Goal: Task Accomplishment & Management: Use online tool/utility

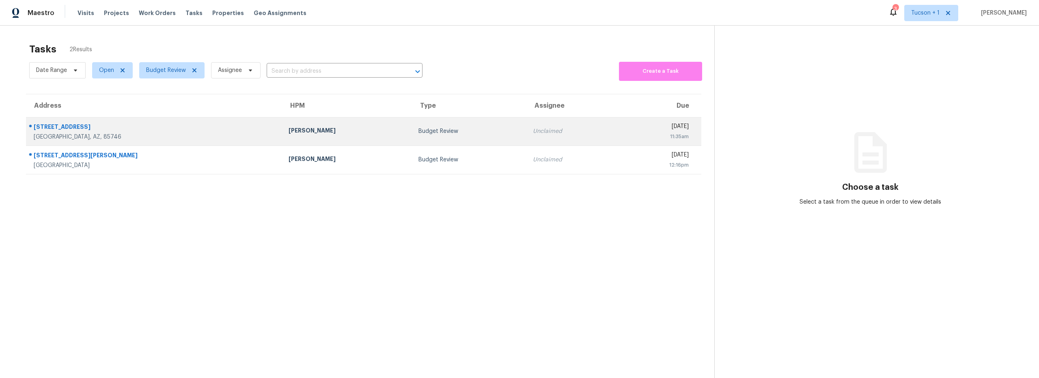
click at [162, 131] on div "6349 S Dorado Cir" at bounding box center [155, 128] width 242 height 10
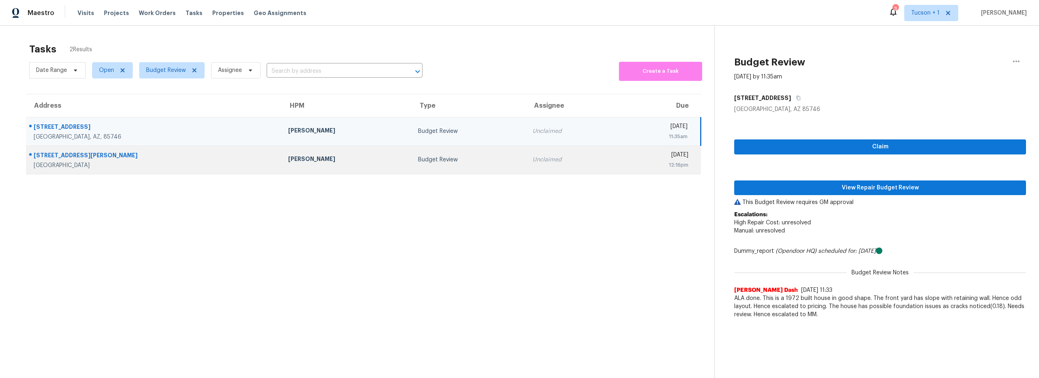
click at [412, 169] on td "Budget Review" at bounding box center [469, 159] width 114 height 28
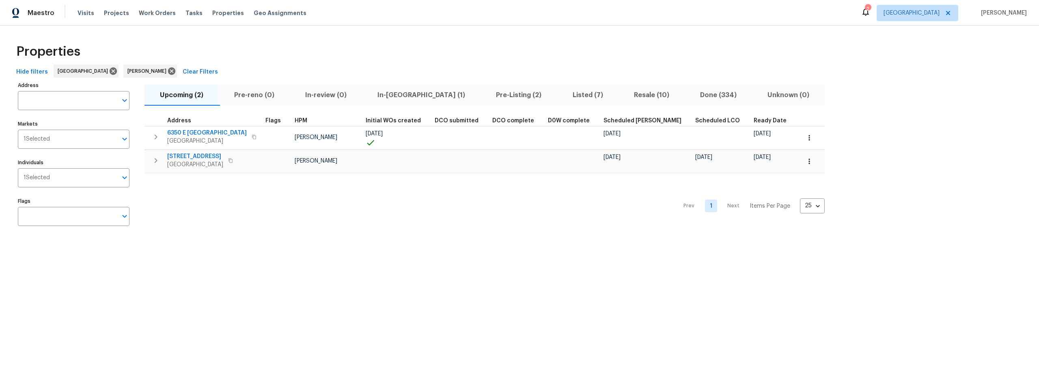
click at [624, 97] on span "Resale (10)" at bounding box center [652, 94] width 56 height 11
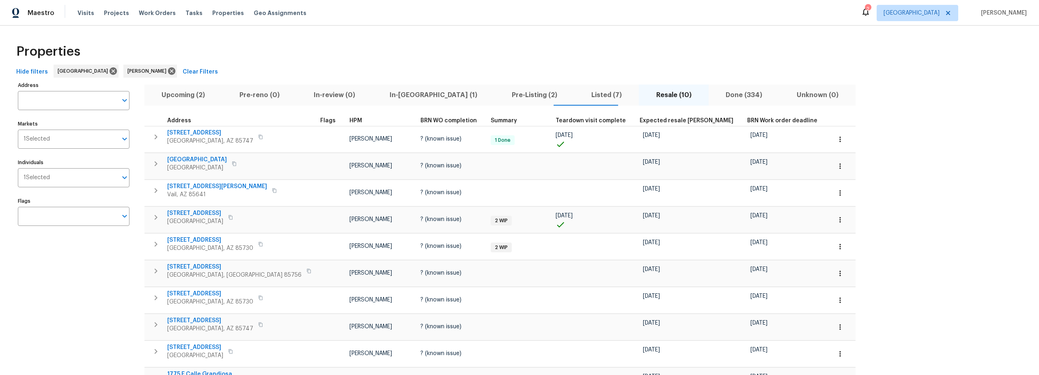
click at [499, 95] on span "Pre-Listing (2)" at bounding box center [534, 94] width 70 height 11
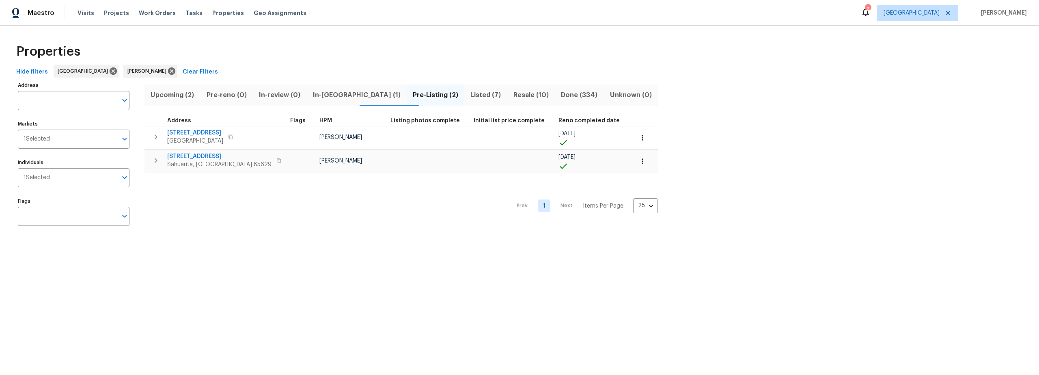
click at [469, 96] on span "Listed (7)" at bounding box center [485, 94] width 33 height 11
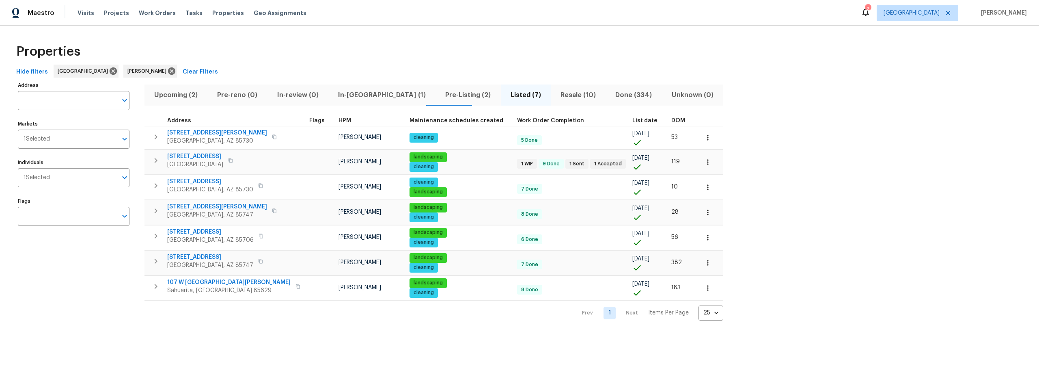
click at [177, 96] on span "Upcoming (2)" at bounding box center [175, 94] width 53 height 11
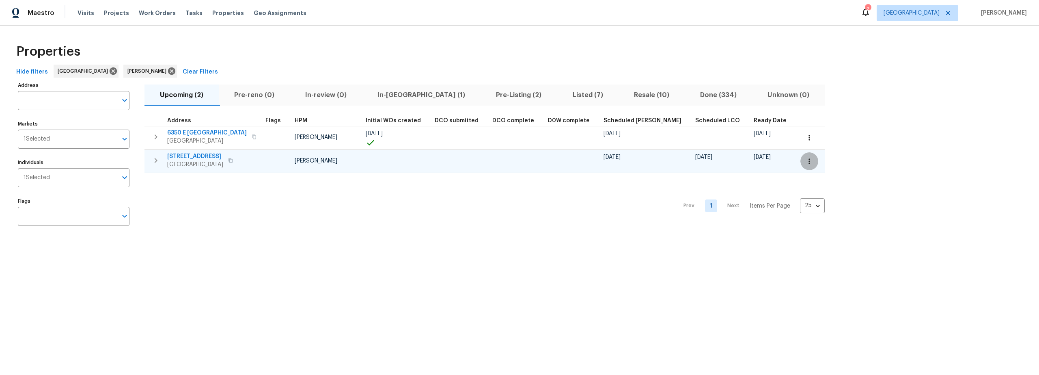
click at [801, 160] on button "button" at bounding box center [810, 161] width 18 height 18
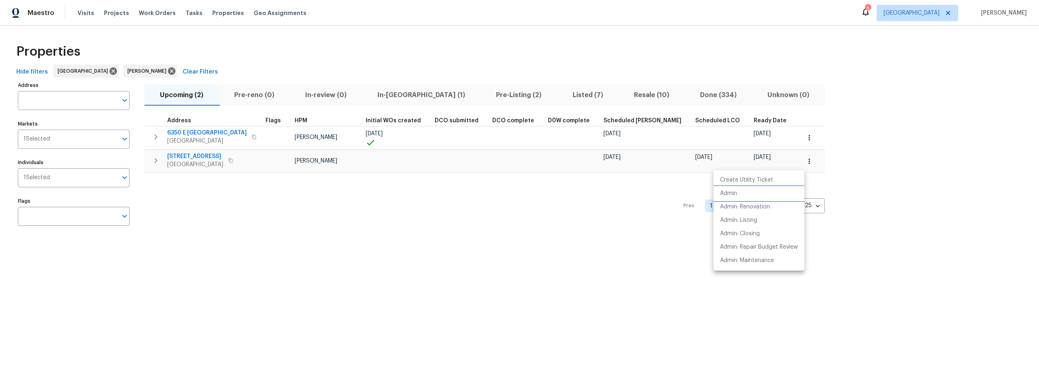
click at [738, 194] on li "Admin" at bounding box center [759, 193] width 91 height 13
click at [220, 156] on div at bounding box center [519, 187] width 1039 height 375
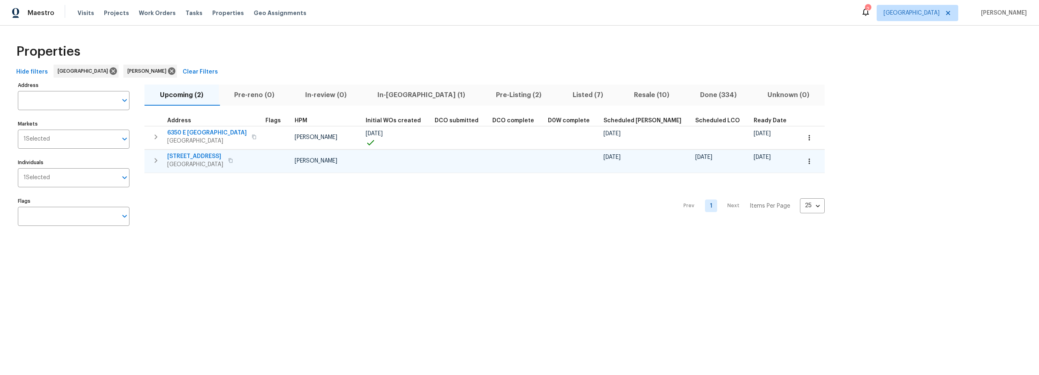
click at [222, 156] on span "9159 E Broadway Blvd Unit A" at bounding box center [195, 156] width 56 height 8
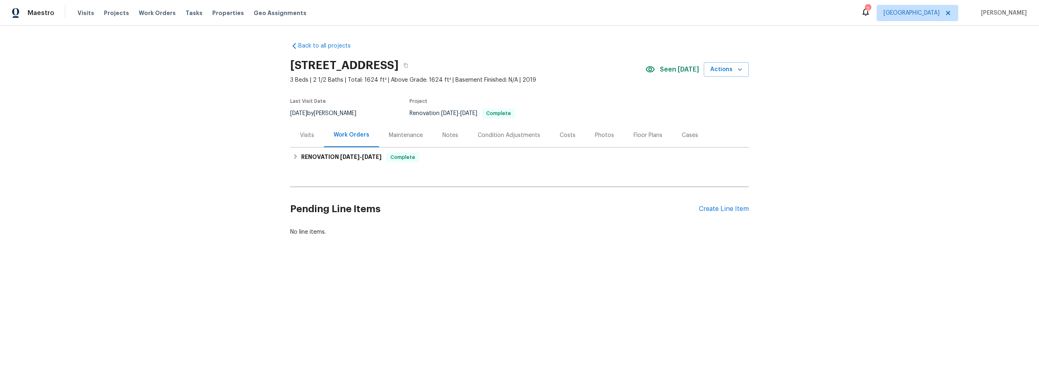
click at [447, 136] on div "Notes" at bounding box center [451, 135] width 16 height 8
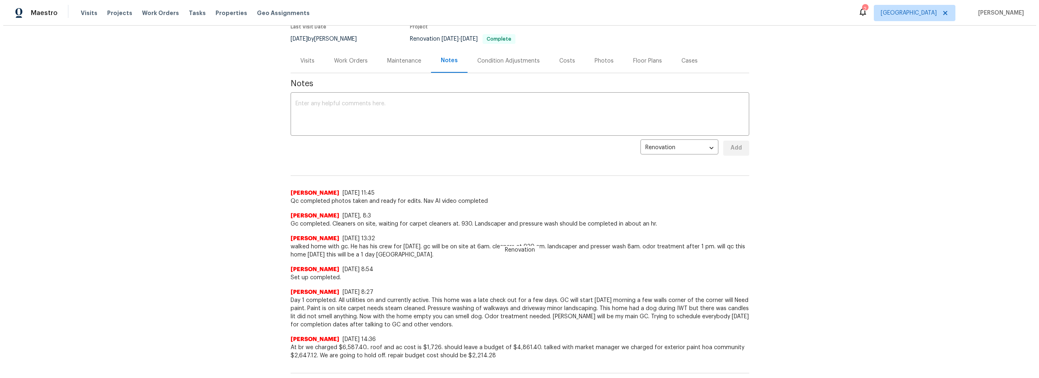
scroll to position [36, 0]
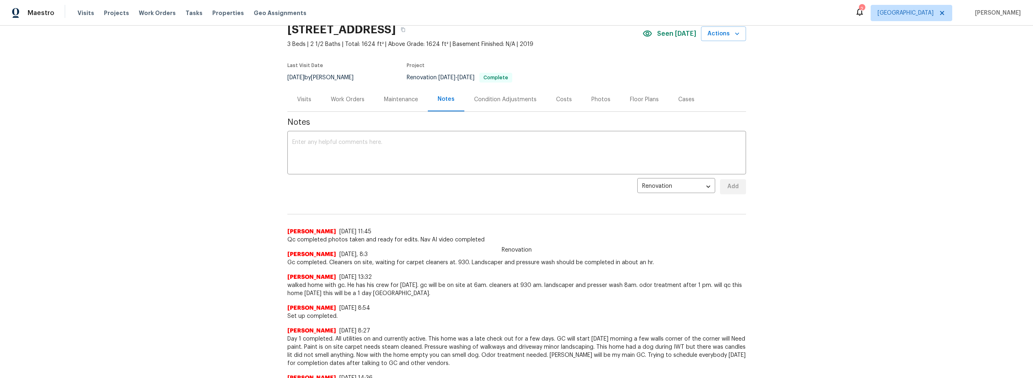
click at [564, 99] on div "Costs" at bounding box center [564, 99] width 16 height 8
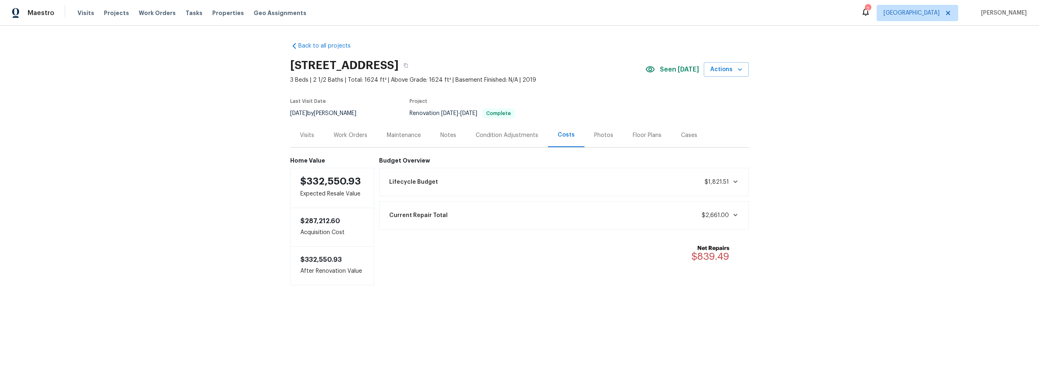
click at [445, 137] on div "Notes" at bounding box center [448, 135] width 16 height 8
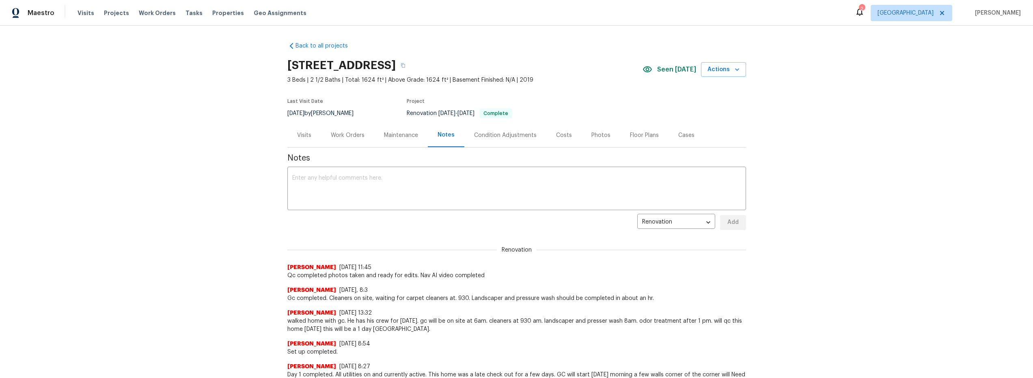
click at [592, 134] on div "Photos" at bounding box center [601, 135] width 19 height 8
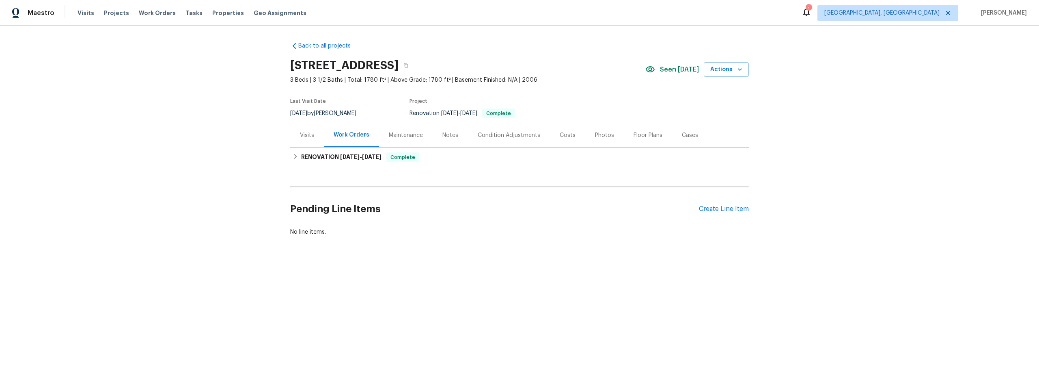
click at [562, 134] on div "Costs" at bounding box center [568, 135] width 16 height 8
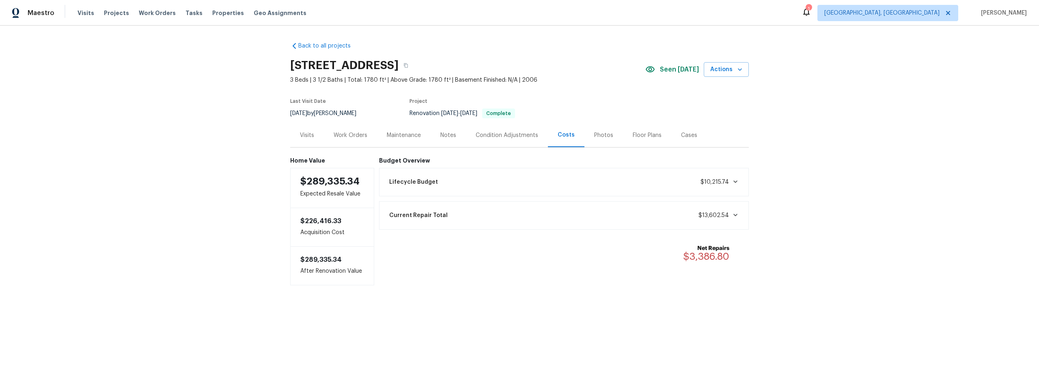
click at [599, 135] on div "Photos" at bounding box center [603, 135] width 19 height 8
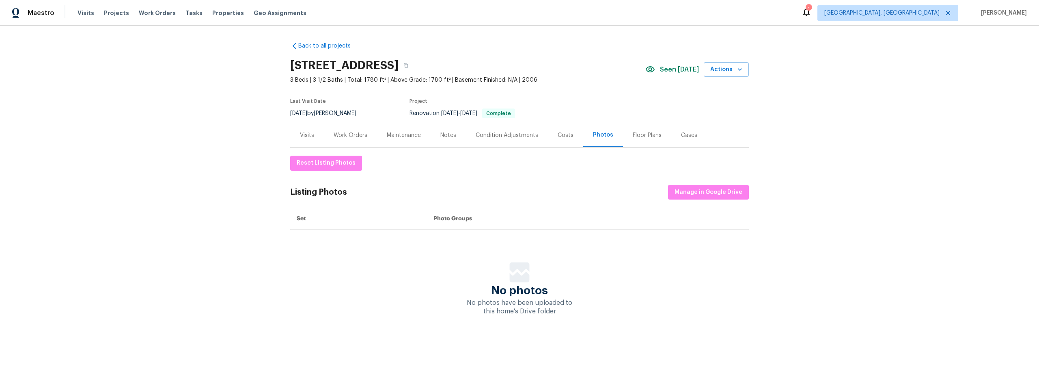
click at [452, 133] on div "Notes" at bounding box center [448, 135] width 16 height 8
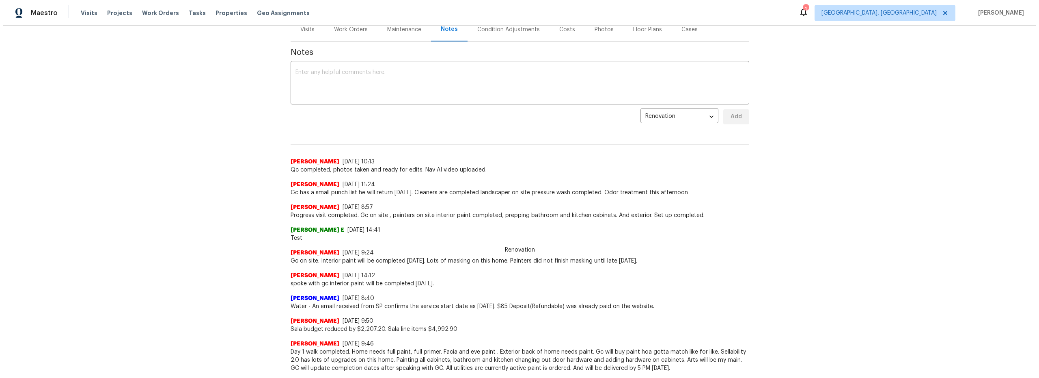
scroll to position [35, 0]
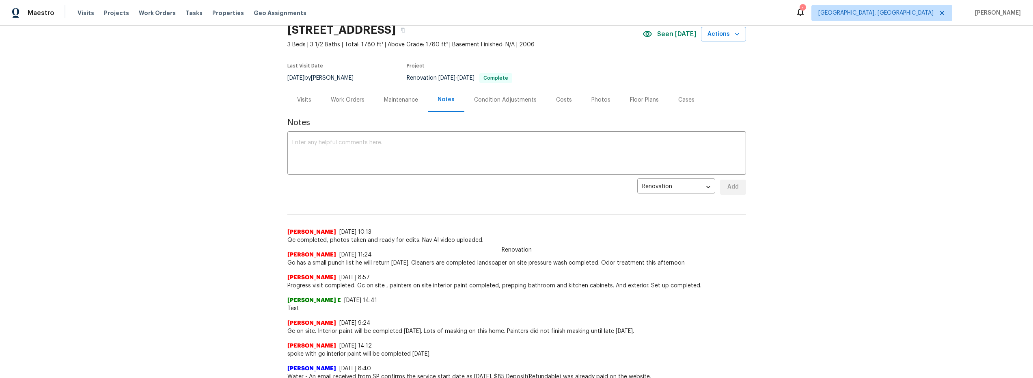
click at [559, 102] on div "Costs" at bounding box center [564, 100] width 16 height 8
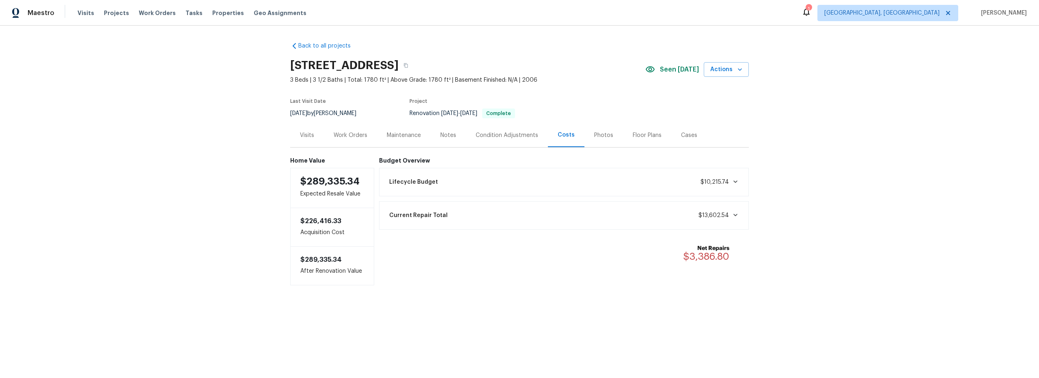
click at [490, 135] on div "Condition Adjustments" at bounding box center [507, 135] width 63 height 8
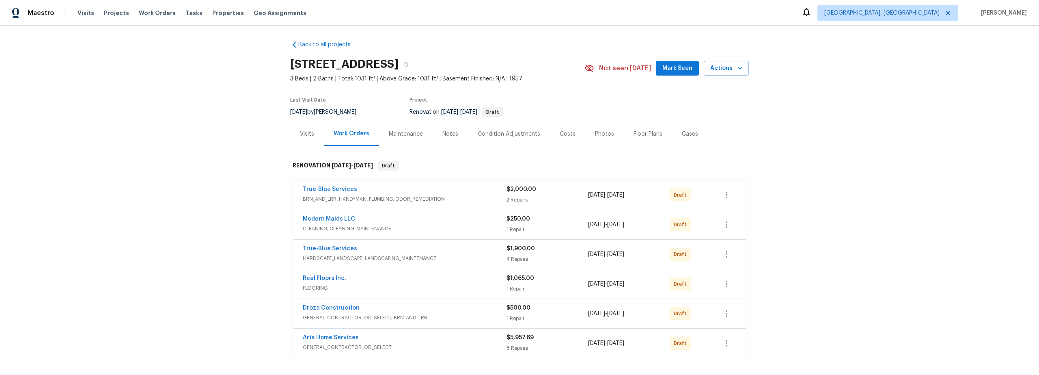
scroll to position [2, 0]
click at [562, 136] on div "Costs" at bounding box center [568, 134] width 16 height 8
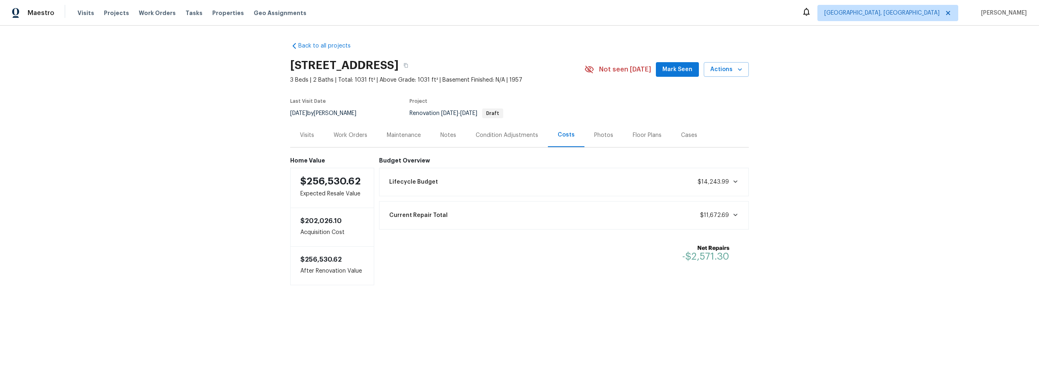
click at [485, 136] on div "Condition Adjustments" at bounding box center [507, 135] width 63 height 8
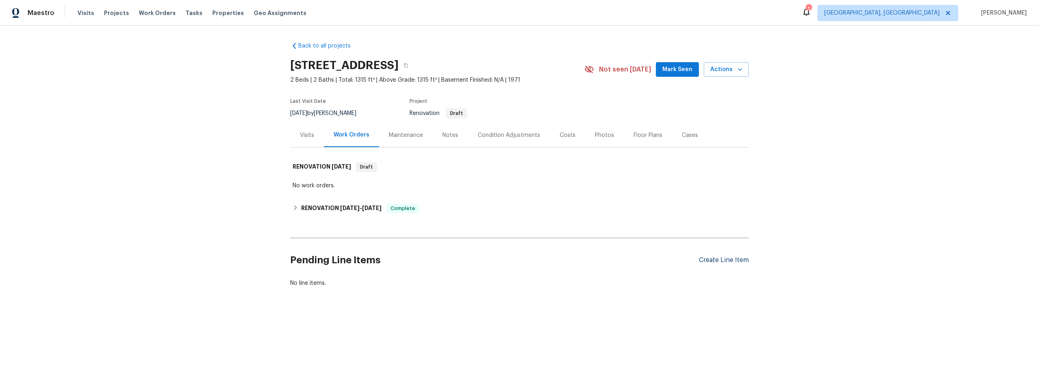
click at [708, 259] on div "Create Line Item" at bounding box center [724, 260] width 50 height 8
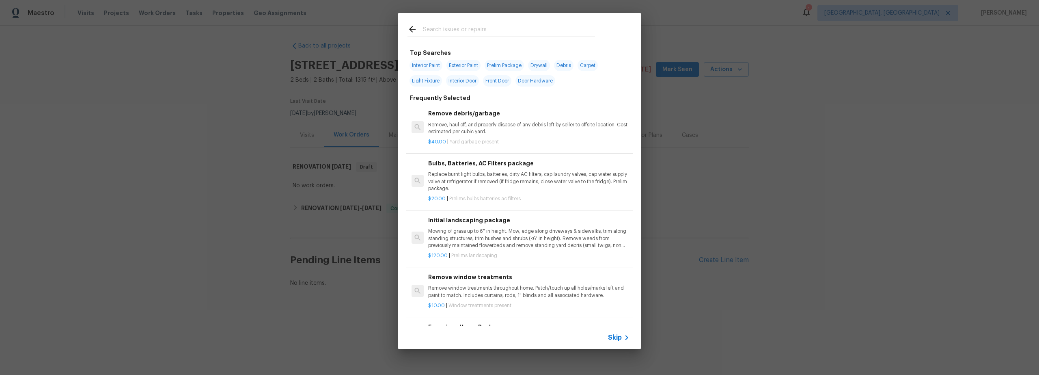
click at [479, 34] on input "text" at bounding box center [509, 30] width 172 height 12
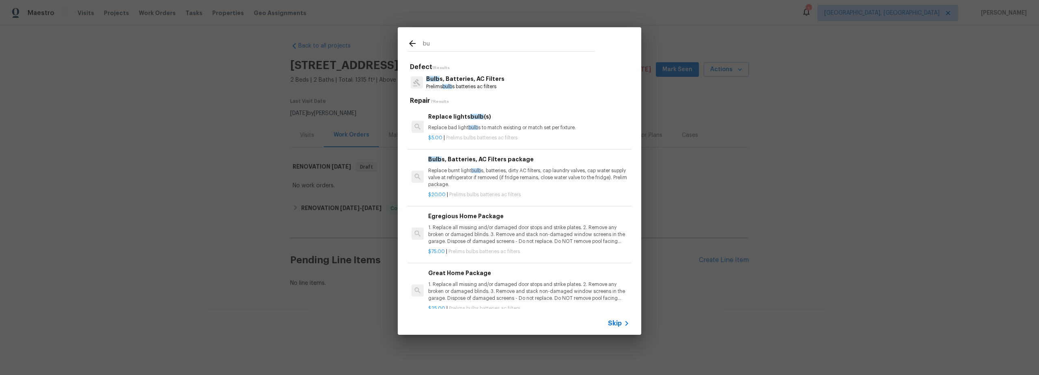
type input "b"
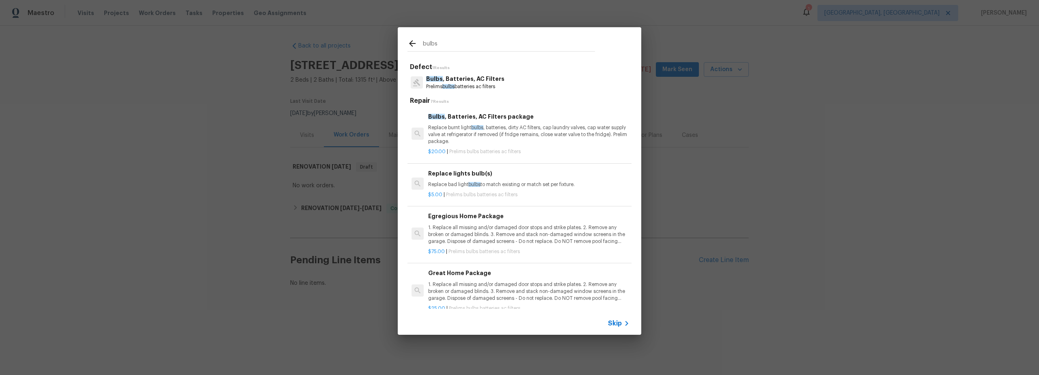
type input "bulbs"
click at [514, 233] on p "1. Replace all missing and/or damaged door stops and strike plates. 2. Remove a…" at bounding box center [528, 234] width 201 height 21
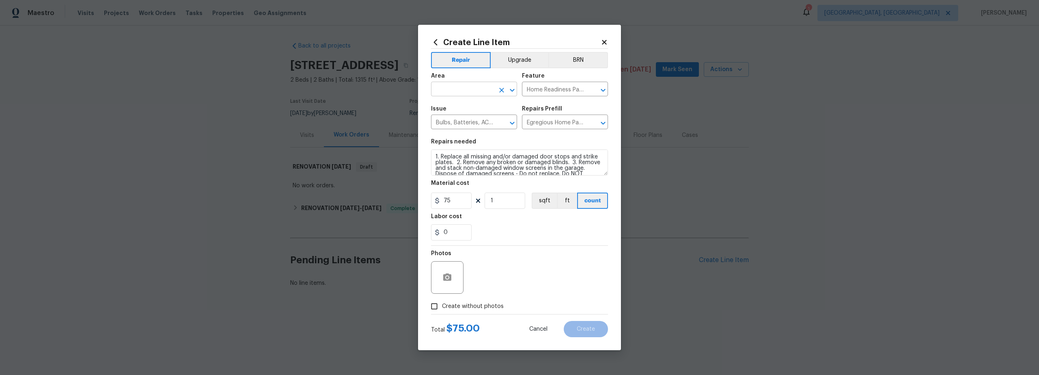
click at [460, 89] on input "text" at bounding box center [462, 90] width 63 height 13
click at [467, 119] on li "Interior Overall" at bounding box center [474, 120] width 86 height 13
type input "Interior Overall"
click at [438, 305] on input "Create without photos" at bounding box center [434, 305] width 15 height 15
checkbox input "true"
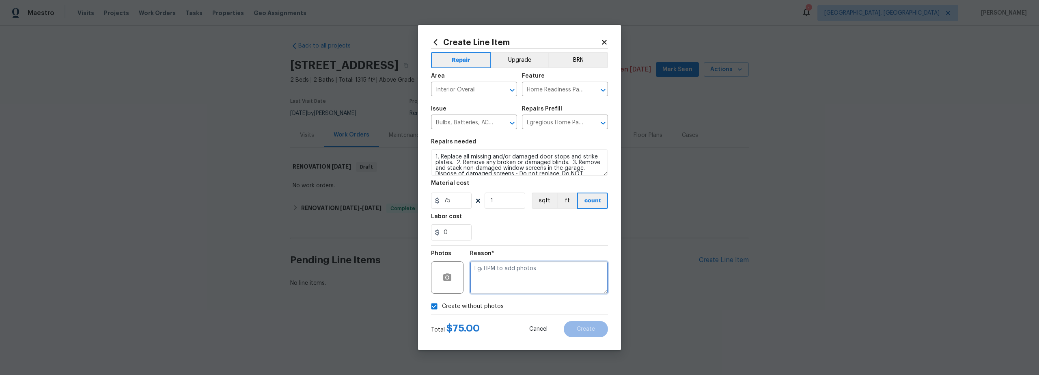
click at [496, 288] on textarea at bounding box center [539, 277] width 138 height 32
type textarea "scout"
click at [585, 329] on span "Create" at bounding box center [586, 329] width 18 height 6
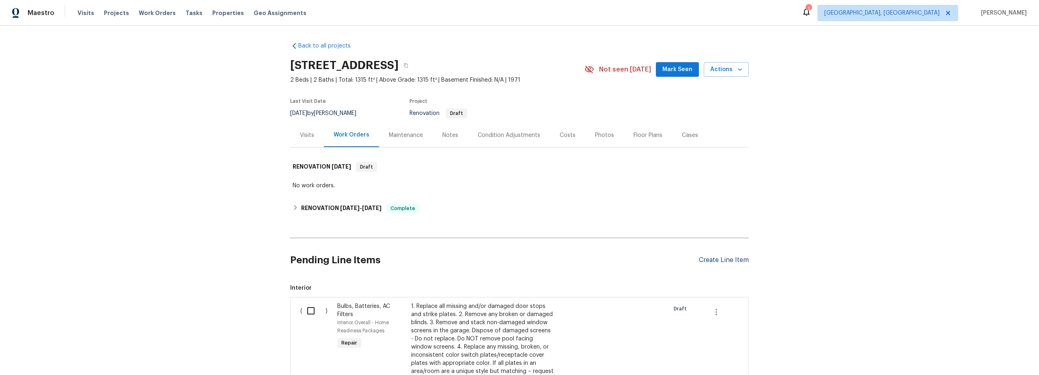
click at [712, 259] on div "Create Line Item" at bounding box center [724, 260] width 50 height 8
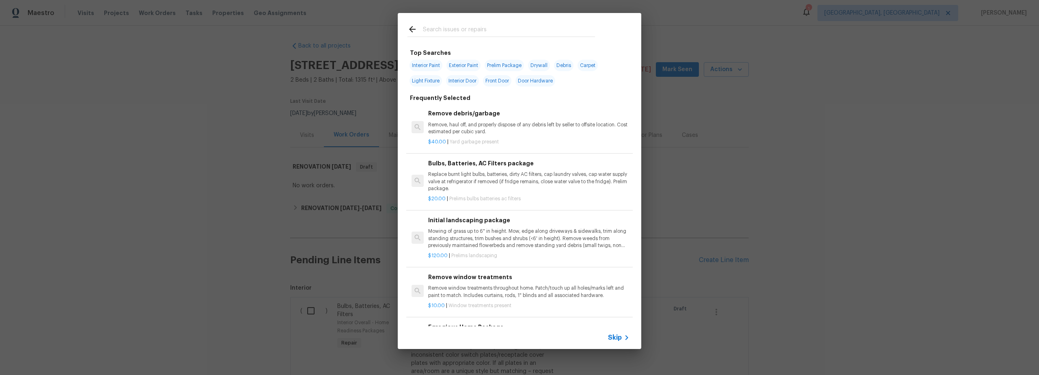
click at [454, 31] on input "text" at bounding box center [509, 30] width 172 height 12
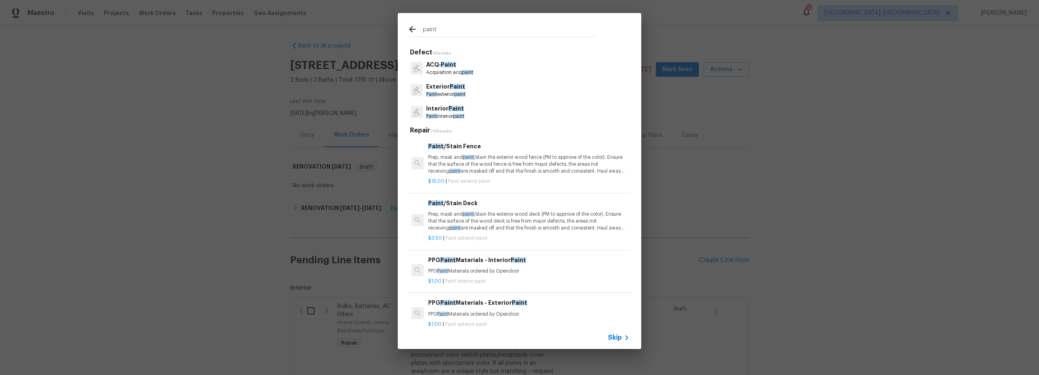
type input "paint"
click at [490, 111] on div "Interior Paint Paint interior paint" at bounding box center [520, 112] width 224 height 22
click at [449, 115] on p "Paint interior paint" at bounding box center [445, 116] width 38 height 7
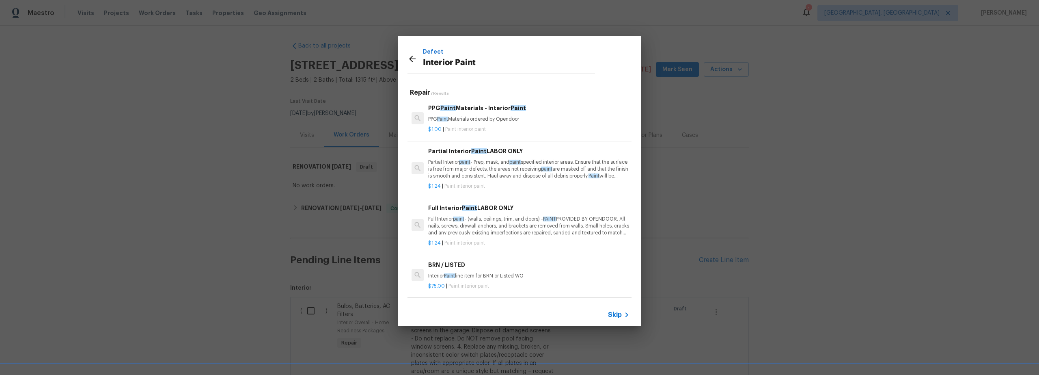
click at [500, 226] on p "Full Interior paint - (walls, ceilings, trim, and doors) - PAINT PROVIDED BY OP…" at bounding box center [528, 226] width 201 height 21
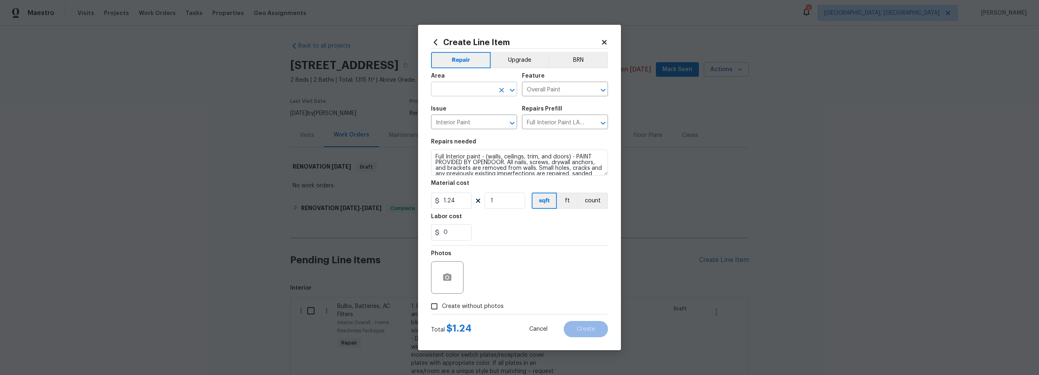
click at [458, 92] on input "text" at bounding box center [462, 90] width 63 height 13
click at [469, 122] on li "Interior Overall" at bounding box center [474, 120] width 86 height 13
type input "Interior Overall"
click at [501, 199] on input "1" at bounding box center [505, 200] width 41 height 16
type input "1315"
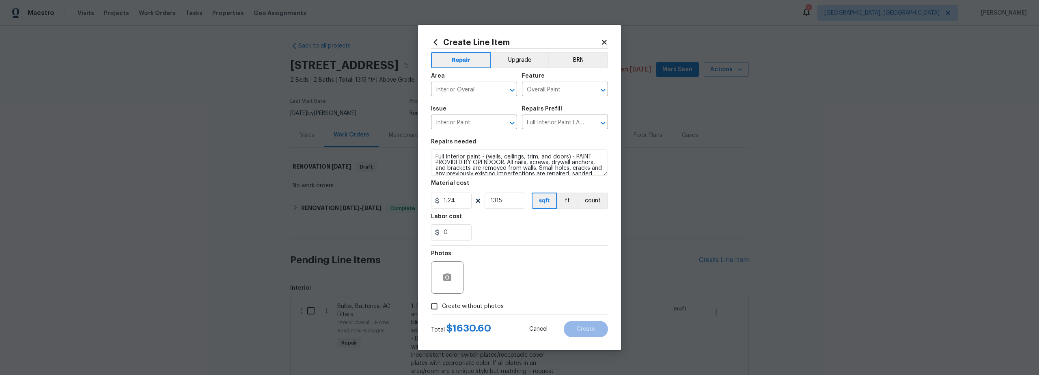
click at [522, 261] on div "Photos" at bounding box center [519, 272] width 177 height 53
click at [430, 307] on input "Create without photos" at bounding box center [434, 305] width 15 height 15
checkbox input "true"
click at [524, 289] on textarea at bounding box center [539, 277] width 138 height 32
type textarea "scout"
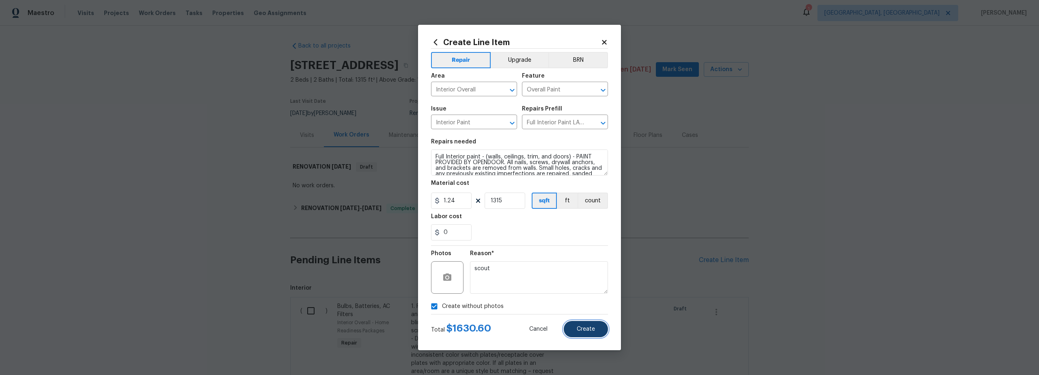
click at [594, 332] on button "Create" at bounding box center [586, 329] width 44 height 16
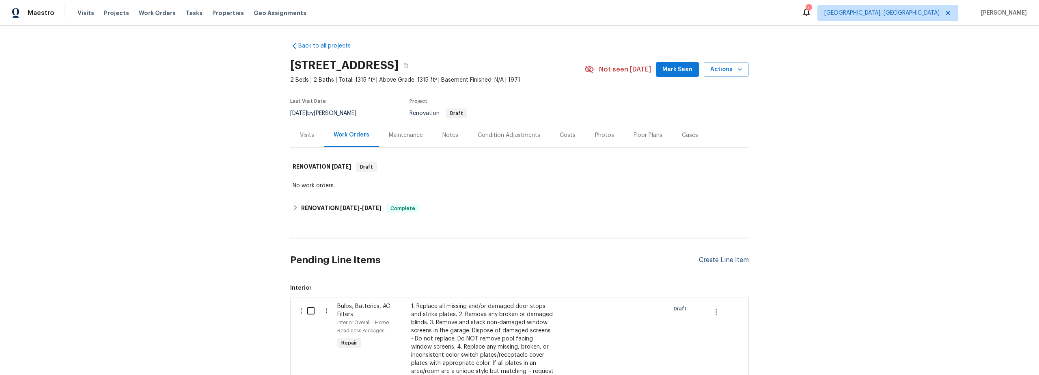
click at [713, 261] on div "Create Line Item" at bounding box center [724, 260] width 50 height 8
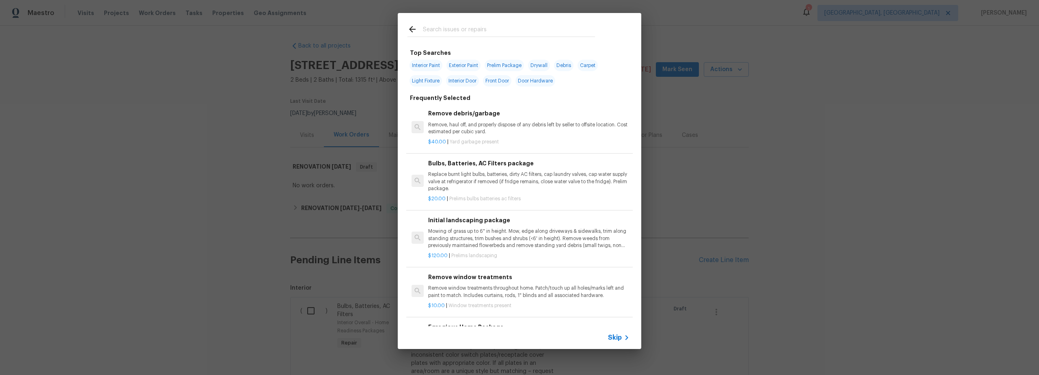
click at [448, 26] on input "text" at bounding box center [509, 30] width 172 height 12
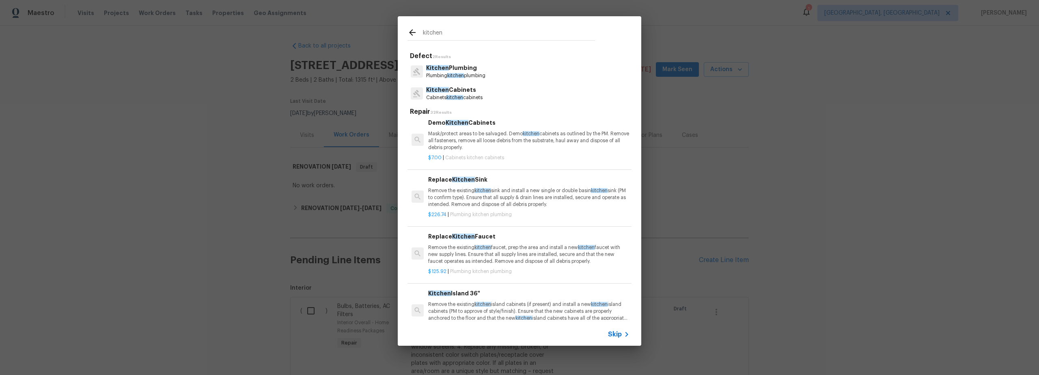
scroll to position [56, 0]
type input "kitchen"
click at [502, 93] on div "Kitchen Cabinets Cabinets kitchen cabinets" at bounding box center [520, 93] width 224 height 22
click at [466, 95] on p "Cabinets kitchen cabinets" at bounding box center [454, 97] width 56 height 7
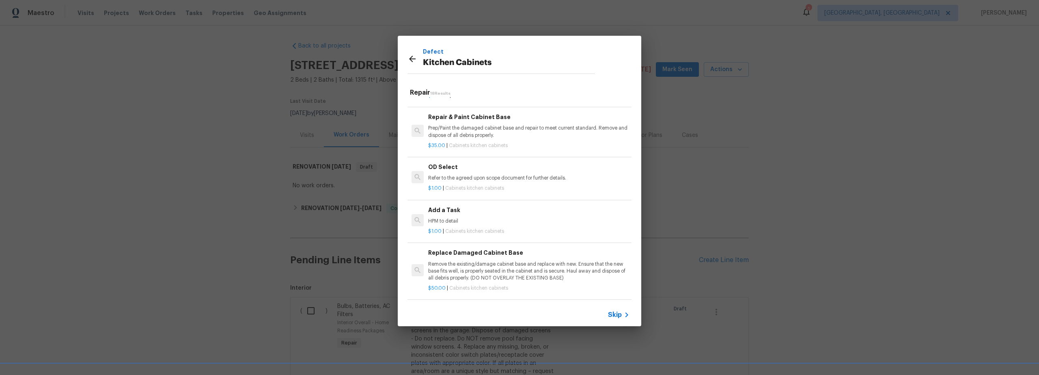
scroll to position [792, 0]
click at [510, 218] on p "HPM to detail" at bounding box center [528, 221] width 201 height 7
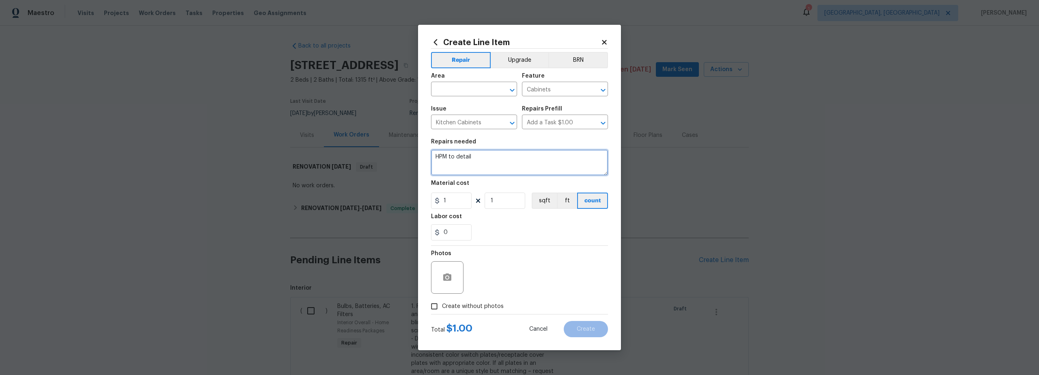
drag, startPoint x: 492, startPoint y: 157, endPoint x: 418, endPoint y: 151, distance: 74.1
click at [417, 150] on div "Create Line Item Repair Upgrade BRN Area ​ Feature Cabinets ​ Issue Kitchen Cab…" at bounding box center [519, 187] width 1039 height 375
type textarea "remove and replace kitchen cabinets"
click at [459, 99] on span "Area ​" at bounding box center [474, 84] width 86 height 33
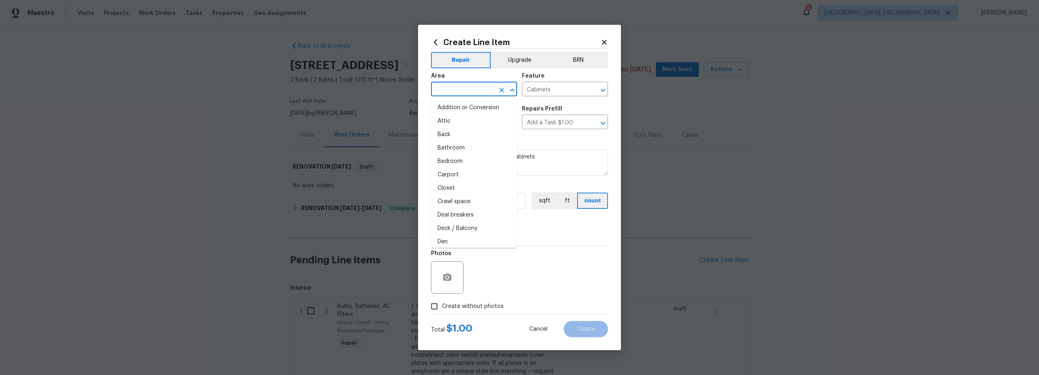
click at [458, 92] on input "text" at bounding box center [462, 90] width 63 height 13
click at [469, 120] on li "Interior Overall" at bounding box center [474, 120] width 86 height 13
type input "Interior Overall"
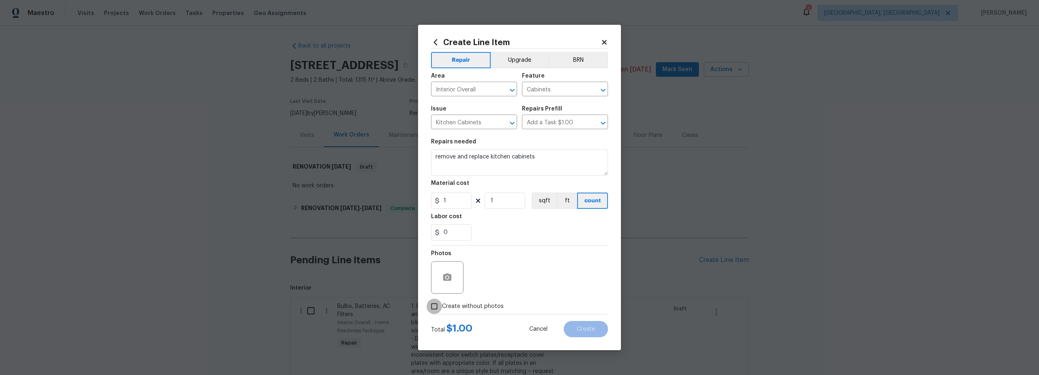
click at [435, 307] on input "Create without photos" at bounding box center [434, 305] width 15 height 15
checkbox input "true"
click at [536, 273] on textarea at bounding box center [539, 277] width 138 height 32
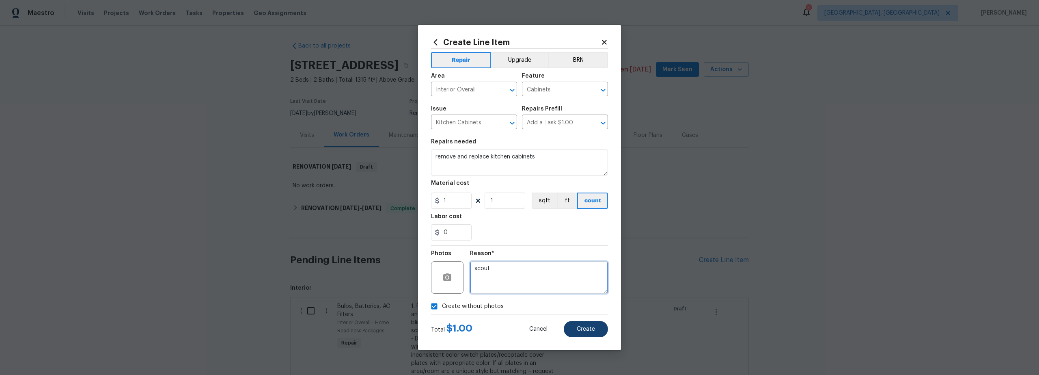
type textarea "scout"
click at [591, 327] on span "Create" at bounding box center [586, 329] width 18 height 6
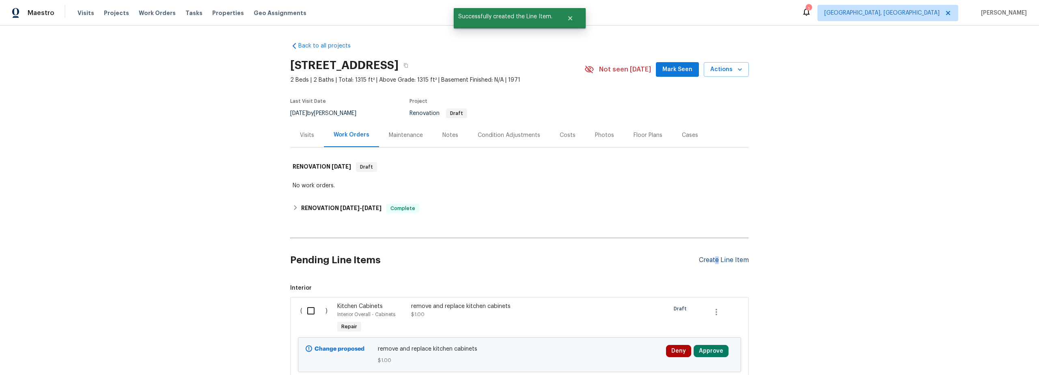
click at [713, 261] on div "Create Line Item" at bounding box center [724, 260] width 50 height 8
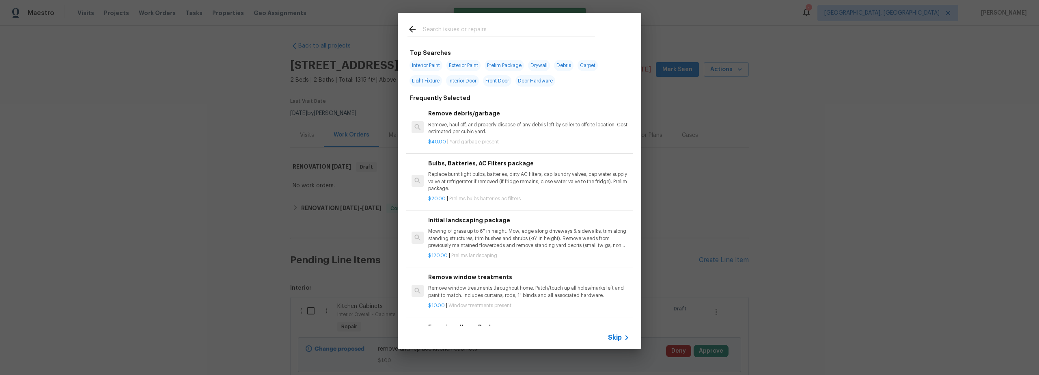
click at [449, 32] on input "text" at bounding box center [509, 30] width 172 height 12
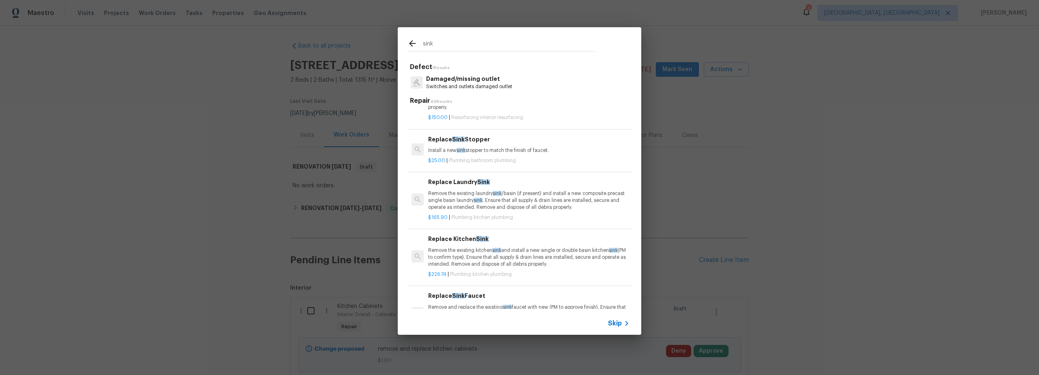
scroll to position [41, 0]
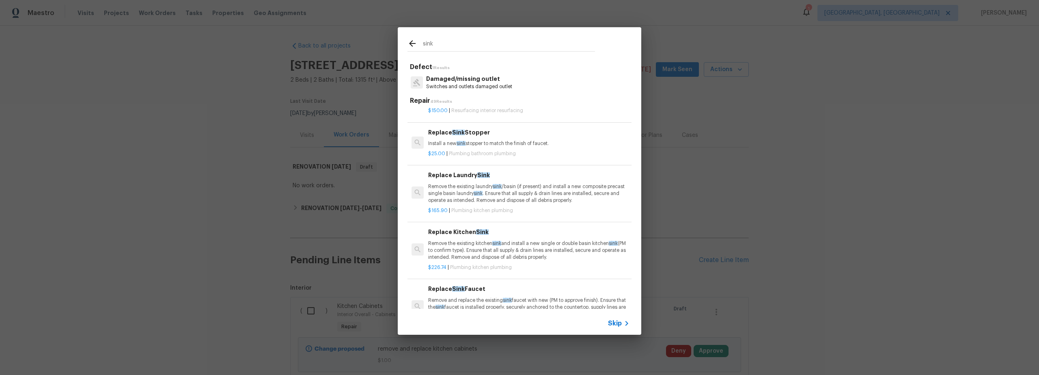
type input "sink"
click at [518, 247] on p "Remove the existing kitchen sink and install a new single or double basin kitch…" at bounding box center [528, 250] width 201 height 21
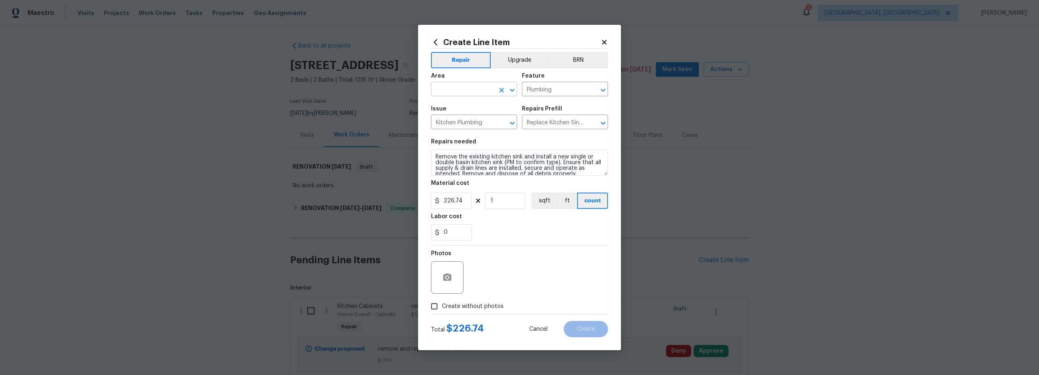
click at [457, 90] on input "text" at bounding box center [462, 90] width 63 height 13
click at [475, 118] on li "Interior Overall" at bounding box center [474, 120] width 86 height 13
type input "Interior Overall"
click at [433, 307] on input "Create without photos" at bounding box center [434, 305] width 15 height 15
checkbox input "true"
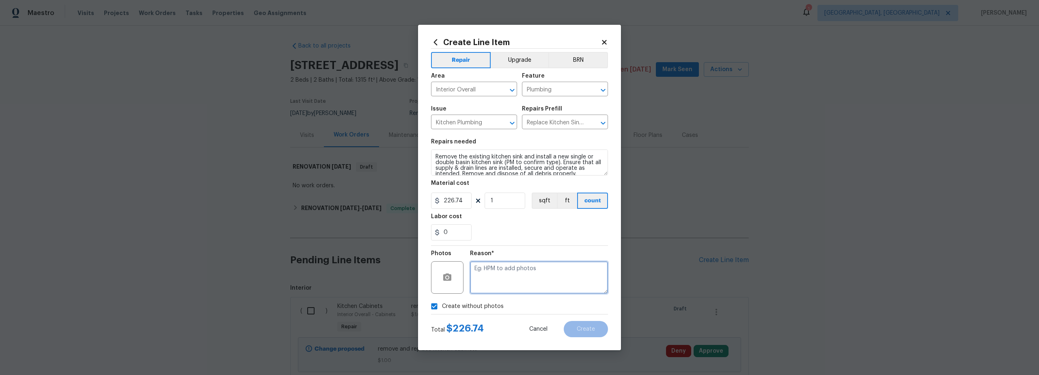
click at [505, 290] on textarea at bounding box center [539, 277] width 138 height 32
type textarea "scout"
click at [592, 327] on span "Create" at bounding box center [586, 329] width 18 height 6
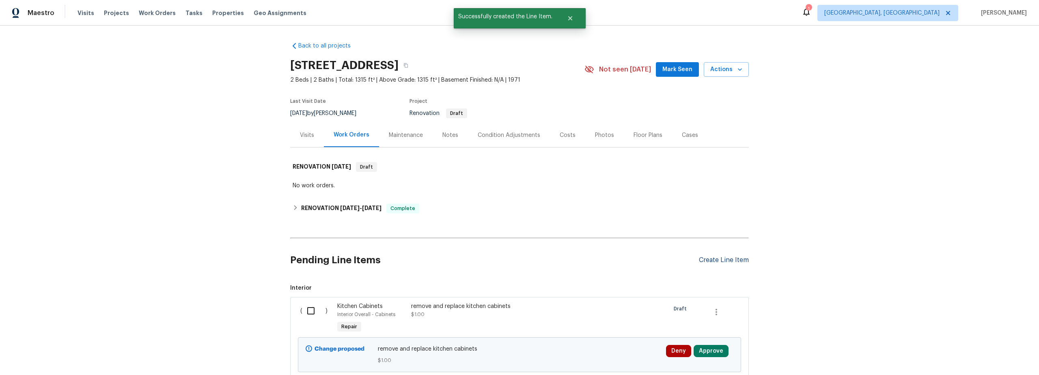
click at [714, 260] on div "Create Line Item" at bounding box center [724, 260] width 50 height 8
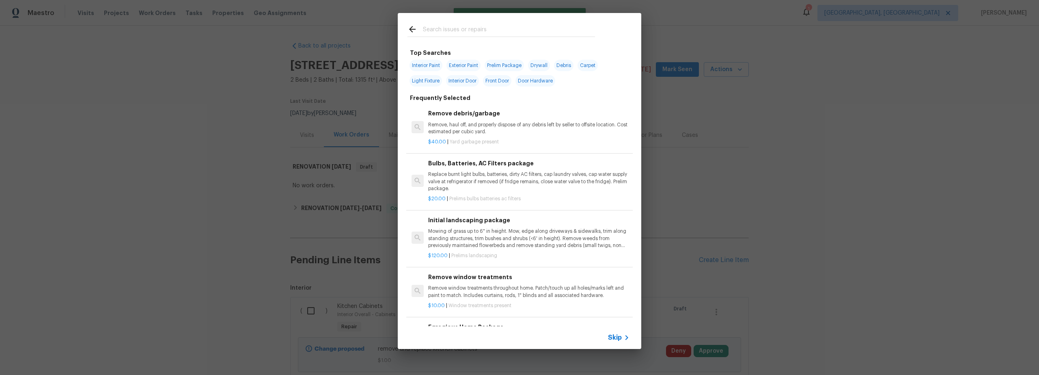
click at [471, 30] on input "text" at bounding box center [509, 30] width 172 height 12
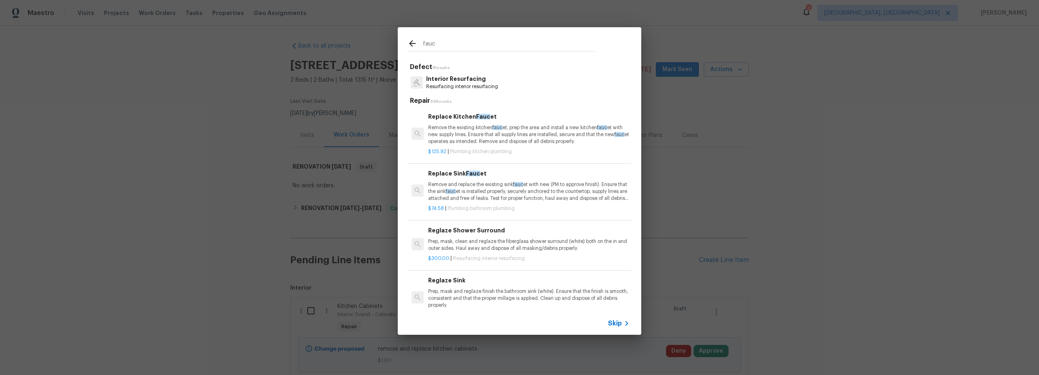
type input "fauc"
click at [531, 143] on p "Remove the existing kitchen fauc et, prep the area and install a new kitchen fa…" at bounding box center [528, 134] width 201 height 21
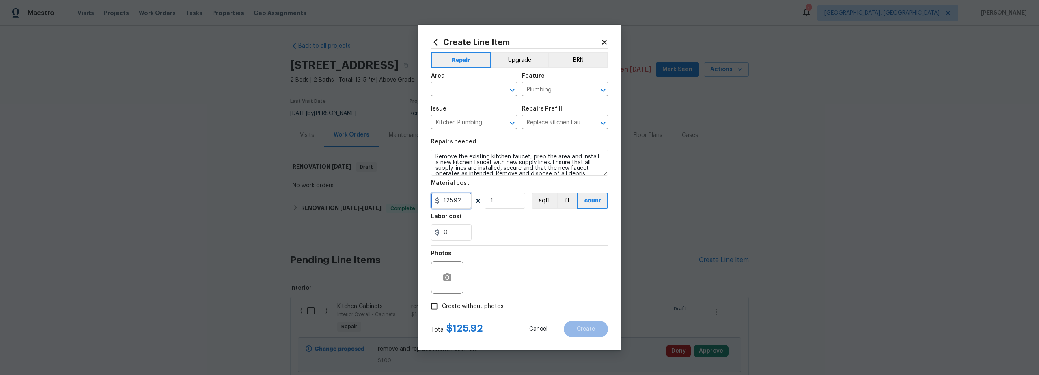
drag, startPoint x: 463, startPoint y: 198, endPoint x: 419, endPoint y: 196, distance: 44.7
click at [427, 196] on div "Create Line Item Repair Upgrade BRN Area ​ Feature Plumbing ​ Issue Kitchen Plu…" at bounding box center [519, 187] width 203 height 325
type input "211"
drag, startPoint x: 427, startPoint y: 302, endPoint x: 445, endPoint y: 302, distance: 17.9
click at [428, 303] on input "Create without photos" at bounding box center [434, 305] width 15 height 15
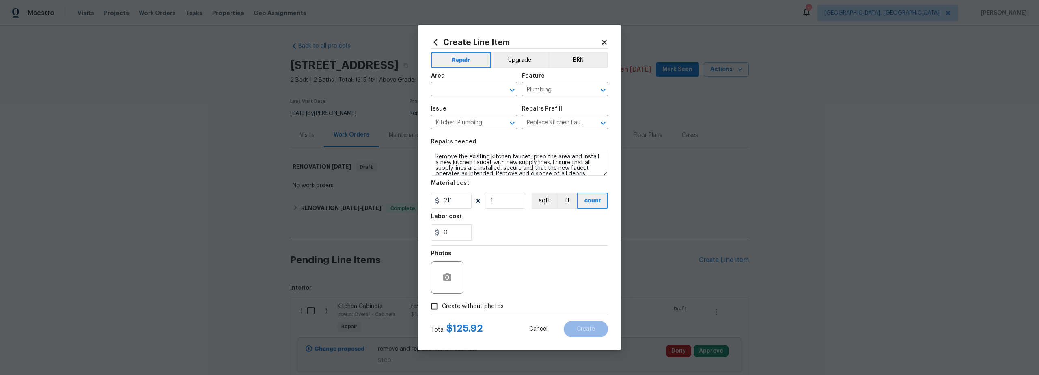
checkbox input "true"
click at [504, 287] on textarea at bounding box center [539, 277] width 138 height 32
type textarea "scout"
click at [519, 307] on div "Create without photos" at bounding box center [519, 305] width 177 height 15
click at [462, 96] on body "Maestro Visits Projects Work Orders Tasks Properties Geo Assignments 1 Albuquer…" at bounding box center [519, 187] width 1039 height 375
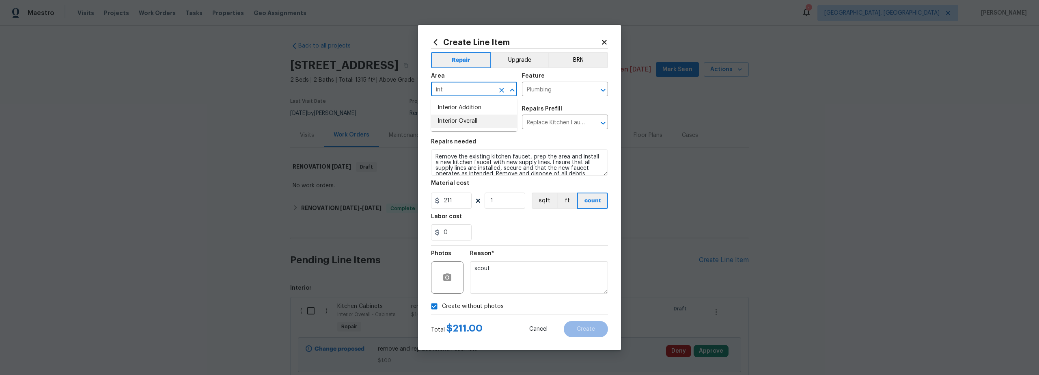
click at [466, 120] on li "Interior Overall" at bounding box center [474, 120] width 86 height 13
type input "Interior Overall"
click at [590, 330] on span "Create" at bounding box center [586, 329] width 18 height 6
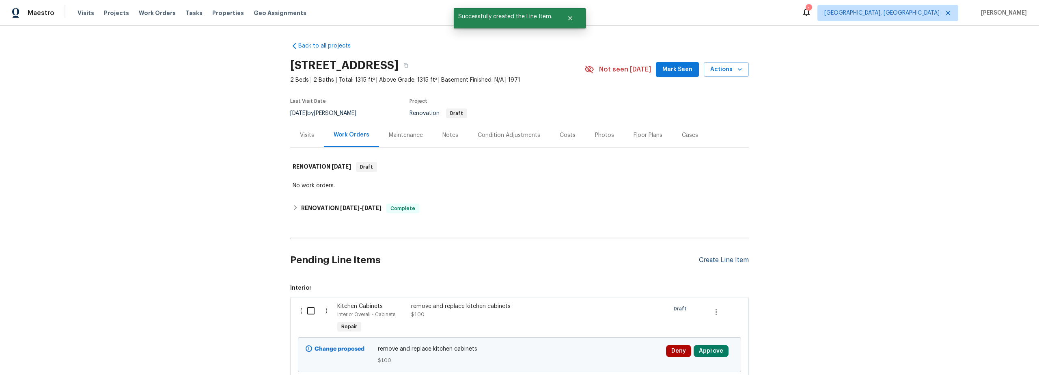
click at [714, 257] on div "Create Line Item" at bounding box center [724, 260] width 50 height 8
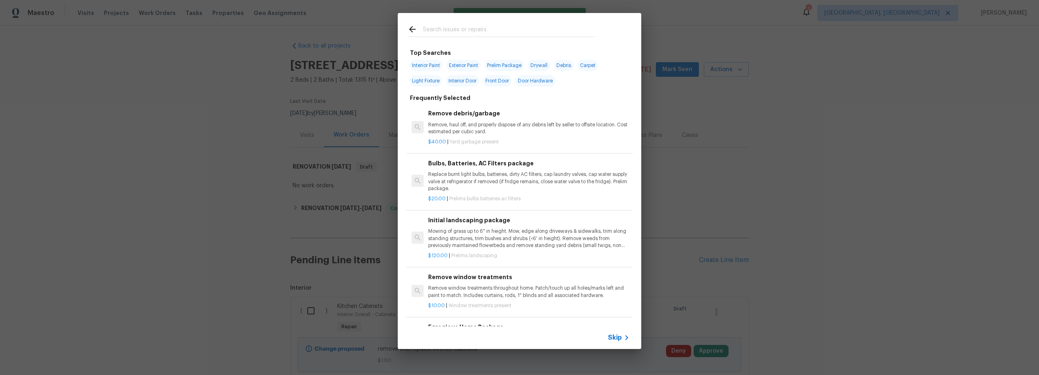
click at [465, 34] on input "text" at bounding box center [509, 30] width 172 height 12
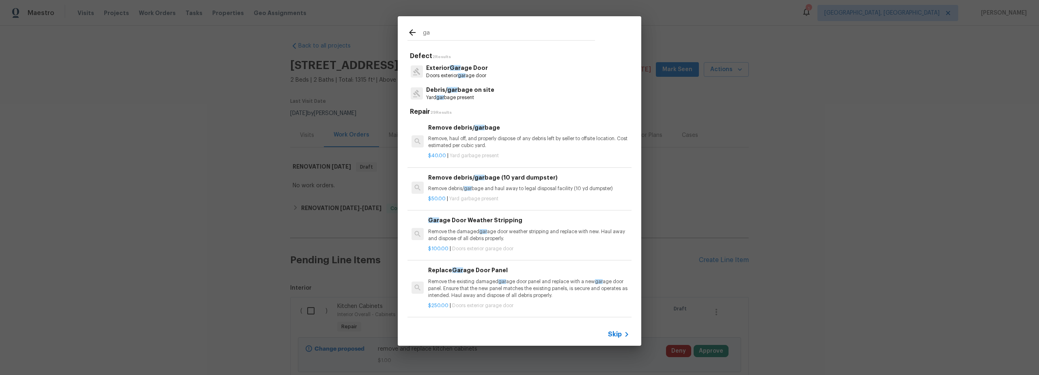
type input "g"
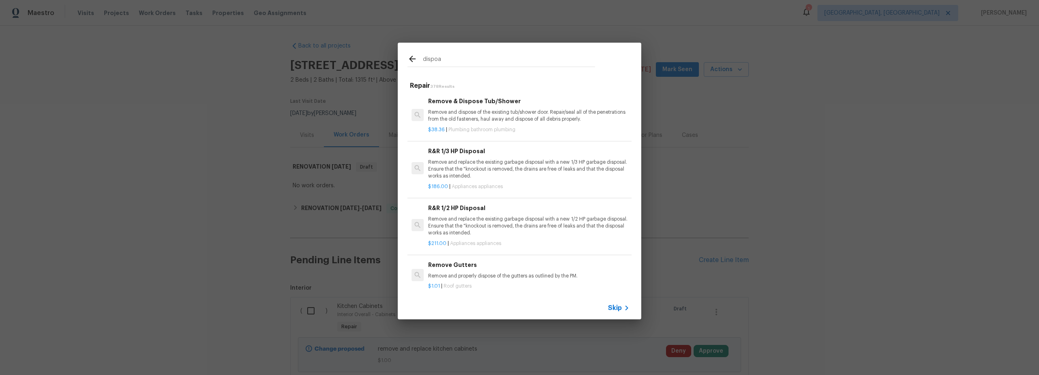
type input "dispoa"
click at [533, 226] on p "Remove and replace the existing garbage disposal with a new 1/2 HP garbage disp…" at bounding box center [528, 226] width 201 height 21
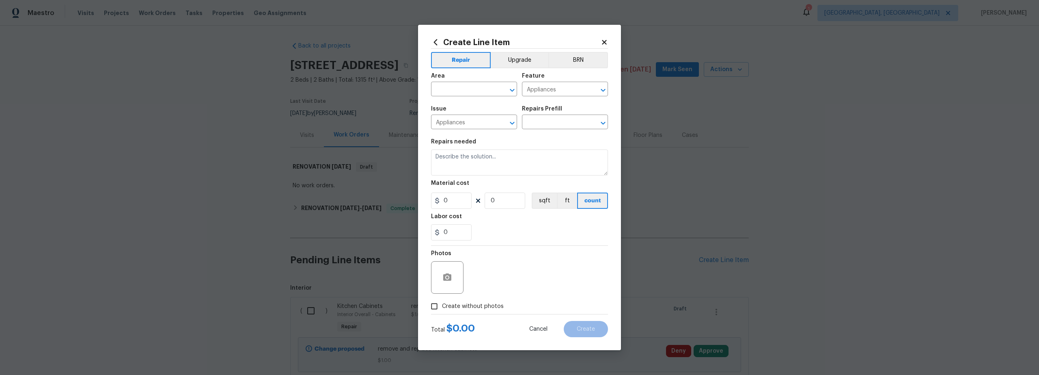
type input "R&R 1/2 HP Disposal $211.00"
type textarea "Remove and replace the existing garbage disposal with a new 1/2 HP garbage disp…"
type input "211"
type input "1"
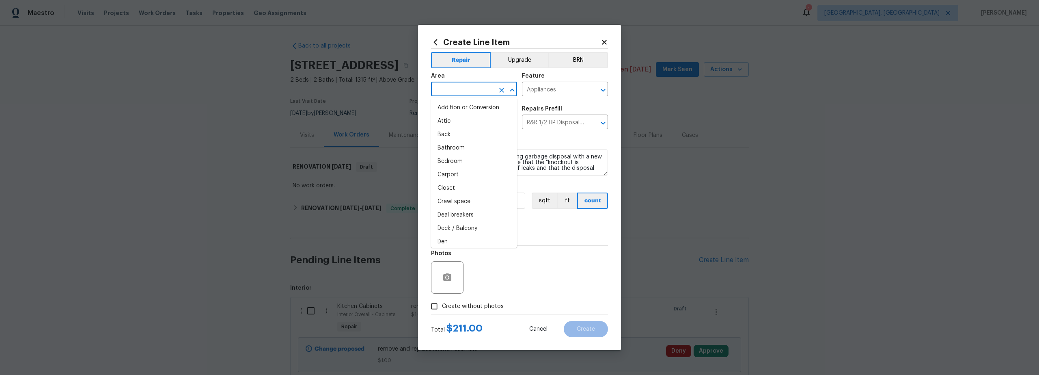
click at [455, 93] on input "text" at bounding box center [462, 90] width 63 height 13
click at [472, 118] on li "Interior Overall" at bounding box center [474, 120] width 86 height 13
type input "Interior Overall"
click at [442, 303] on span "Create without photos" at bounding box center [473, 306] width 62 height 9
click at [442, 303] on input "Create without photos" at bounding box center [434, 305] width 15 height 15
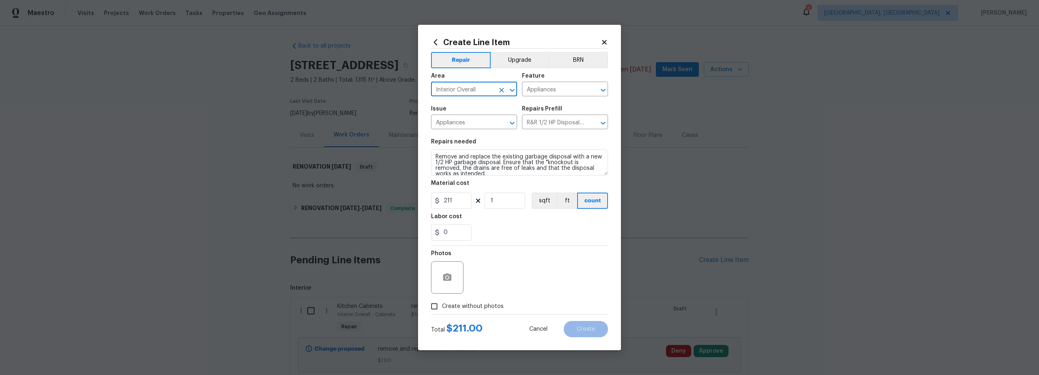
checkbox input "true"
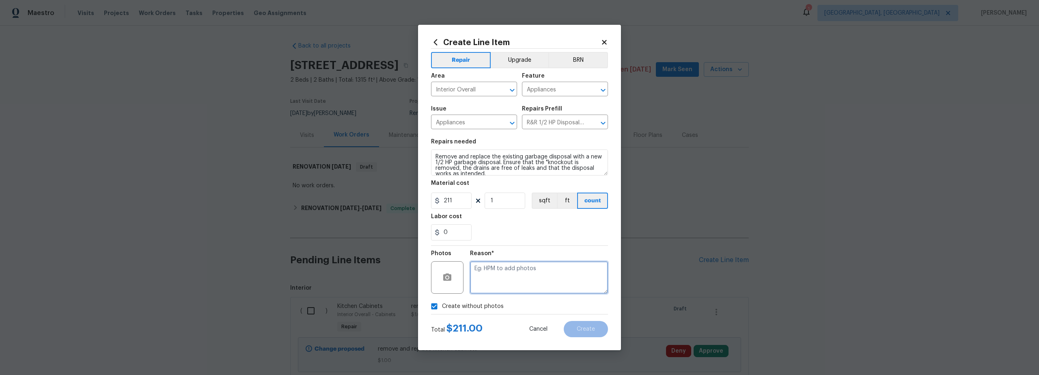
click at [527, 276] on textarea at bounding box center [539, 277] width 138 height 32
type textarea "scout"
click at [585, 330] on span "Create" at bounding box center [586, 329] width 18 height 6
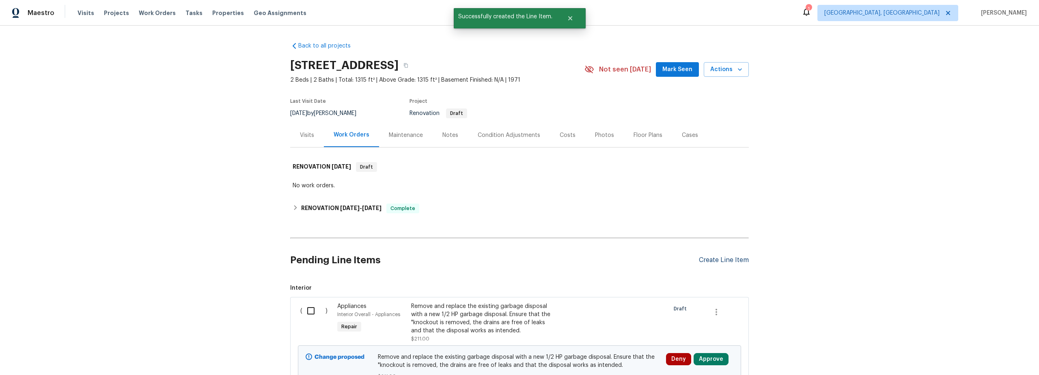
click at [711, 258] on div "Create Line Item" at bounding box center [724, 260] width 50 height 8
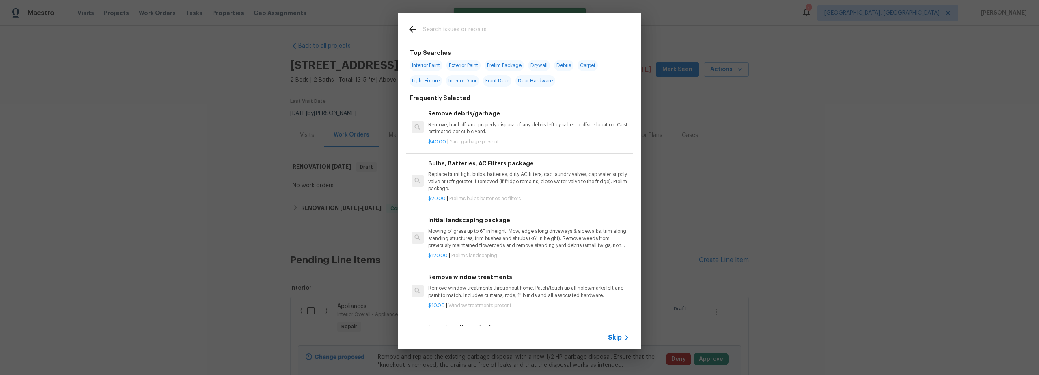
click at [448, 31] on input "text" at bounding box center [509, 30] width 172 height 12
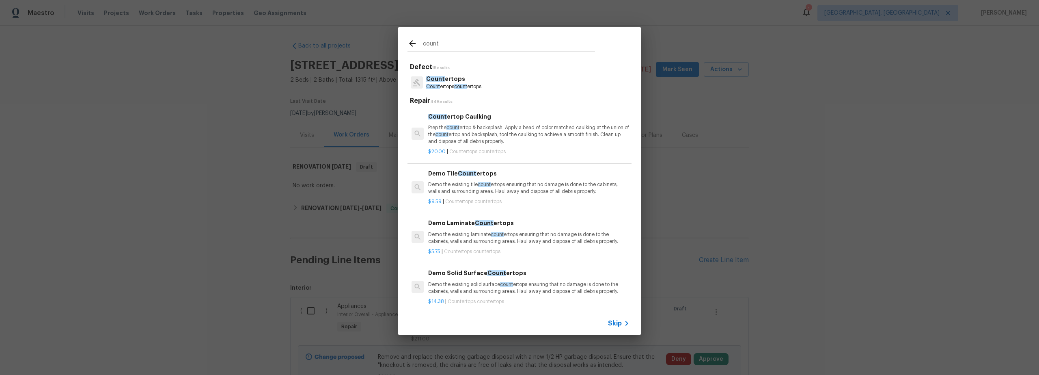
type input "count"
click at [481, 90] on p "Count ertops count ertops" at bounding box center [453, 86] width 55 height 7
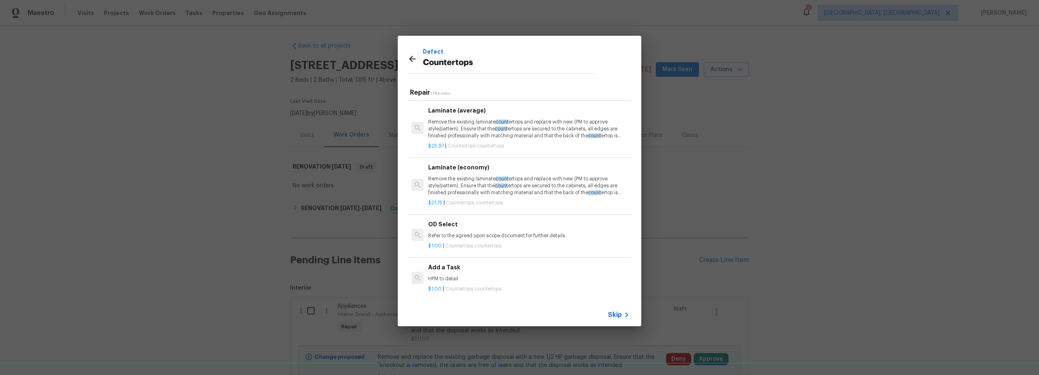
scroll to position [709, 0]
click at [529, 149] on p "$25.97 | Countertops countertops" at bounding box center [528, 145] width 201 height 7
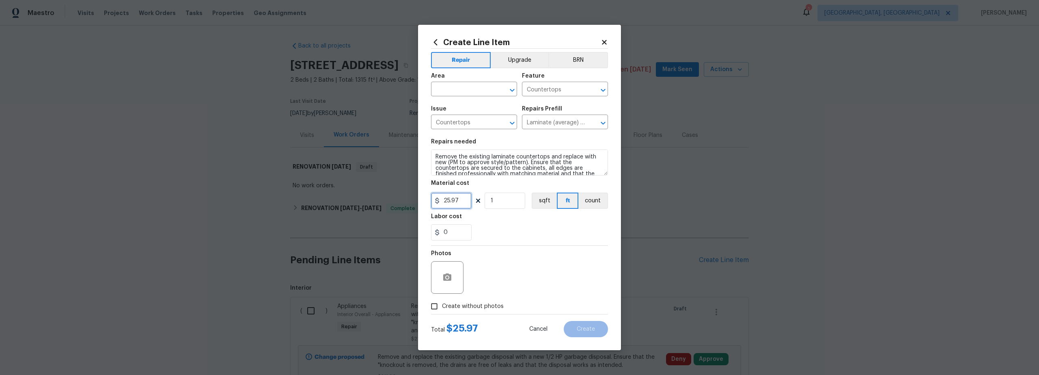
drag, startPoint x: 464, startPoint y: 200, endPoint x: 392, endPoint y: 197, distance: 72.7
click at [414, 196] on div "Create Line Item Repair Upgrade BRN Area ​ Feature Countertops ​ Issue Countert…" at bounding box center [519, 187] width 1039 height 375
type input "1"
click at [459, 96] on body "Maestro Visits Projects Work Orders Tasks Properties Geo Assignments 1 Albuquer…" at bounding box center [519, 187] width 1039 height 375
click at [462, 122] on li "Interior Overall" at bounding box center [474, 120] width 86 height 13
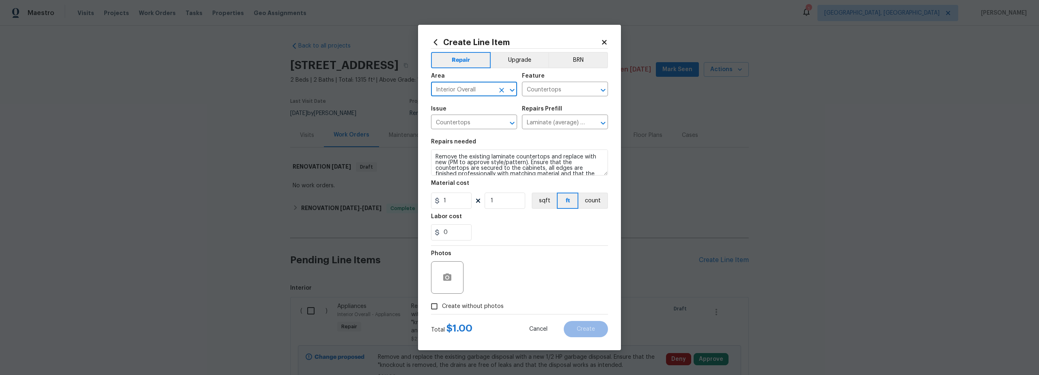
type input "Interior Overall"
drag, startPoint x: 437, startPoint y: 308, endPoint x: 462, endPoint y: 295, distance: 28.0
click at [438, 308] on input "Create without photos" at bounding box center [434, 305] width 15 height 15
checkbox input "true"
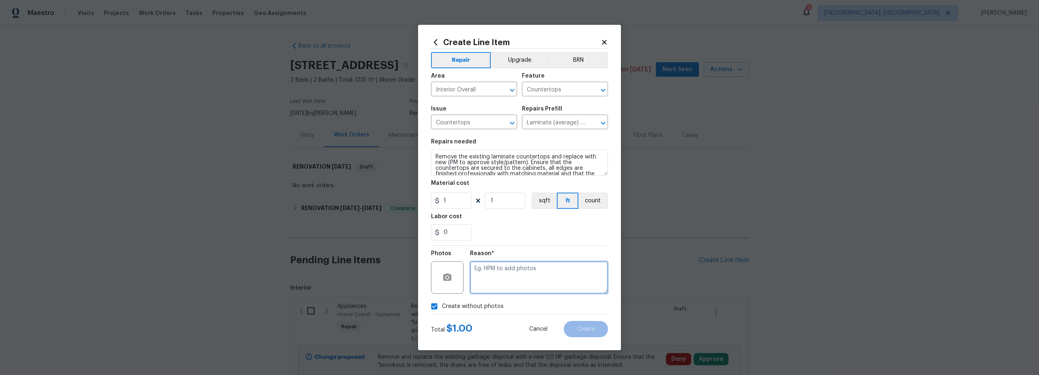
click at [512, 274] on textarea at bounding box center [539, 277] width 138 height 32
type textarea "scout"
click at [590, 328] on span "Create" at bounding box center [586, 329] width 18 height 6
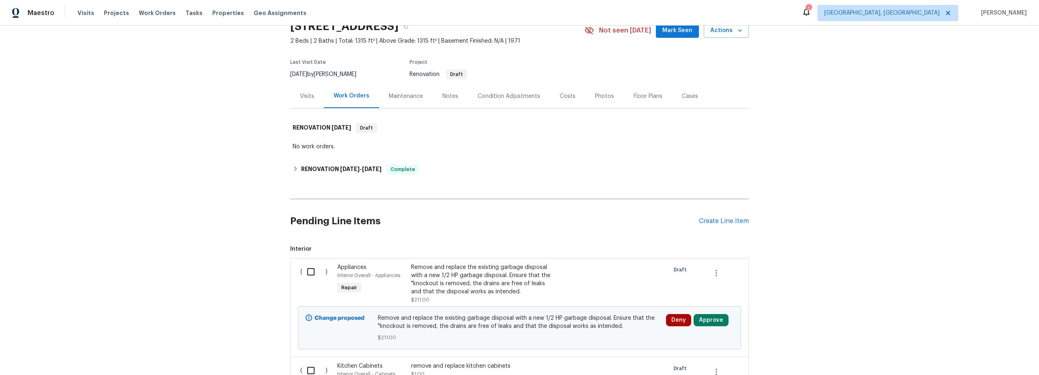
scroll to position [47, 0]
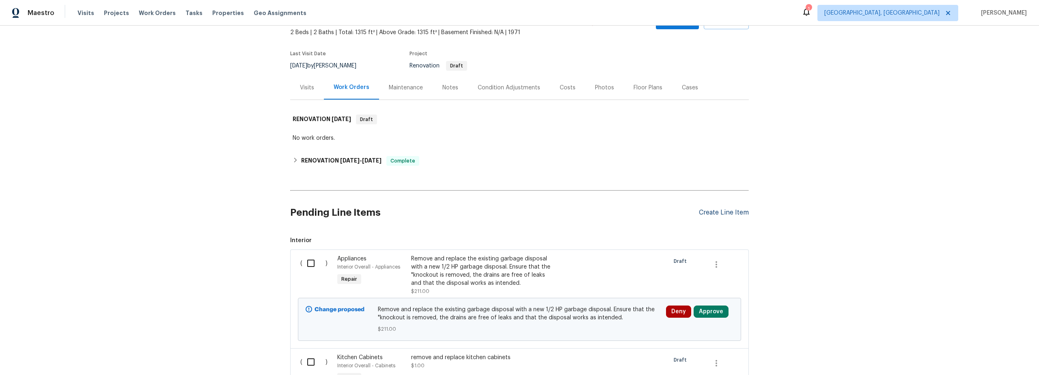
click at [705, 215] on div "Create Line Item" at bounding box center [724, 213] width 50 height 8
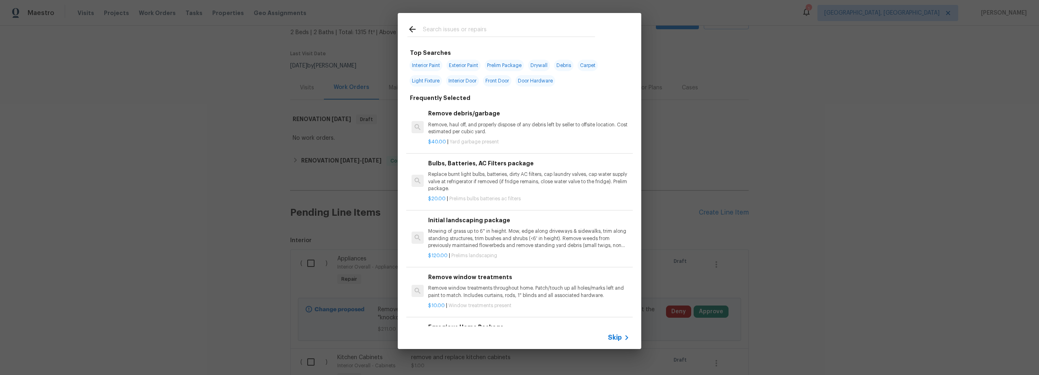
click at [439, 32] on input "text" at bounding box center [509, 30] width 172 height 12
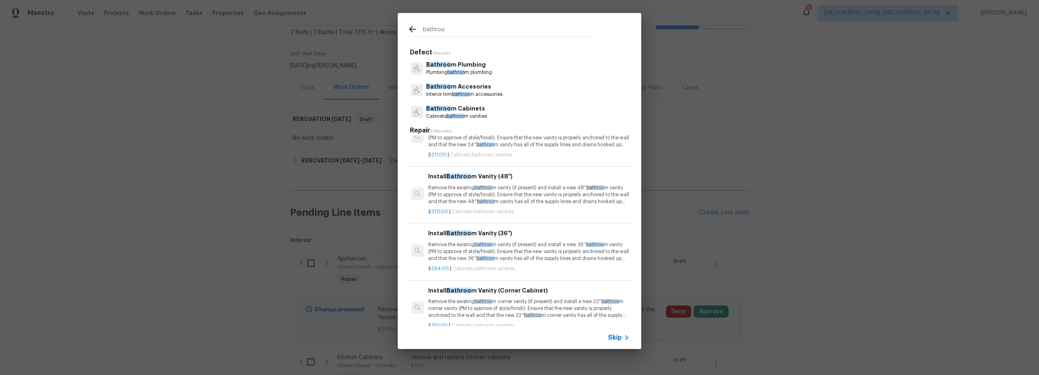
scroll to position [246, 0]
type input "bathroo"
click at [500, 206] on div "$370.00 | Cabinets bathroom vanities" at bounding box center [528, 211] width 201 height 10
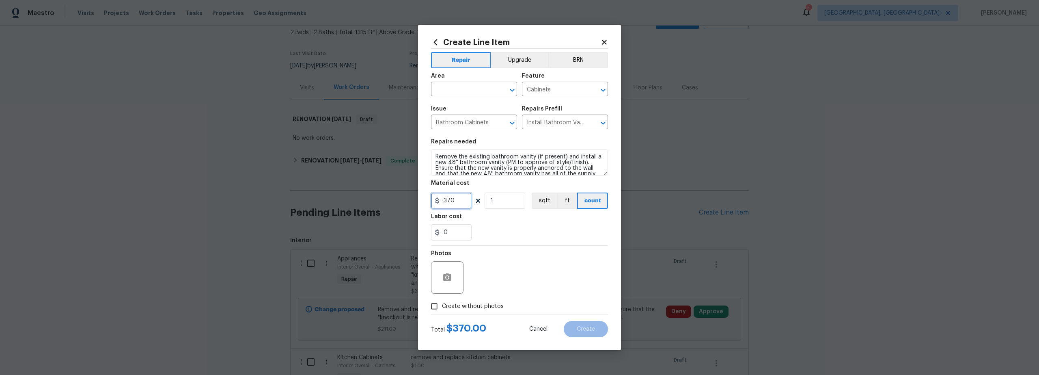
click at [423, 198] on div "Create Line Item Repair Upgrade BRN Area ​ Feature Cabinets ​ Issue Bathroom Ca…" at bounding box center [519, 187] width 203 height 325
type input "1200"
click at [500, 206] on input "1" at bounding box center [505, 200] width 41 height 16
type input "2"
drag, startPoint x: 439, startPoint y: 309, endPoint x: 444, endPoint y: 295, distance: 14.8
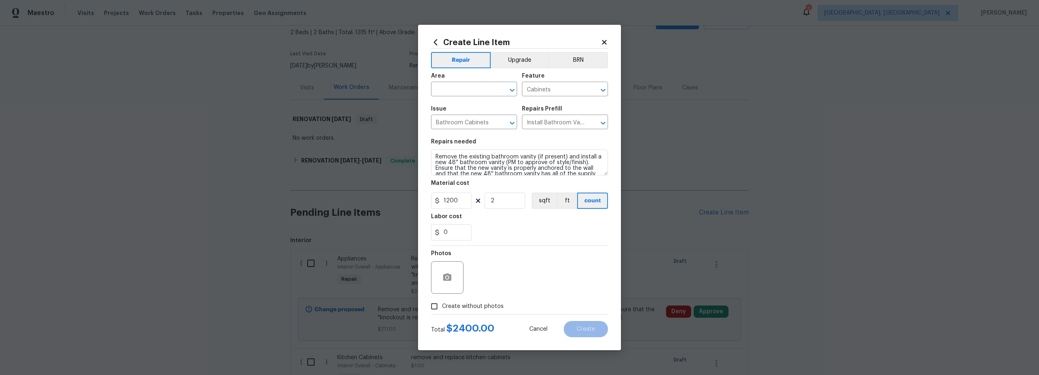
click at [438, 309] on input "Create without photos" at bounding box center [434, 305] width 15 height 15
checkbox input "true"
click at [458, 92] on input "text" at bounding box center [462, 90] width 63 height 13
click at [469, 121] on li "Interior Overall" at bounding box center [474, 120] width 86 height 13
type input "Interior Overall"
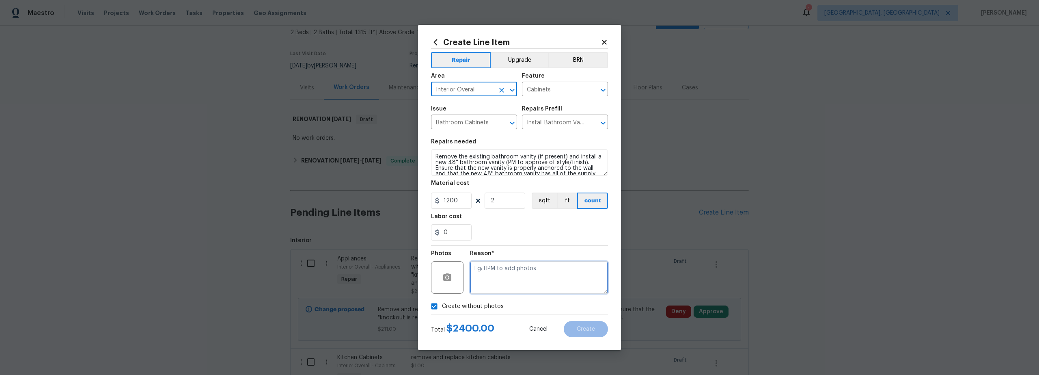
click at [517, 285] on textarea at bounding box center [539, 277] width 138 height 32
type textarea "scout"
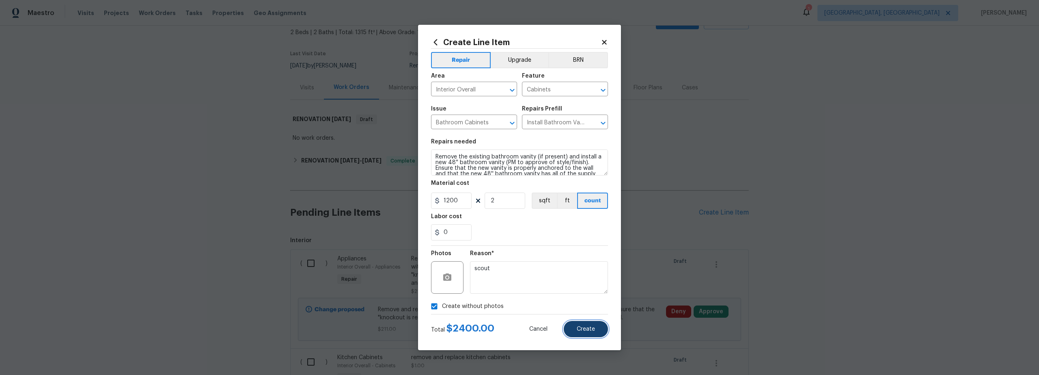
click at [581, 328] on span "Create" at bounding box center [586, 329] width 18 height 6
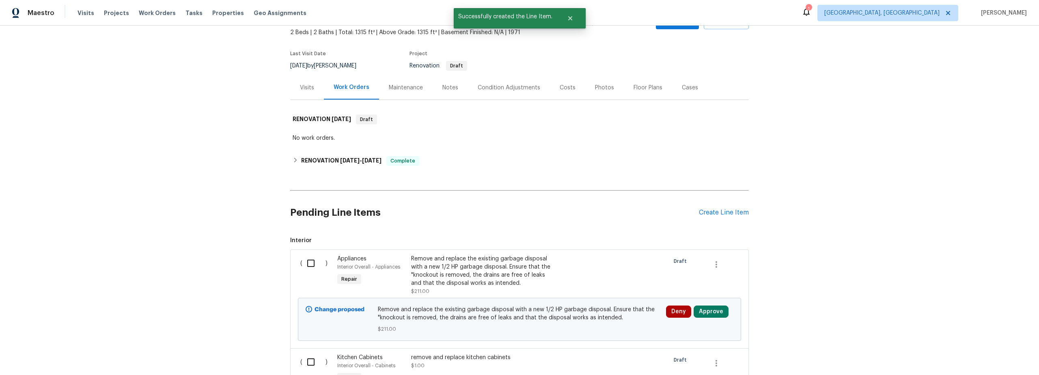
scroll to position [0, 0]
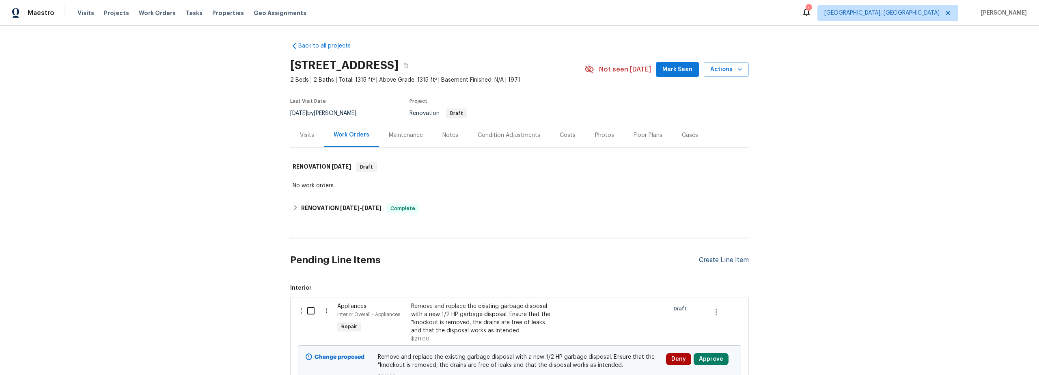
click at [719, 261] on div "Create Line Item" at bounding box center [724, 260] width 50 height 8
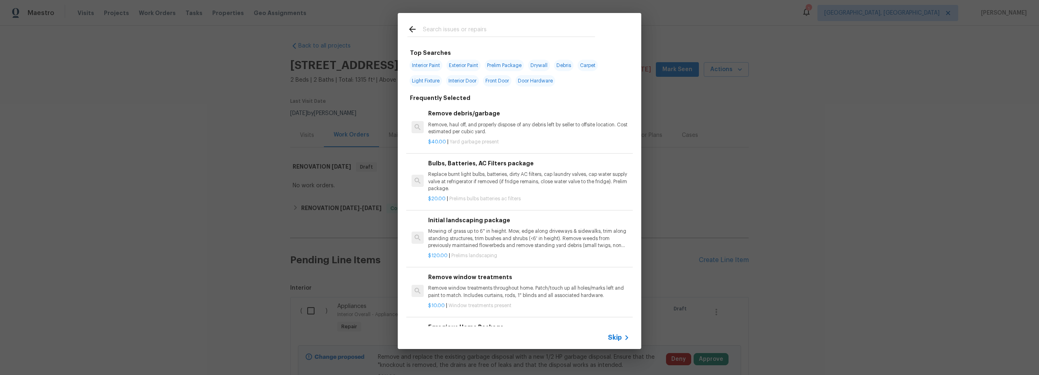
click at [456, 32] on input "text" at bounding box center [509, 30] width 172 height 12
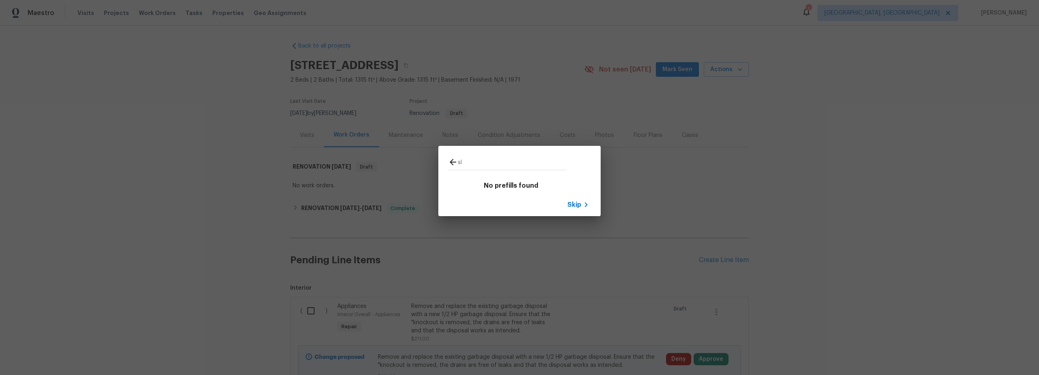
type input "s"
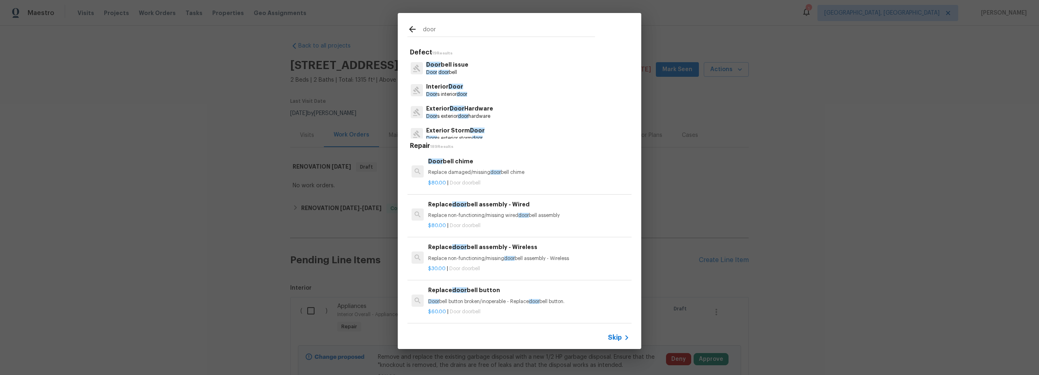
type input "door"
click at [466, 89] on p "Interior Door" at bounding box center [446, 86] width 41 height 9
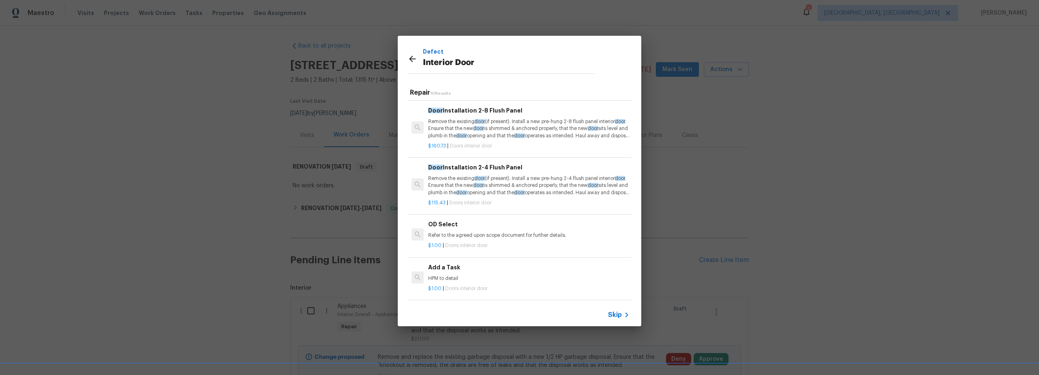
scroll to position [338, 0]
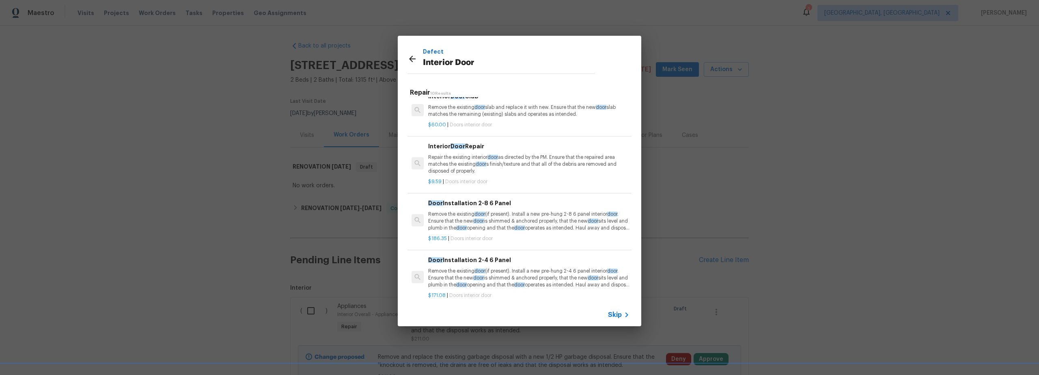
click at [413, 60] on icon at bounding box center [413, 59] width 10 height 10
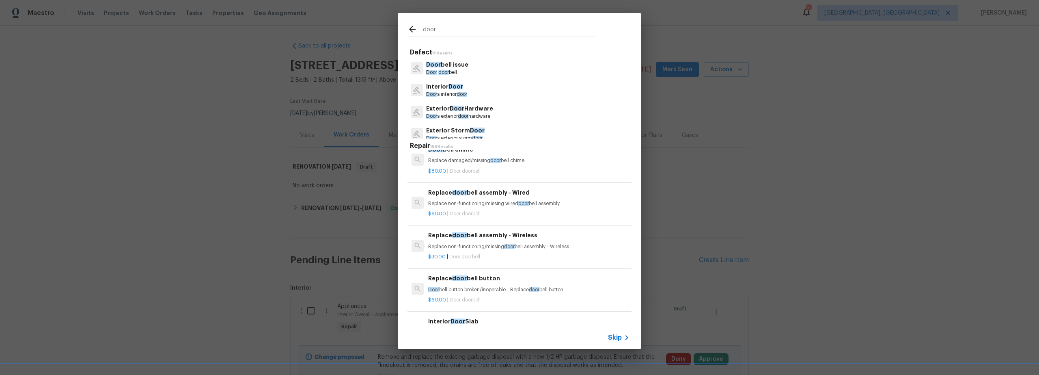
scroll to position [8, 0]
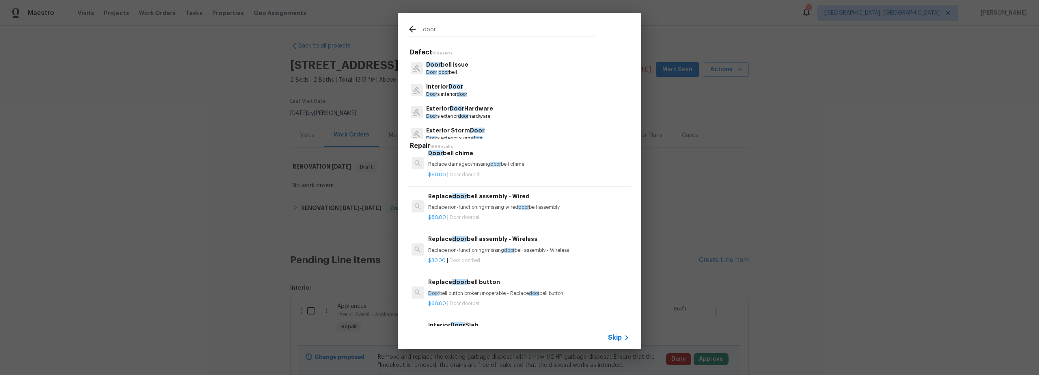
click at [461, 32] on input "door" at bounding box center [509, 30] width 172 height 12
drag, startPoint x: 459, startPoint y: 30, endPoint x: 398, endPoint y: 29, distance: 60.9
click at [400, 29] on div "door" at bounding box center [501, 29] width 207 height 32
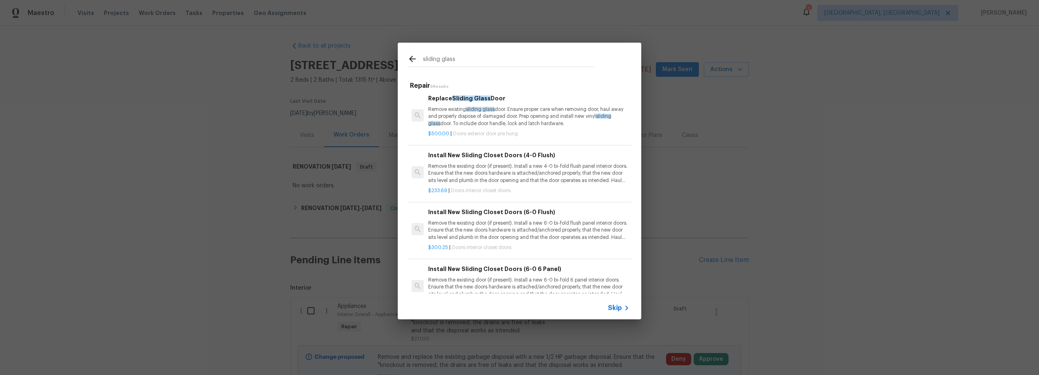
scroll to position [0, 0]
type input "sliding glass"
click at [533, 124] on p "Remove existing sliding glass door. Ensure proper care when removing door, haul…" at bounding box center [528, 119] width 201 height 21
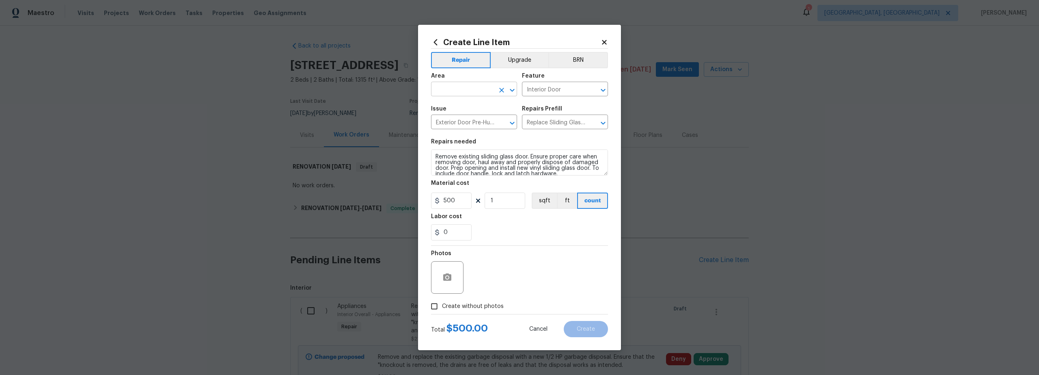
click at [465, 93] on input "text" at bounding box center [462, 90] width 63 height 13
click at [475, 122] on li "Interior Overall" at bounding box center [474, 120] width 86 height 13
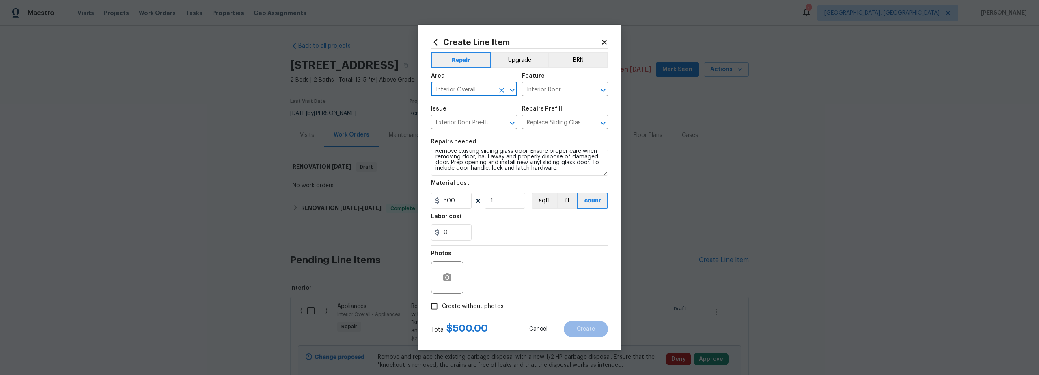
type input "Interior Overall"
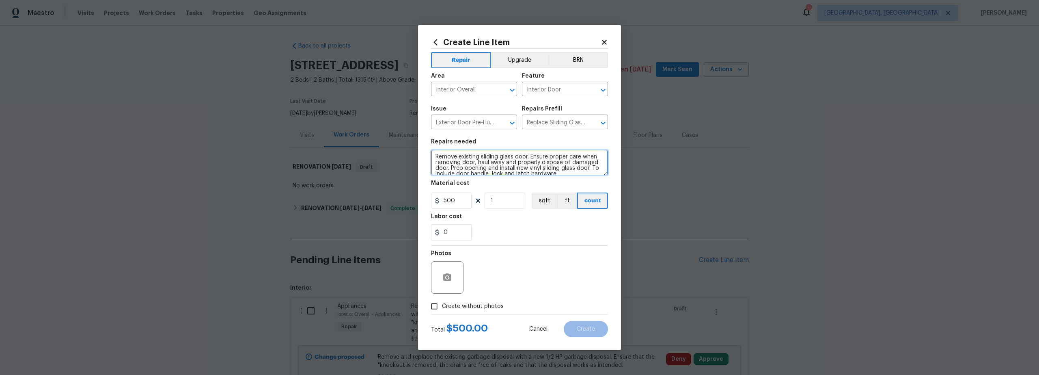
drag, startPoint x: 560, startPoint y: 166, endPoint x: 460, endPoint y: 146, distance: 102.4
click at [460, 146] on figure "Repairs needed Remove existing sliding glass door. Ensure proper care when remo…" at bounding box center [519, 157] width 177 height 37
type textarea "replace glass on slider adjust door, grease track"
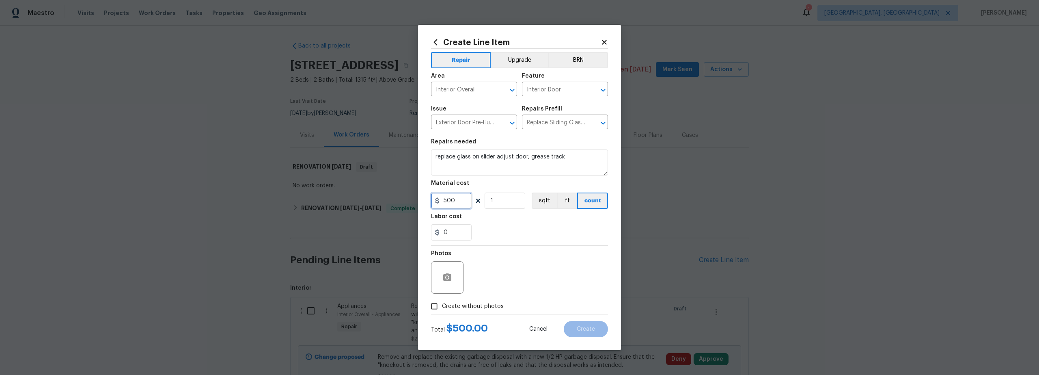
click at [408, 195] on div "Create Line Item Repair Upgrade BRN Area Interior Overall ​ Feature Interior Do…" at bounding box center [519, 187] width 1039 height 375
type input "2400"
click at [440, 305] on input "Create without photos" at bounding box center [434, 305] width 15 height 15
checkbox input "true"
click at [523, 277] on textarea at bounding box center [539, 277] width 138 height 32
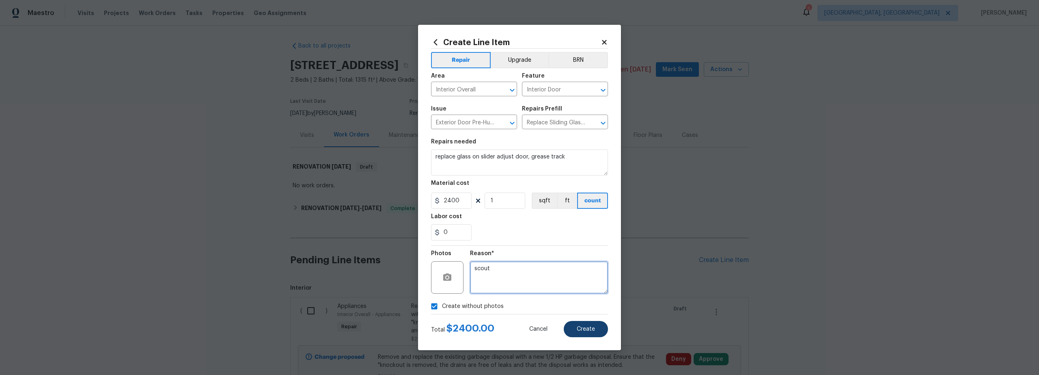
type textarea "scout"
click at [583, 326] on span "Create" at bounding box center [586, 329] width 18 height 6
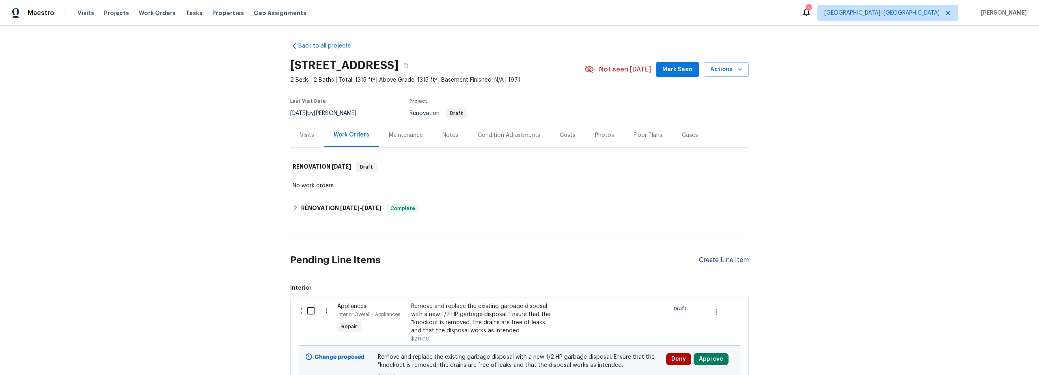
click at [708, 259] on div "Create Line Item" at bounding box center [724, 260] width 50 height 8
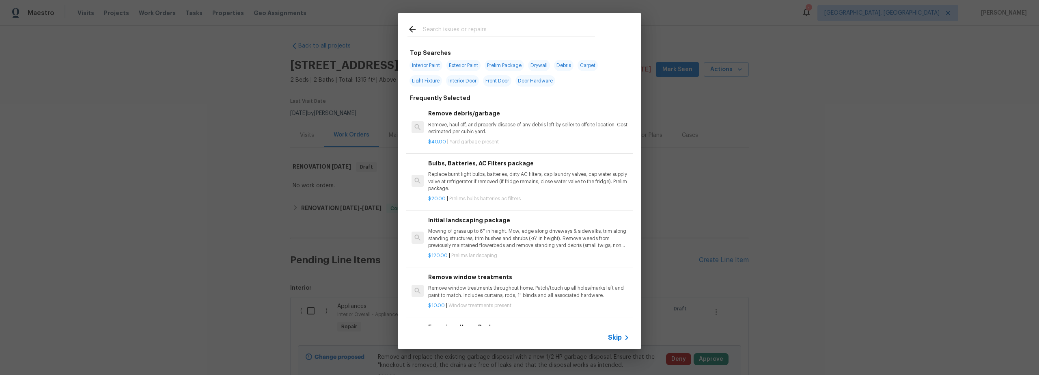
click at [430, 32] on input "text" at bounding box center [509, 30] width 172 height 12
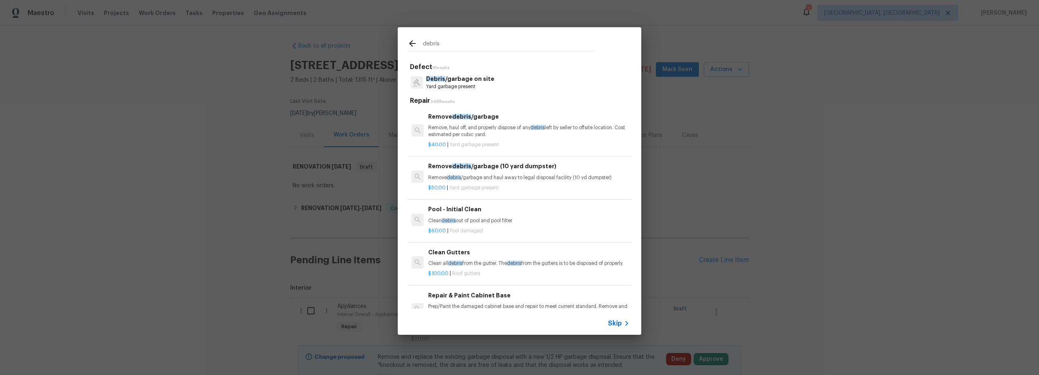
type input "debris"
click at [471, 129] on p "Remove, haul off, and properly dispose of any debris left by seller to offsite …" at bounding box center [528, 131] width 201 height 14
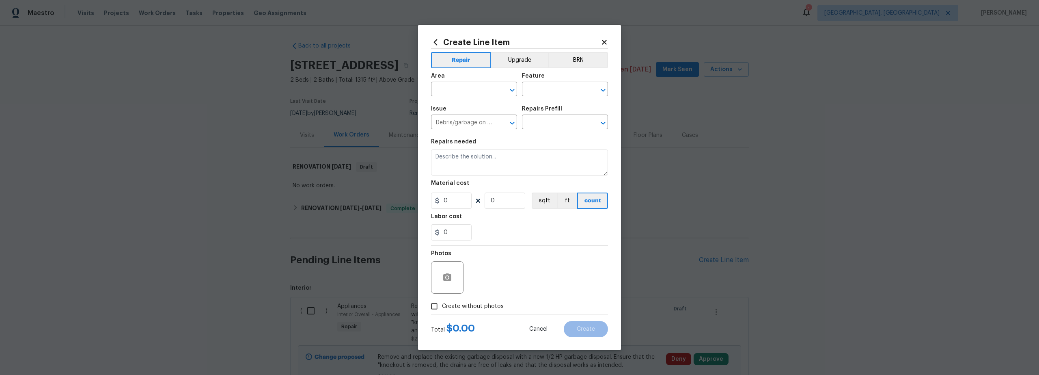
type input "Remove debris/garbage $40.00"
type textarea "Remove, haul off, and properly dispose of any debris left by seller to offsite …"
type input "40"
type input "1"
click at [423, 198] on div "Create Line Item Repair Upgrade BRN Area ​ Feature ​ Issue Debris/garbage on si…" at bounding box center [519, 187] width 203 height 325
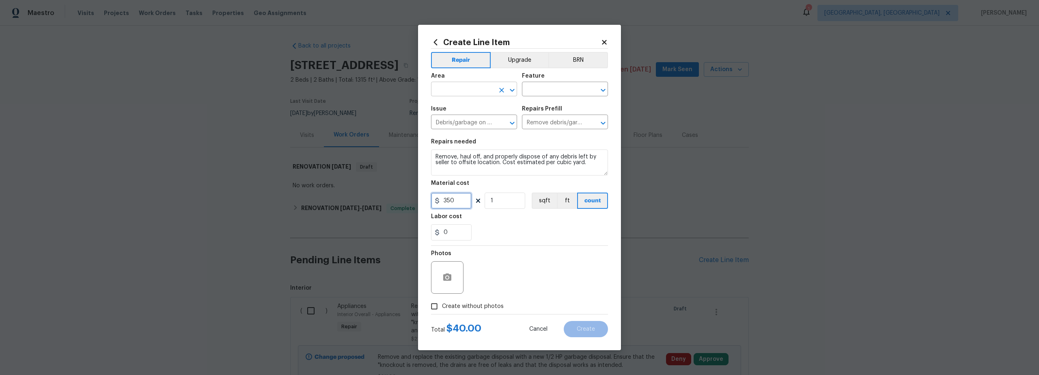
type input "350"
click at [466, 89] on input "text" at bounding box center [462, 90] width 63 height 13
drag, startPoint x: 481, startPoint y: 121, endPoint x: 496, endPoint y: 109, distance: 19.0
click at [481, 121] on li "Interior Overall" at bounding box center [474, 120] width 86 height 13
type input "Interior Overall"
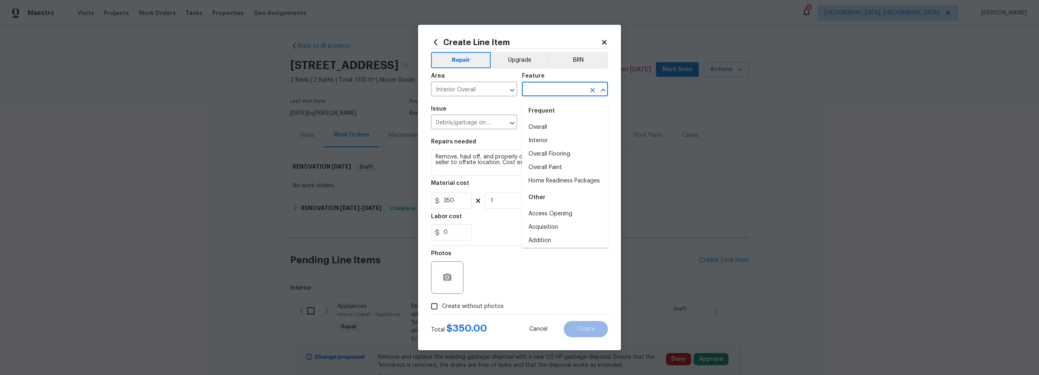
click at [537, 89] on input "text" at bounding box center [553, 90] width 63 height 13
click at [542, 128] on li "Overall" at bounding box center [565, 127] width 86 height 13
type input "Overall"
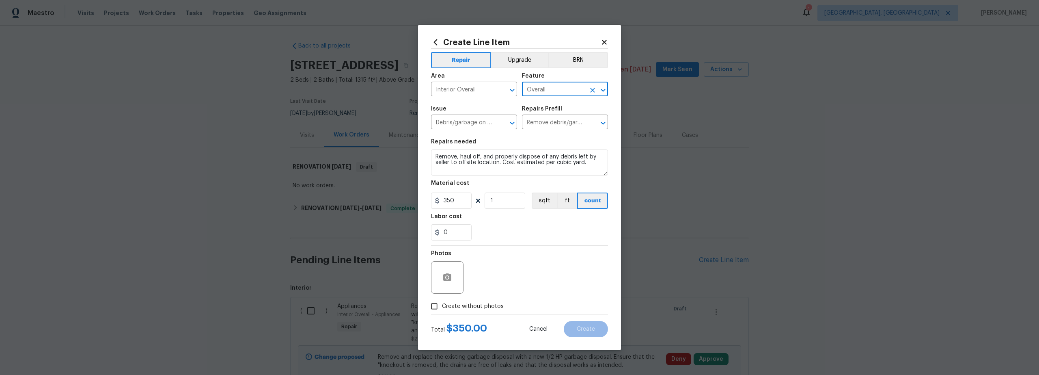
drag, startPoint x: 440, startPoint y: 308, endPoint x: 445, endPoint y: 304, distance: 6.2
click at [440, 308] on input "Create without photos" at bounding box center [434, 305] width 15 height 15
checkbox input "true"
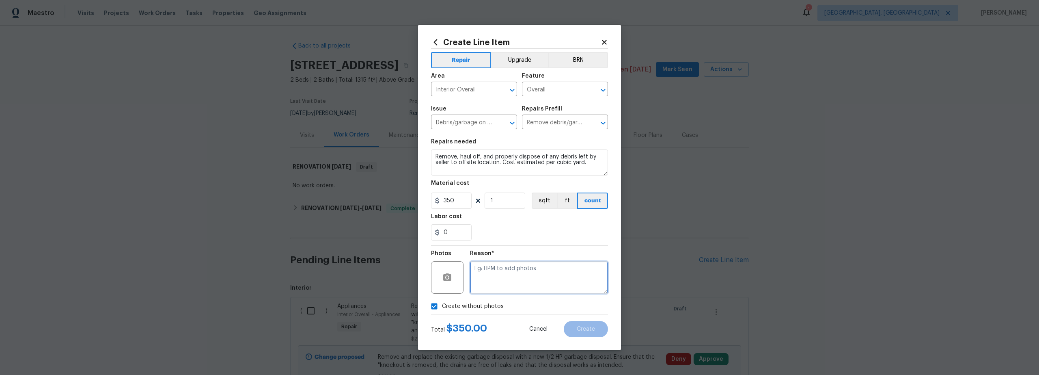
click at [521, 283] on textarea at bounding box center [539, 277] width 138 height 32
type textarea "scout"
click at [587, 328] on span "Create" at bounding box center [586, 329] width 18 height 6
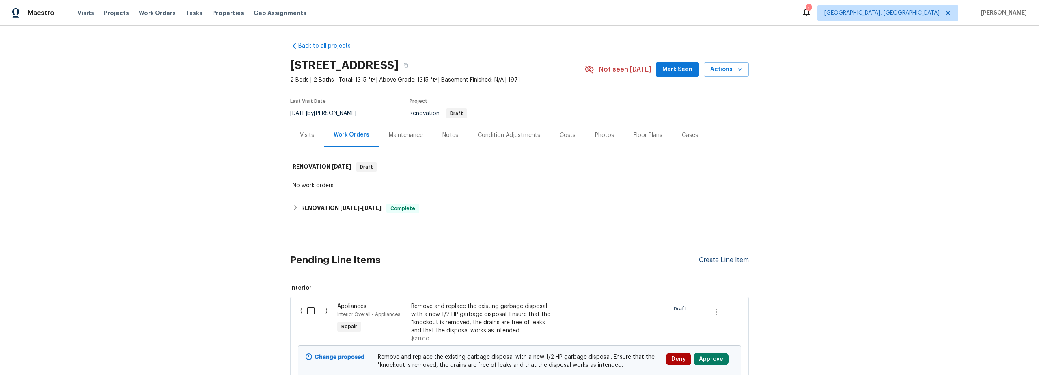
click at [720, 258] on div "Create Line Item" at bounding box center [724, 260] width 50 height 8
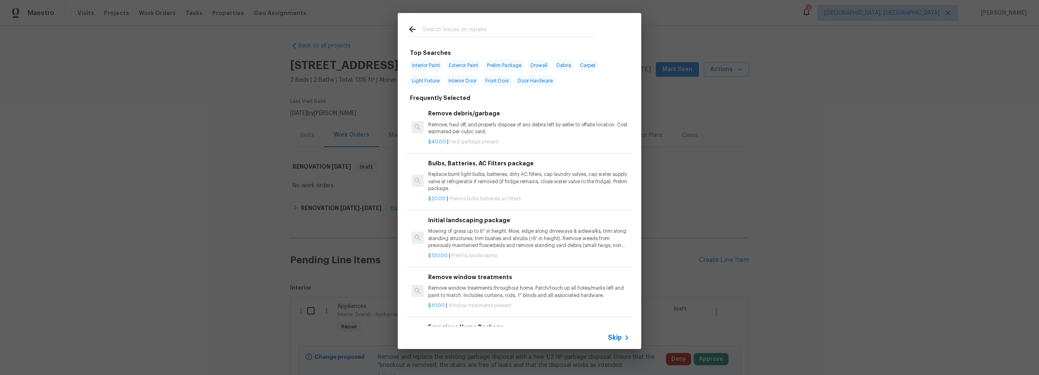
click at [477, 30] on input "text" at bounding box center [509, 30] width 172 height 12
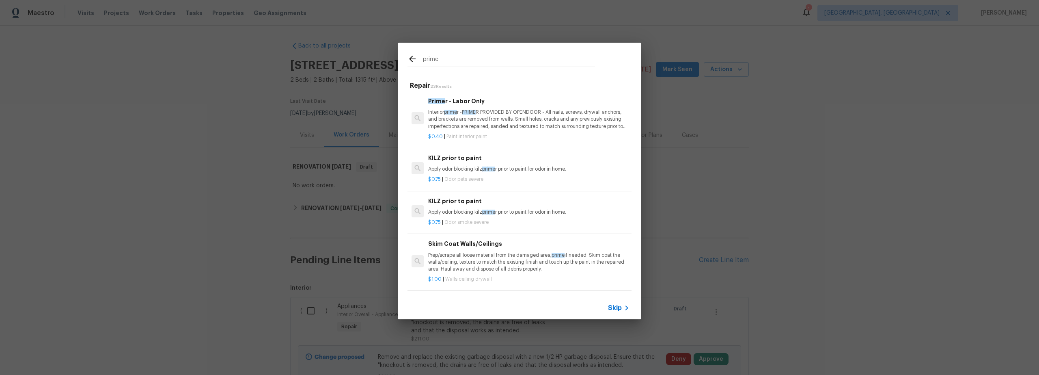
type input "prime"
click at [501, 121] on p "Interior prime r - PRIME R PROVIDED BY OPENDOOR - All nails, screws, drywall an…" at bounding box center [528, 119] width 201 height 21
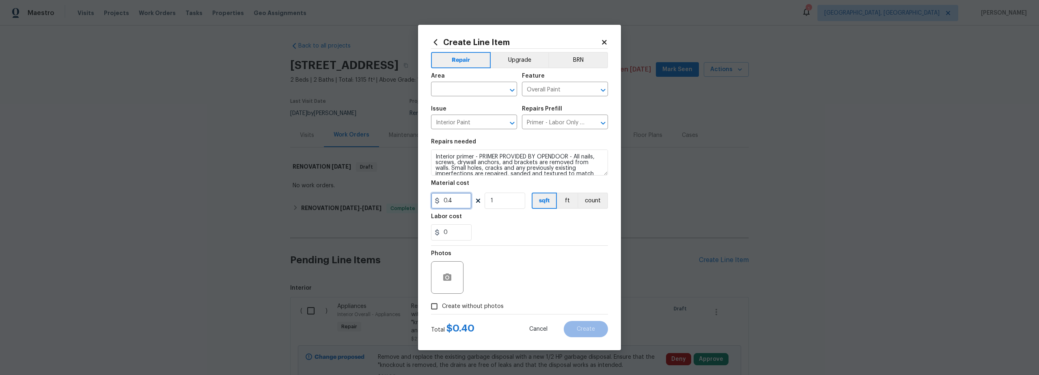
click at [462, 200] on input "0.4" at bounding box center [451, 200] width 41 height 16
type input "0.5"
click at [499, 195] on input "1" at bounding box center [505, 200] width 41 height 16
type input "1315"
click at [436, 306] on input "Create without photos" at bounding box center [434, 305] width 15 height 15
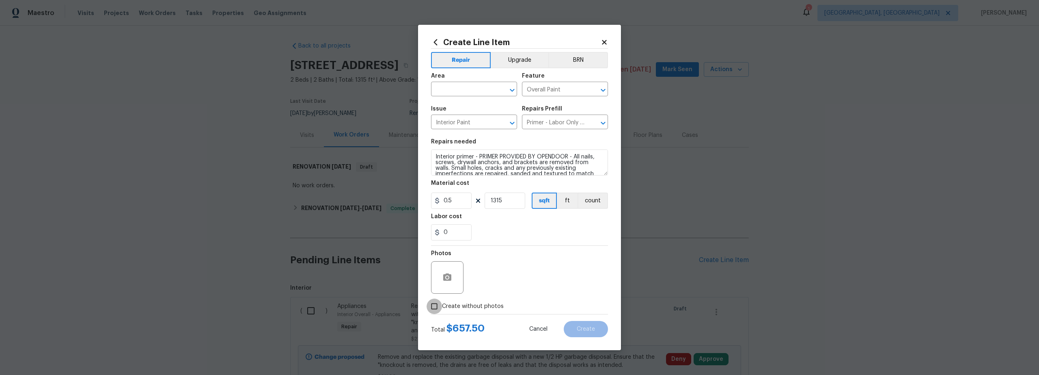
checkbox input "true"
click at [510, 284] on textarea at bounding box center [539, 277] width 138 height 32
type textarea "scout"
click at [463, 93] on input "text" at bounding box center [462, 90] width 63 height 13
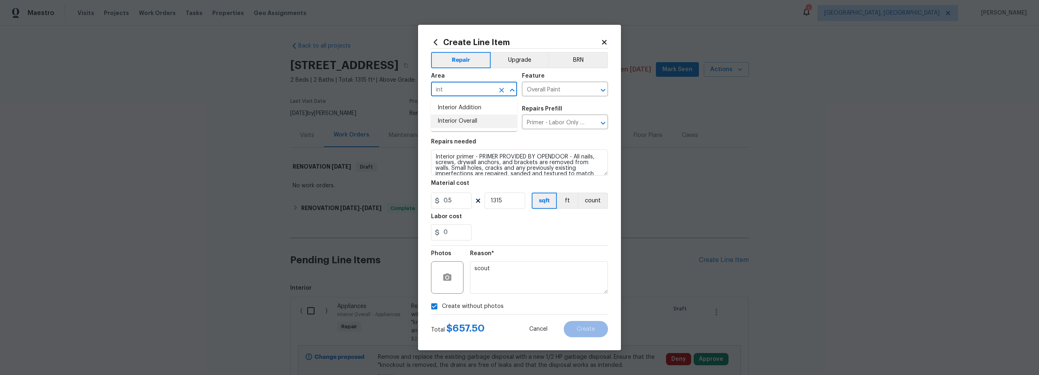
click at [485, 118] on li "Interior Overall" at bounding box center [474, 120] width 86 height 13
type input "Interior Overall"
click at [581, 324] on button "Create" at bounding box center [586, 329] width 44 height 16
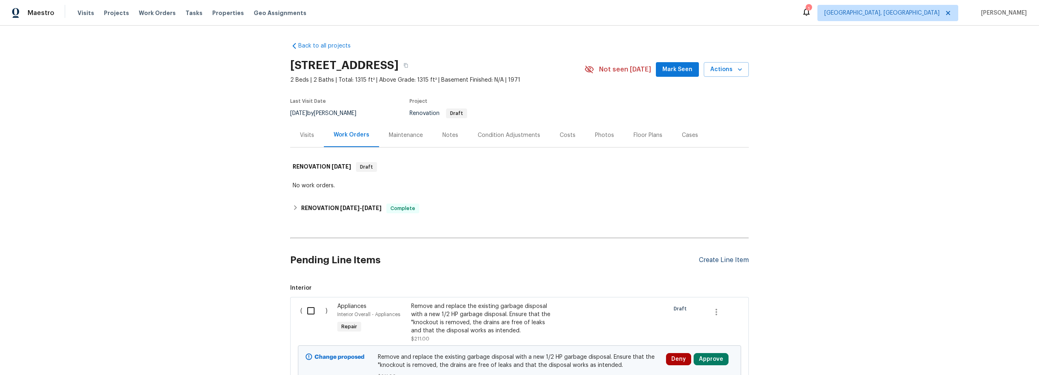
click at [718, 262] on div "Create Line Item" at bounding box center [724, 260] width 50 height 8
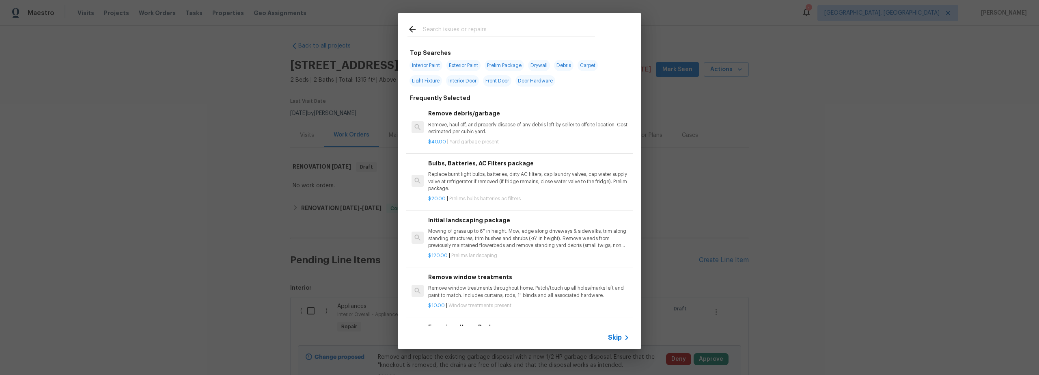
click at [482, 28] on input "text" at bounding box center [509, 30] width 172 height 12
click at [468, 64] on span "Exterior Paint" at bounding box center [464, 65] width 34 height 11
type input "Exterior Paint"
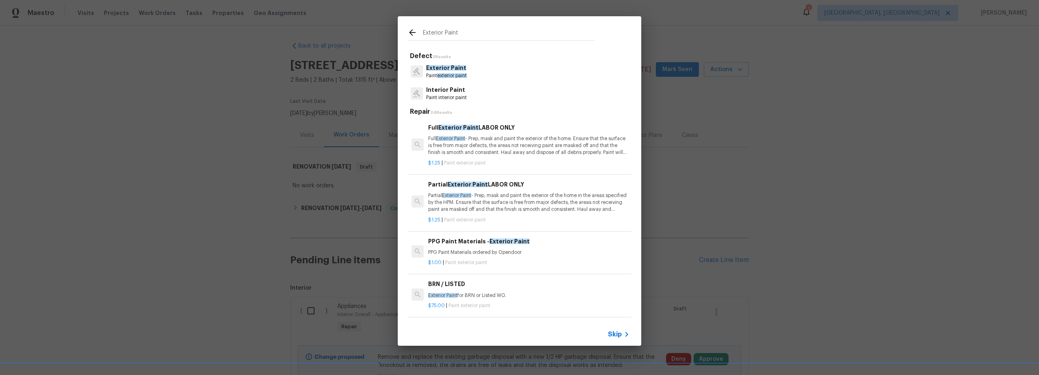
click at [512, 204] on p "Partial Exterior Paint - Prep, mask and paint the exterior of the home in the a…" at bounding box center [528, 202] width 201 height 21
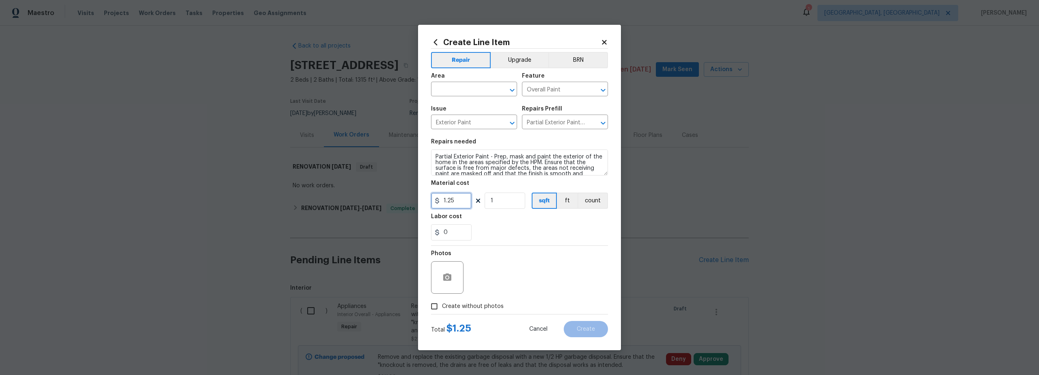
drag, startPoint x: 453, startPoint y: 200, endPoint x: 406, endPoint y: 190, distance: 47.8
click at [418, 192] on div "Create Line Item Repair Upgrade BRN Area ​ Feature Overall Paint ​ Issue Exteri…" at bounding box center [519, 187] width 203 height 325
type input "800"
click at [462, 87] on input "text" at bounding box center [462, 90] width 63 height 13
click at [479, 123] on li "Exterior Overall" at bounding box center [474, 120] width 86 height 13
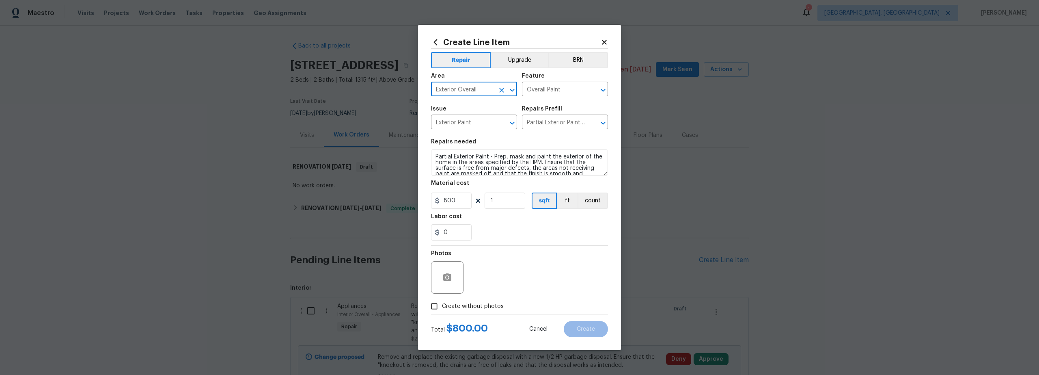
type input "Exterior Overall"
click at [439, 303] on input "Create without photos" at bounding box center [434, 305] width 15 height 15
checkbox input "true"
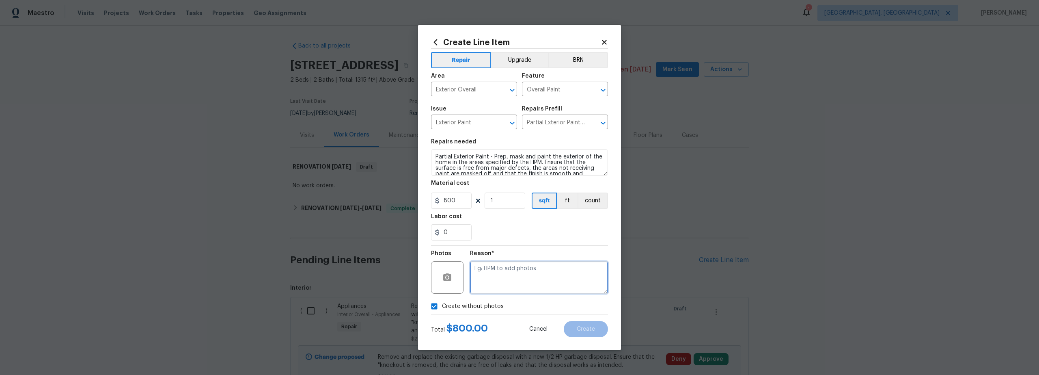
click at [509, 280] on textarea at bounding box center [539, 277] width 138 height 32
type textarea "scout"
click at [585, 329] on span "Create" at bounding box center [586, 329] width 18 height 6
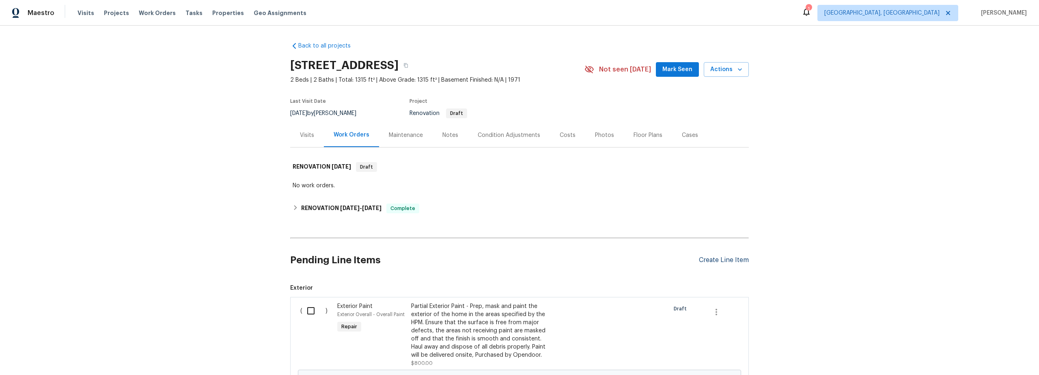
click at [704, 261] on div "Create Line Item" at bounding box center [724, 260] width 50 height 8
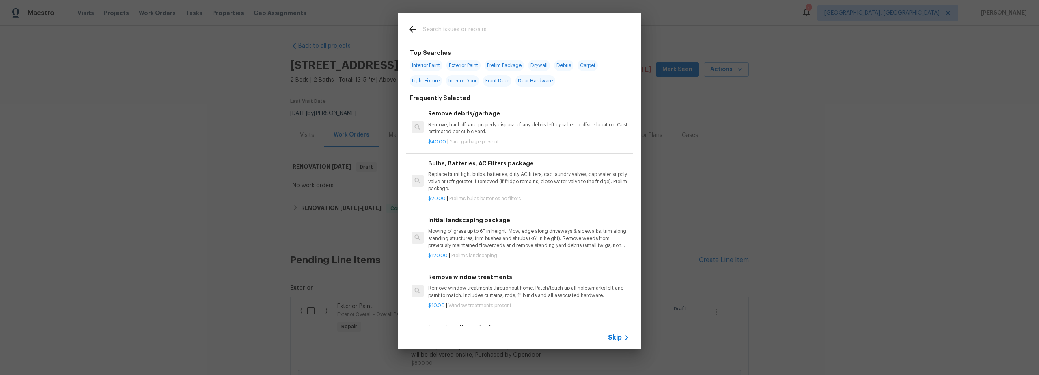
click at [458, 34] on input "text" at bounding box center [509, 30] width 172 height 12
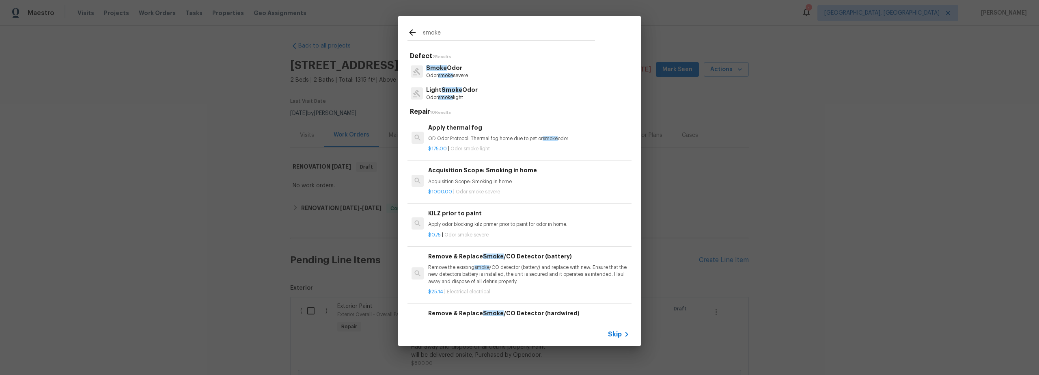
type input "smoke"
click at [530, 272] on p "Remove the existing smoke /CO detector (battery) and replace with new. Ensure t…" at bounding box center [528, 274] width 201 height 21
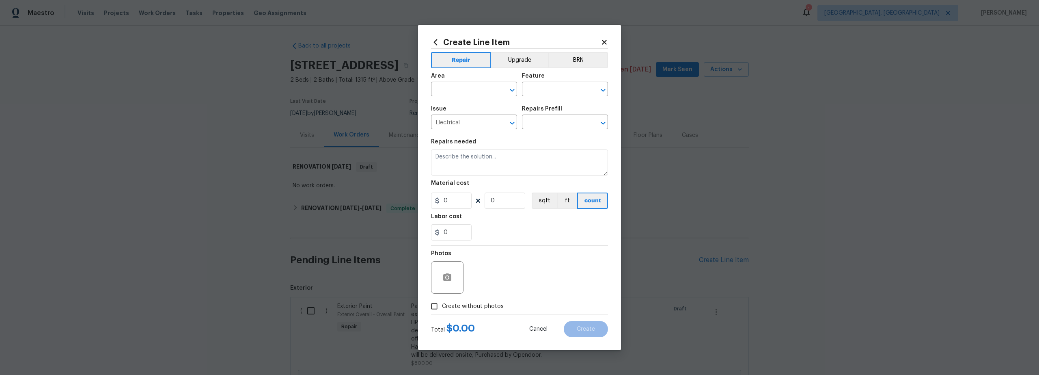
type input "Remove & Replace Smoke/CO Detector (battery) $25.14"
type textarea "Remove the existing smoke/CO detector (battery) and replace with new. Ensure th…"
type input "25.14"
type input "1"
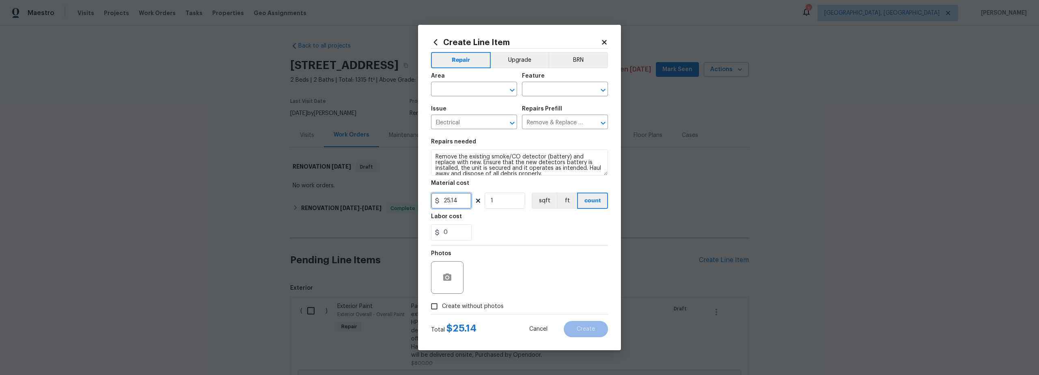
drag, startPoint x: 433, startPoint y: 200, endPoint x: 395, endPoint y: 200, distance: 37.8
click at [423, 200] on div "Create Line Item Repair Upgrade BRN Area ​ Feature ​ Issue Electrical ​ Repairs…" at bounding box center [519, 187] width 203 height 325
type input "40"
click at [503, 204] on input "1" at bounding box center [505, 200] width 41 height 16
type input "8"
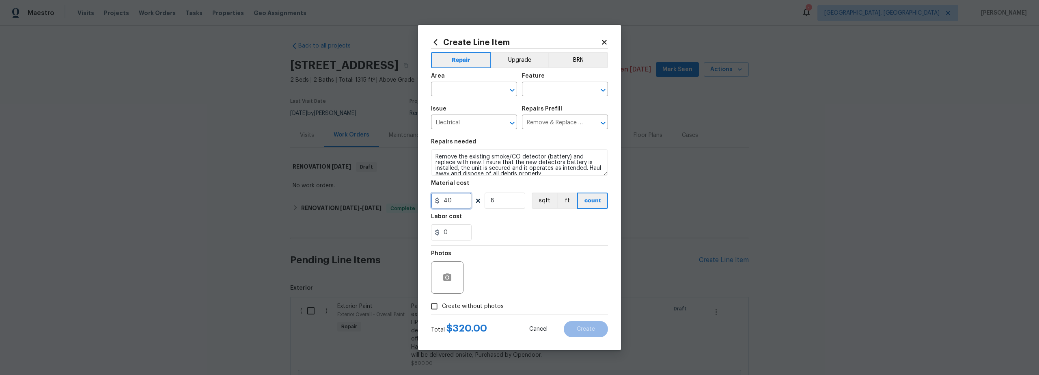
click at [457, 200] on input "40" at bounding box center [451, 200] width 41 height 16
type input "45"
click at [498, 201] on input "8" at bounding box center [505, 200] width 41 height 16
type input "7"
drag, startPoint x: 454, startPoint y: 84, endPoint x: 456, endPoint y: 90, distance: 6.0
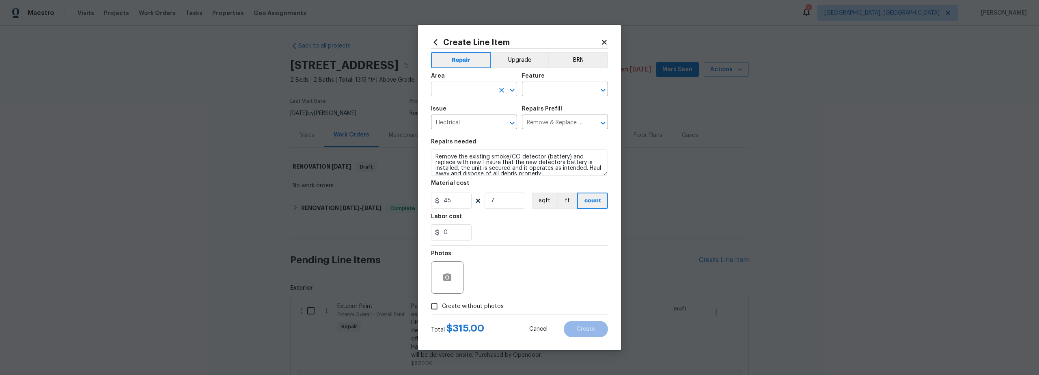
click at [455, 88] on input "text" at bounding box center [462, 90] width 63 height 13
click at [471, 120] on li "Interior Overall" at bounding box center [474, 120] width 86 height 13
type input "Interior Overall"
click at [558, 91] on input "text" at bounding box center [553, 90] width 63 height 13
click at [574, 125] on li "Smoke Detector" at bounding box center [565, 127] width 86 height 13
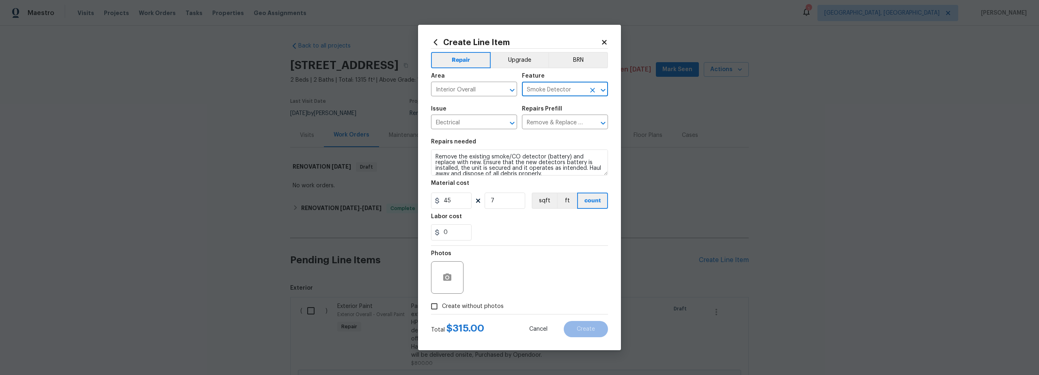
type input "Smoke Detector"
click at [433, 305] on input "Create without photos" at bounding box center [434, 305] width 15 height 15
checkbox input "true"
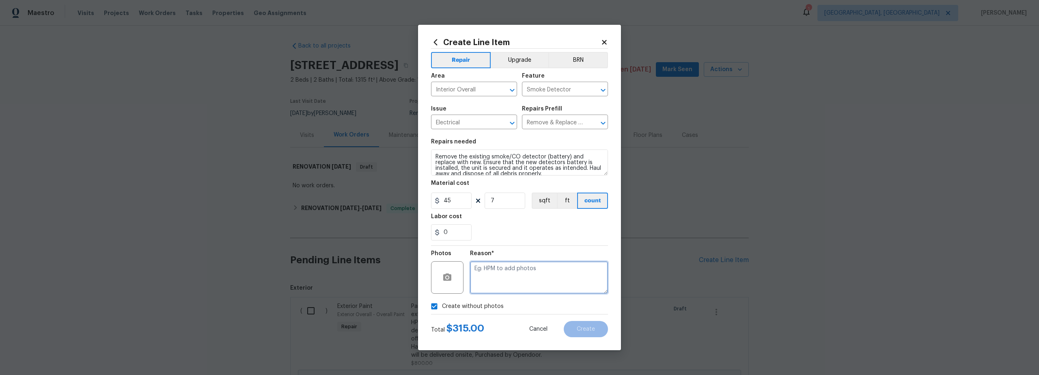
click at [536, 276] on textarea at bounding box center [539, 277] width 138 height 32
type textarea "scout"
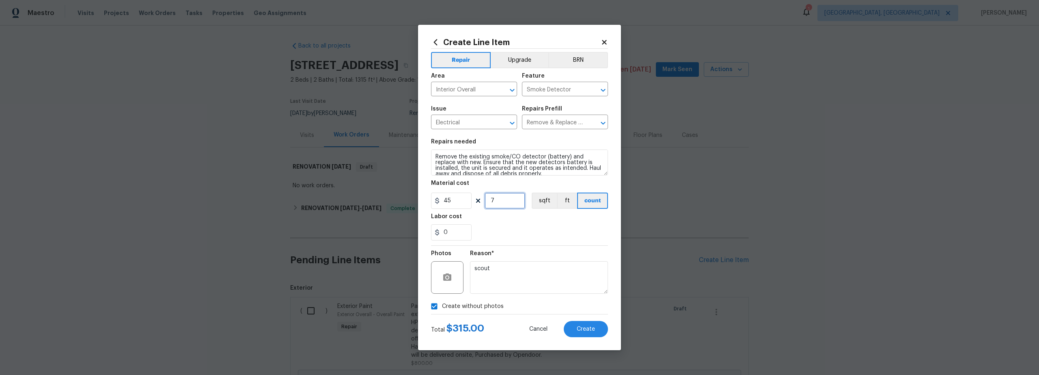
click at [499, 207] on input "7" at bounding box center [505, 200] width 41 height 16
click at [498, 207] on input "7" at bounding box center [505, 200] width 41 height 16
type input "1"
drag, startPoint x: 453, startPoint y: 199, endPoint x: 428, endPoint y: 198, distance: 24.8
click at [443, 199] on input "45" at bounding box center [451, 200] width 41 height 16
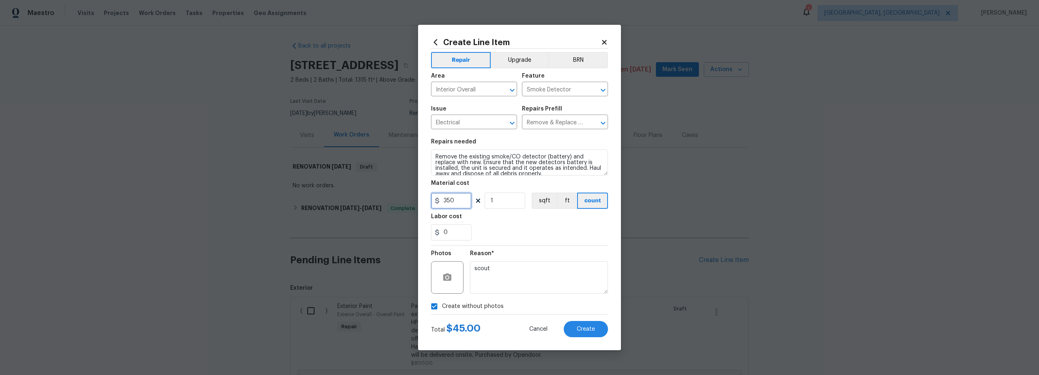
type input "350"
click at [519, 315] on div "Total $ 45.00 Cancel Create" at bounding box center [519, 325] width 177 height 23
click at [589, 330] on span "Create" at bounding box center [586, 329] width 18 height 6
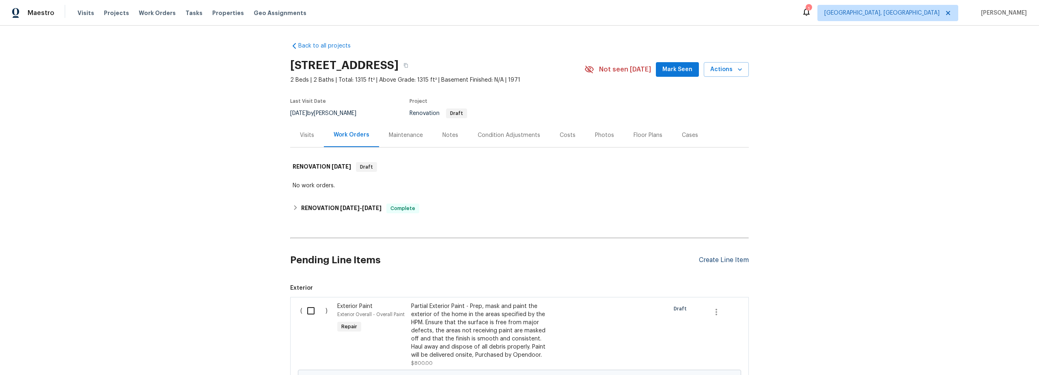
click at [712, 256] on div "Create Line Item" at bounding box center [724, 260] width 50 height 8
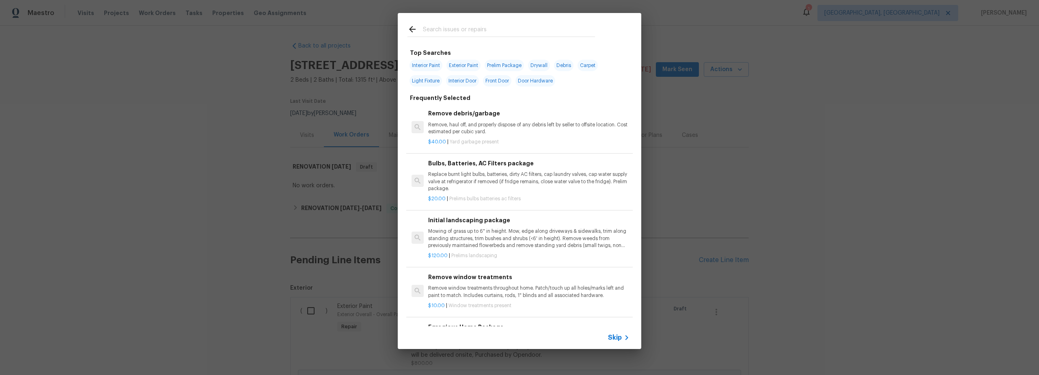
click at [465, 22] on div at bounding box center [501, 29] width 207 height 32
click at [466, 34] on input "text" at bounding box center [509, 30] width 172 height 12
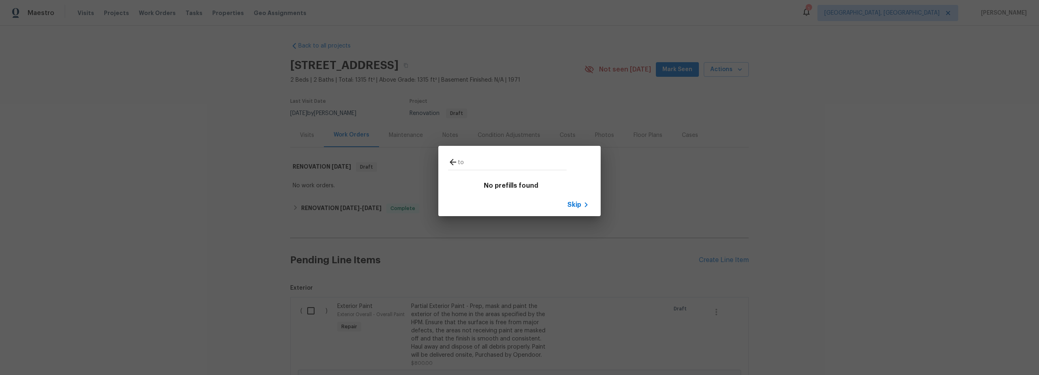
type input "t"
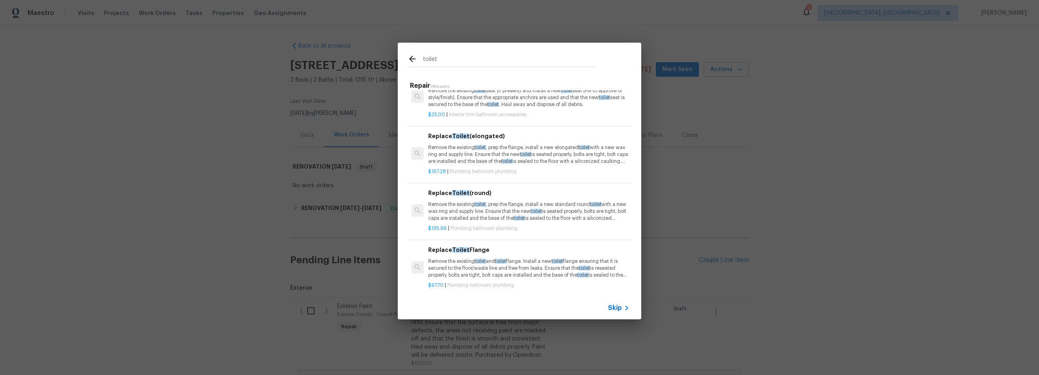
scroll to position [163, 0]
type input "toilet"
click at [495, 164] on p "Remove the existing toilet , prep the flange, install a new elongated toilet wi…" at bounding box center [528, 156] width 201 height 21
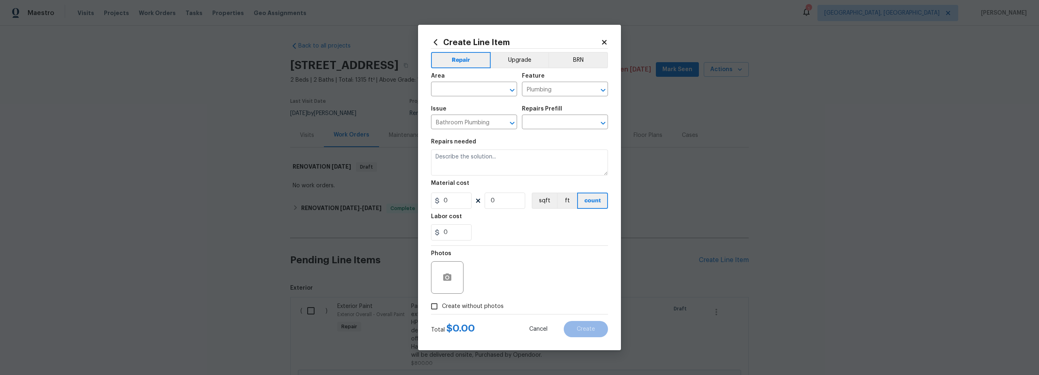
type input "Replace Toilet (elongated) $167.28"
type textarea "Remove the existing toilet, prep the flange, install a new elongated toilet wit…"
type input "167.28"
type input "1"
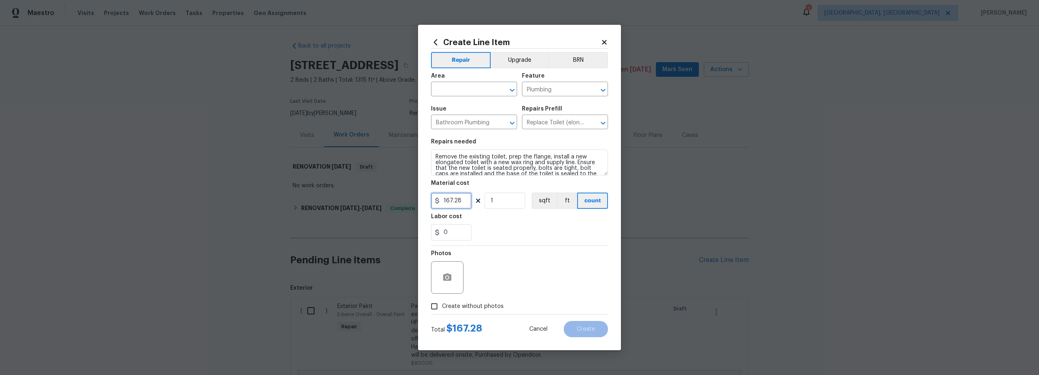
click at [440, 200] on input "167.28" at bounding box center [451, 200] width 41 height 16
type input "250"
click at [504, 204] on input "1" at bounding box center [505, 200] width 41 height 16
type input "2"
click at [467, 91] on input "text" at bounding box center [462, 90] width 63 height 13
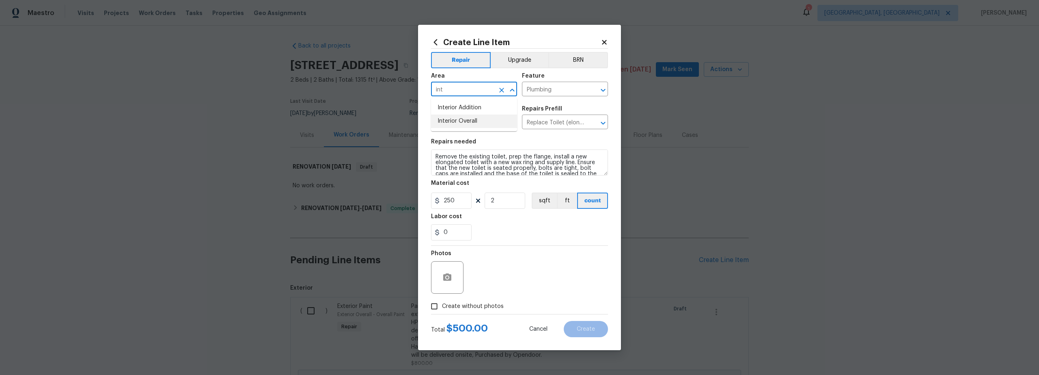
click at [473, 121] on li "Interior Overall" at bounding box center [474, 120] width 86 height 13
type input "Interior Overall"
click at [550, 291] on div "Photos" at bounding box center [519, 272] width 177 height 53
drag, startPoint x: 438, startPoint y: 307, endPoint x: 442, endPoint y: 307, distance: 4.1
click at [440, 307] on input "Create without photos" at bounding box center [434, 305] width 15 height 15
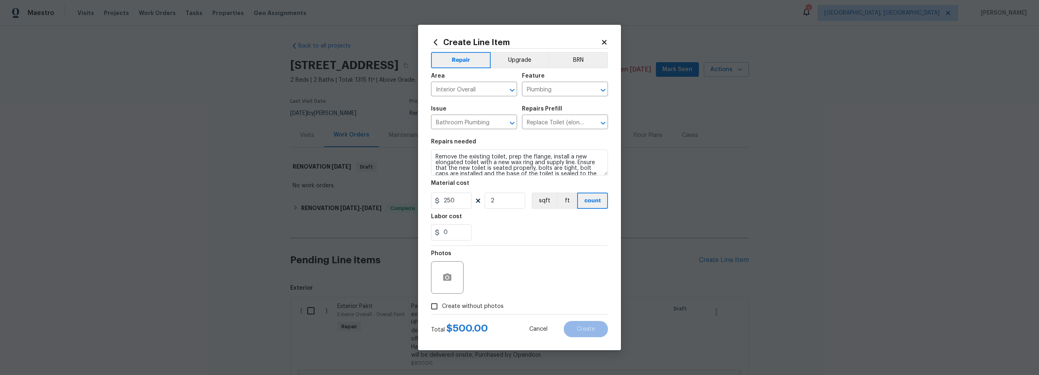
checkbox input "true"
click at [511, 285] on textarea at bounding box center [539, 277] width 138 height 32
type textarea "scout"
click at [583, 330] on span "Create" at bounding box center [586, 329] width 18 height 6
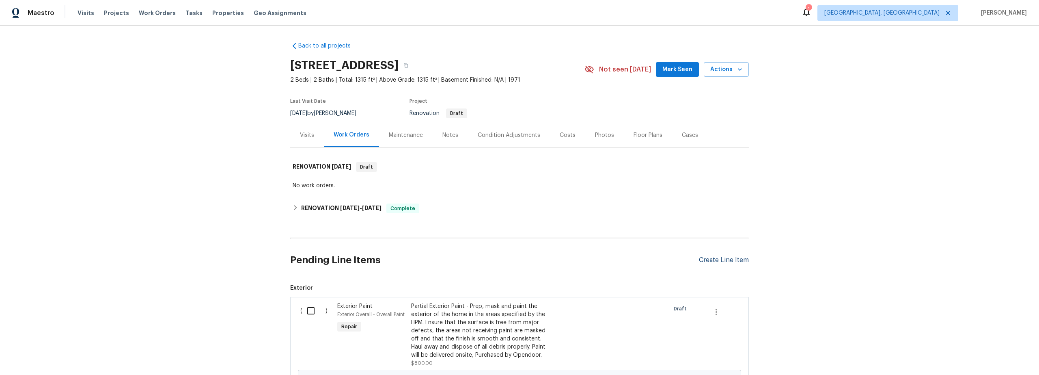
click at [724, 259] on div "Create Line Item" at bounding box center [724, 260] width 50 height 8
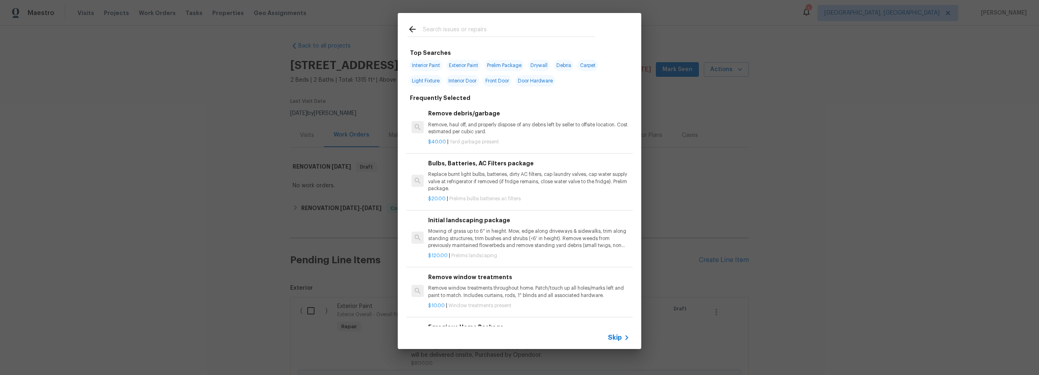
click at [456, 39] on div at bounding box center [501, 29] width 207 height 32
click at [453, 32] on input "text" at bounding box center [509, 30] width 172 height 12
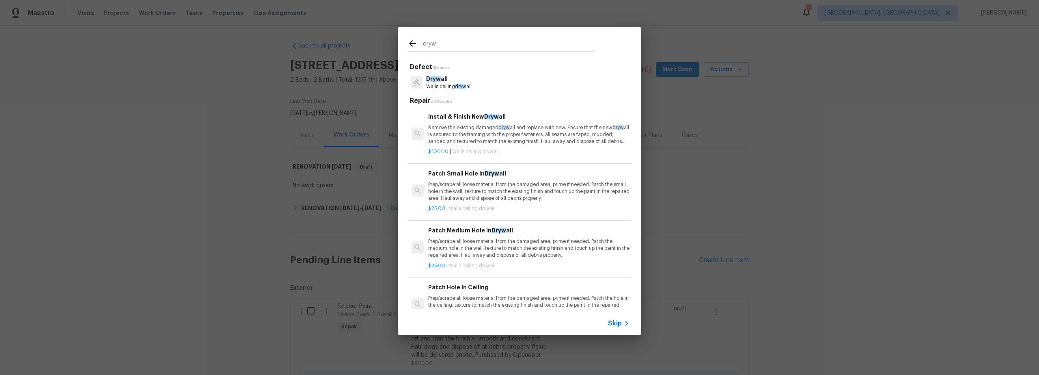
type input "dryw"
click at [488, 86] on div "Dryw all Walls ceiling dryw all" at bounding box center [520, 82] width 224 height 22
drag, startPoint x: 485, startPoint y: 80, endPoint x: 480, endPoint y: 81, distance: 4.9
click at [485, 80] on div "Dryw all Walls ceiling dryw all" at bounding box center [520, 82] width 224 height 22
click at [451, 82] on p "Dryw all" at bounding box center [448, 79] width 45 height 9
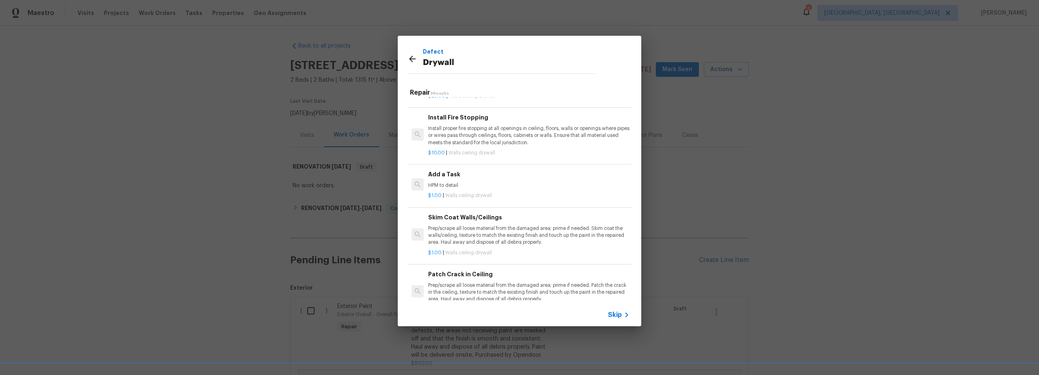
scroll to position [240, 0]
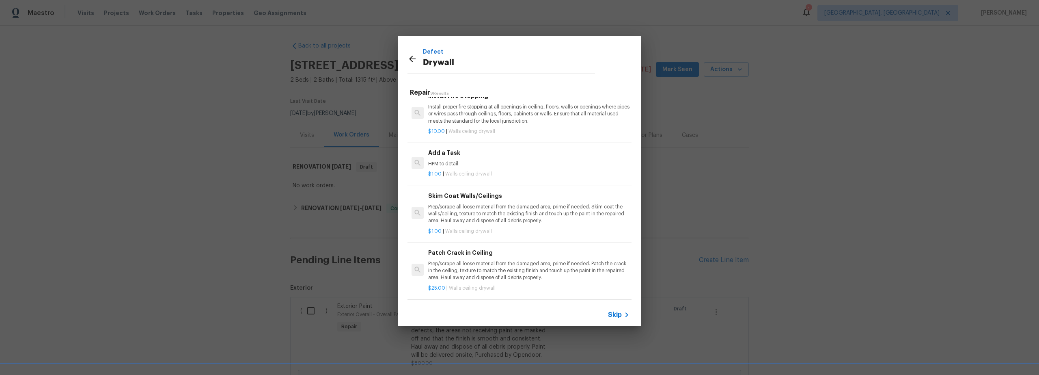
click at [520, 215] on p "Prep/scrape all loose material from the damaged area; prime if needed. Skim coa…" at bounding box center [528, 213] width 201 height 21
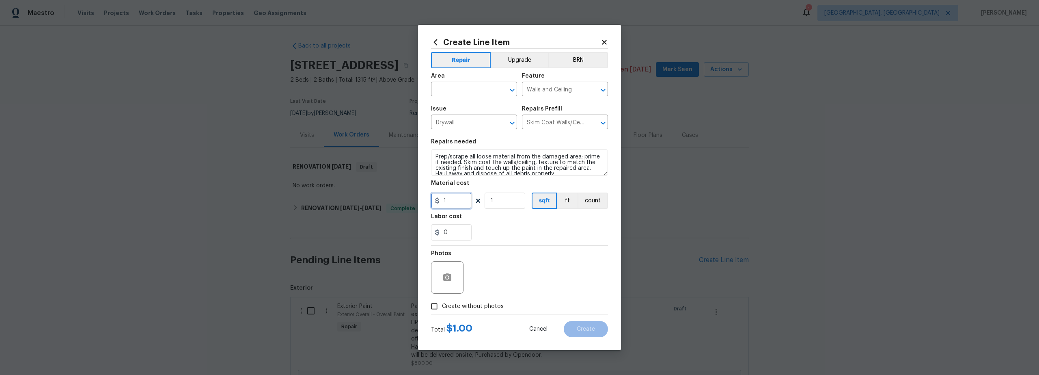
drag, startPoint x: 460, startPoint y: 201, endPoint x: 401, endPoint y: 199, distance: 58.9
click at [419, 200] on div "Create Line Item Repair Upgrade BRN Area ​ Feature Walls and Ceiling ​ Issue Dr…" at bounding box center [519, 187] width 203 height 325
type input "2600"
click at [452, 92] on input "text" at bounding box center [462, 90] width 63 height 13
click at [465, 119] on li "Interior Overall" at bounding box center [474, 120] width 86 height 13
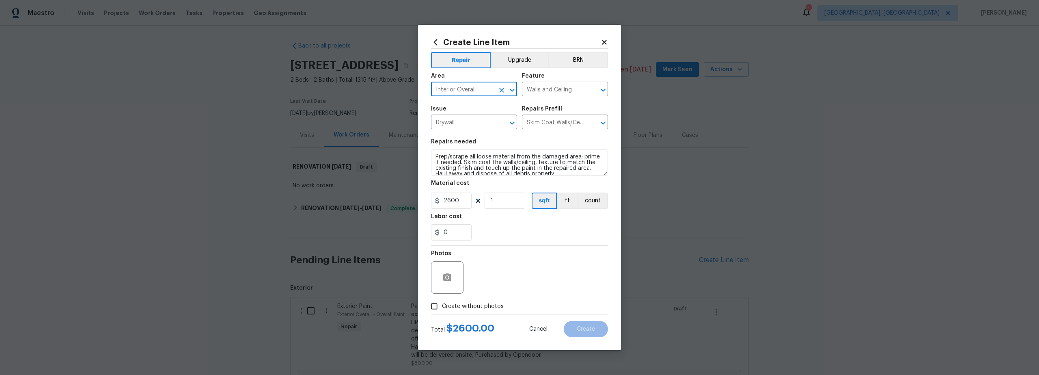
type input "Interior Overall"
click at [509, 283] on div "Photos" at bounding box center [519, 272] width 177 height 53
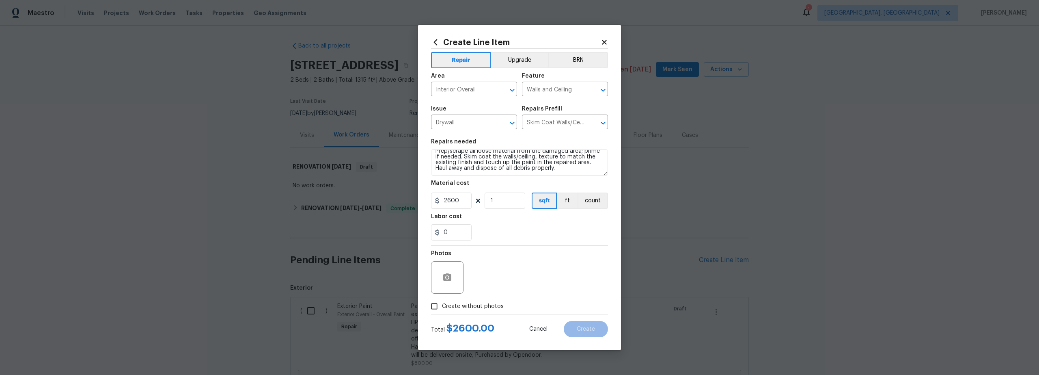
click at [433, 309] on input "Create without photos" at bounding box center [434, 305] width 15 height 15
checkbox input "true"
click at [516, 289] on textarea at bounding box center [539, 277] width 138 height 32
type textarea "scout"
click at [583, 330] on span "Create" at bounding box center [586, 329] width 18 height 6
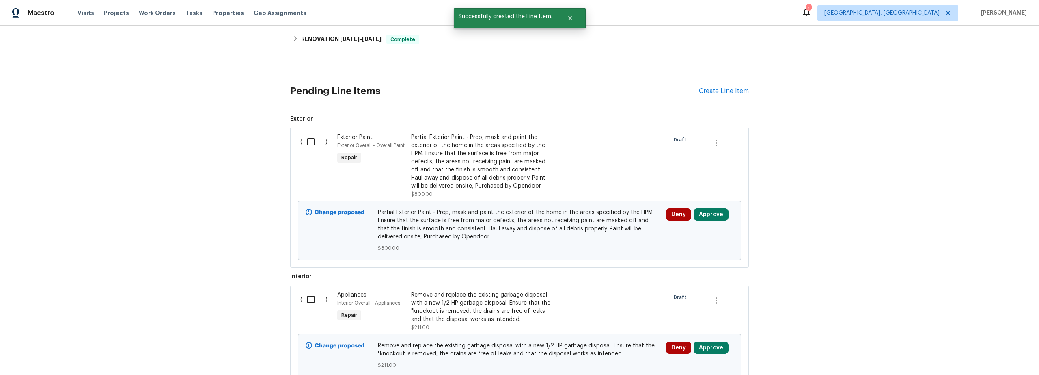
click at [307, 138] on input "checkbox" at bounding box center [313, 141] width 23 height 17
checkbox input "true"
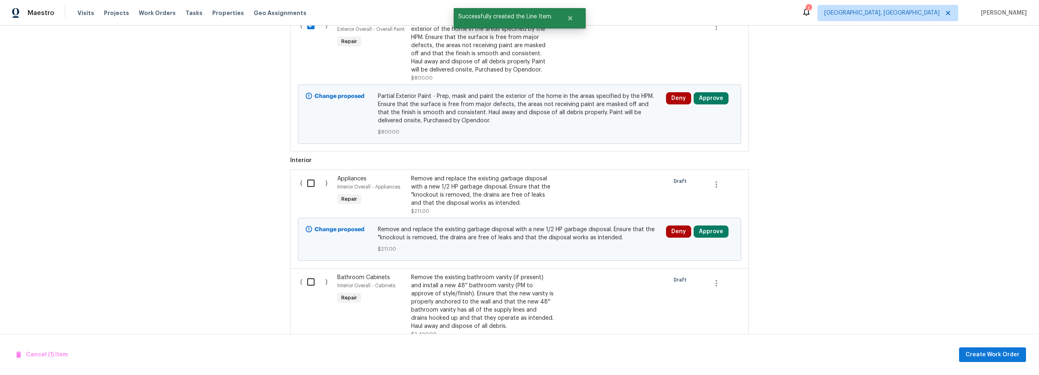
scroll to position [312, 0]
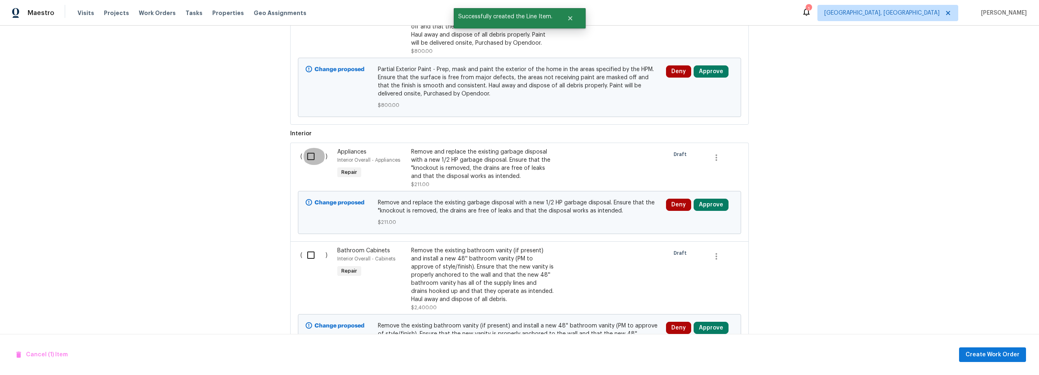
click at [305, 153] on input "checkbox" at bounding box center [313, 156] width 23 height 17
checkbox input "true"
click at [311, 255] on input "checkbox" at bounding box center [313, 254] width 23 height 17
checkbox input "true"
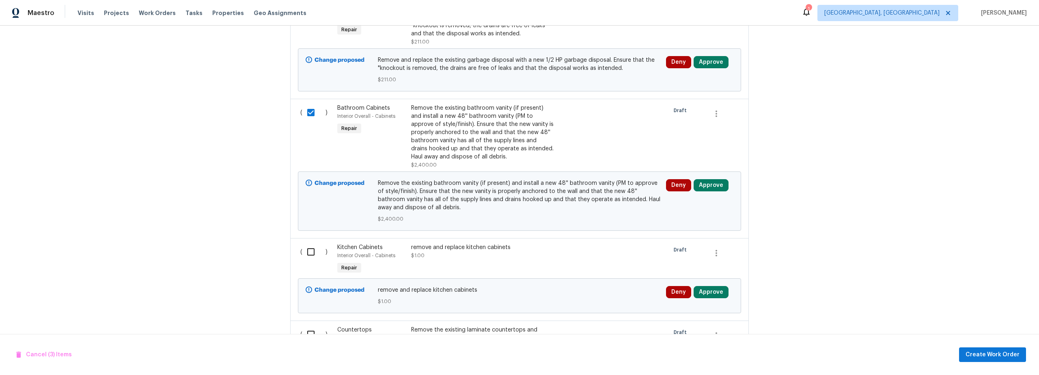
click at [309, 253] on input "checkbox" at bounding box center [313, 251] width 23 height 17
checkbox input "true"
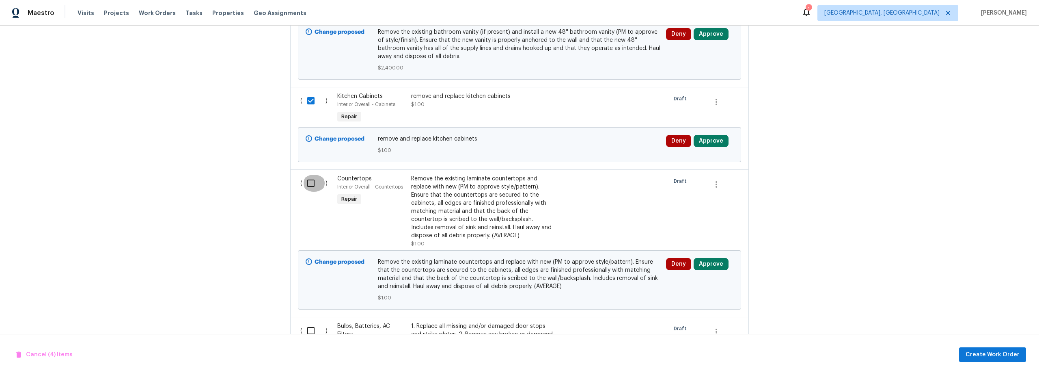
click at [309, 184] on input "checkbox" at bounding box center [313, 183] width 23 height 17
checkbox input "true"
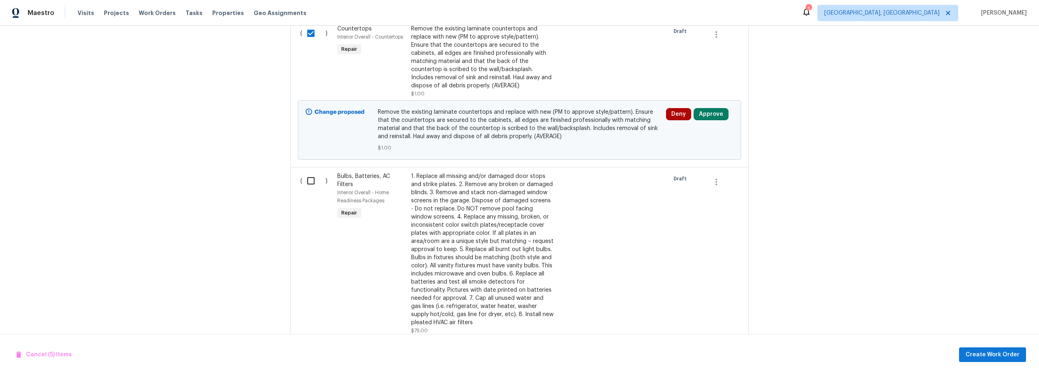
click at [310, 185] on input "checkbox" at bounding box center [313, 180] width 23 height 17
checkbox input "true"
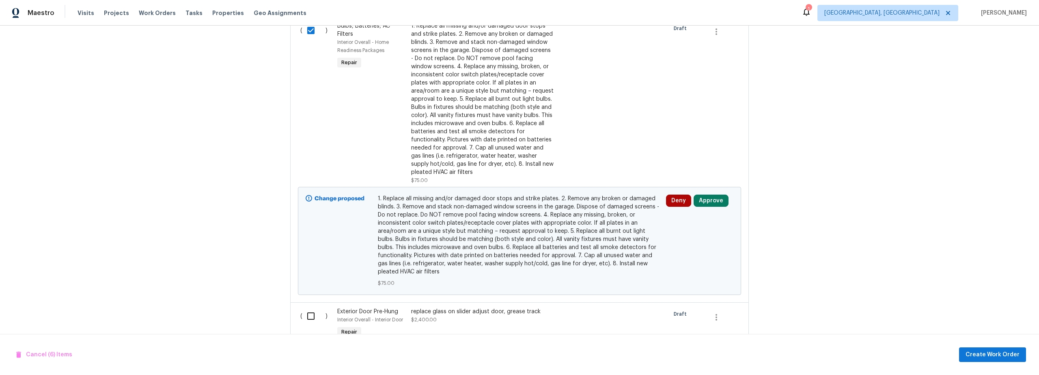
scroll to position [1059, 0]
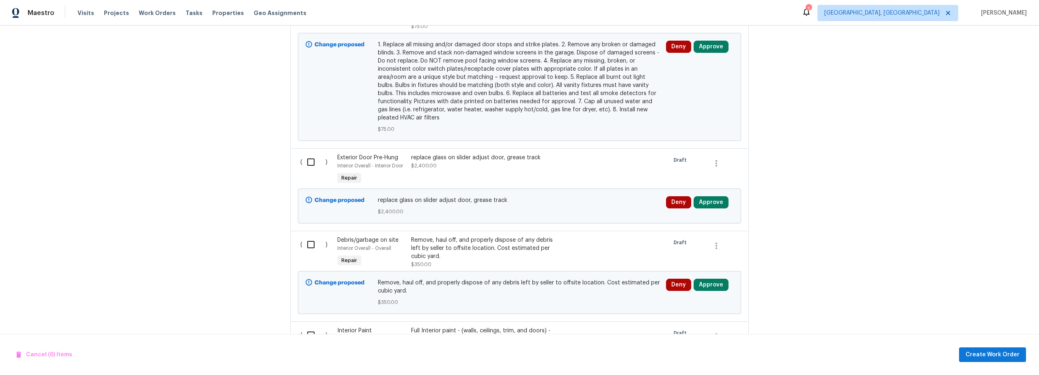
click at [307, 164] on input "checkbox" at bounding box center [313, 161] width 23 height 17
checkbox input "true"
click at [311, 247] on input "checkbox" at bounding box center [313, 244] width 23 height 17
checkbox input "true"
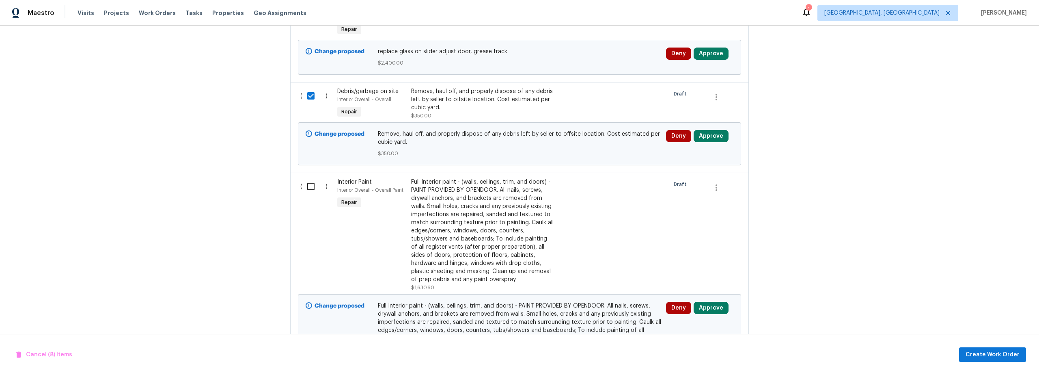
click at [309, 191] on input "checkbox" at bounding box center [313, 186] width 23 height 17
checkbox input "true"
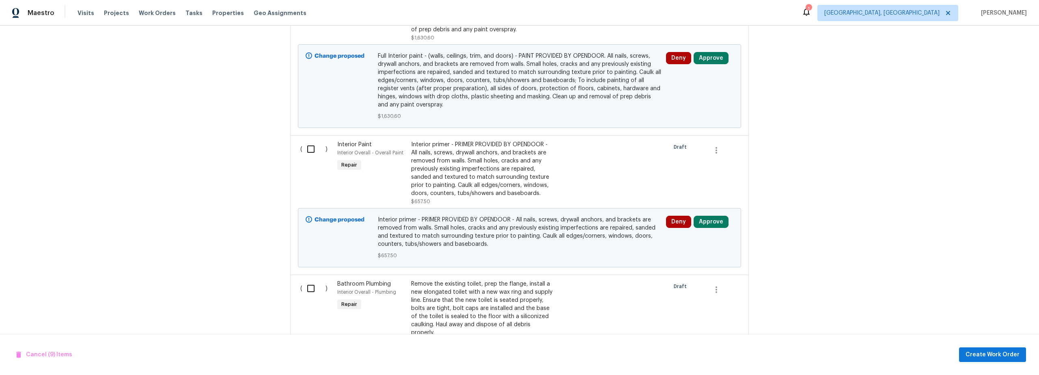
scroll to position [1459, 0]
click at [306, 154] on input "checkbox" at bounding box center [313, 147] width 23 height 17
checkbox input "true"
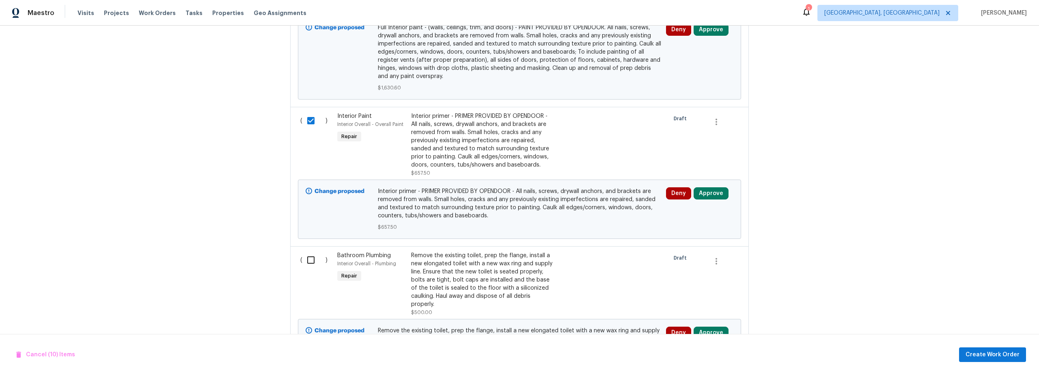
scroll to position [1613, 0]
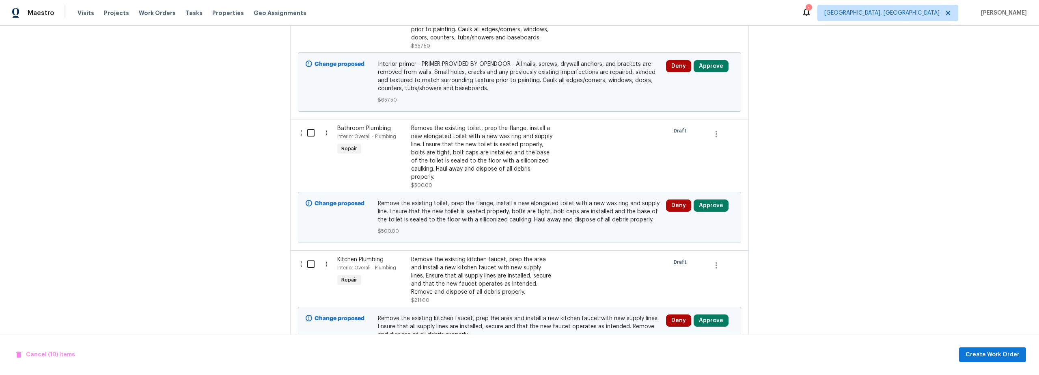
click at [306, 138] on input "checkbox" at bounding box center [313, 132] width 23 height 17
checkbox input "true"
click at [306, 267] on input "checkbox" at bounding box center [313, 263] width 23 height 17
checkbox input "true"
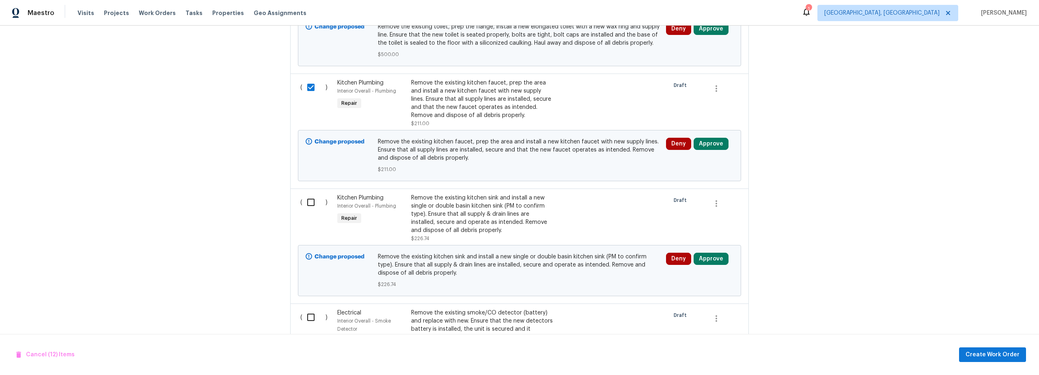
scroll to position [1846, 0]
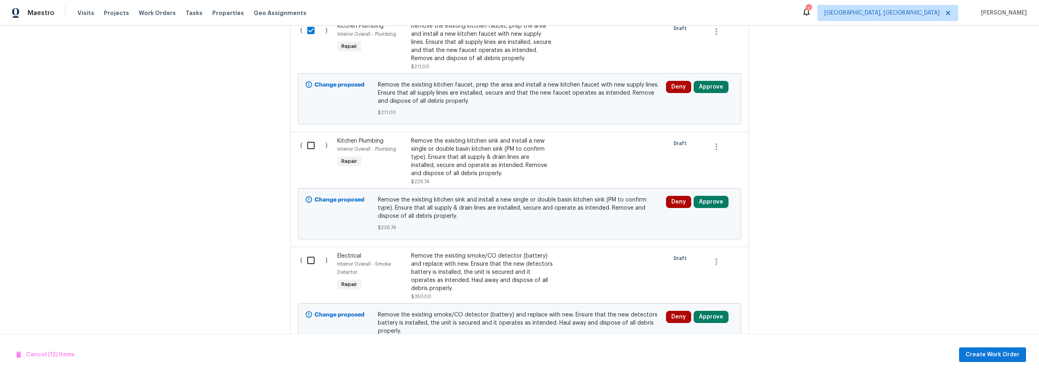
drag, startPoint x: 309, startPoint y: 149, endPoint x: 309, endPoint y: 158, distance: 8.5
click at [309, 149] on input "checkbox" at bounding box center [313, 145] width 23 height 17
checkbox input "true"
click at [308, 262] on input "checkbox" at bounding box center [313, 260] width 23 height 17
checkbox input "true"
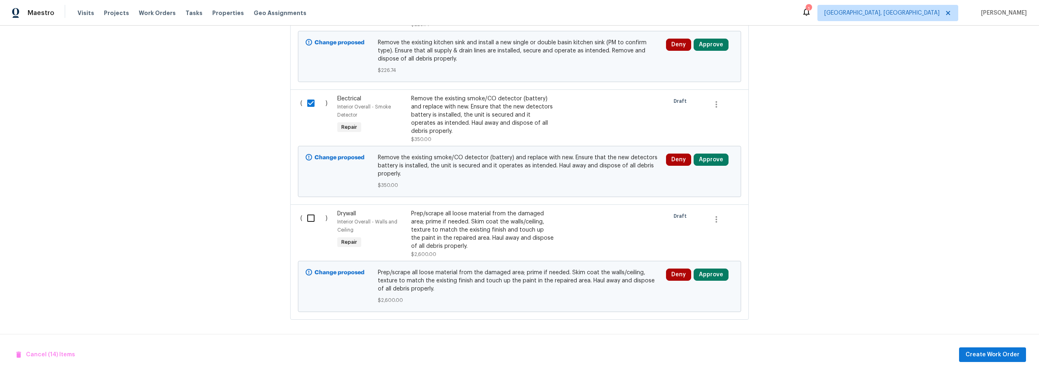
scroll to position [2010, 0]
click at [309, 212] on input "checkbox" at bounding box center [313, 217] width 23 height 17
checkbox input "true"
click at [981, 354] on span "Create Work Order" at bounding box center [993, 355] width 54 height 10
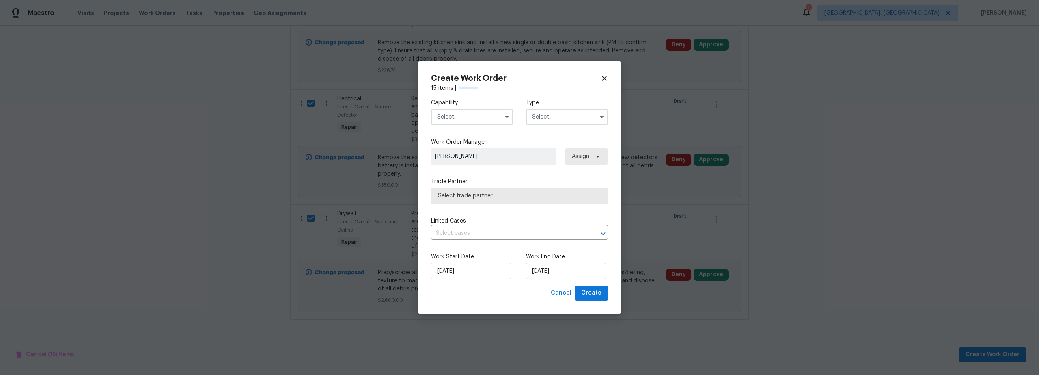
click at [461, 119] on input "text" at bounding box center [472, 117] width 82 height 16
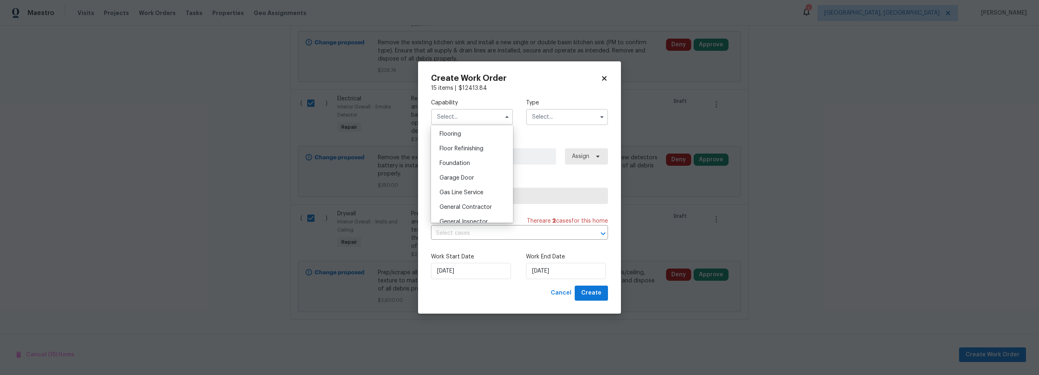
scroll to position [362, 0]
click at [469, 164] on span "General Contractor" at bounding box center [466, 161] width 52 height 6
type input "General Contractor"
click at [545, 119] on input "text" at bounding box center [567, 117] width 82 height 16
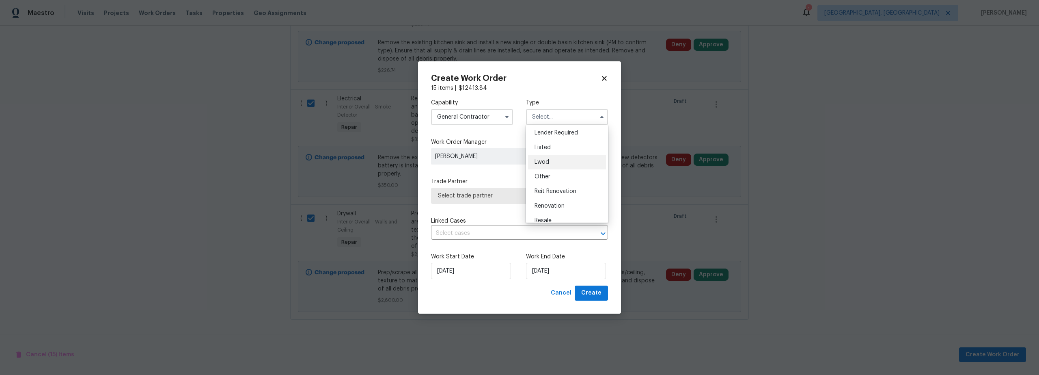
scroll to position [97, 0]
click at [555, 167] on span "Renovation" at bounding box center [550, 169] width 30 height 6
type input "Renovation"
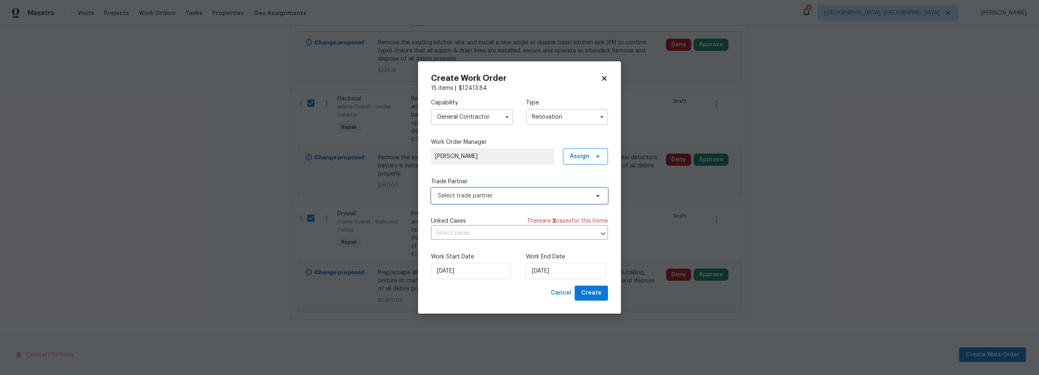
click at [492, 196] on span "Select trade partner" at bounding box center [513, 196] width 151 height 8
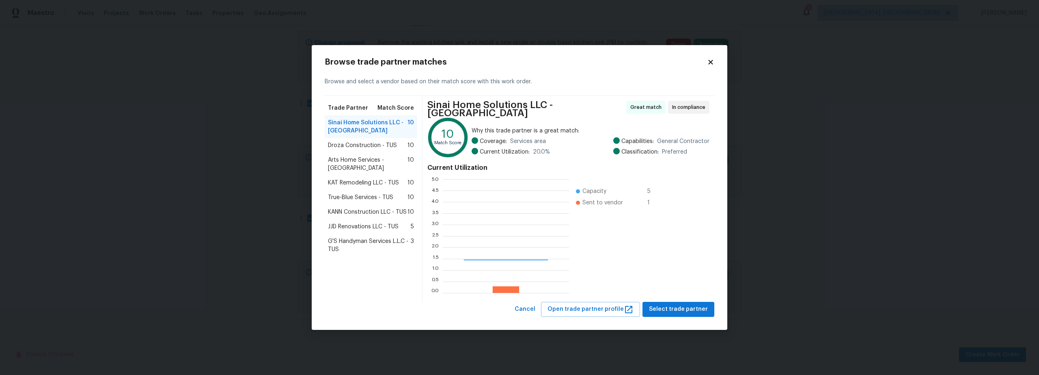
scroll to position [108, 121]
click at [354, 162] on span "Arts Home Services - TUS" at bounding box center [368, 164] width 80 height 16
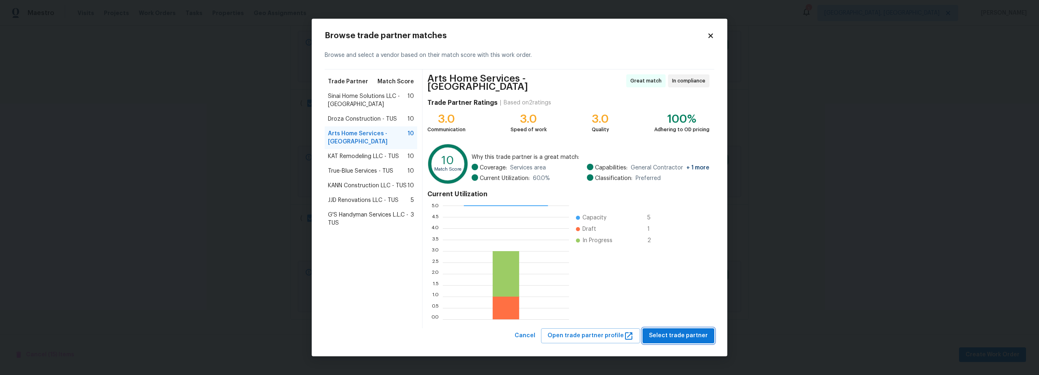
click at [669, 332] on span "Select trade partner" at bounding box center [678, 335] width 59 height 10
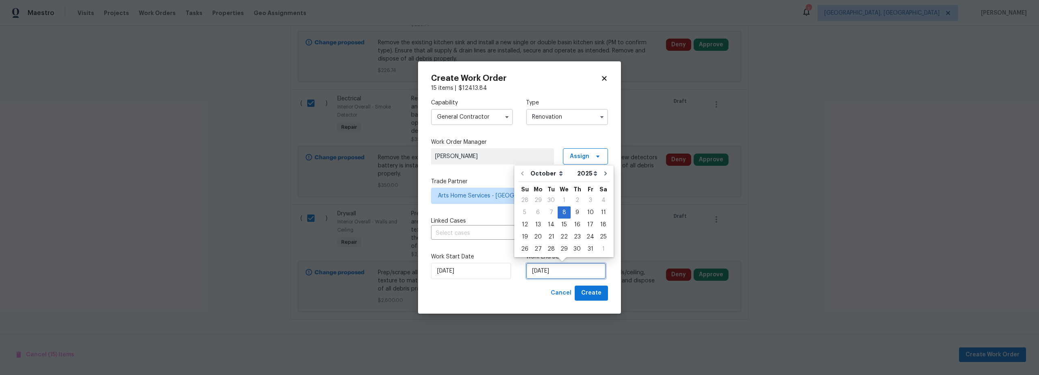
click at [558, 273] on input "10/8/2025" at bounding box center [566, 271] width 80 height 16
click at [575, 226] on div "16" at bounding box center [577, 224] width 13 height 11
type input "10/16/2025"
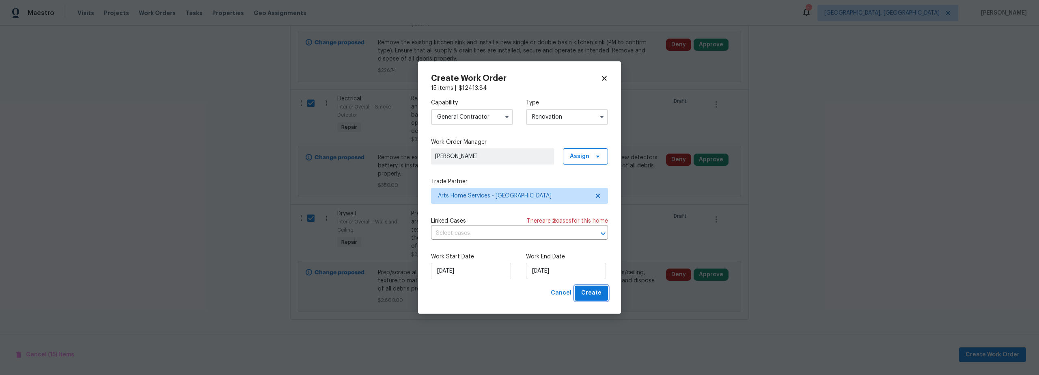
click at [595, 294] on span "Create" at bounding box center [591, 293] width 20 height 10
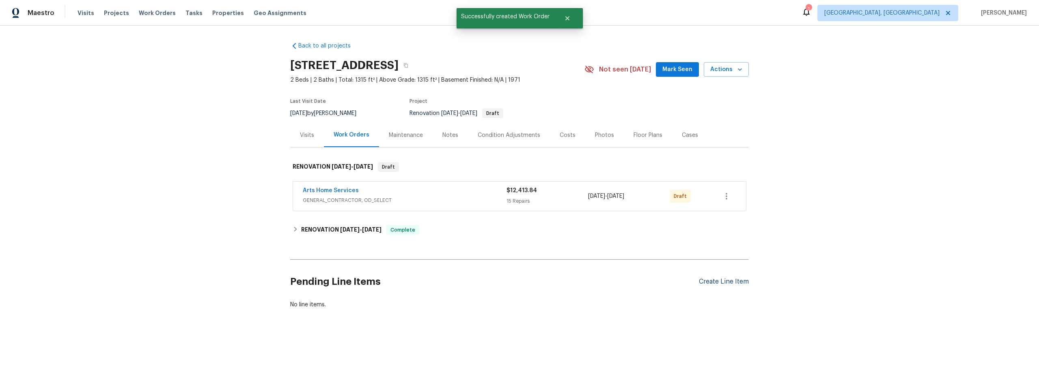
click at [710, 281] on div "Create Line Item" at bounding box center [724, 282] width 50 height 8
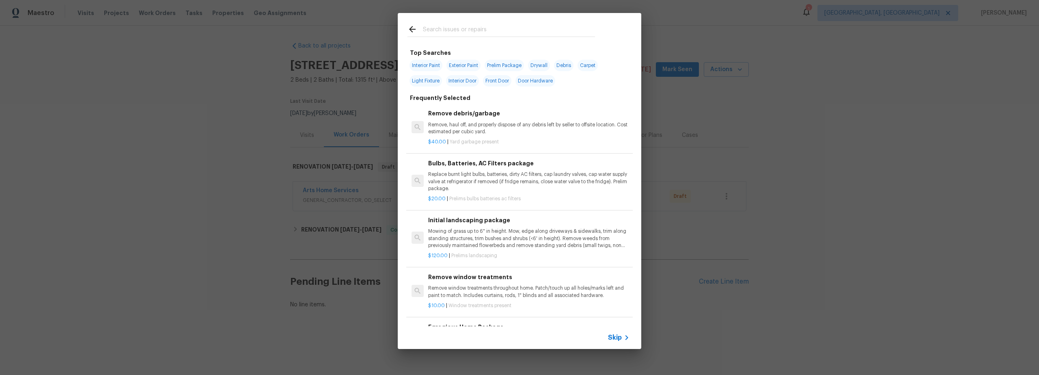
click at [451, 31] on input "text" at bounding box center [509, 30] width 172 height 12
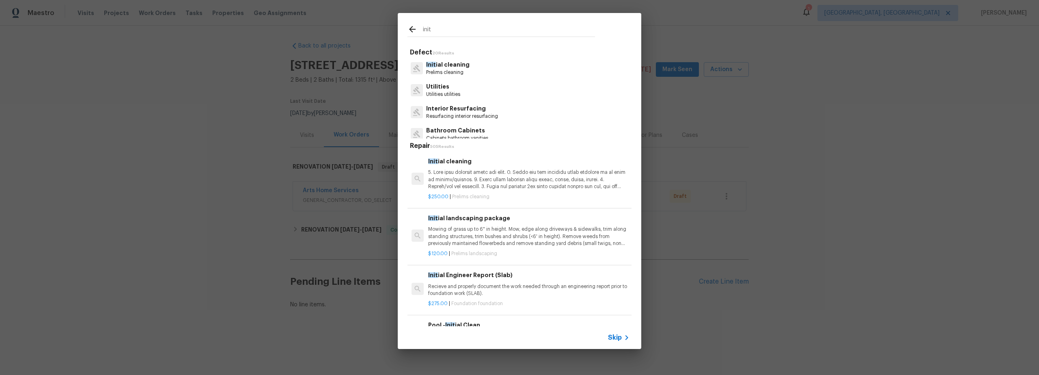
type input "init"
click at [464, 67] on p "Init ial cleaning" at bounding box center [447, 64] width 43 height 9
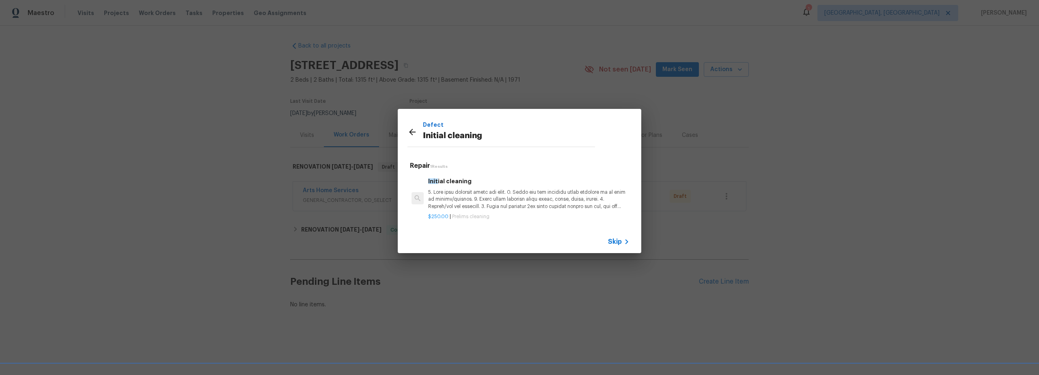
click at [520, 194] on p at bounding box center [528, 199] width 201 height 21
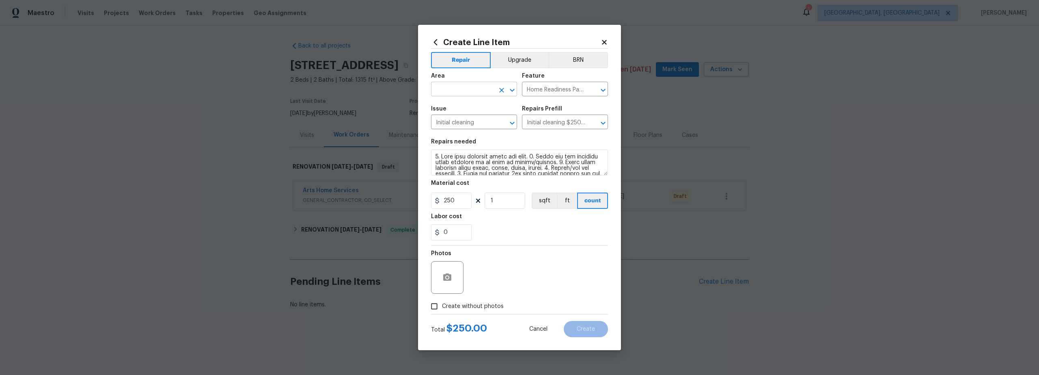
click at [458, 87] on input "text" at bounding box center [462, 90] width 63 height 13
click at [471, 124] on li "Interior Overall" at bounding box center [474, 120] width 86 height 13
type input "Interior Overall"
click at [434, 307] on input "Create without photos" at bounding box center [434, 305] width 15 height 15
checkbox input "true"
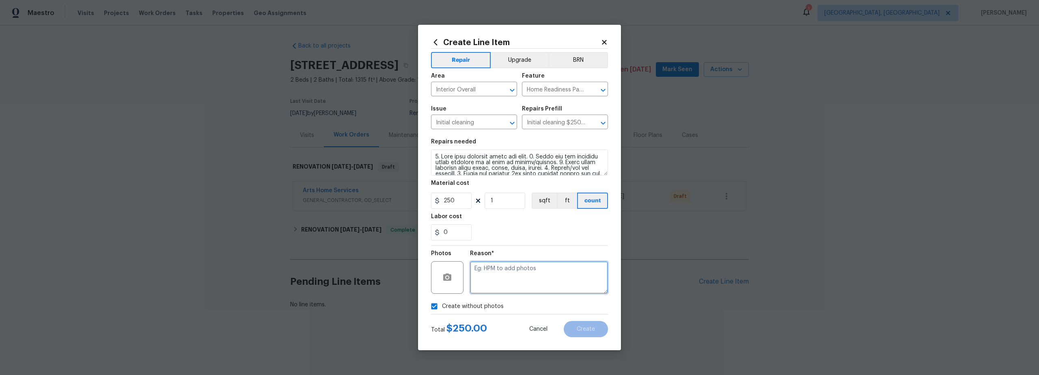
click at [510, 277] on textarea at bounding box center [539, 277] width 138 height 32
type textarea "prelim"
click at [587, 328] on span "Create" at bounding box center [586, 329] width 18 height 6
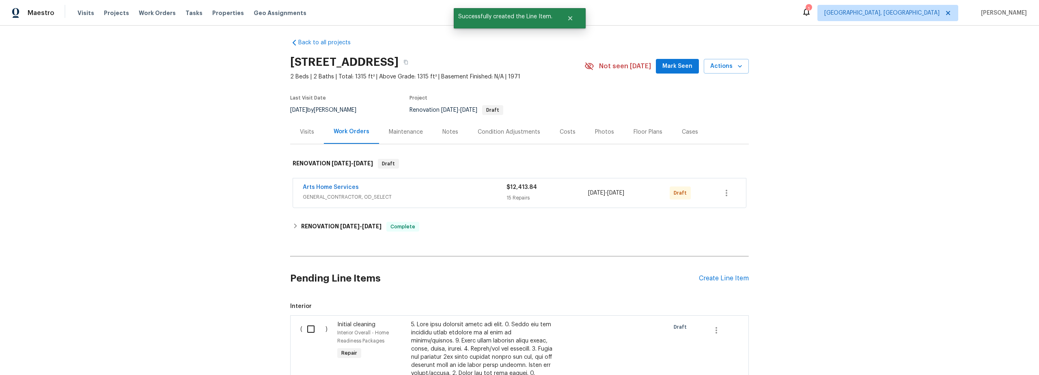
scroll to position [11, 0]
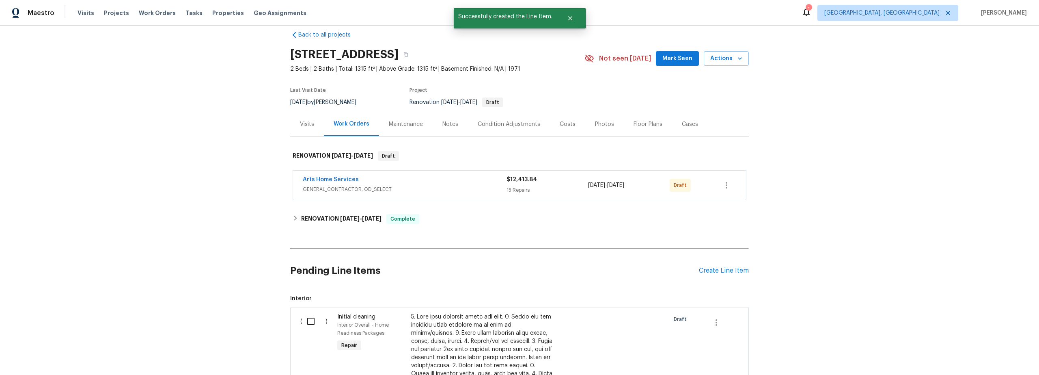
click at [313, 321] on input "checkbox" at bounding box center [313, 321] width 23 height 17
checkbox input "true"
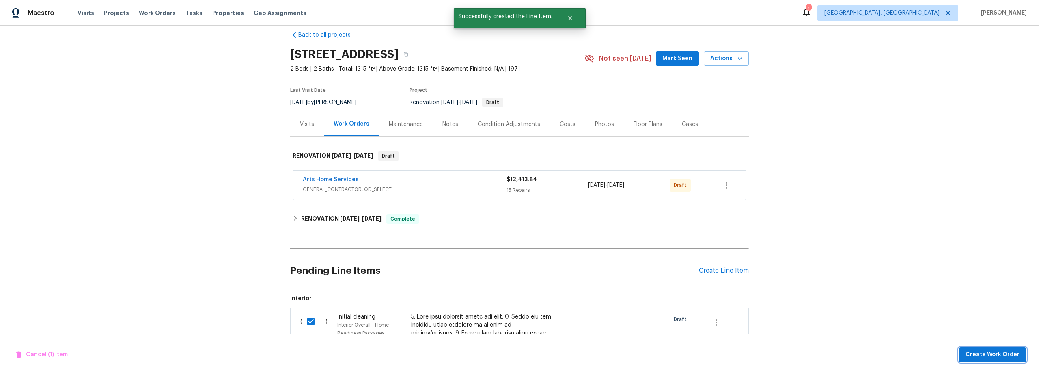
click at [982, 356] on span "Create Work Order" at bounding box center [993, 355] width 54 height 10
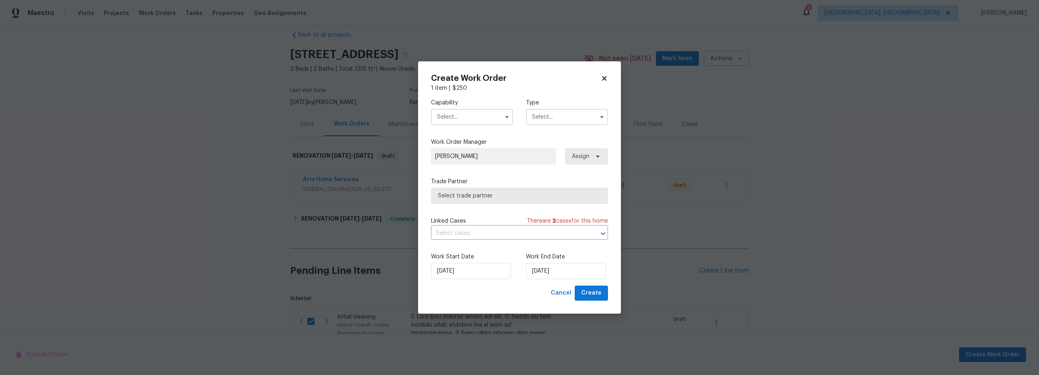
click at [464, 116] on input "text" at bounding box center [472, 117] width 82 height 16
click at [459, 147] on span "Cleaning" at bounding box center [451, 146] width 23 height 6
type input "Cleaning"
click at [544, 118] on input "text" at bounding box center [567, 117] width 82 height 16
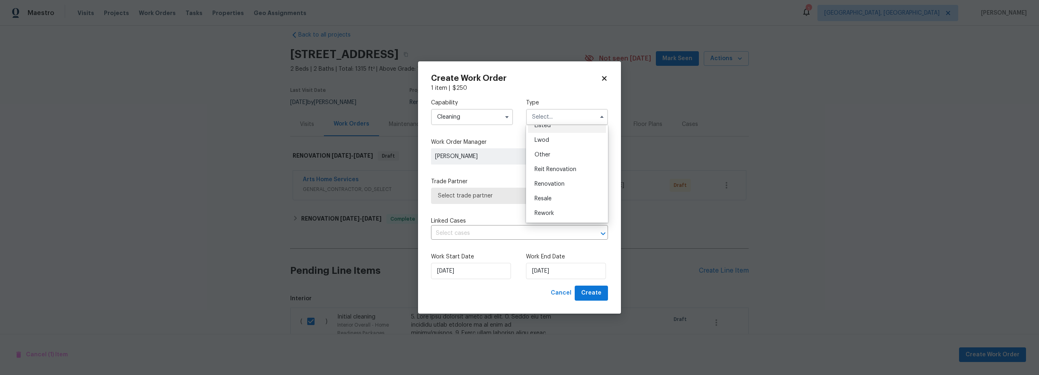
scroll to position [97, 0]
click at [551, 169] on span "Renovation" at bounding box center [550, 169] width 30 height 6
type input "Renovation"
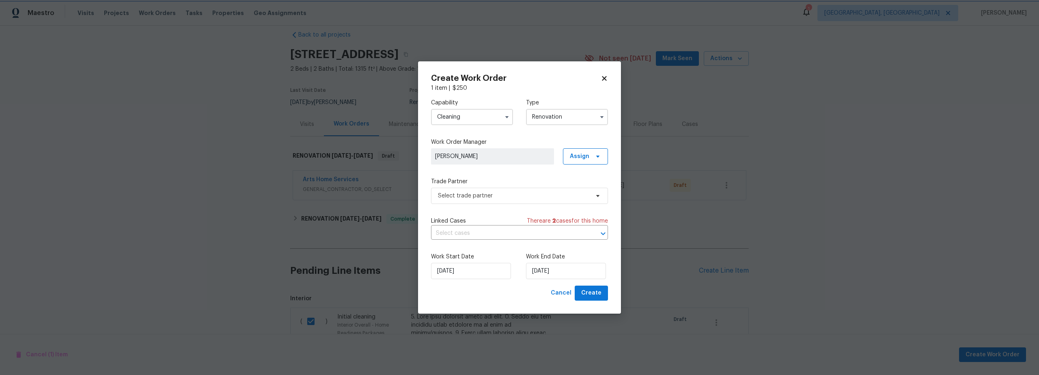
scroll to position [0, 0]
click at [512, 199] on span "Select trade partner" at bounding box center [513, 196] width 151 height 8
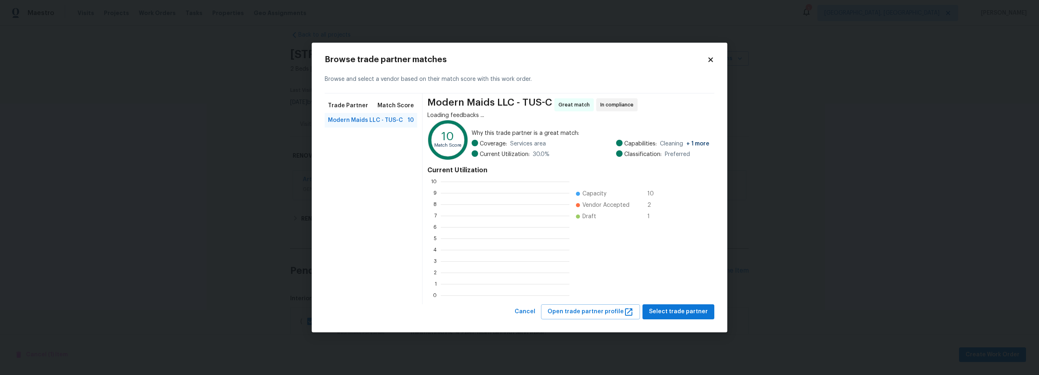
scroll to position [108, 123]
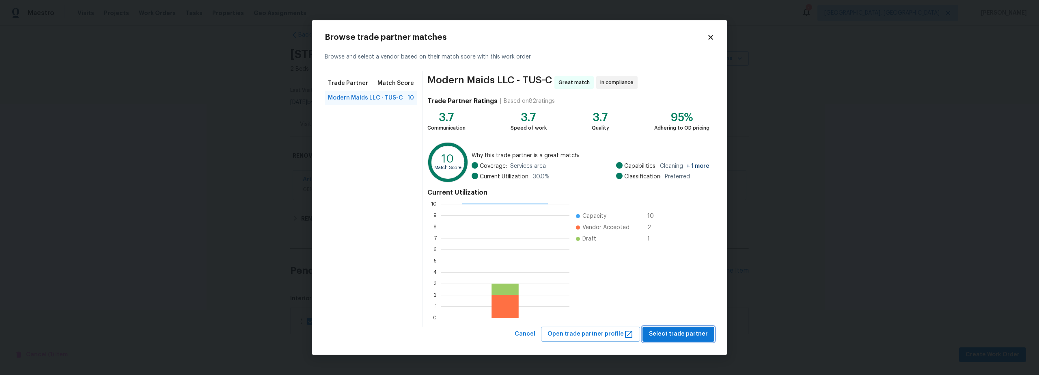
click at [694, 336] on span "Select trade partner" at bounding box center [678, 334] width 59 height 10
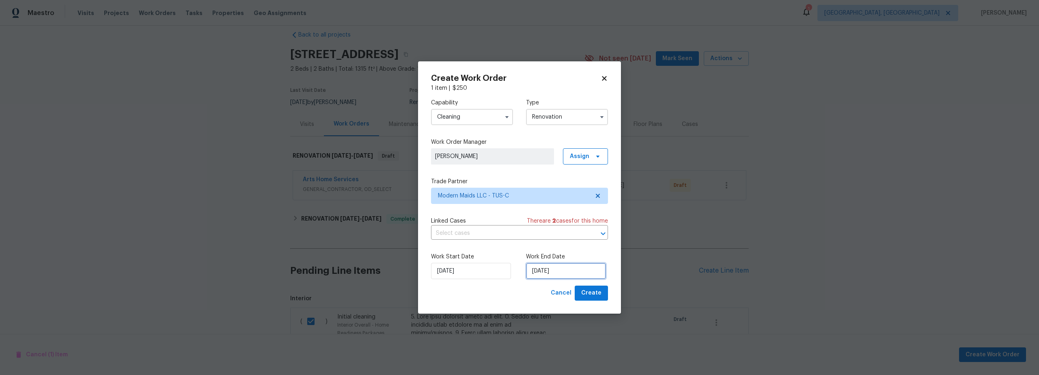
click at [541, 271] on input "10/8/2025" at bounding box center [566, 271] width 80 height 16
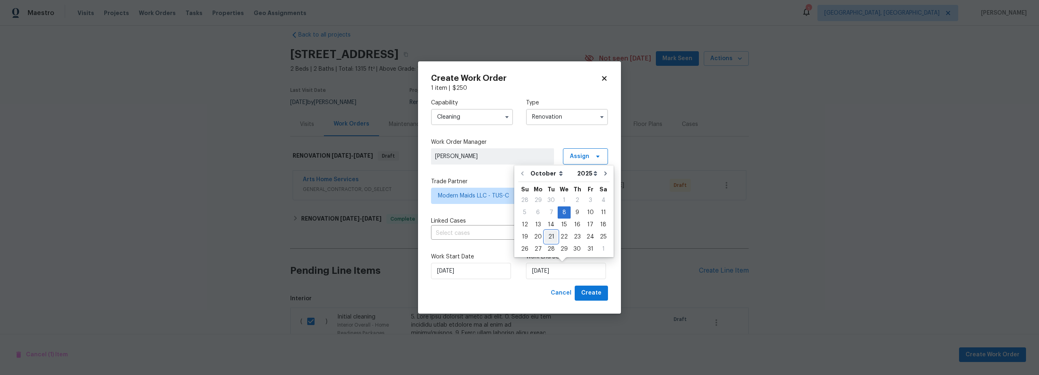
click at [550, 236] on div "21" at bounding box center [551, 236] width 13 height 11
type input "10/21/2025"
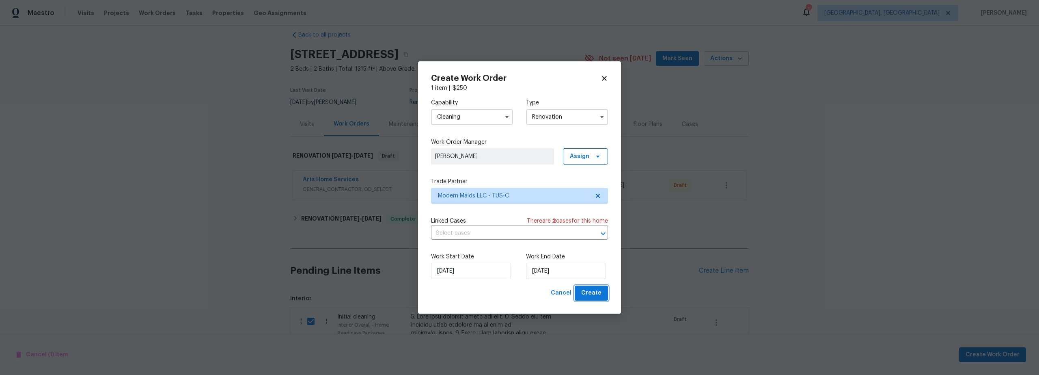
click at [591, 292] on span "Create" at bounding box center [591, 293] width 20 height 10
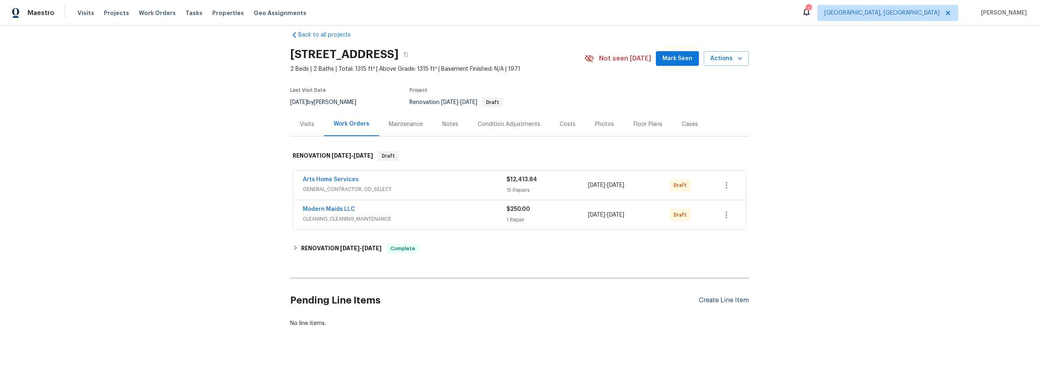
click at [719, 302] on div "Create Line Item" at bounding box center [724, 300] width 50 height 8
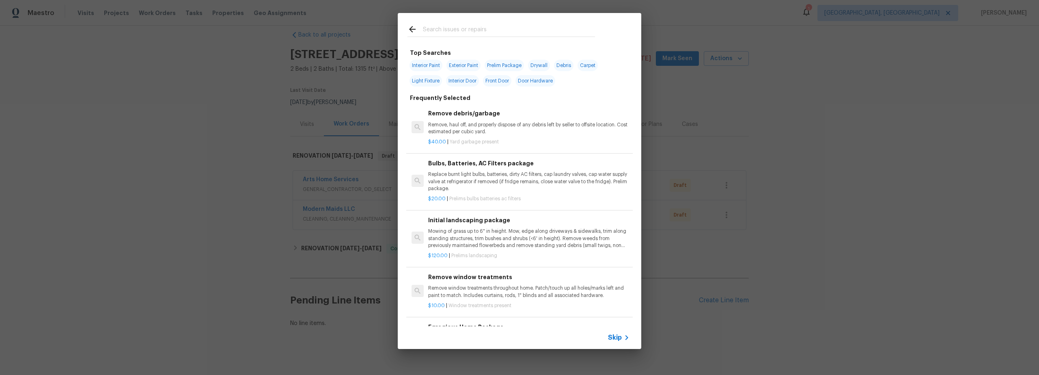
click at [461, 32] on input "text" at bounding box center [509, 30] width 172 height 12
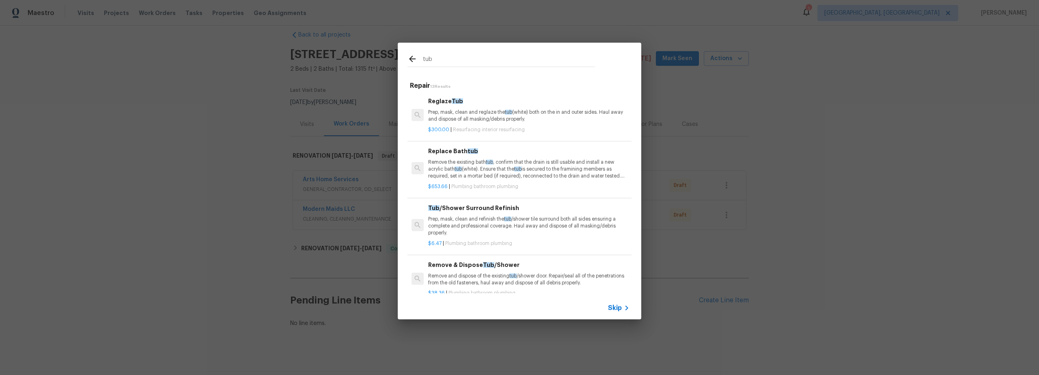
type input "tub"
click at [469, 222] on p "Prep, mask, clean and refinish the tub /shower tile surround both all sides ens…" at bounding box center [528, 226] width 201 height 21
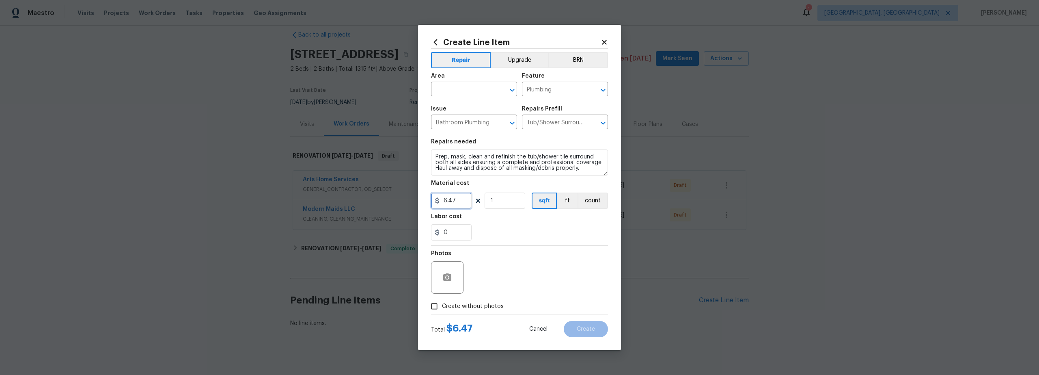
click at [431, 198] on input "6.47" at bounding box center [451, 200] width 41 height 16
type input "575"
click at [498, 202] on input "1" at bounding box center [505, 200] width 41 height 16
type input "2"
click at [460, 92] on input "text" at bounding box center [462, 90] width 63 height 13
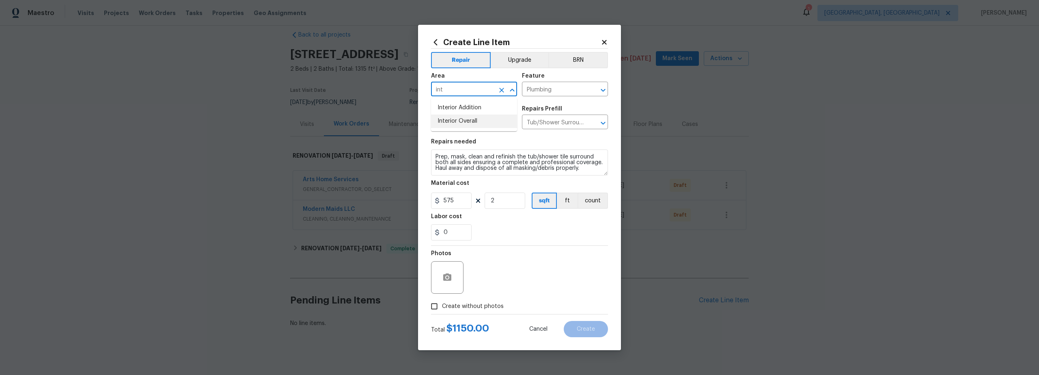
drag, startPoint x: 484, startPoint y: 123, endPoint x: 462, endPoint y: 202, distance: 82.3
click at [484, 123] on li "Interior Overall" at bounding box center [474, 120] width 86 height 13
type input "Interior Overall"
click at [432, 307] on input "Create without photos" at bounding box center [434, 305] width 15 height 15
checkbox input "true"
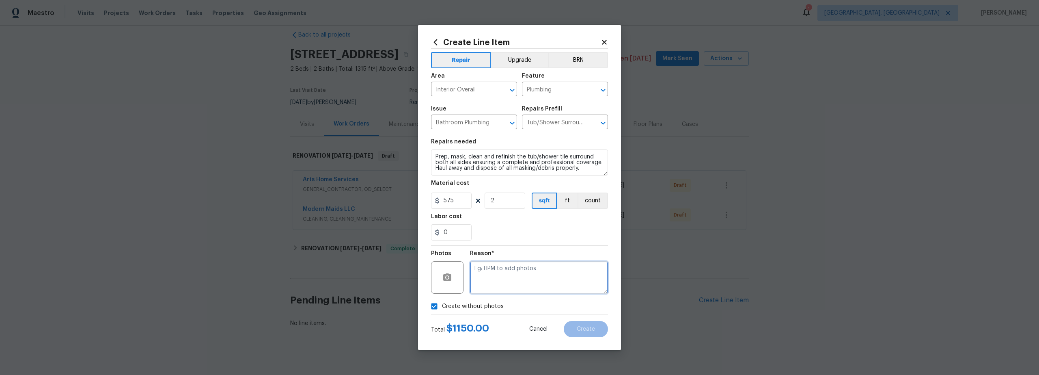
click at [518, 278] on textarea at bounding box center [539, 277] width 138 height 32
type textarea "scout"
click at [595, 328] on span "Create" at bounding box center [586, 329] width 18 height 6
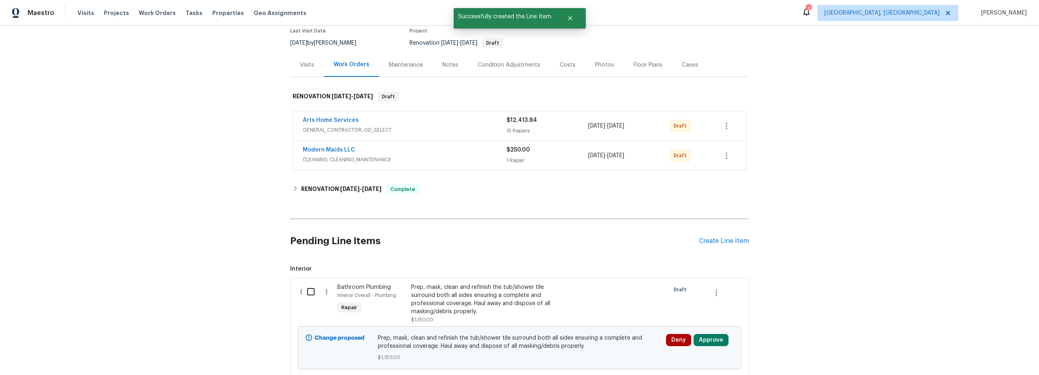
scroll to position [71, 0]
click at [307, 293] on input "checkbox" at bounding box center [313, 290] width 23 height 17
checkbox input "true"
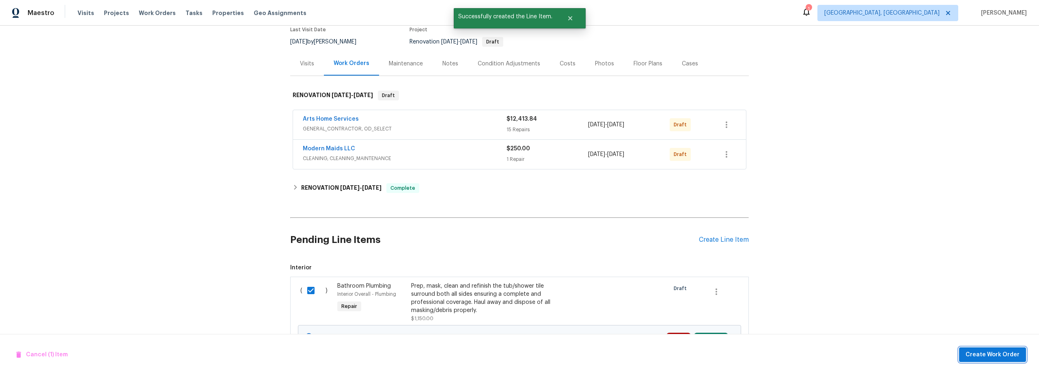
click at [1004, 355] on span "Create Work Order" at bounding box center [993, 355] width 54 height 10
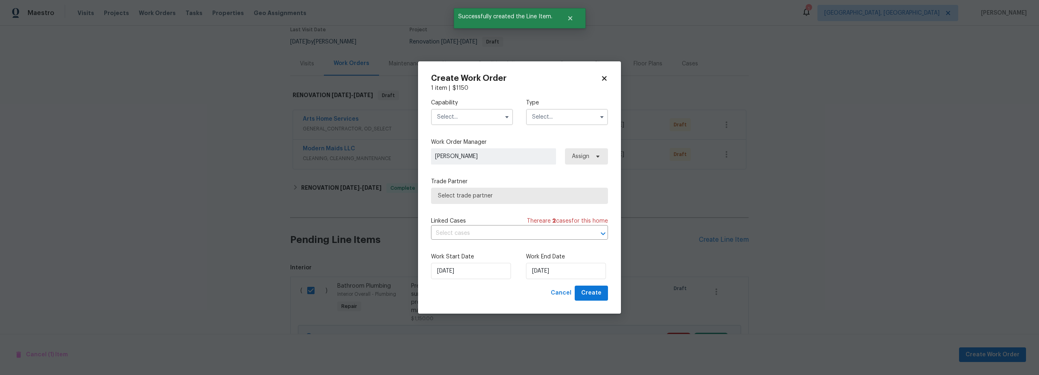
click at [477, 118] on input "text" at bounding box center [472, 117] width 82 height 16
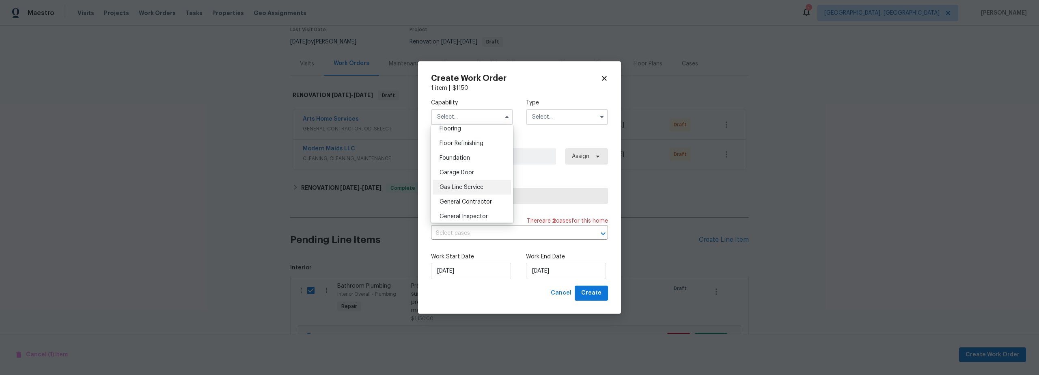
scroll to position [341, 0]
click at [463, 189] on div "General Contractor" at bounding box center [472, 182] width 78 height 15
type input "General Contractor"
click at [562, 112] on input "text" at bounding box center [567, 117] width 82 height 16
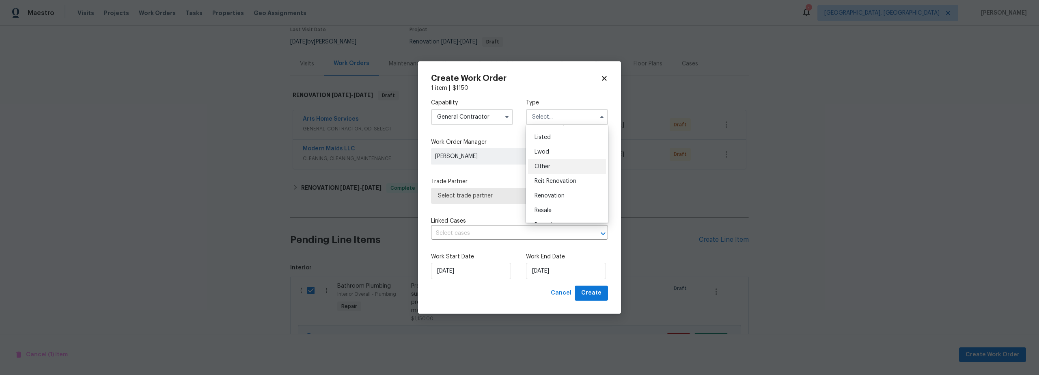
scroll to position [97, 0]
click at [558, 169] on span "Renovation" at bounding box center [550, 169] width 30 height 6
type input "Renovation"
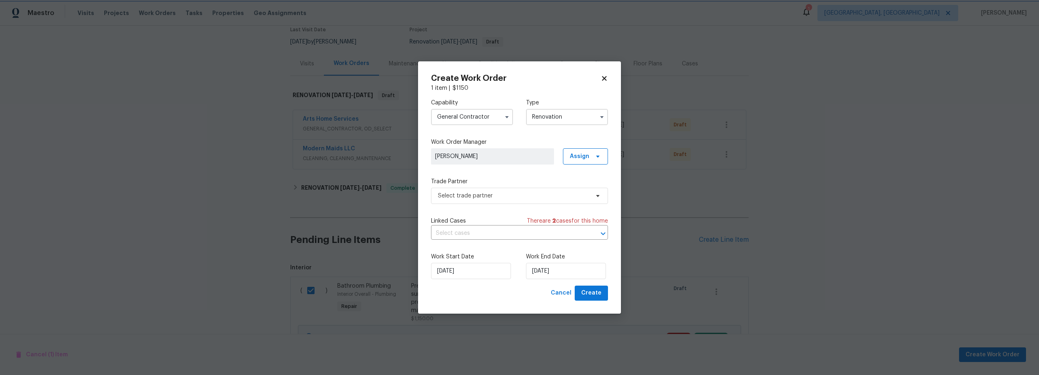
scroll to position [0, 0]
click at [498, 198] on span "Select trade partner" at bounding box center [513, 196] width 151 height 8
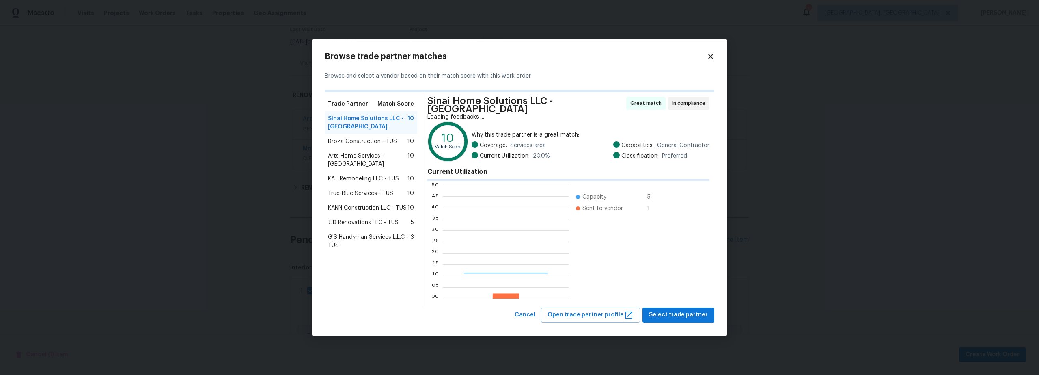
scroll to position [108, 121]
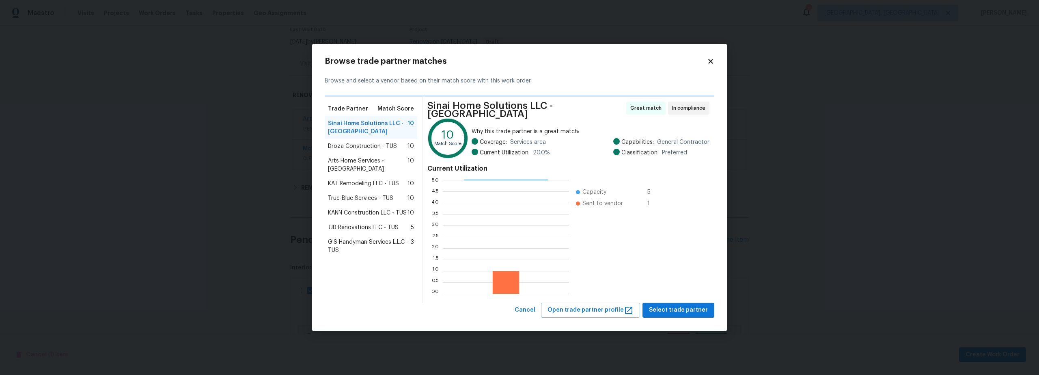
click at [352, 148] on span "Droza Construction - TUS" at bounding box center [362, 146] width 69 height 8
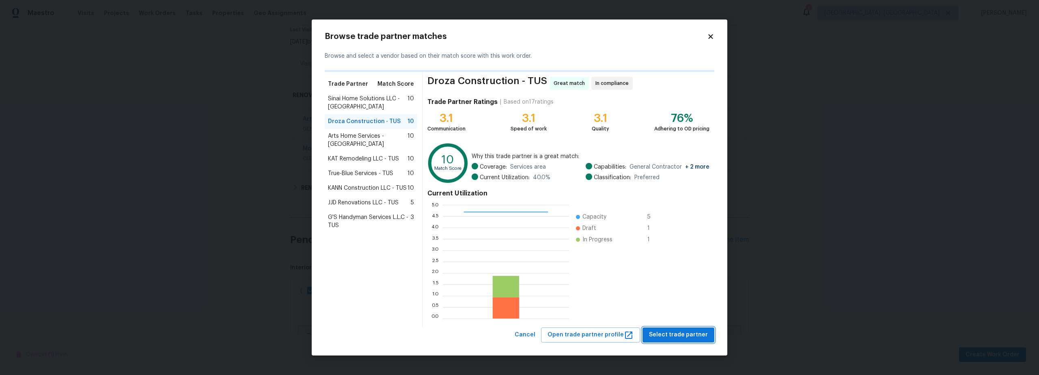
click at [686, 334] on span "Select trade partner" at bounding box center [678, 335] width 59 height 10
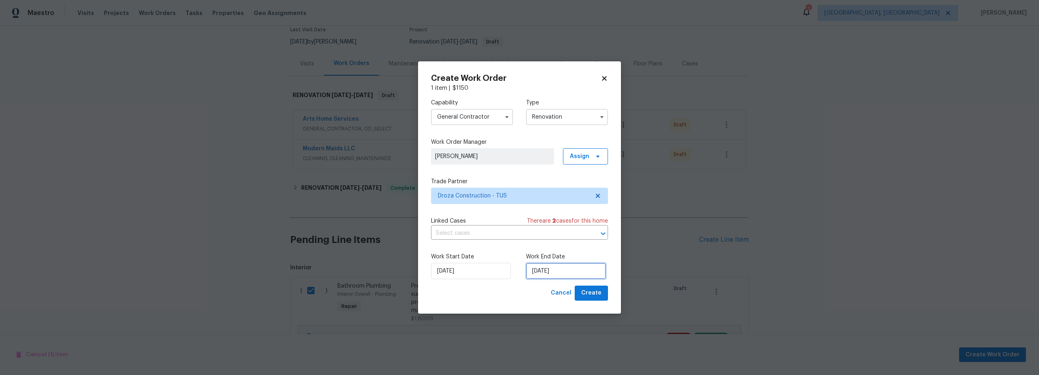
click at [559, 274] on input "10/8/2025" at bounding box center [566, 271] width 80 height 16
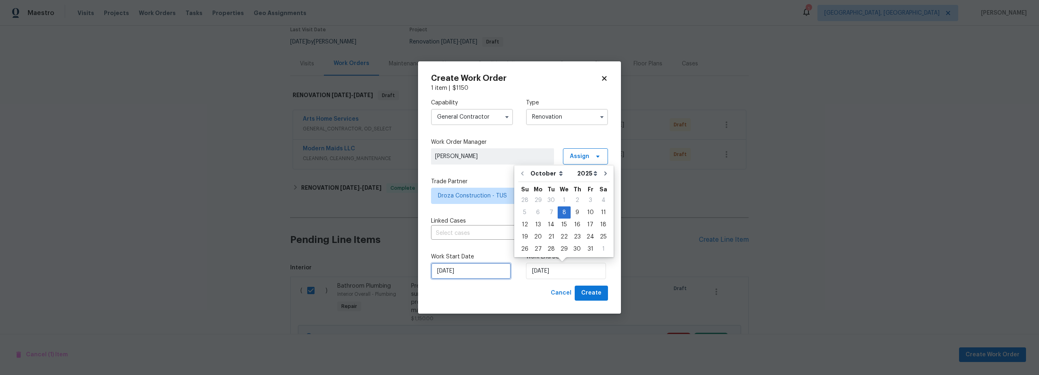
click at [475, 267] on input "10/8/2025" at bounding box center [471, 271] width 80 height 16
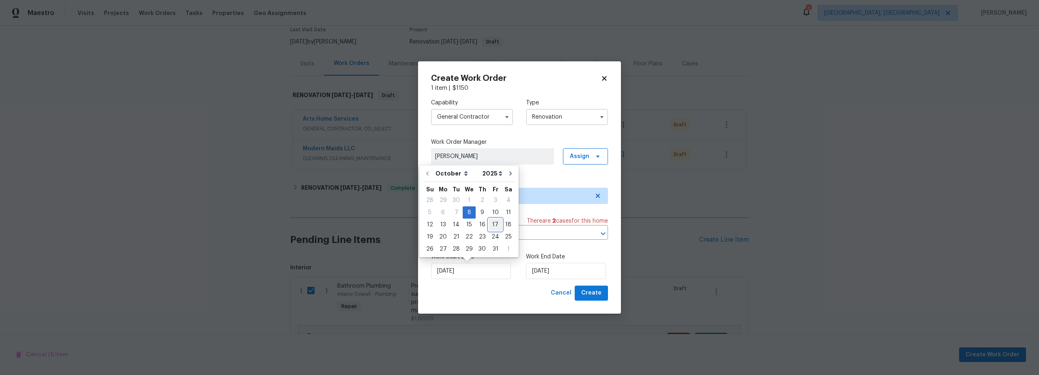
click at [492, 227] on div "17" at bounding box center [495, 224] width 13 height 11
type input "10/17/2025"
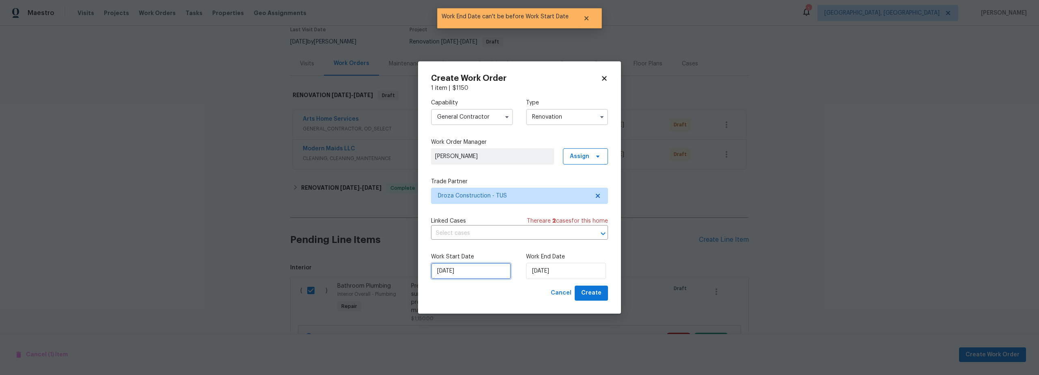
click at [461, 278] on input "10/17/2025" at bounding box center [471, 271] width 80 height 16
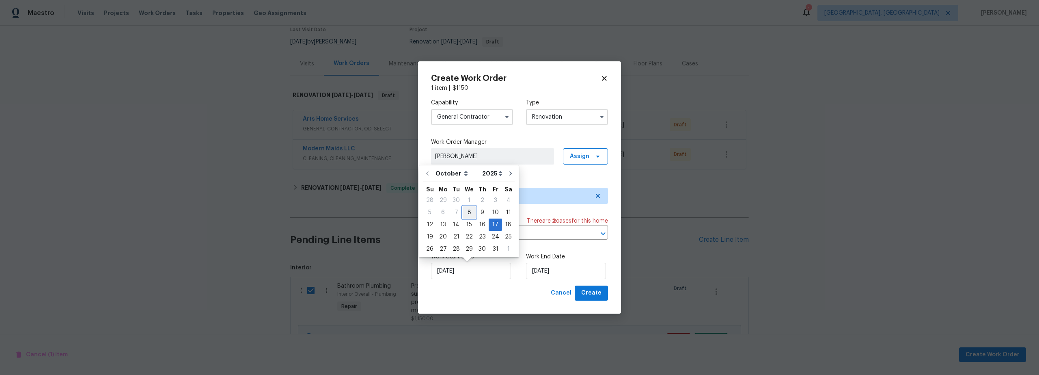
click at [469, 213] on div "8" at bounding box center [469, 212] width 13 height 11
type input "10/8/2025"
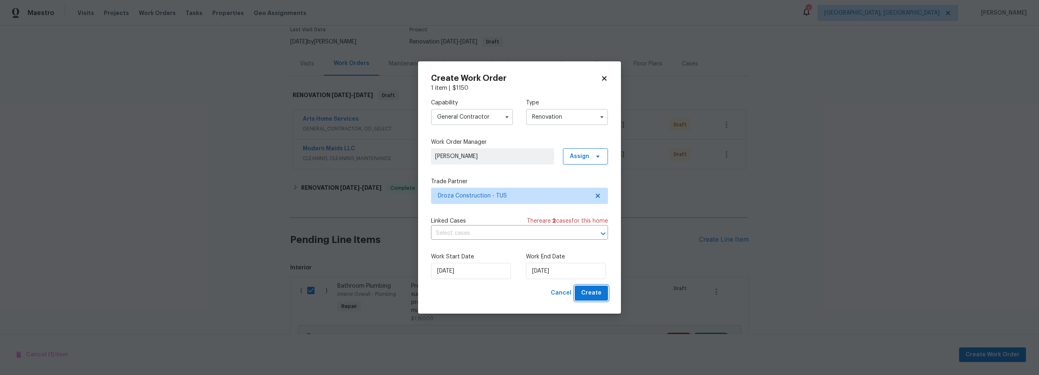
click at [598, 294] on span "Create" at bounding box center [591, 293] width 20 height 10
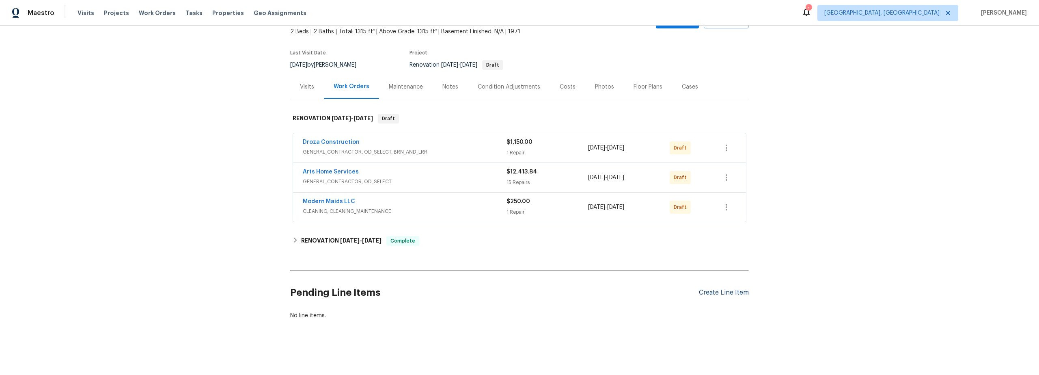
click at [722, 289] on div "Create Line Item" at bounding box center [724, 293] width 50 height 8
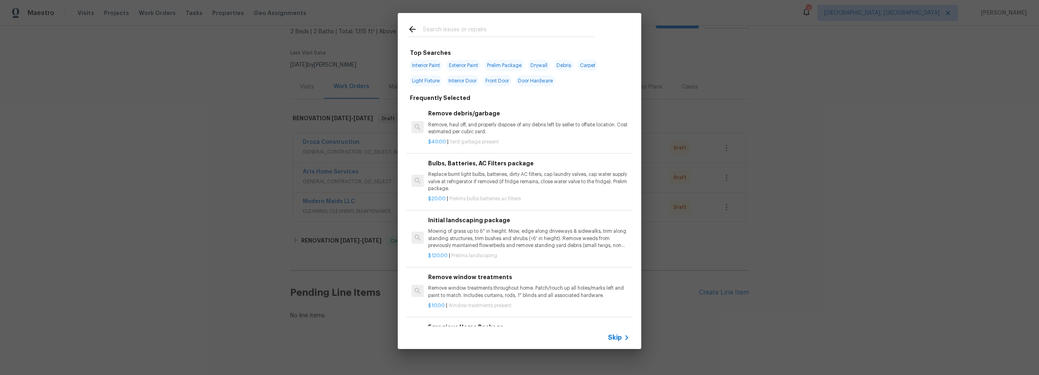
click at [472, 33] on input "text" at bounding box center [509, 30] width 172 height 12
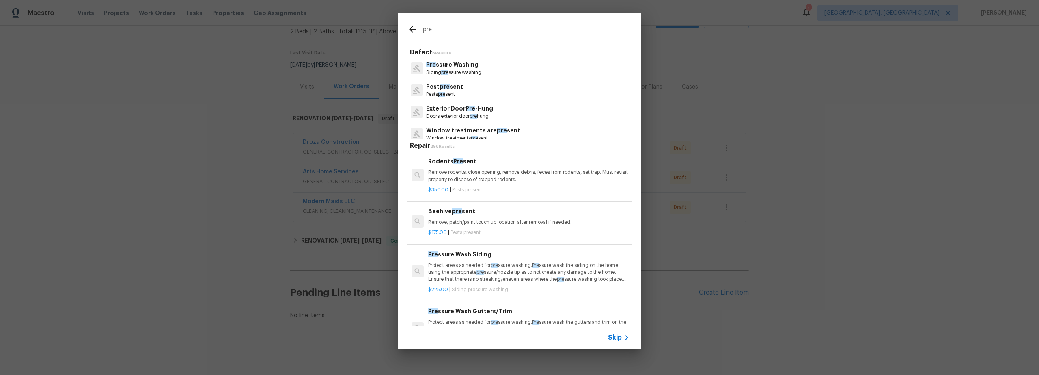
type input "pre"
click at [470, 67] on p "Pre ssure Washing" at bounding box center [453, 64] width 55 height 9
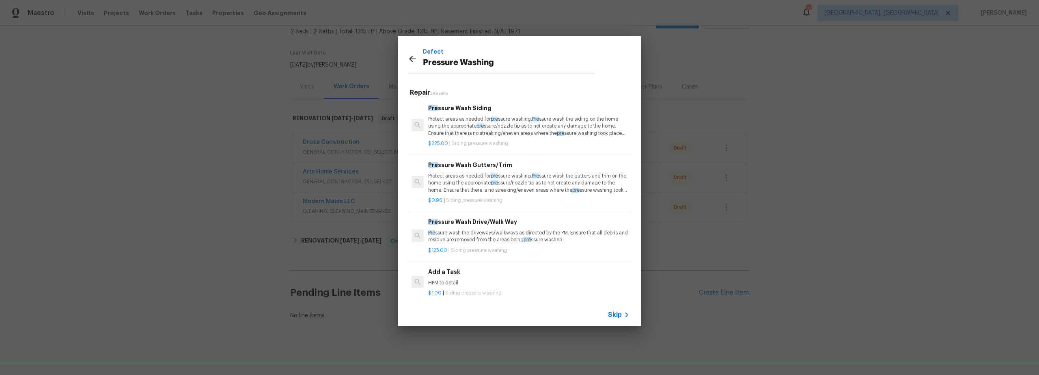
click at [502, 235] on p "Pre ssure wash the driveways/walkways as directed by the PM. Ensure that all de…" at bounding box center [528, 236] width 201 height 14
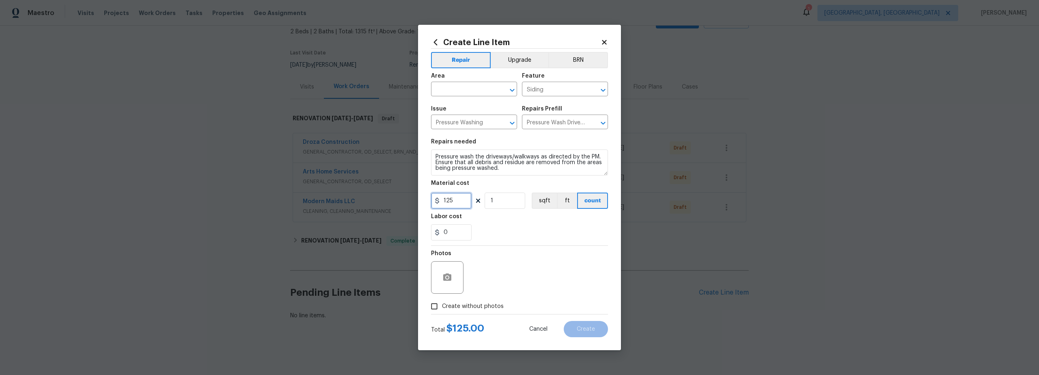
drag, startPoint x: 460, startPoint y: 203, endPoint x: 410, endPoint y: 197, distance: 50.3
click at [430, 199] on div "Create Line Item Repair Upgrade BRN Area ​ Feature Siding ​ Issue Pressure Wash…" at bounding box center [519, 187] width 203 height 325
type input "325"
click at [456, 92] on input "text" at bounding box center [462, 90] width 63 height 13
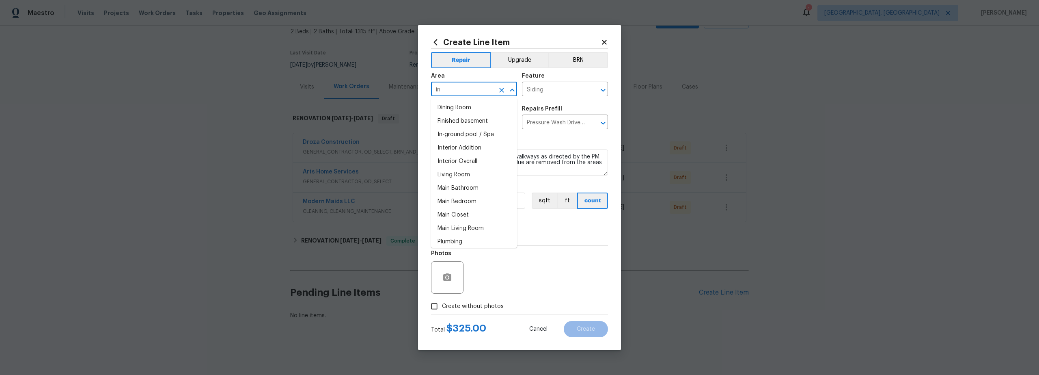
type input "i"
click at [477, 121] on li "Exterior Overall" at bounding box center [474, 120] width 86 height 13
type input "Exterior Overall"
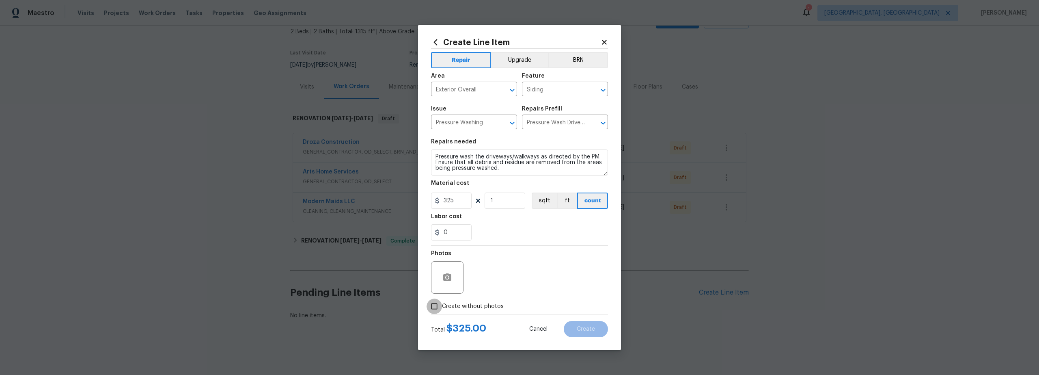
click at [436, 309] on input "Create without photos" at bounding box center [434, 305] width 15 height 15
checkbox input "true"
click at [509, 266] on textarea at bounding box center [539, 277] width 138 height 32
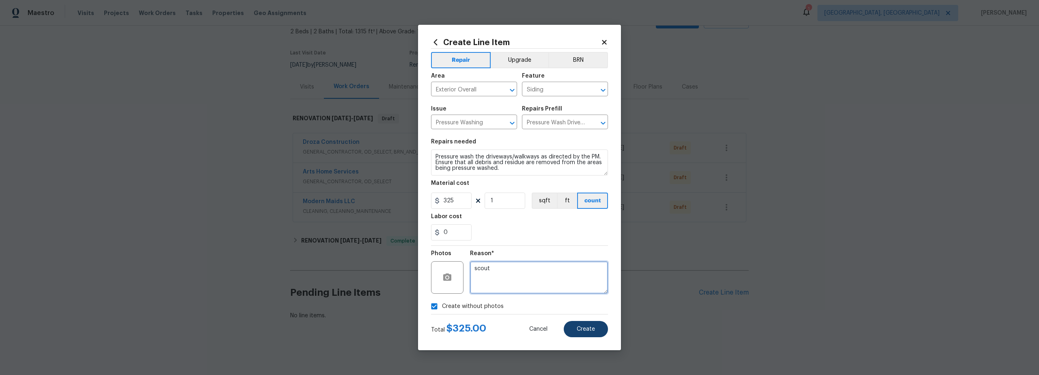
type textarea "scout"
drag, startPoint x: 586, startPoint y: 330, endPoint x: 599, endPoint y: 328, distance: 13.1
click at [586, 330] on span "Create" at bounding box center [586, 329] width 18 height 6
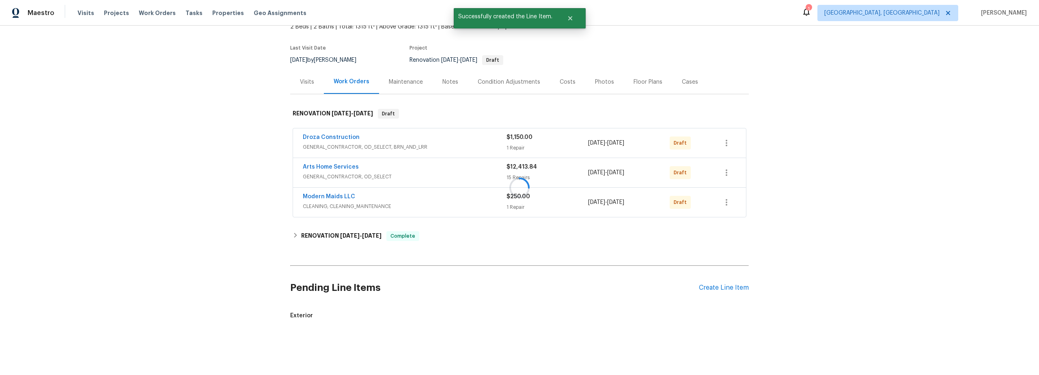
scroll to position [71, 0]
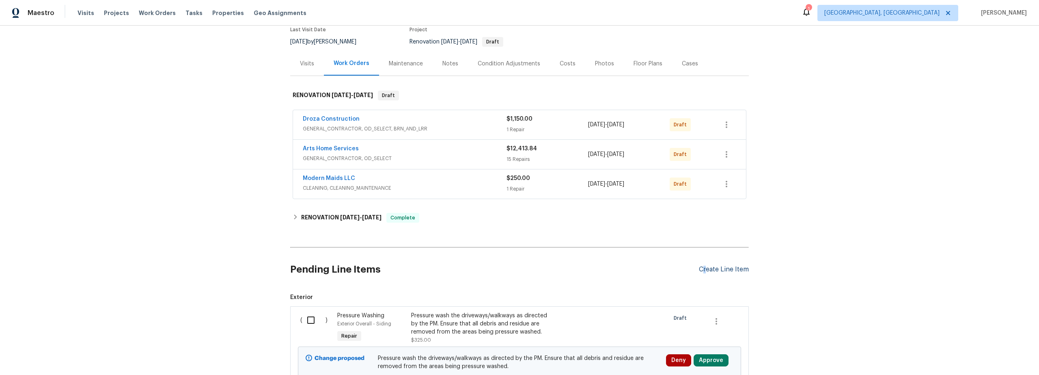
click at [702, 267] on div "Create Line Item" at bounding box center [724, 270] width 50 height 8
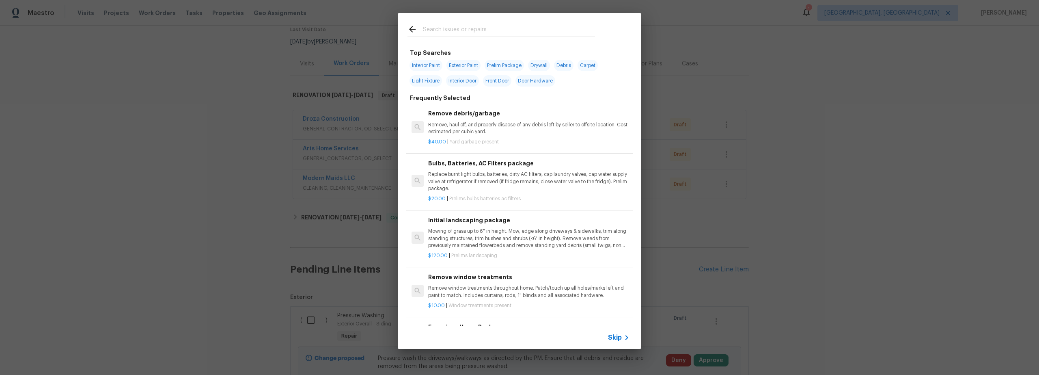
click at [447, 31] on input "text" at bounding box center [509, 30] width 172 height 12
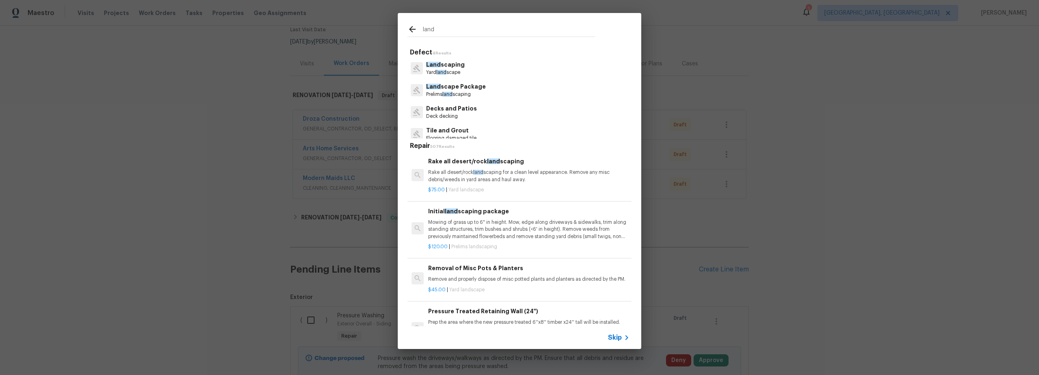
type input "land"
click at [477, 94] on p "Prelims land scaping" at bounding box center [456, 94] width 60 height 7
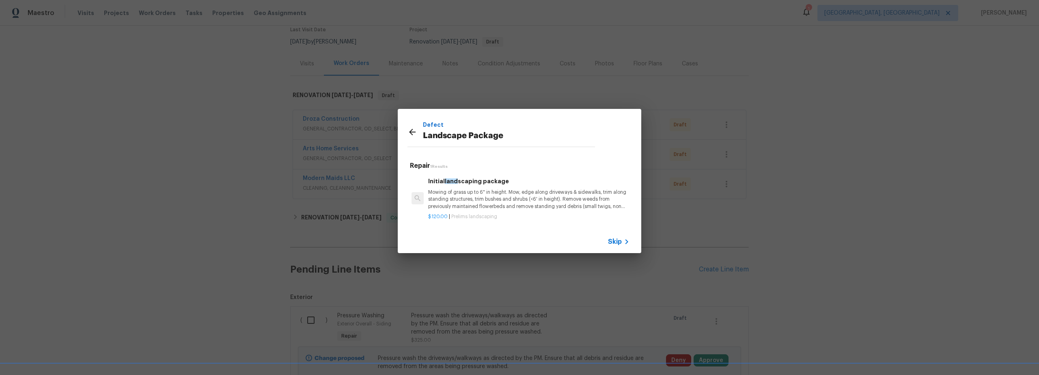
click at [500, 197] on p "Mowing of grass up to 6" in height. Mow, edge along driveways & sidewalks, trim…" at bounding box center [528, 199] width 201 height 21
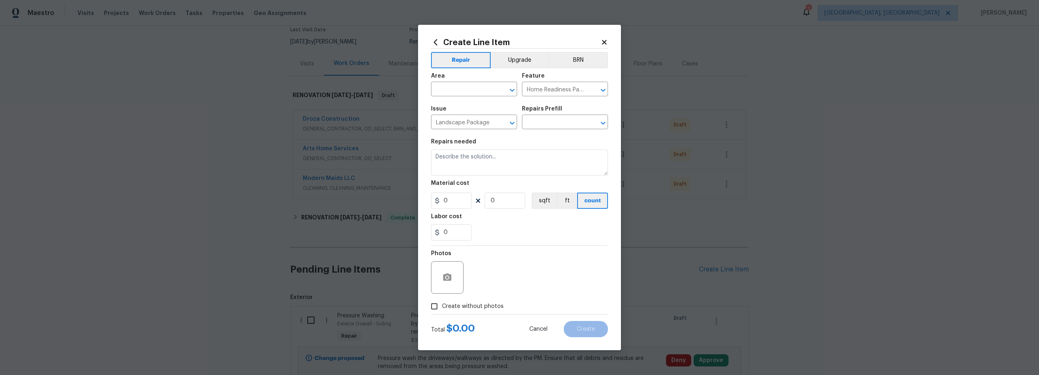
type input "Initial landscaping package $120.00"
type textarea "Mowing of grass up to 6" in height. Mow, edge along driveways & sidewalks, trim…"
type input "120"
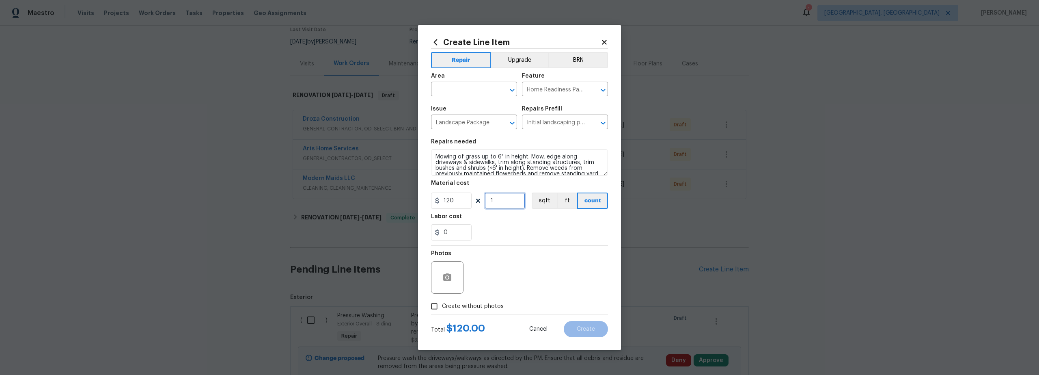
click at [497, 202] on input "1" at bounding box center [505, 200] width 41 height 16
type input "2"
click at [455, 84] on figure "Area ​" at bounding box center [474, 84] width 86 height 23
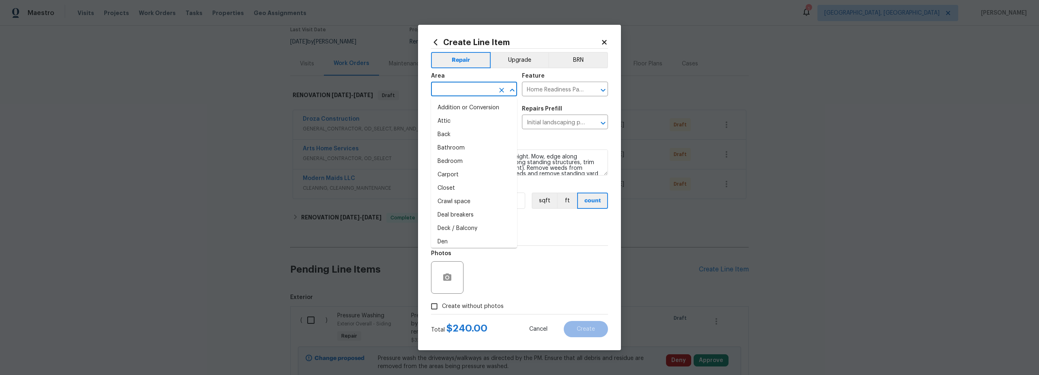
click at [465, 96] on body "Maestro Visits Projects Work Orders Tasks Properties Geo Assignments 1 Albuquer…" at bounding box center [519, 187] width 1039 height 375
click at [475, 121] on li "Exterior Overall" at bounding box center [474, 120] width 86 height 13
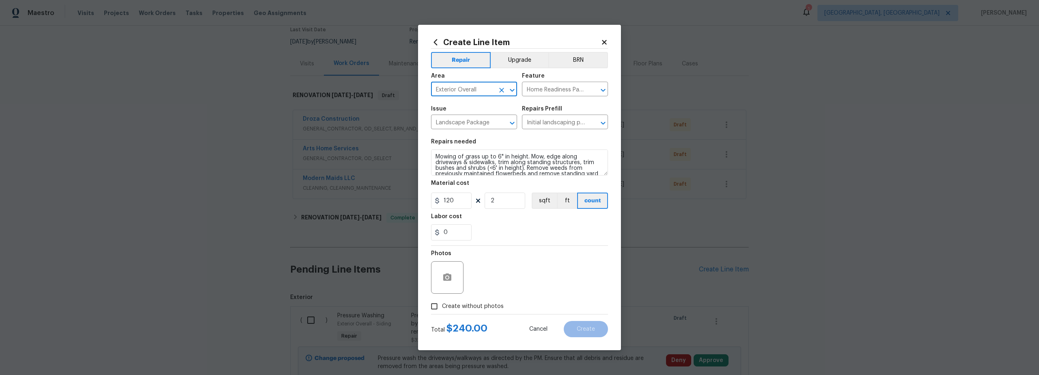
type input "Exterior Overall"
drag, startPoint x: 436, startPoint y: 306, endPoint x: 473, endPoint y: 303, distance: 37.1
click at [436, 307] on input "Create without photos" at bounding box center [434, 305] width 15 height 15
checkbox input "true"
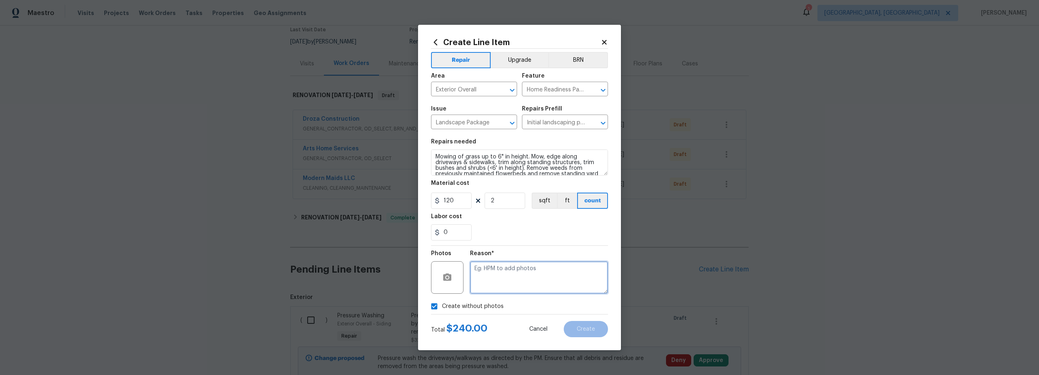
click at [507, 283] on textarea at bounding box center [539, 277] width 138 height 32
type textarea "scout"
click at [583, 330] on span "Create" at bounding box center [586, 329] width 18 height 6
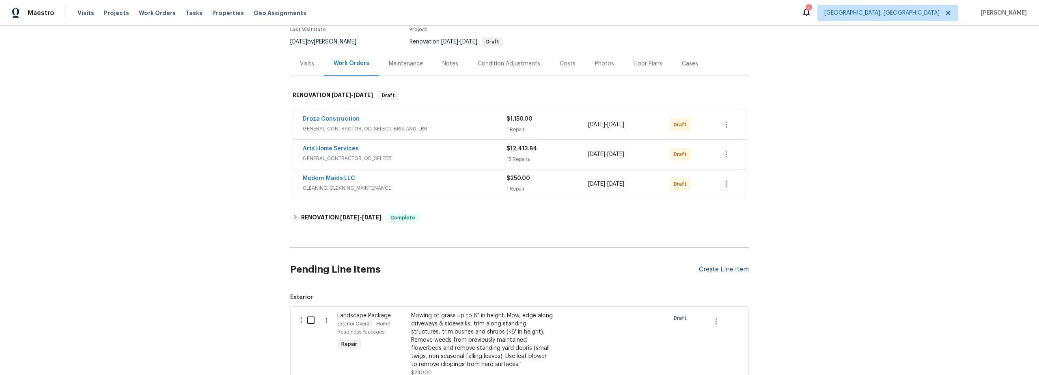
click at [712, 268] on div "Create Line Item" at bounding box center [724, 270] width 50 height 8
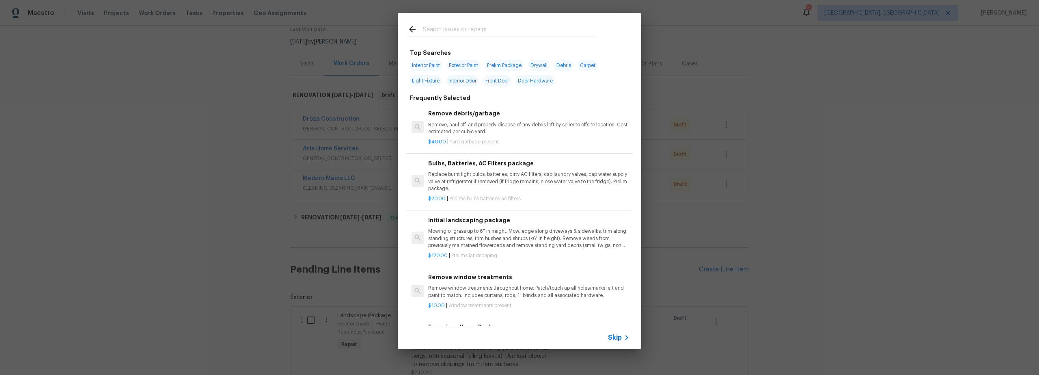
click at [478, 32] on input "text" at bounding box center [509, 30] width 172 height 12
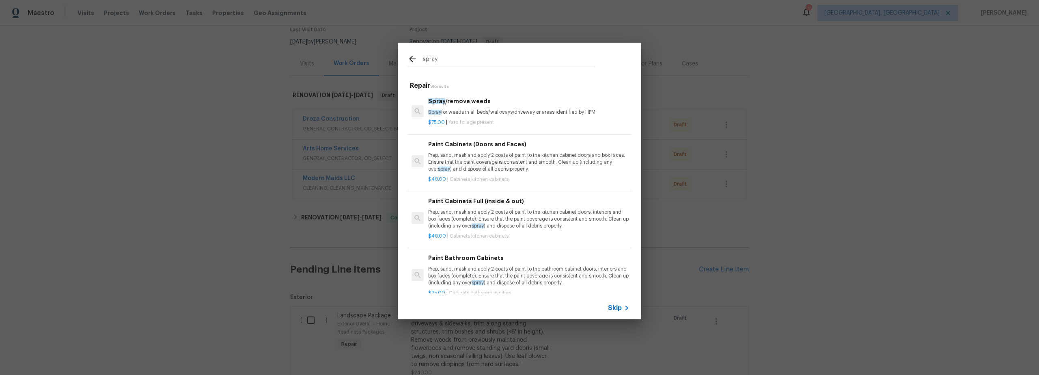
type input "spray"
click at [523, 112] on p "Spray for weeds in all beds/walkways/driveway or areas identified by HPM." at bounding box center [528, 112] width 201 height 7
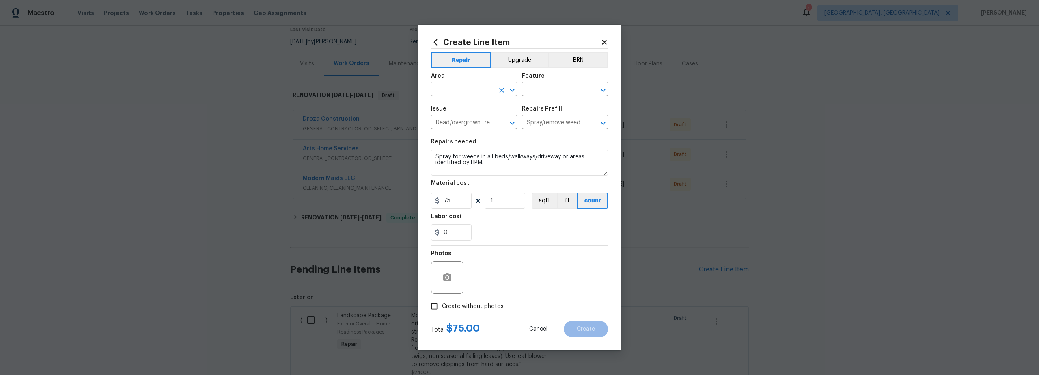
click at [475, 95] on input "text" at bounding box center [462, 90] width 63 height 13
click at [476, 121] on li "Interior Overall" at bounding box center [474, 120] width 86 height 13
type input "Interior Overall"
click at [562, 91] on input "text" at bounding box center [553, 90] width 63 height 13
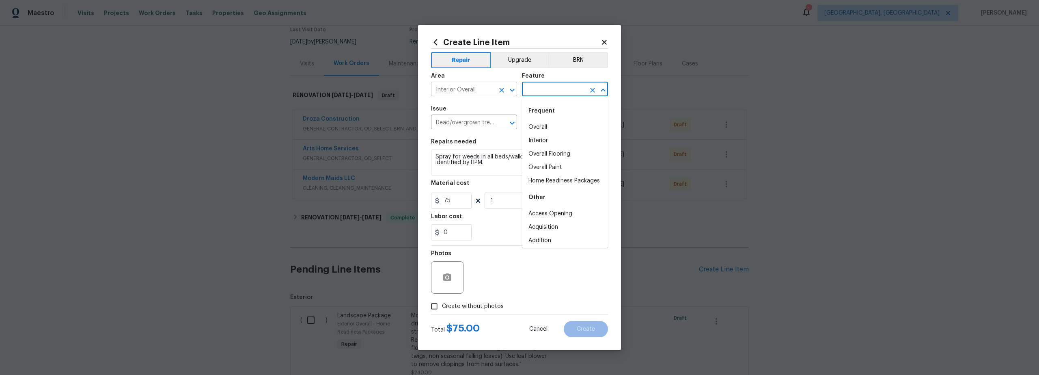
click at [475, 91] on input "Interior Overall" at bounding box center [462, 90] width 63 height 13
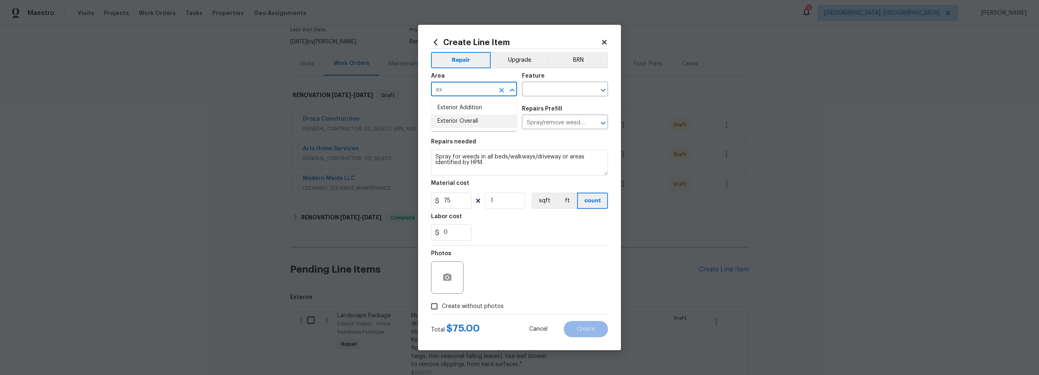
drag, startPoint x: 474, startPoint y: 120, endPoint x: 544, endPoint y: 109, distance: 70.6
click at [474, 120] on li "Exterior Overall" at bounding box center [474, 120] width 86 height 13
type input "Exterior Overall"
click at [553, 93] on input "text" at bounding box center [553, 90] width 63 height 13
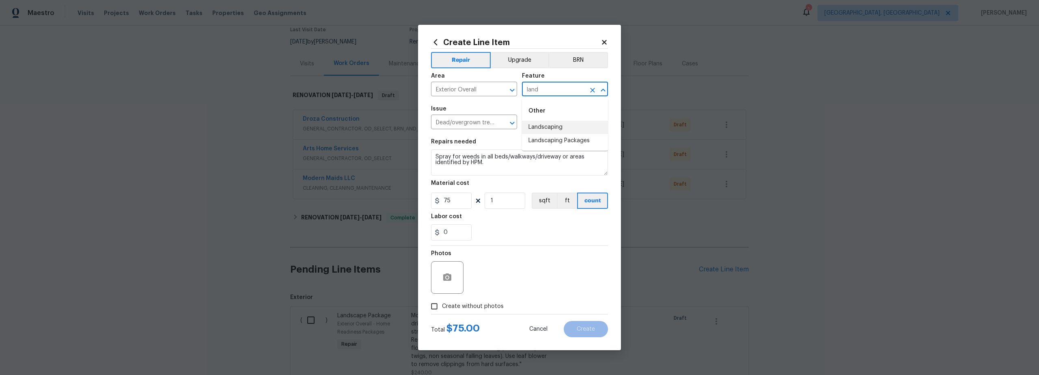
click at [563, 127] on li "Landscaping" at bounding box center [565, 127] width 86 height 13
type input "Landscaping"
click at [438, 306] on input "Create without photos" at bounding box center [434, 305] width 15 height 15
checkbox input "true"
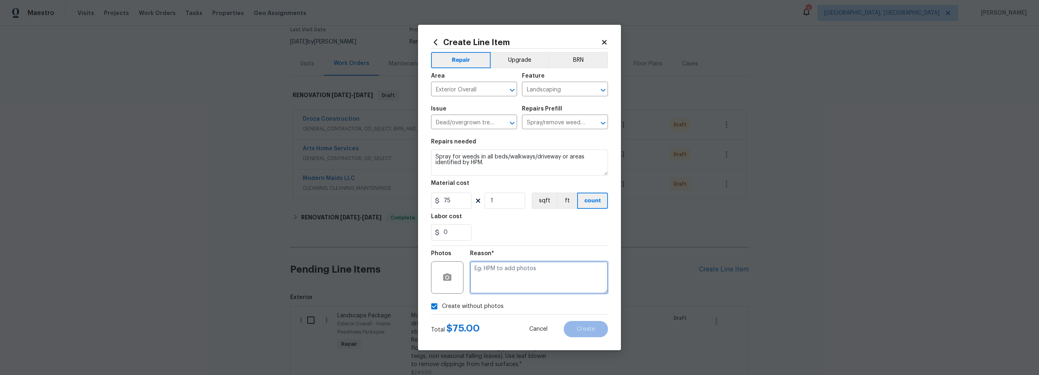
click at [513, 268] on textarea at bounding box center [539, 277] width 138 height 32
type textarea "scout"
click at [578, 328] on span "Create" at bounding box center [586, 329] width 18 height 6
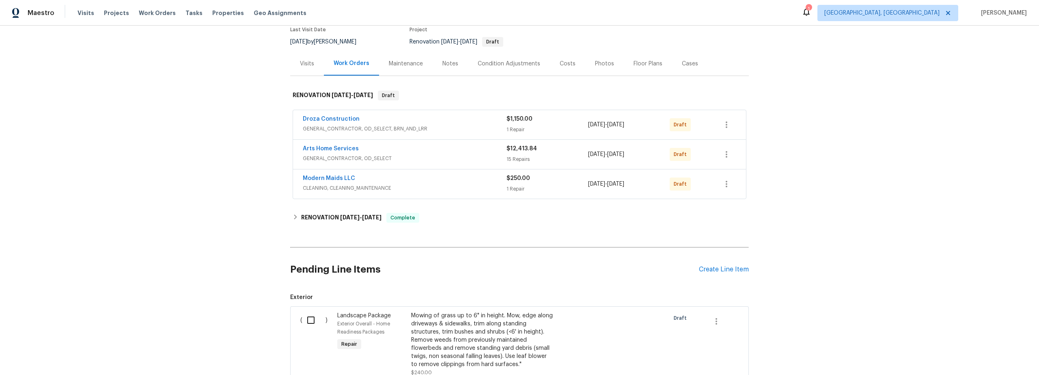
scroll to position [221, 0]
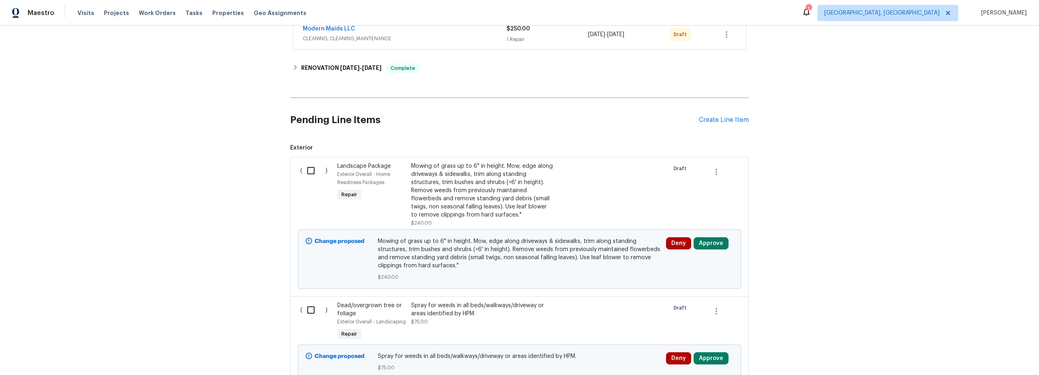
click at [310, 170] on input "checkbox" at bounding box center [313, 170] width 23 height 17
checkbox input "true"
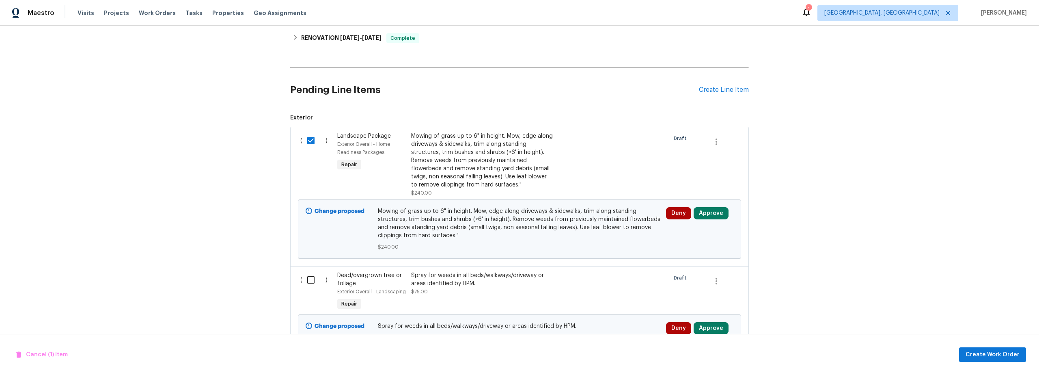
scroll to position [366, 0]
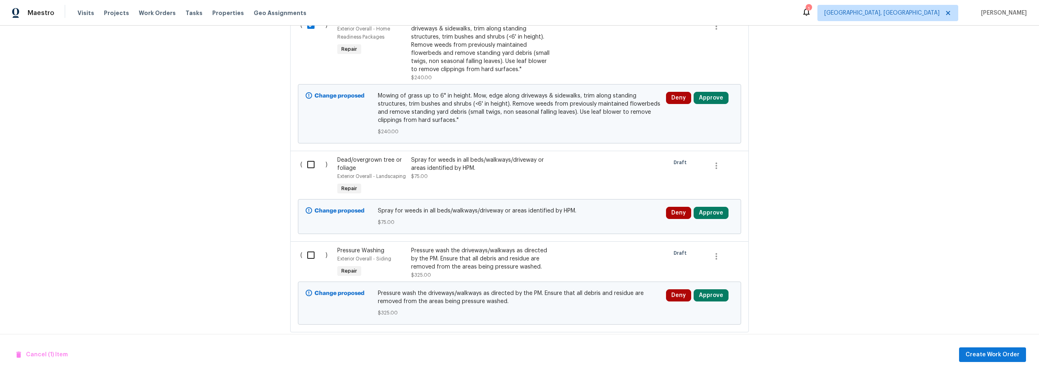
click at [313, 166] on input "checkbox" at bounding box center [313, 164] width 23 height 17
checkbox input "true"
drag, startPoint x: 305, startPoint y: 255, endPoint x: 324, endPoint y: 263, distance: 20.6
click at [305, 255] on input "checkbox" at bounding box center [313, 254] width 23 height 17
checkbox input "true"
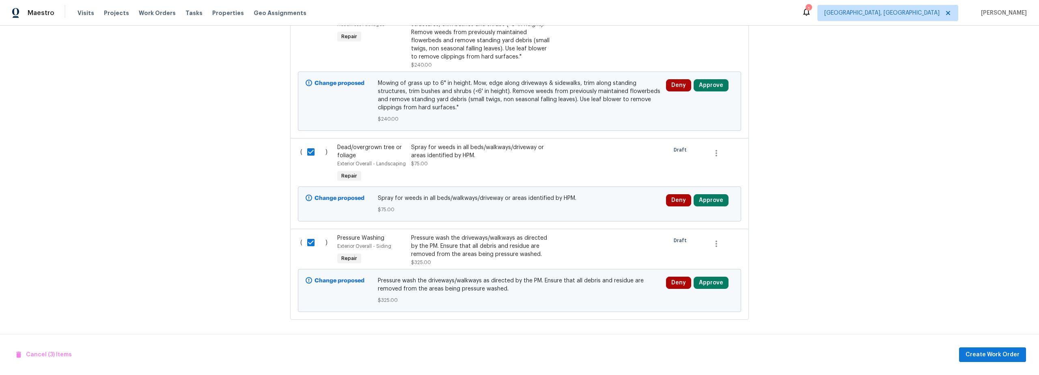
scroll to position [385, 0]
drag, startPoint x: 994, startPoint y: 357, endPoint x: 989, endPoint y: 356, distance: 5.0
click at [989, 356] on span "Create Work Order" at bounding box center [993, 355] width 54 height 10
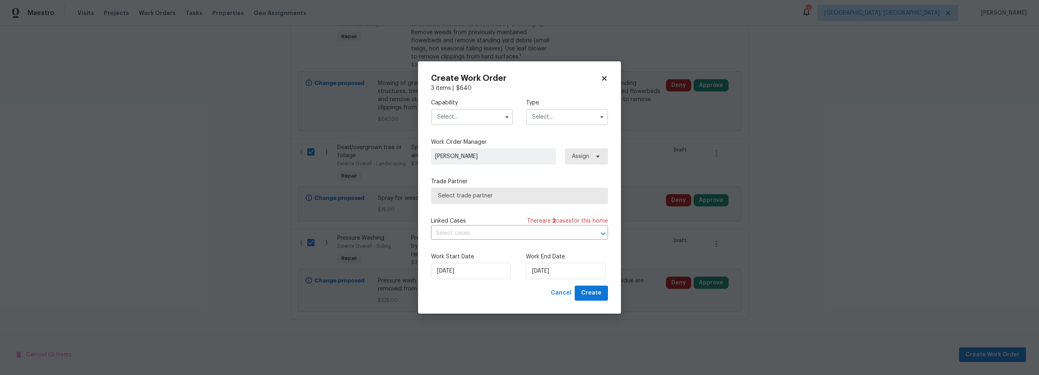
click at [464, 120] on input "text" at bounding box center [472, 117] width 82 height 16
click at [458, 137] on span "Hardscape Landscape" at bounding box center [470, 135] width 60 height 6
type input "Hardscape Landscape"
click at [553, 120] on input "text" at bounding box center [567, 117] width 82 height 16
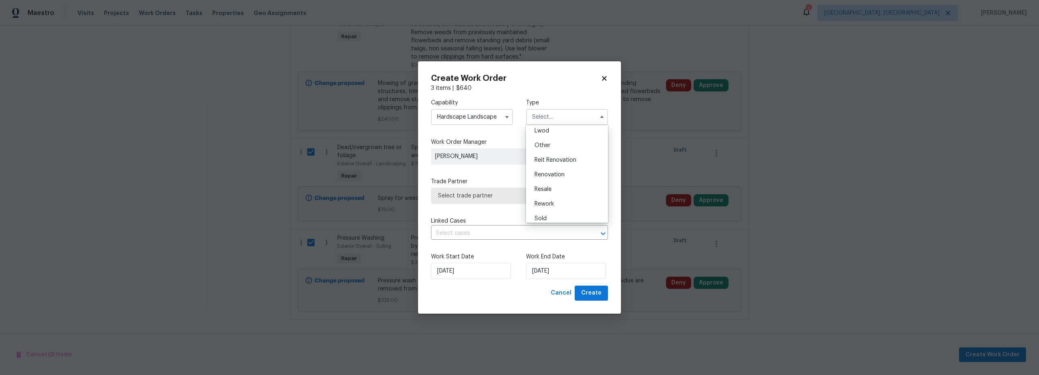
scroll to position [97, 0]
click at [563, 171] on span "Renovation" at bounding box center [550, 169] width 30 height 6
type input "Renovation"
click at [508, 201] on span "Select trade partner" at bounding box center [519, 196] width 177 height 16
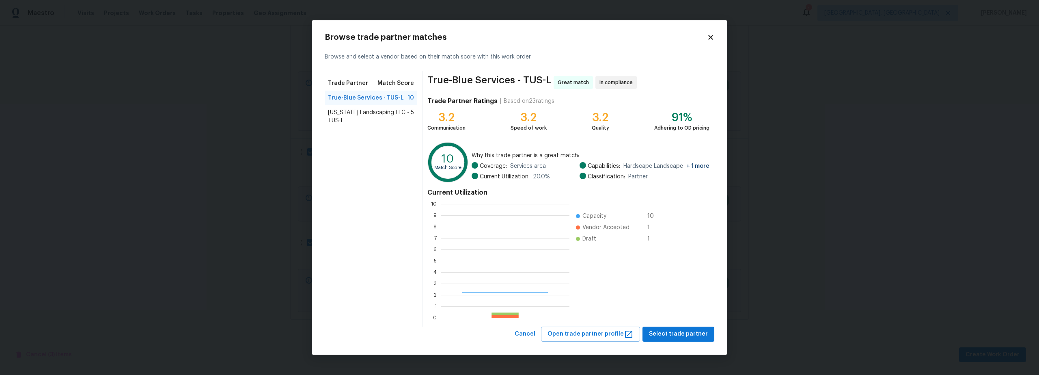
scroll to position [108, 123]
click at [668, 335] on span "Select trade partner" at bounding box center [678, 334] width 59 height 10
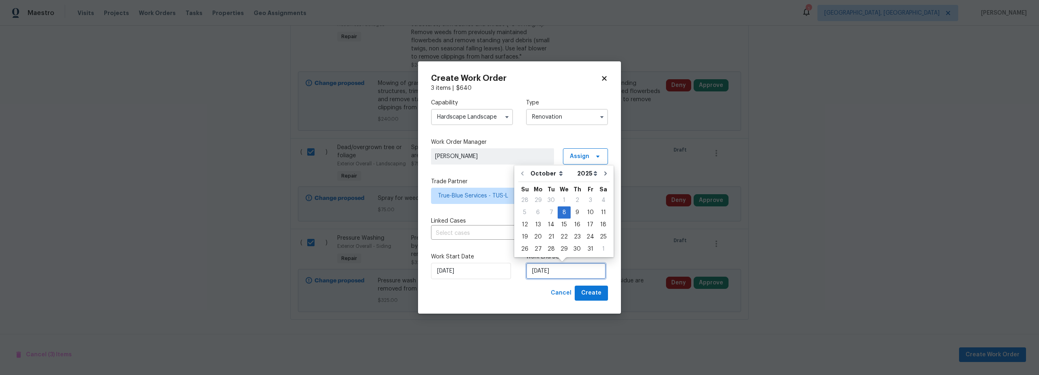
click at [547, 275] on input "10/8/2025" at bounding box center [566, 271] width 80 height 16
click at [564, 227] on div "15" at bounding box center [564, 224] width 13 height 11
type input "10/15/2025"
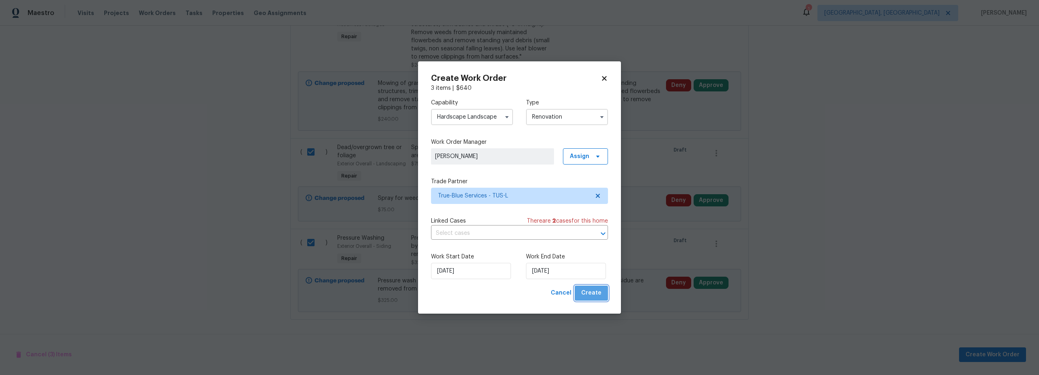
click at [594, 293] on span "Create" at bounding box center [591, 293] width 20 height 10
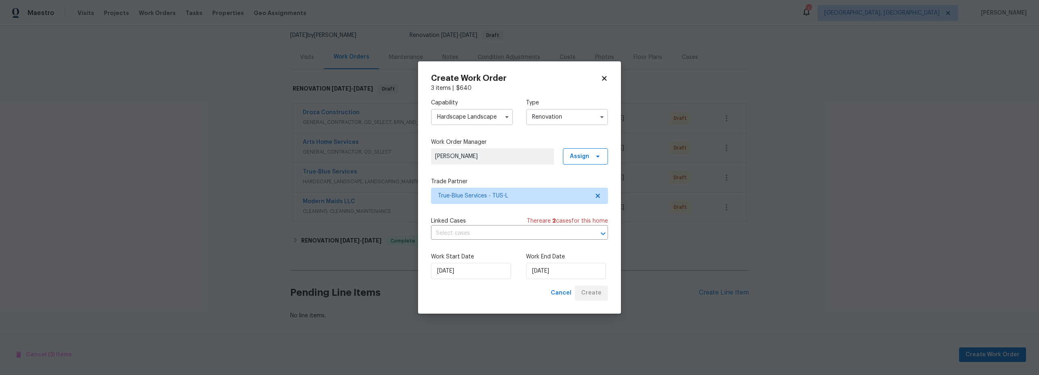
scroll to position [84, 0]
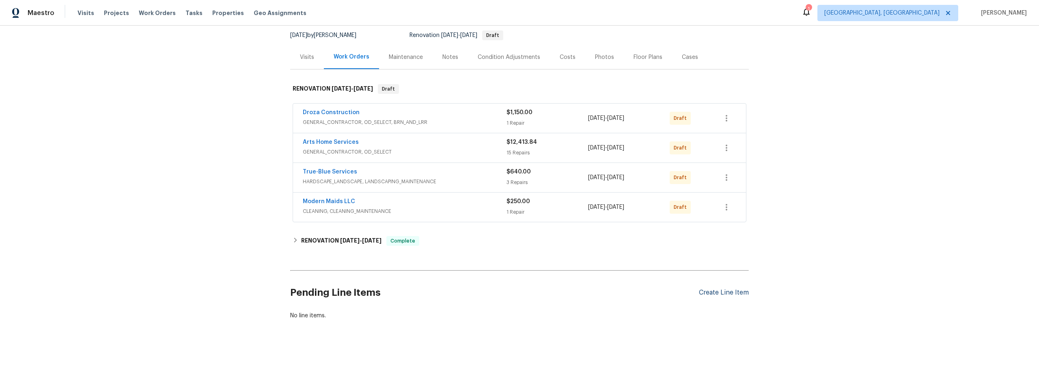
click at [717, 289] on div "Create Line Item" at bounding box center [724, 293] width 50 height 8
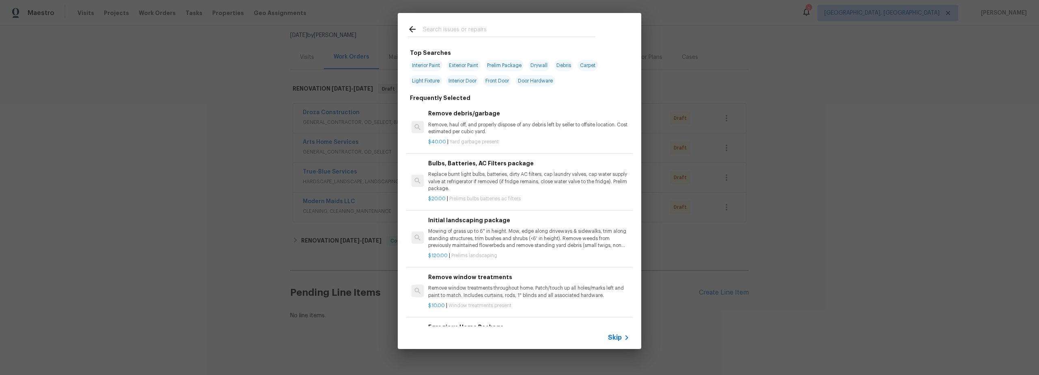
click at [456, 31] on input "text" at bounding box center [509, 30] width 172 height 12
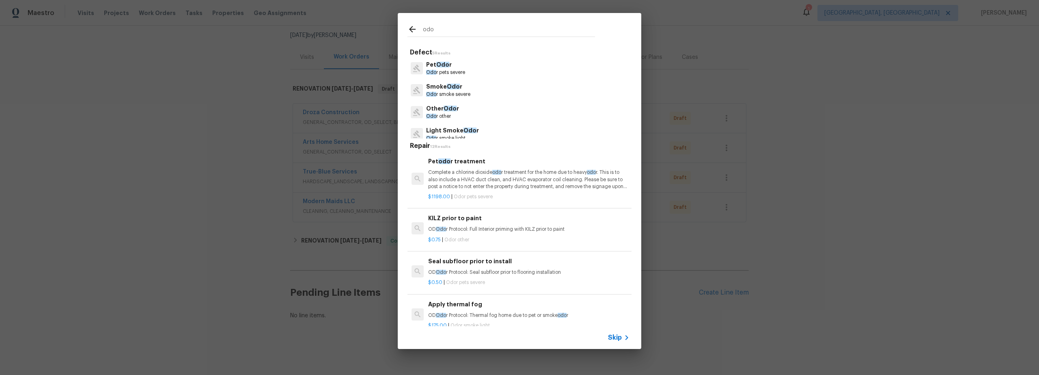
type input "odo"
click at [506, 183] on p "Complete a chlorine dioxide odo r treatment for the home due to heavy odo r. Th…" at bounding box center [528, 179] width 201 height 21
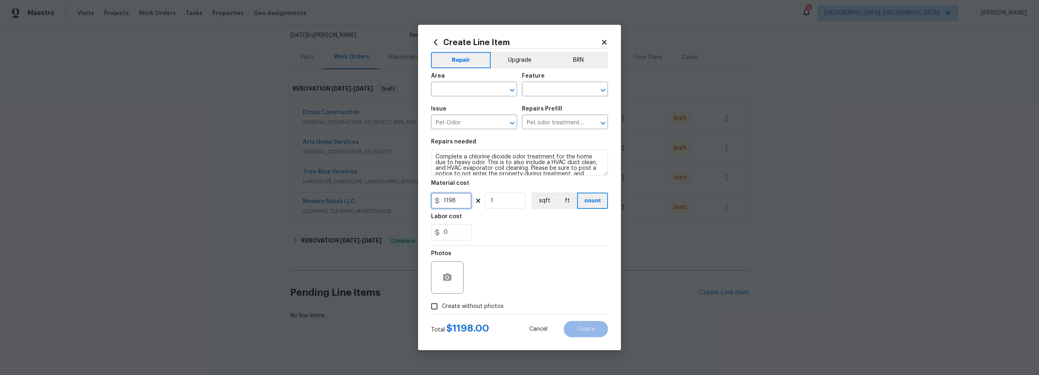
click at [430, 199] on div "Create Line Item Repair Upgrade BRN Area ​ Feature ​ Issue Pet Odor ​ Repairs P…" at bounding box center [519, 187] width 203 height 325
type input "1100"
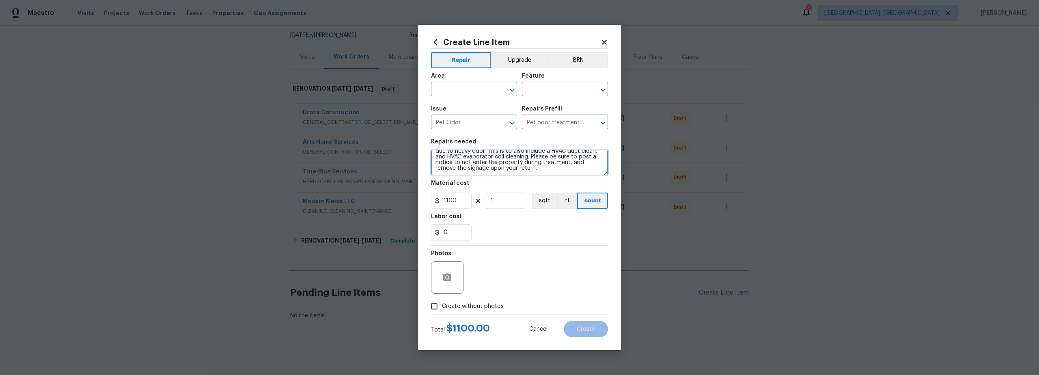
scroll to position [0, 0]
drag, startPoint x: 546, startPoint y: 167, endPoint x: 461, endPoint y: 143, distance: 88.4
click at [462, 144] on figure "Repairs needed Complete a chlorine dioxide odor treatment for the home due to h…" at bounding box center [519, 157] width 177 height 37
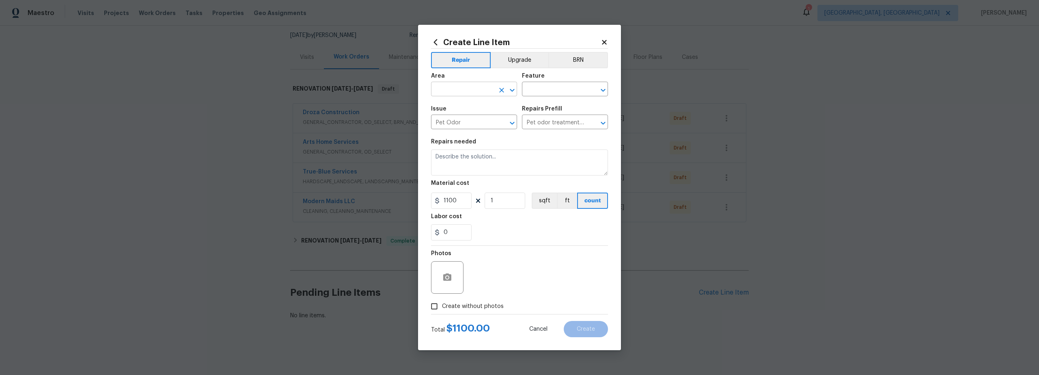
click at [470, 90] on input "text" at bounding box center [462, 90] width 63 height 13
drag, startPoint x: 471, startPoint y: 120, endPoint x: 511, endPoint y: 108, distance: 41.1
click at [472, 120] on li "Interior Overall" at bounding box center [474, 120] width 86 height 13
type input "Interior Overall"
click at [534, 97] on div "Area Interior Overall ​ Feature ​" at bounding box center [519, 84] width 177 height 33
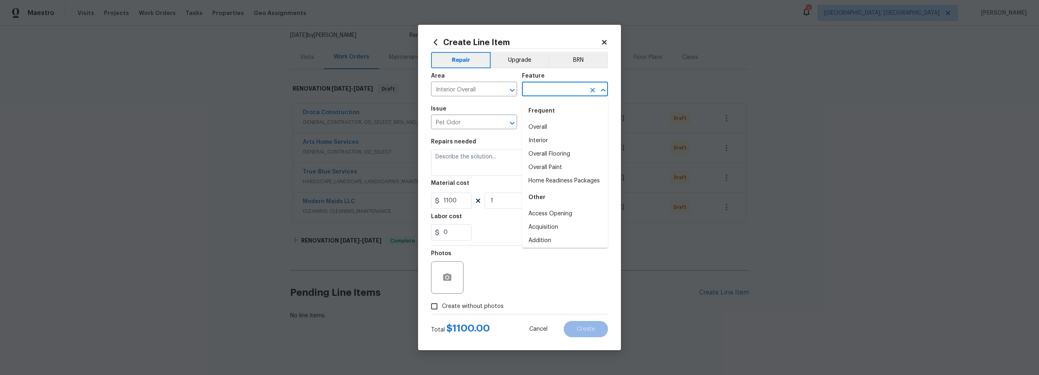
click at [540, 92] on input "text" at bounding box center [553, 90] width 63 height 13
drag, startPoint x: 542, startPoint y: 140, endPoint x: 520, endPoint y: 140, distance: 21.9
click at [542, 140] on li "Odor" at bounding box center [565, 140] width 86 height 13
type input "Odor"
click at [456, 166] on textarea at bounding box center [519, 162] width 177 height 26
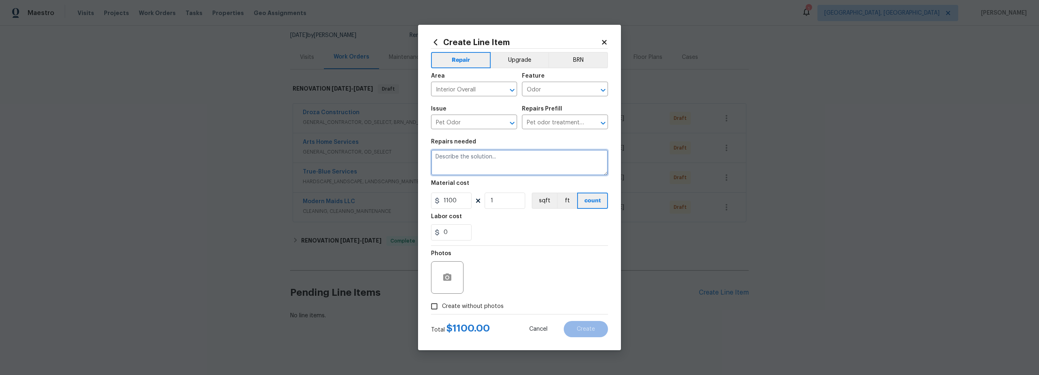
paste textarea "This comprehensive service begins with source identification and recommendation…"
type textarea "This comprehensive service begins with source identification and recommendation…"
click at [438, 304] on input "Create without photos" at bounding box center [434, 305] width 15 height 15
checkbox input "true"
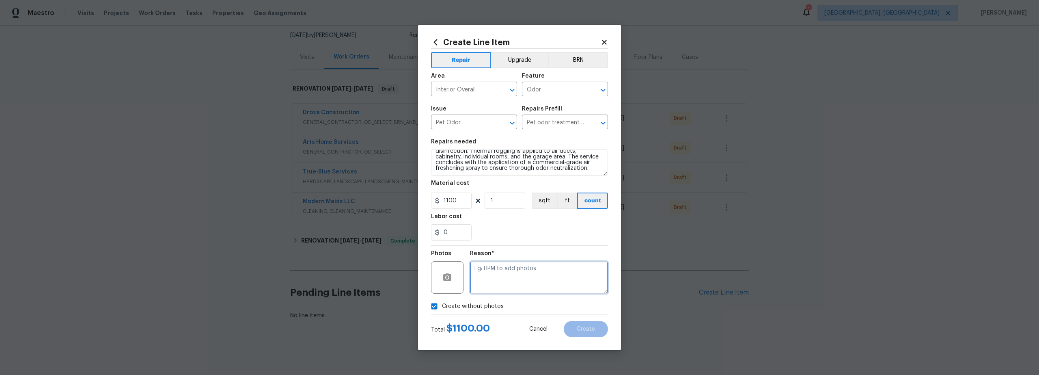
click at [512, 279] on textarea at bounding box center [539, 277] width 138 height 32
type textarea "scout"
click at [585, 328] on span "Create" at bounding box center [586, 329] width 18 height 6
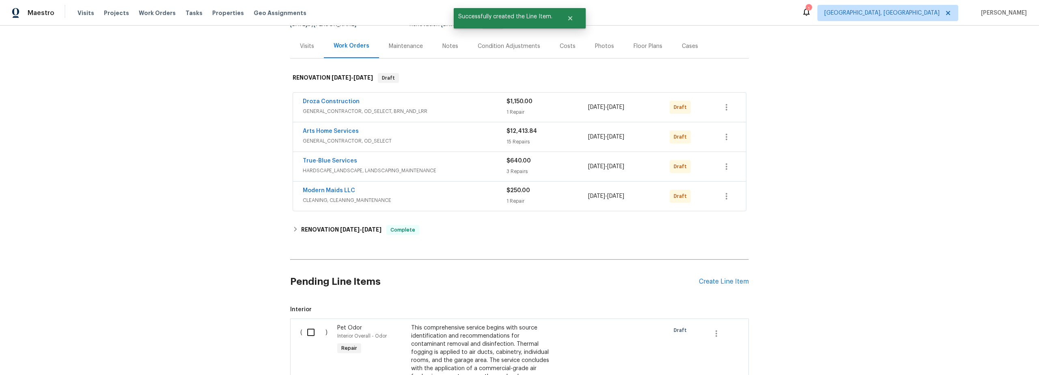
scroll to position [233, 0]
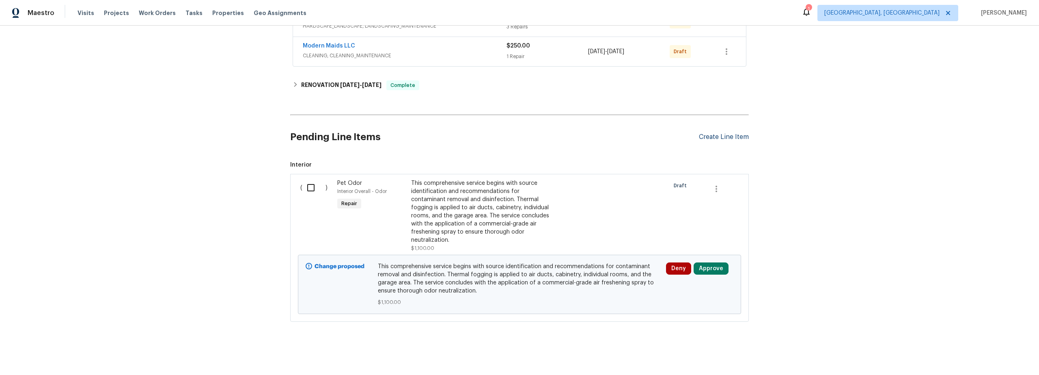
click at [722, 132] on div "Pending Line Items Create Line Item" at bounding box center [519, 137] width 459 height 38
click at [719, 139] on div "Create Line Item" at bounding box center [724, 137] width 50 height 8
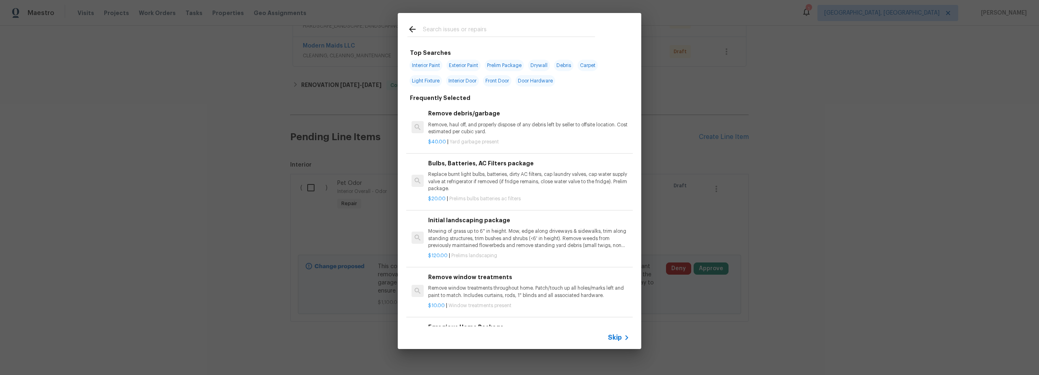
drag, startPoint x: 457, startPoint y: 24, endPoint x: 458, endPoint y: 28, distance: 4.4
click at [457, 26] on input "text" at bounding box center [509, 30] width 172 height 12
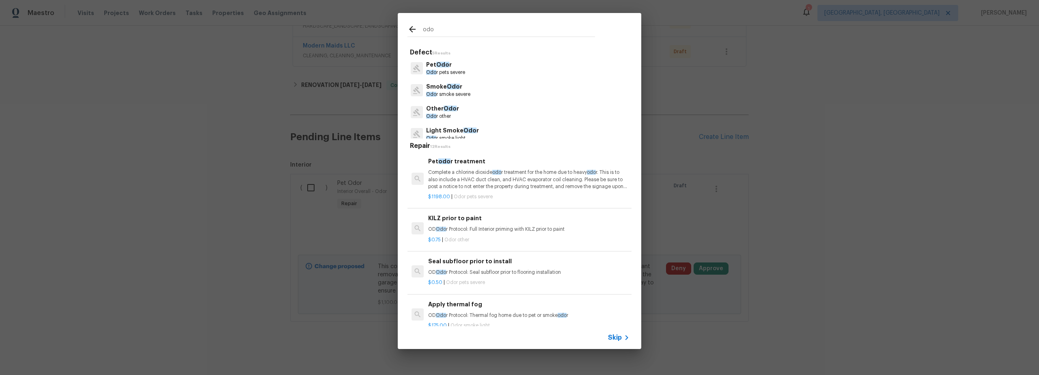
type input "odo"
click at [499, 179] on p "Complete a chlorine dioxide odo r treatment for the home due to heavy odo r. Th…" at bounding box center [528, 179] width 201 height 21
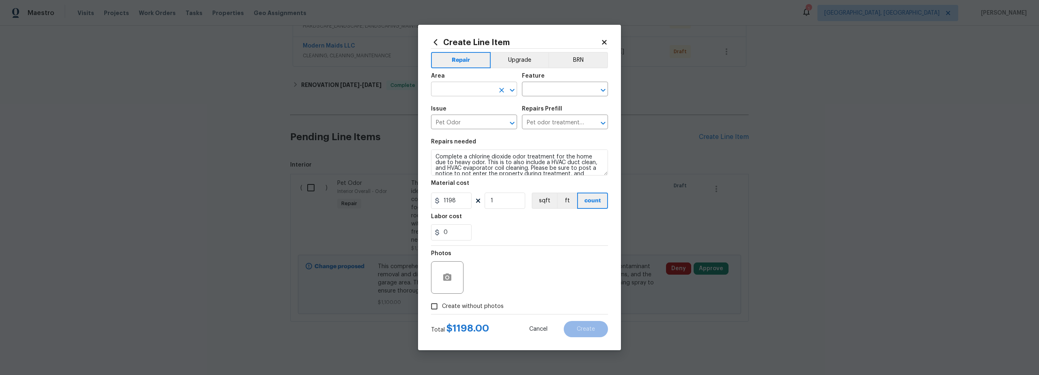
click at [473, 87] on input "text" at bounding box center [462, 90] width 63 height 13
click at [480, 121] on li "Interior Overall" at bounding box center [474, 120] width 86 height 13
type input "Interior Overall"
click at [529, 92] on input "text" at bounding box center [553, 90] width 63 height 13
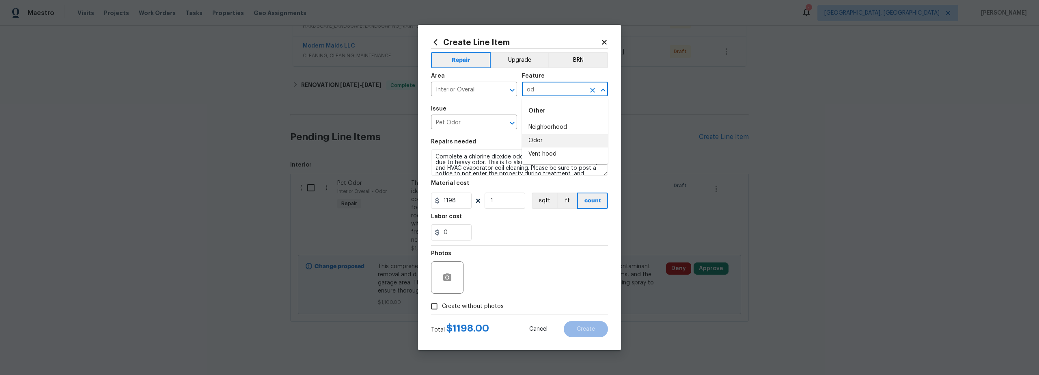
click at [543, 141] on li "Odor" at bounding box center [565, 140] width 86 height 13
type input "Odor"
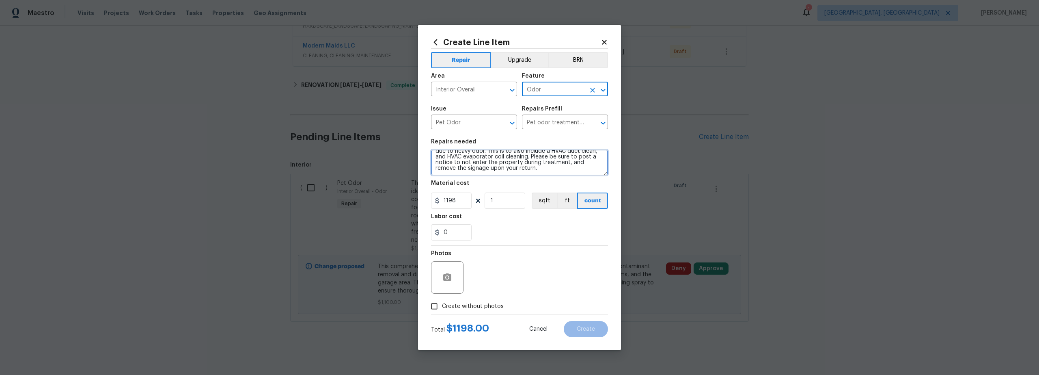
scroll to position [0, 0]
drag, startPoint x: 477, startPoint y: 155, endPoint x: 431, endPoint y: 138, distance: 49.3
click at [431, 138] on div "Create Line Item Repair Upgrade BRN Area Interior Overall ​ Feature Odor ​ Issu…" at bounding box center [519, 187] width 203 height 325
paste textarea "Severe odors caused by lingering issues such as microbial growth, extreme milde…"
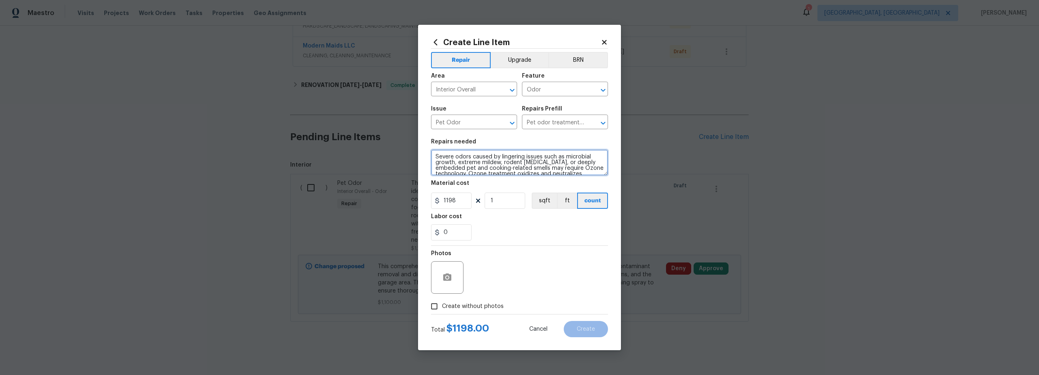
scroll to position [30, 0]
type textarea "Severe odors caused by lingering issues such as microbial growth, extreme milde…"
drag, startPoint x: 455, startPoint y: 199, endPoint x: 397, endPoint y: 194, distance: 57.5
click at [406, 194] on div "Create Line Item Repair Upgrade BRN Area Interior Overall ​ Feature Odor ​ Issu…" at bounding box center [519, 187] width 1039 height 375
type input "450"
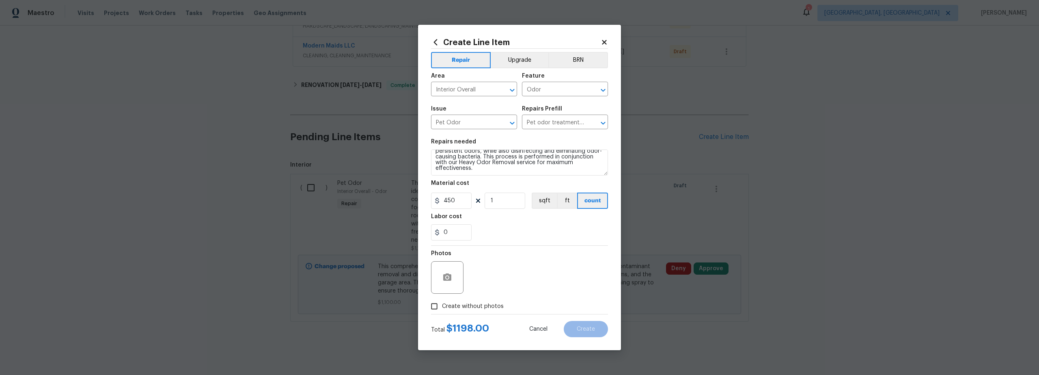
click at [433, 304] on input "Create without photos" at bounding box center [434, 305] width 15 height 15
checkbox input "true"
click at [510, 281] on textarea at bounding box center [539, 277] width 138 height 32
type textarea "scout"
click at [590, 330] on span "Create" at bounding box center [586, 329] width 18 height 6
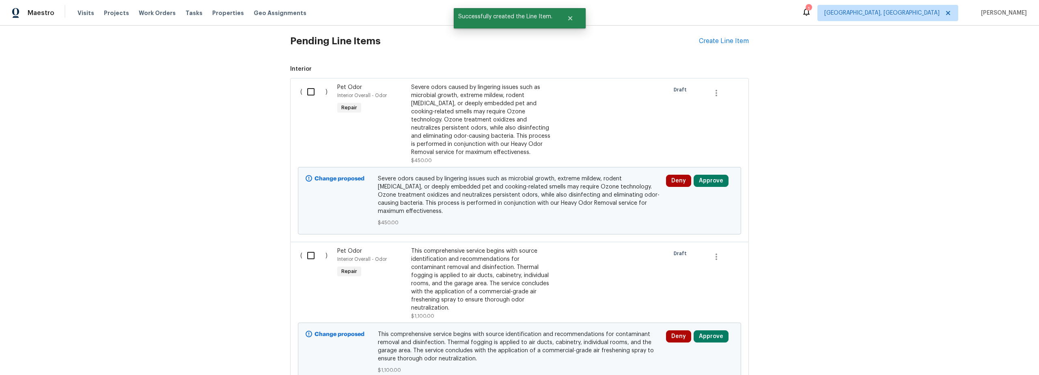
scroll to position [328, 0]
drag, startPoint x: 306, startPoint y: 91, endPoint x: 315, endPoint y: 129, distance: 39.7
click at [306, 91] on input "checkbox" at bounding box center [313, 92] width 23 height 17
checkbox input "true"
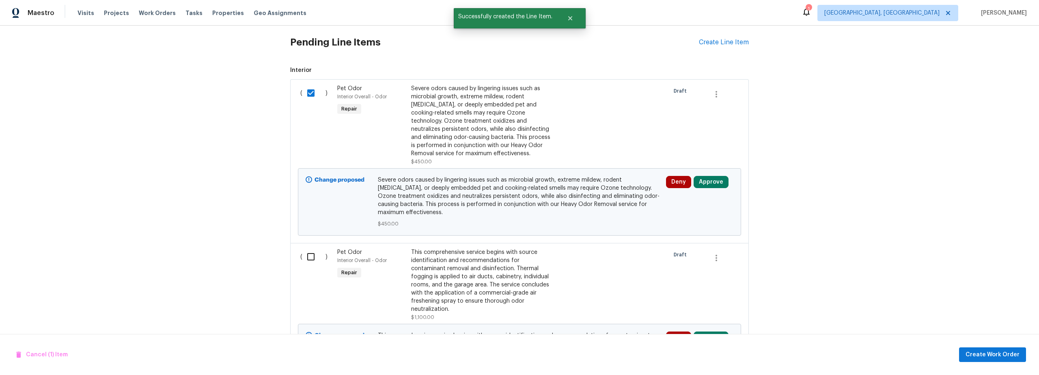
click at [311, 255] on input "checkbox" at bounding box center [313, 256] width 23 height 17
checkbox input "true"
click at [988, 356] on span "Create Work Order" at bounding box center [993, 355] width 54 height 10
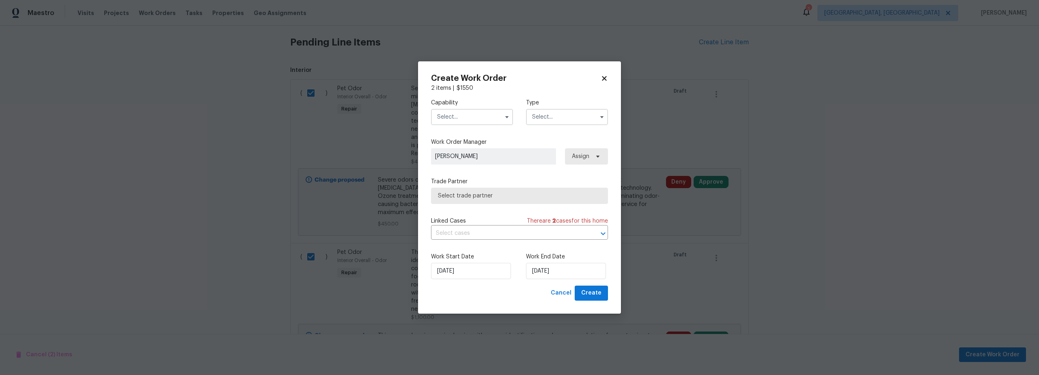
click at [458, 119] on input "text" at bounding box center [472, 117] width 82 height 16
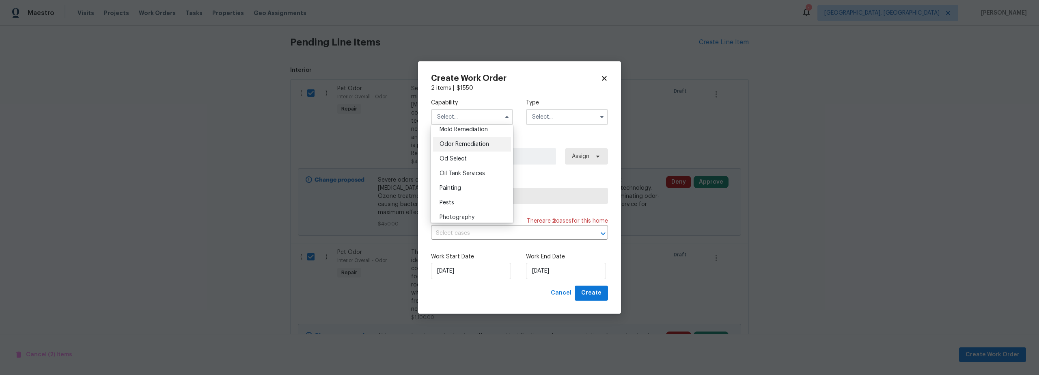
click at [468, 147] on span "Odor Remediation" at bounding box center [465, 144] width 50 height 6
type input "Odor Remediation"
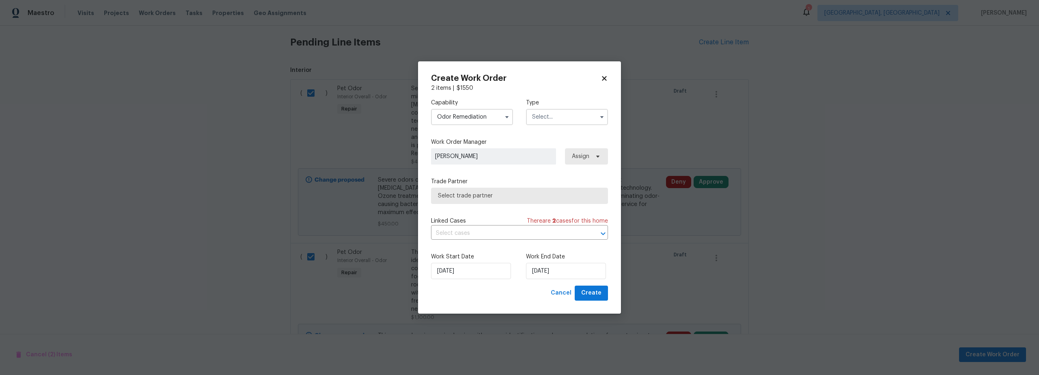
click at [542, 121] on input "text" at bounding box center [567, 117] width 82 height 16
drag, startPoint x: 557, startPoint y: 169, endPoint x: 551, endPoint y: 172, distance: 6.9
click at [557, 169] on span "Renovation" at bounding box center [550, 169] width 30 height 6
type input "Renovation"
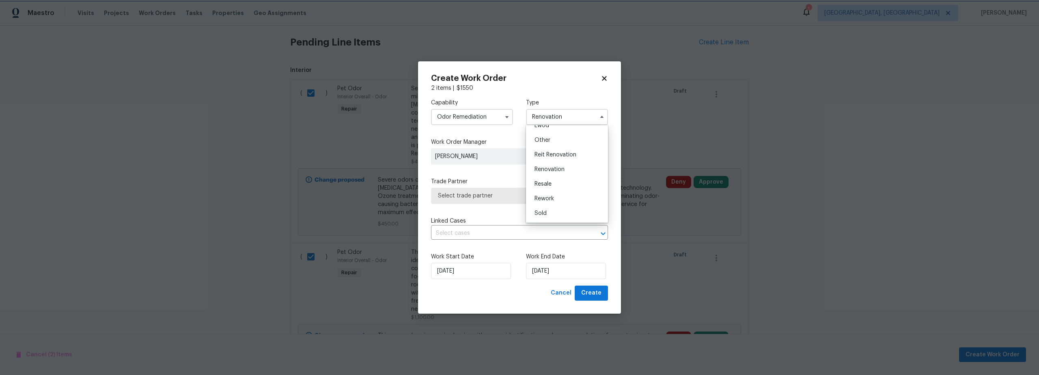
scroll to position [0, 0]
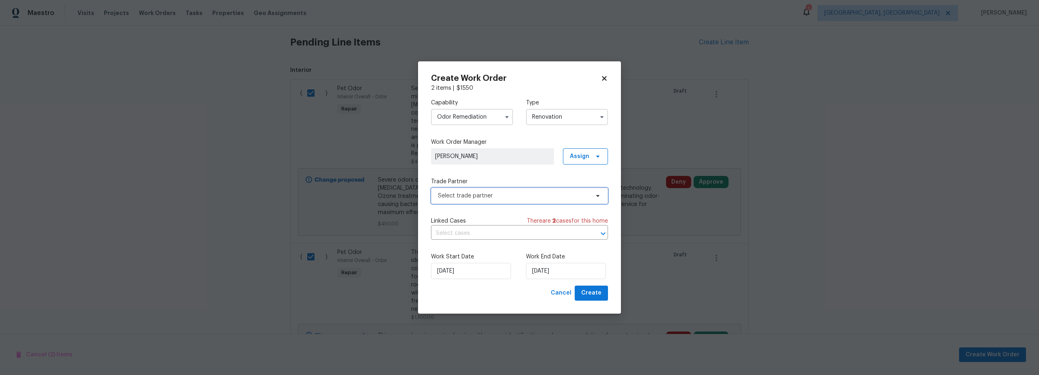
click at [503, 194] on span "Select trade partner" at bounding box center [513, 196] width 151 height 8
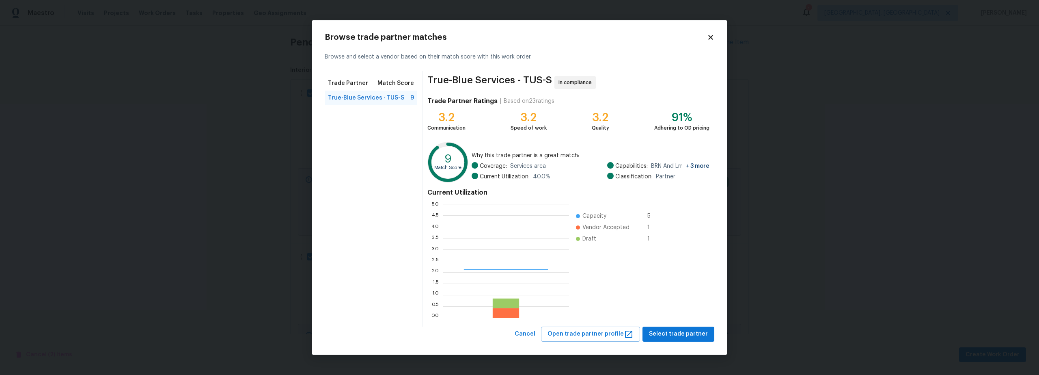
scroll to position [108, 121]
click at [680, 334] on span "Select trade partner" at bounding box center [678, 334] width 59 height 10
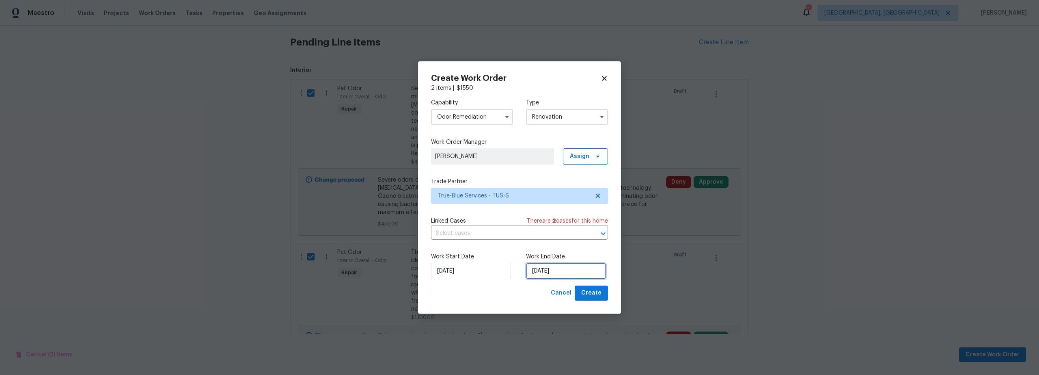
click at [565, 272] on input "10/8/2025" at bounding box center [566, 271] width 80 height 16
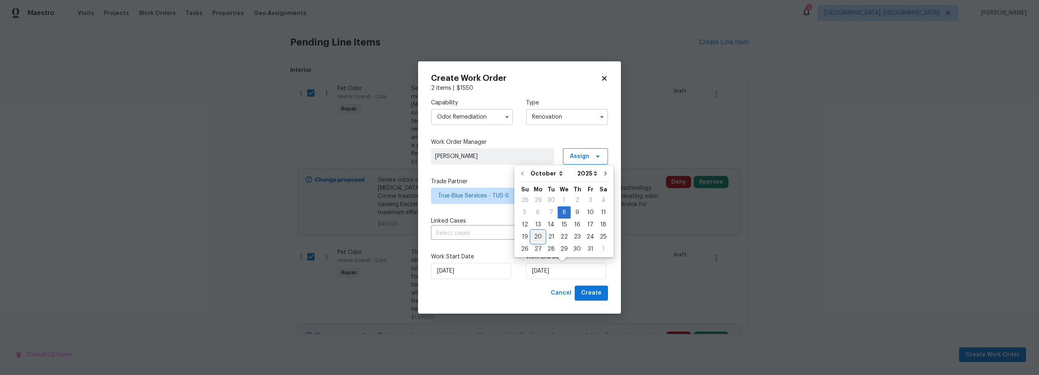
click at [539, 235] on div "20" at bounding box center [537, 236] width 13 height 11
type input "10/20/2025"
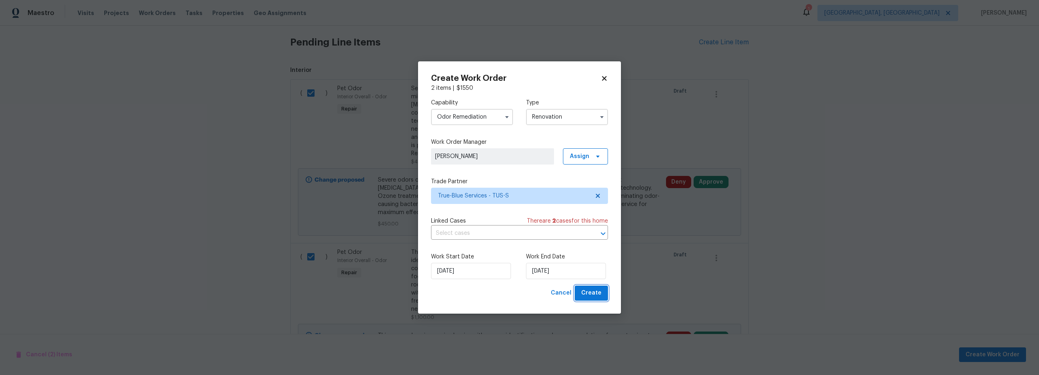
click at [591, 295] on span "Create" at bounding box center [591, 293] width 20 height 10
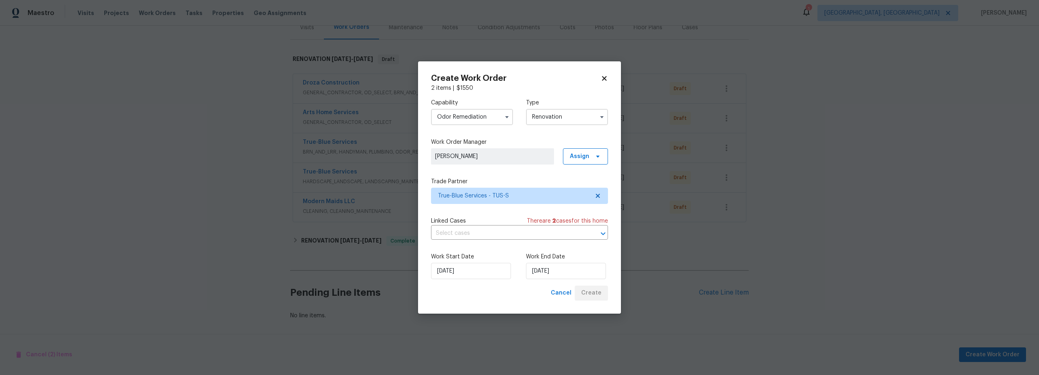
scroll to position [114, 0]
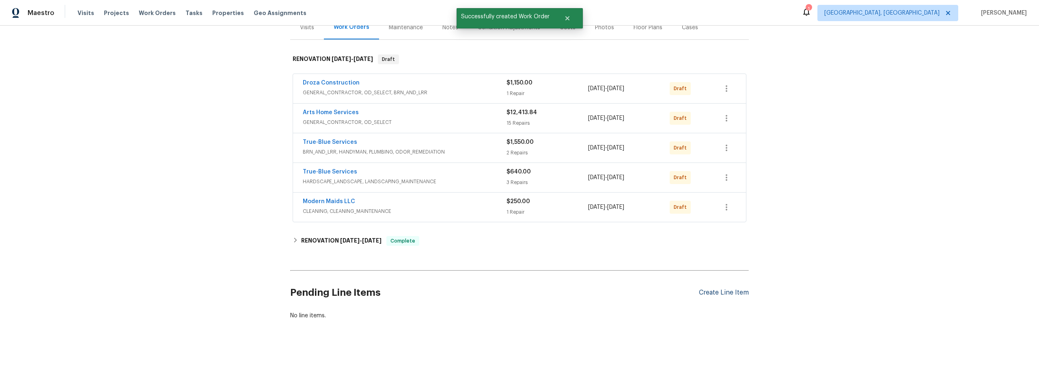
click at [710, 289] on div "Create Line Item" at bounding box center [724, 293] width 50 height 8
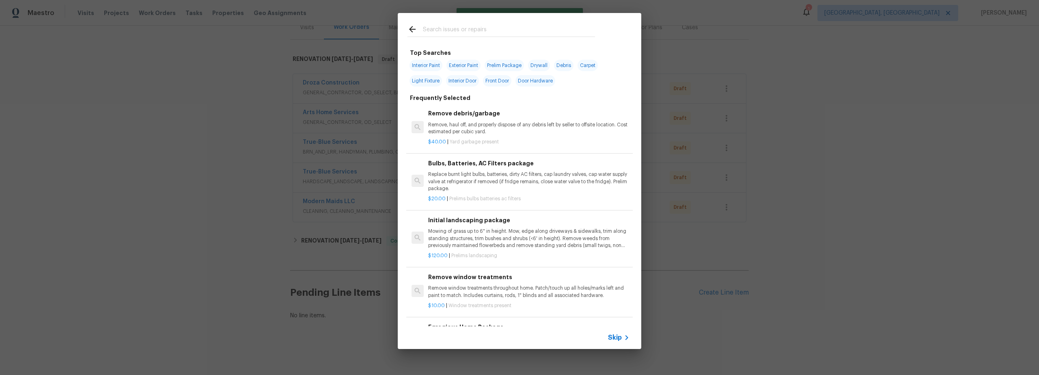
drag, startPoint x: 456, startPoint y: 28, endPoint x: 458, endPoint y: 32, distance: 4.6
click at [456, 28] on input "text" at bounding box center [509, 30] width 172 height 12
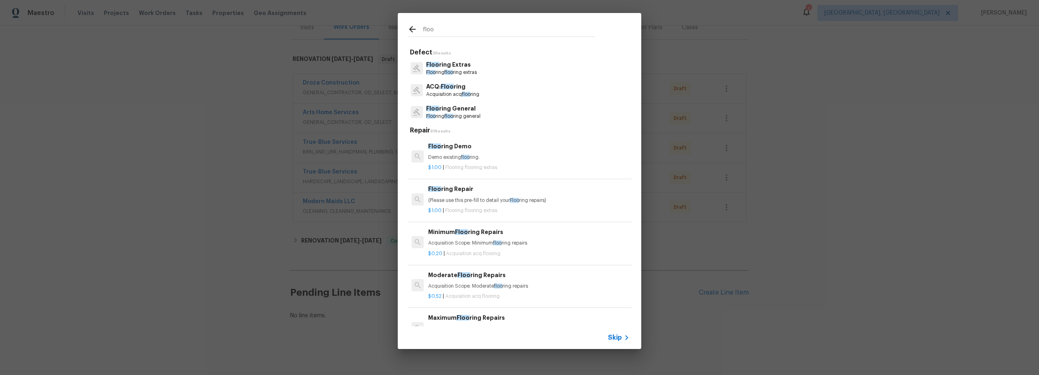
type input "floo"
click at [254, 132] on div "floo Defect 3 Results Floo ring Extras Floo ring floo ring extras ACQ: Floo rin…" at bounding box center [519, 181] width 1039 height 362
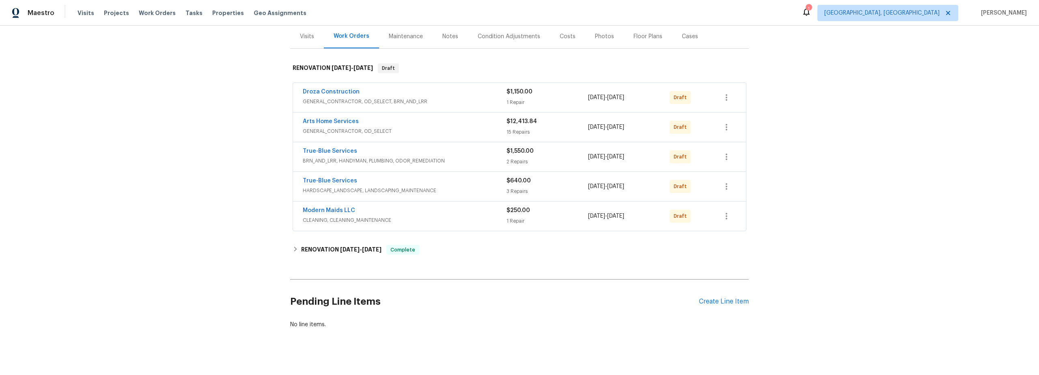
scroll to position [101, 0]
click at [717, 300] on div "Create Line Item" at bounding box center [724, 300] width 50 height 8
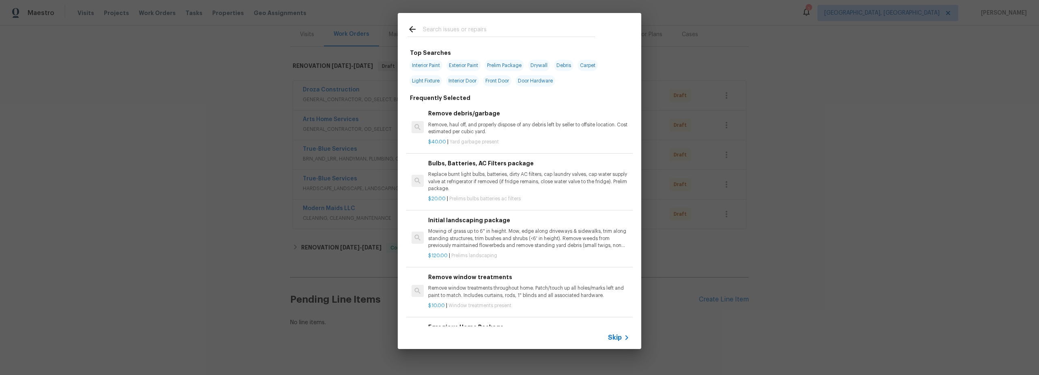
click at [462, 33] on input "text" at bounding box center [509, 30] width 172 height 12
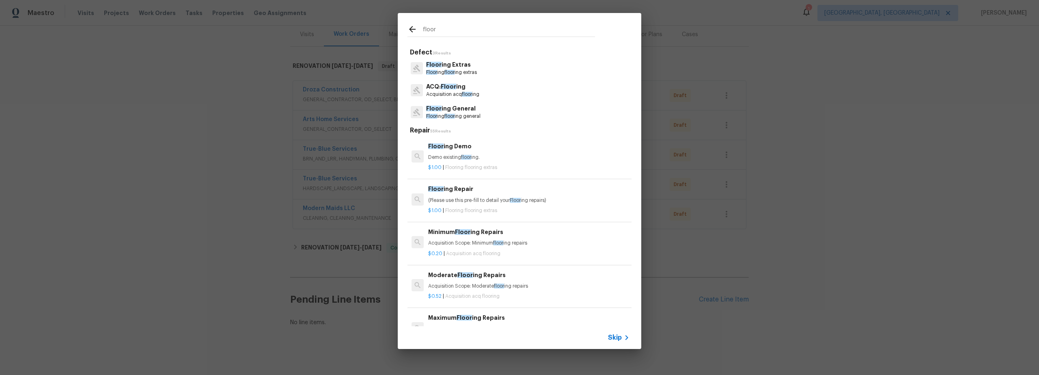
type input "floor"
click at [467, 92] on span "floor" at bounding box center [467, 94] width 10 height 5
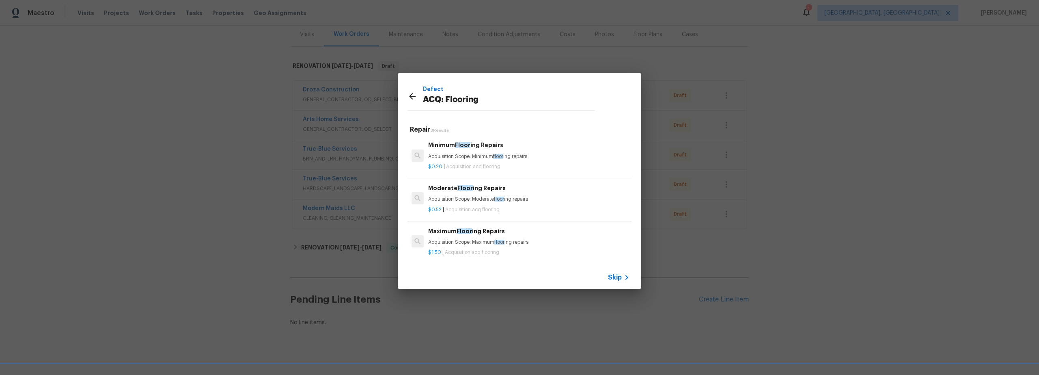
click at [412, 97] on icon at bounding box center [413, 96] width 10 height 10
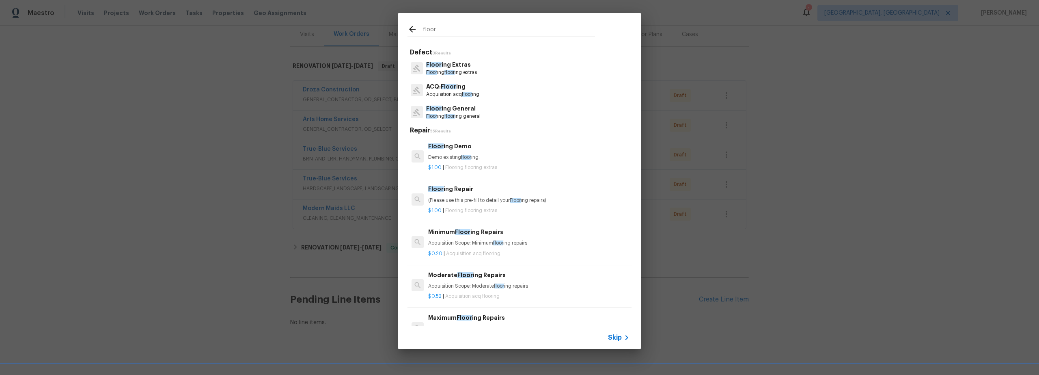
click at [477, 112] on p "Floor ing General" at bounding box center [453, 108] width 54 height 9
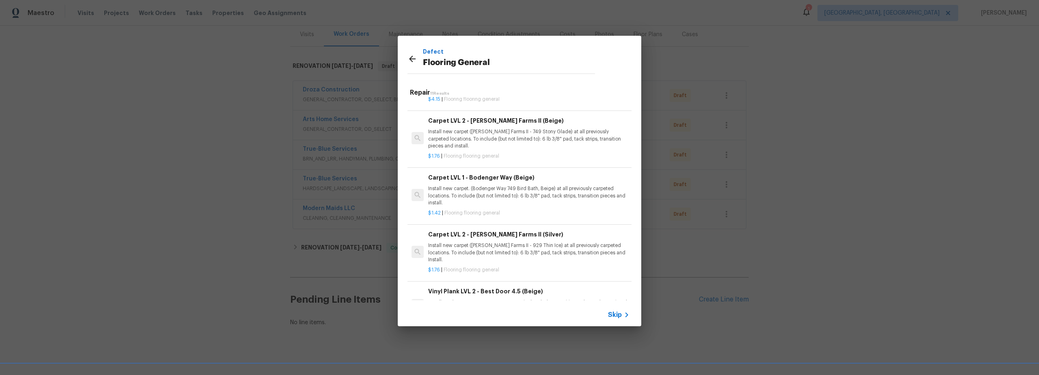
scroll to position [302, 0]
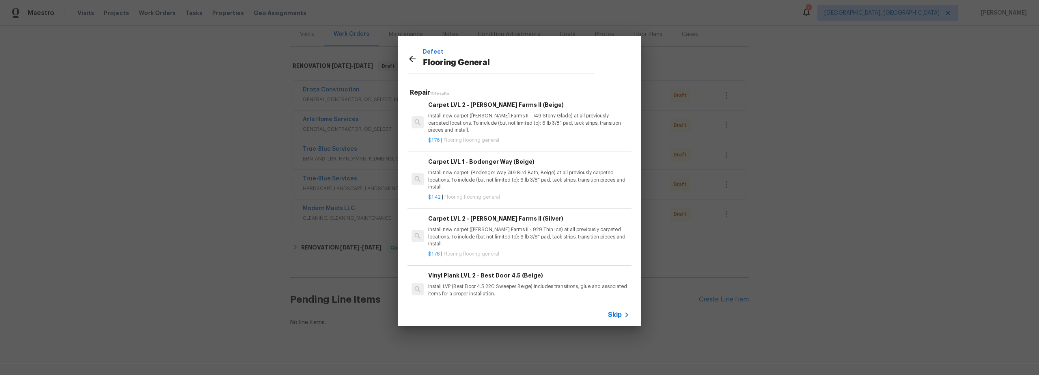
click at [533, 186] on p "Install new carpet. (Bodenger Way 749 Bird Bath, Beige) at all previously carpe…" at bounding box center [528, 179] width 201 height 21
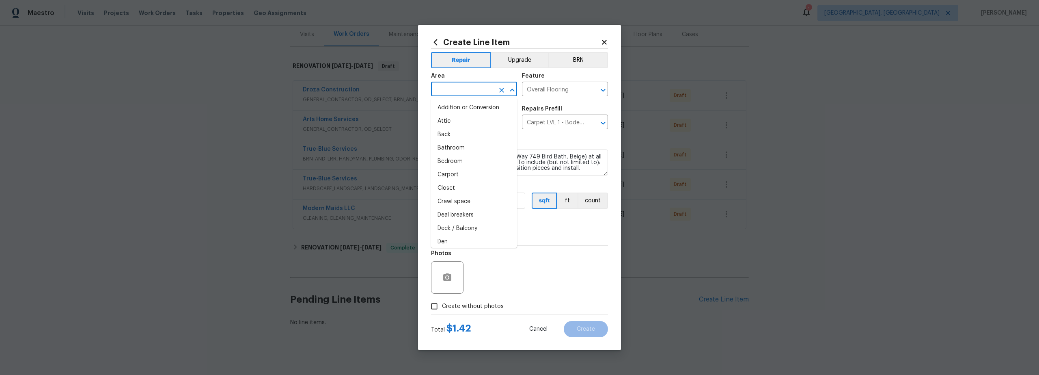
click at [466, 89] on input "text" at bounding box center [462, 90] width 63 height 13
type input "in"
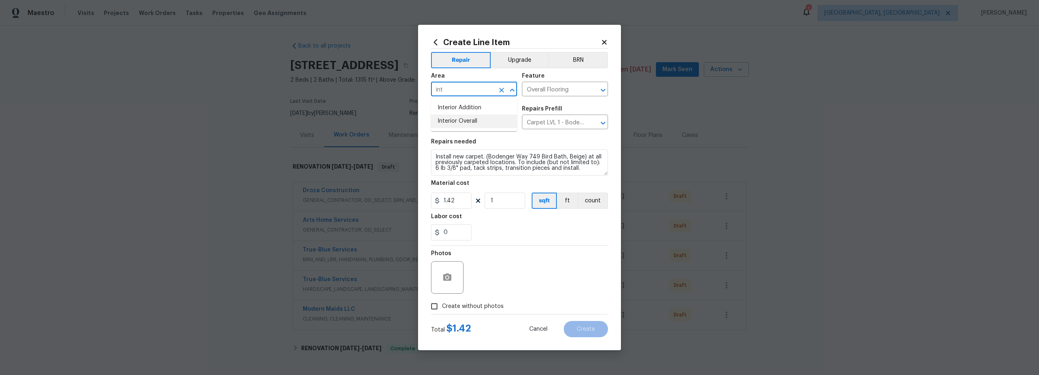
scroll to position [101, 0]
click at [472, 119] on li "Interior Overall" at bounding box center [474, 120] width 86 height 13
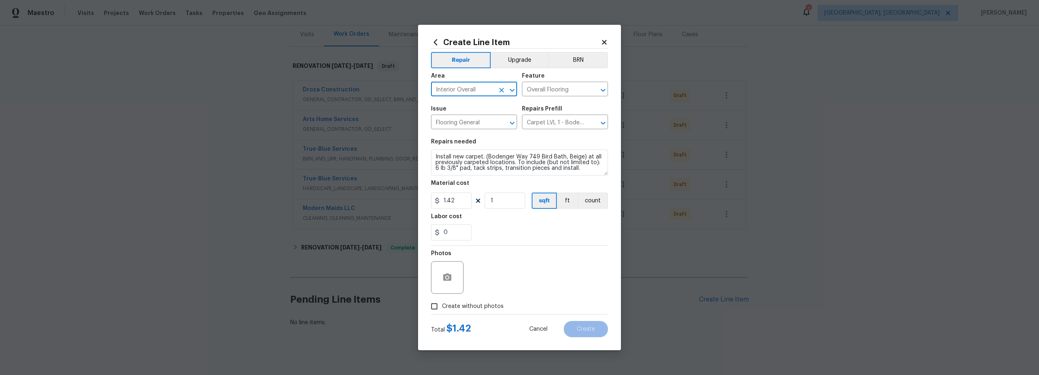
type input "Interior Overall"
click at [501, 203] on input "1" at bounding box center [505, 200] width 41 height 16
type input "1300"
click at [525, 275] on div "Photos" at bounding box center [519, 272] width 177 height 53
drag, startPoint x: 435, startPoint y: 305, endPoint x: 466, endPoint y: 301, distance: 31.1
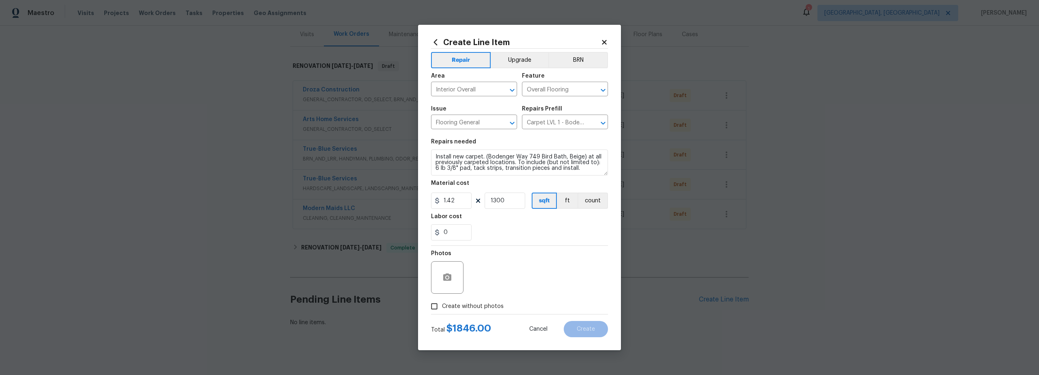
click at [436, 305] on input "Create without photos" at bounding box center [434, 305] width 15 height 15
checkbox input "true"
click at [505, 274] on textarea at bounding box center [539, 277] width 138 height 32
type textarea "scout"
click at [591, 326] on span "Create" at bounding box center [586, 329] width 18 height 6
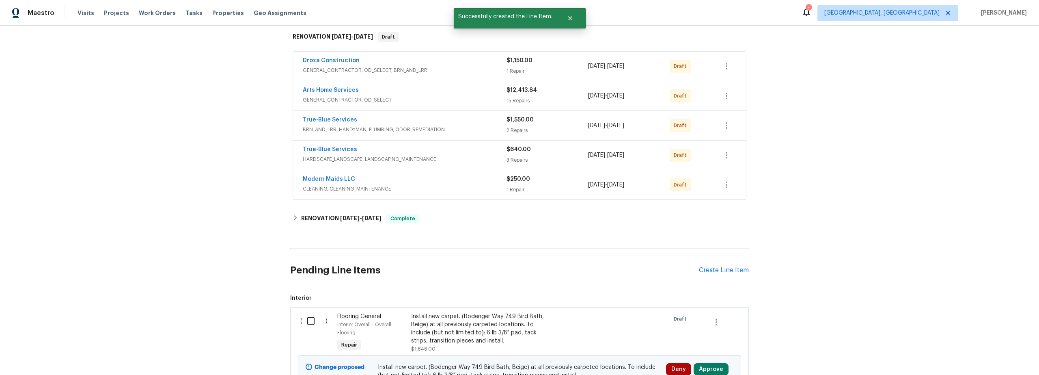
scroll to position [155, 0]
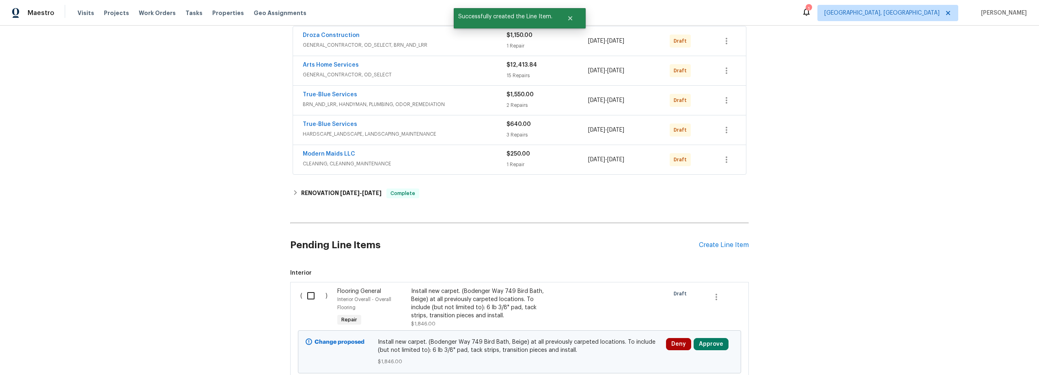
click at [304, 297] on input "checkbox" at bounding box center [313, 295] width 23 height 17
checkbox input "true"
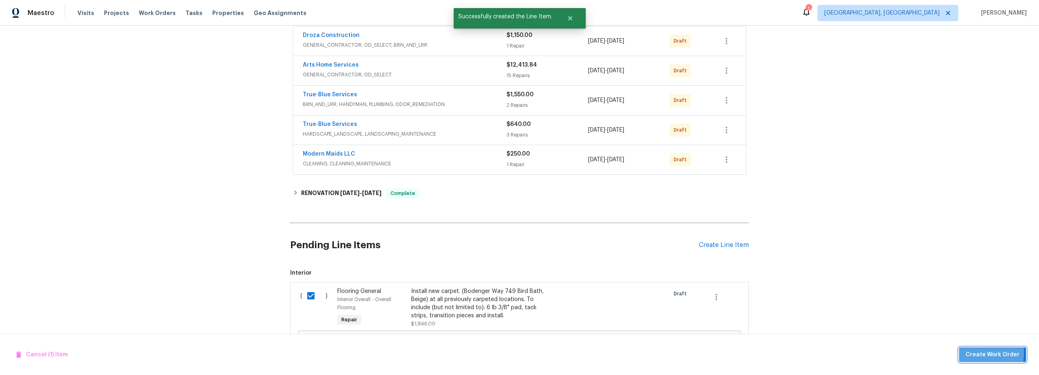
click at [971, 352] on span "Create Work Order" at bounding box center [993, 355] width 54 height 10
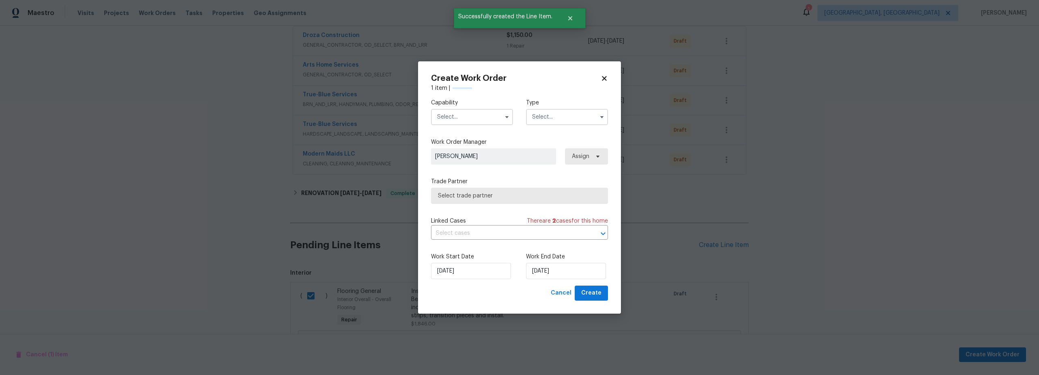
click at [458, 119] on input "text" at bounding box center [472, 117] width 82 height 16
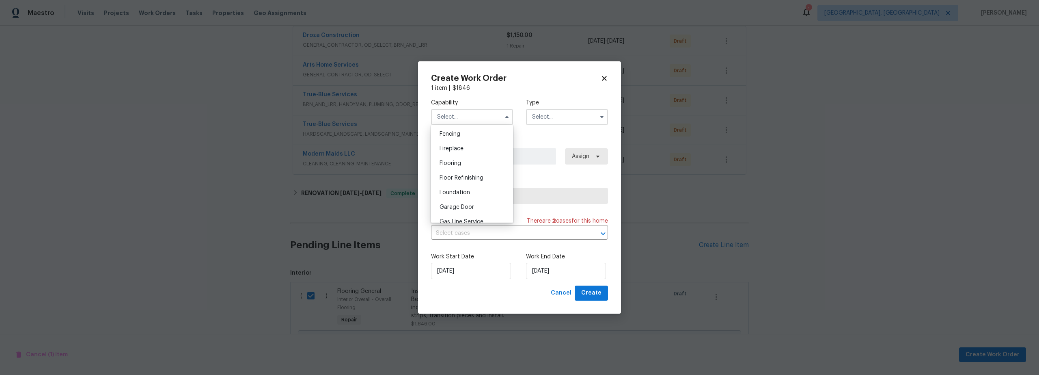
scroll to position [318, 0]
click at [458, 138] on div "Flooring" at bounding box center [472, 131] width 78 height 15
type input "Flooring"
click at [554, 117] on input "text" at bounding box center [567, 117] width 82 height 16
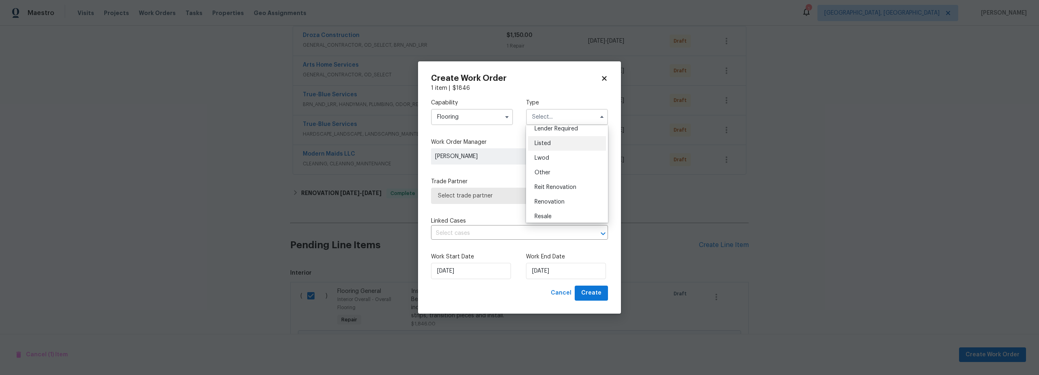
scroll to position [90, 0]
click at [555, 178] on span "Renovation" at bounding box center [550, 176] width 30 height 6
type input "Renovation"
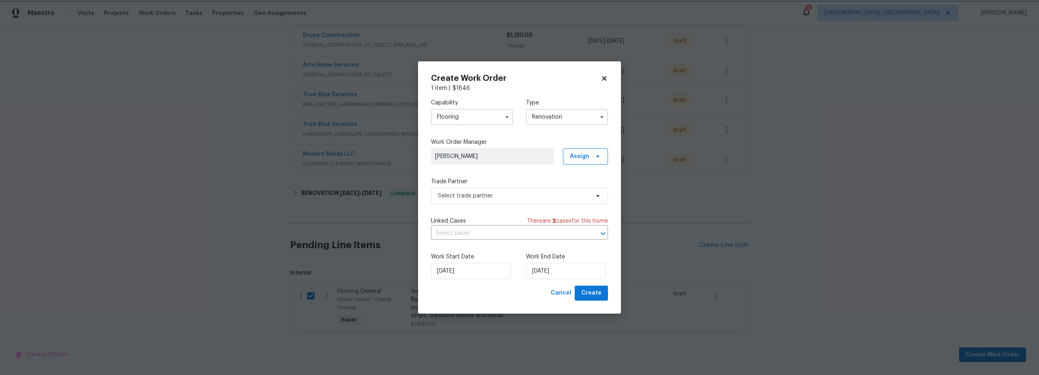
scroll to position [0, 0]
click at [520, 196] on span "Select trade partner" at bounding box center [513, 196] width 151 height 8
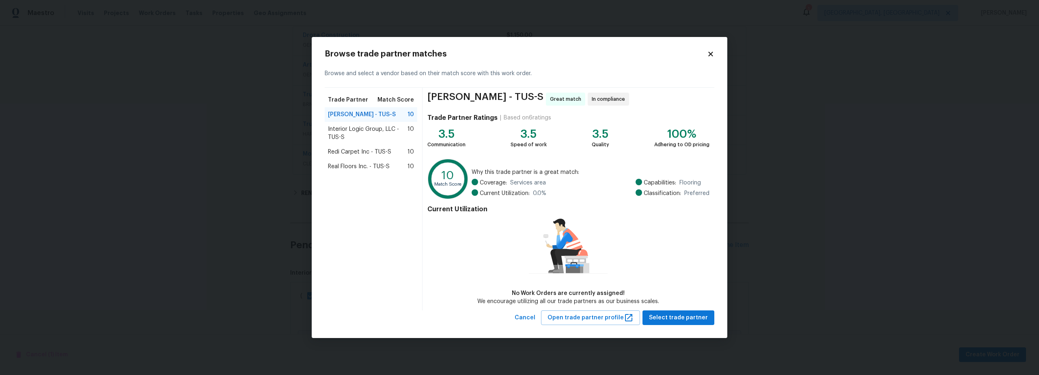
click at [361, 169] on span "Real Floors Inc. - TUS-S" at bounding box center [359, 166] width 62 height 8
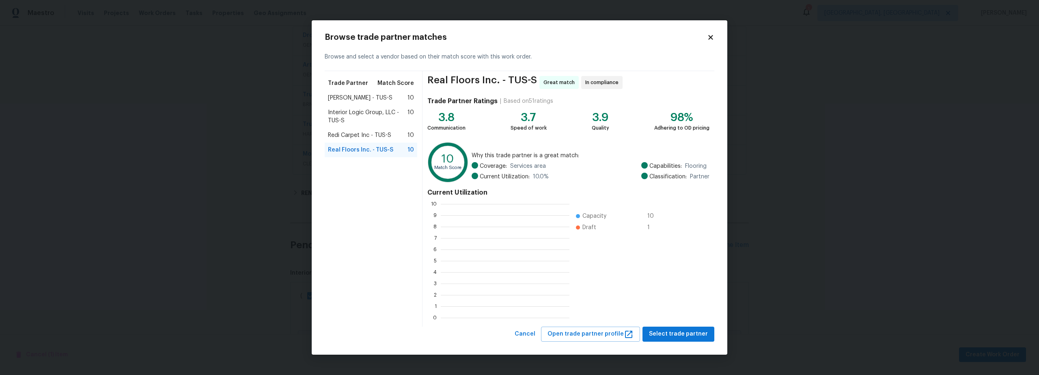
scroll to position [108, 123]
click at [691, 336] on span "Select trade partner" at bounding box center [678, 334] width 59 height 10
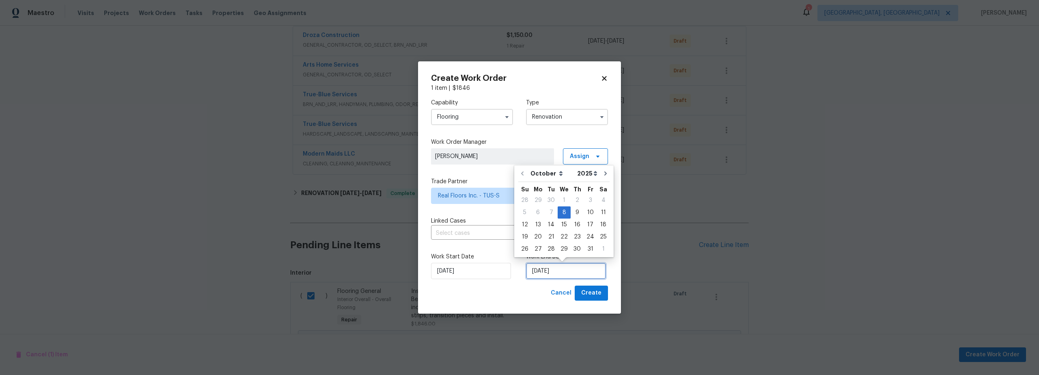
click at [561, 270] on input "10/8/2025" at bounding box center [566, 271] width 80 height 16
click at [587, 223] on div "17" at bounding box center [590, 224] width 13 height 11
type input "10/17/2025"
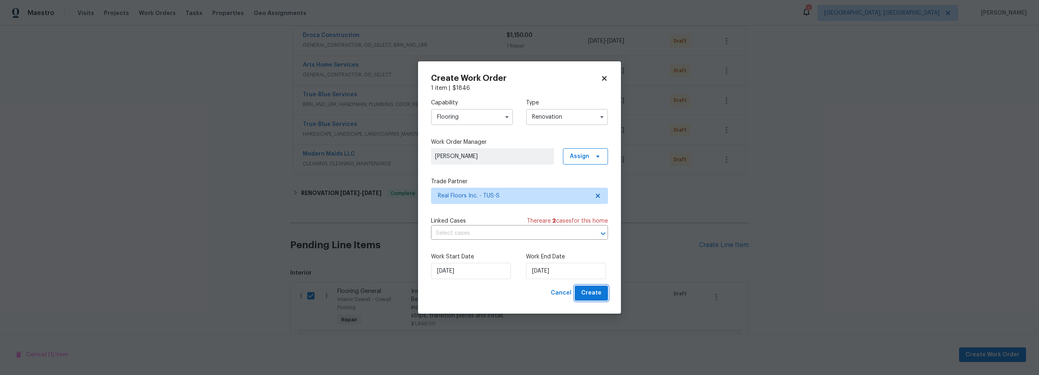
click at [594, 294] on span "Create" at bounding box center [591, 293] width 20 height 10
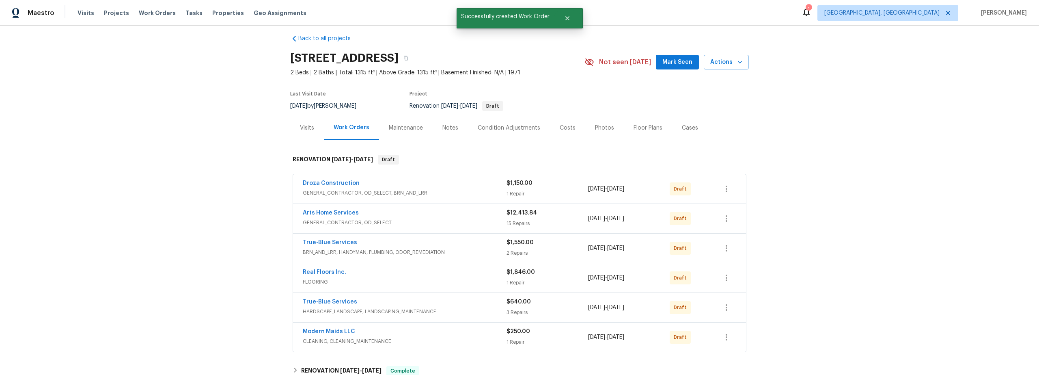
scroll to position [3, 0]
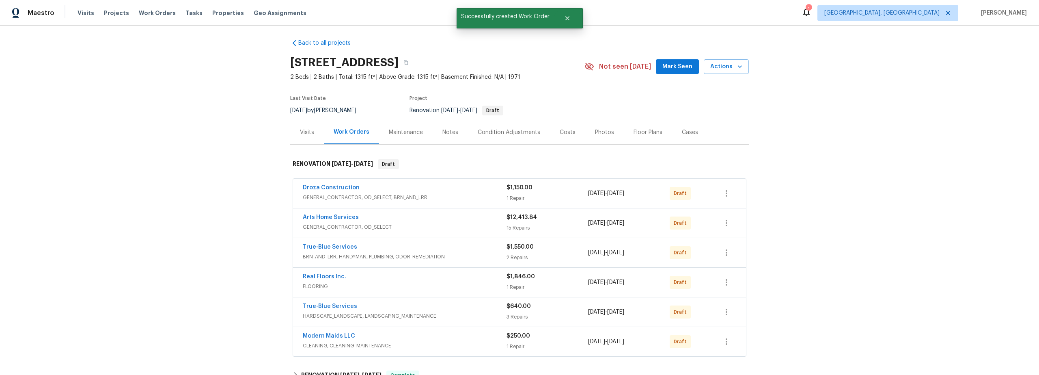
click at [560, 133] on div "Costs" at bounding box center [568, 132] width 16 height 8
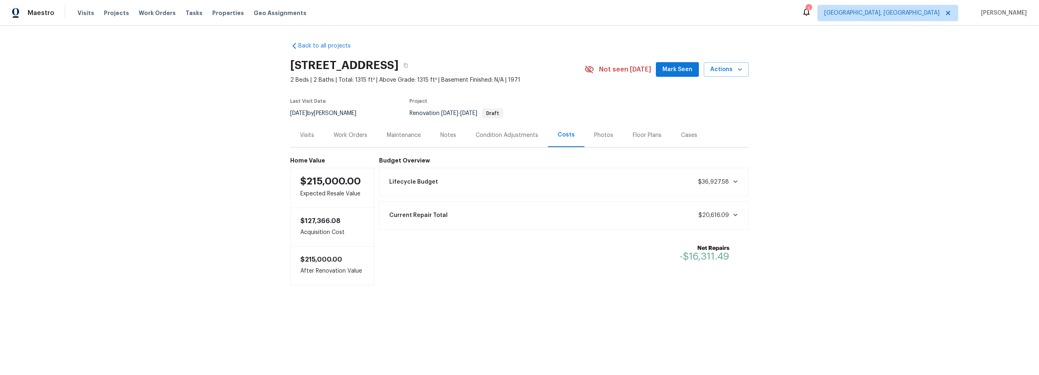
click at [354, 136] on div "Work Orders" at bounding box center [351, 135] width 34 height 8
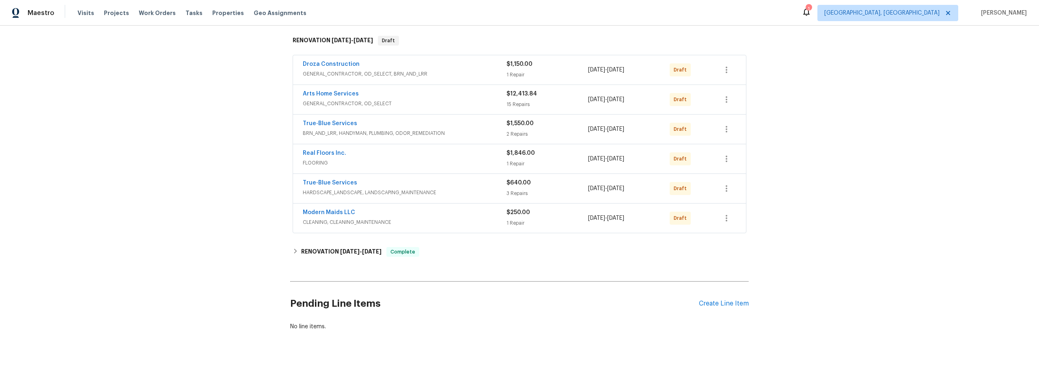
scroll to position [143, 0]
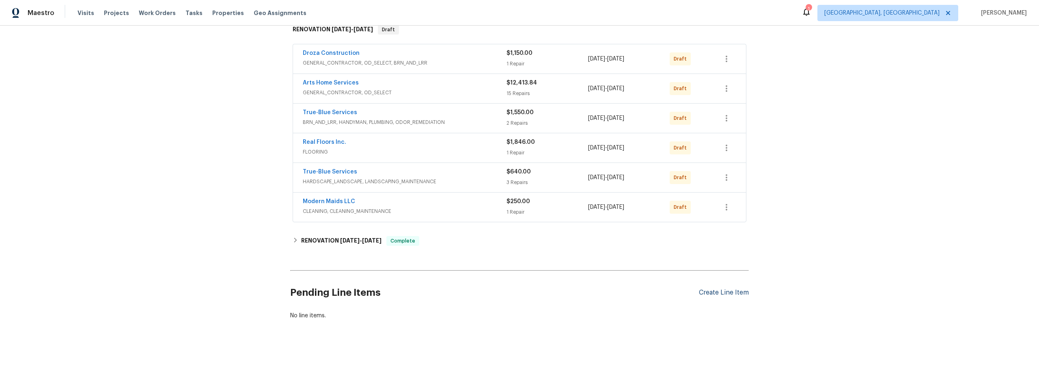
click at [723, 289] on div "Create Line Item" at bounding box center [724, 293] width 50 height 8
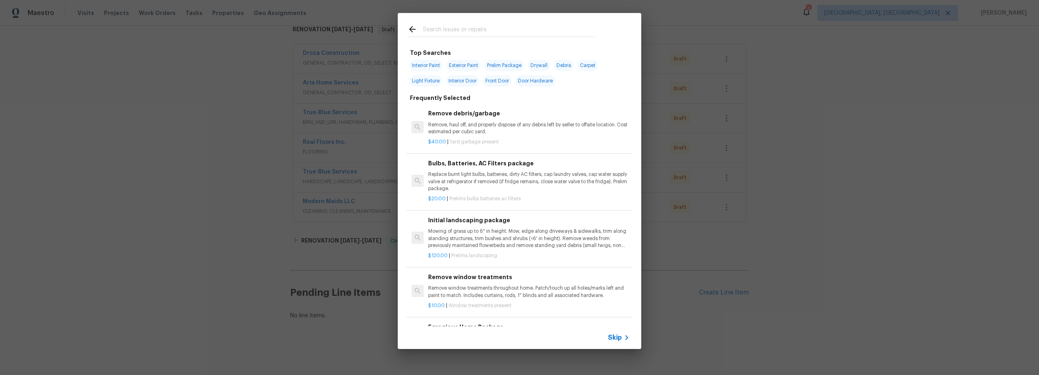
click at [410, 28] on icon at bounding box center [412, 29] width 6 height 6
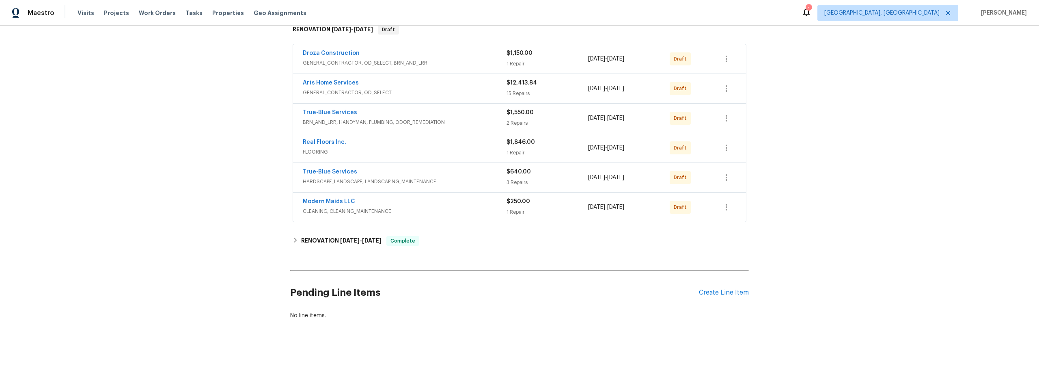
click at [263, 71] on div "Back to all projects 9159 E Broadway Blvd Unit A, Tucson, AZ 85710 2 Beds | 2 B…" at bounding box center [519, 200] width 1039 height 349
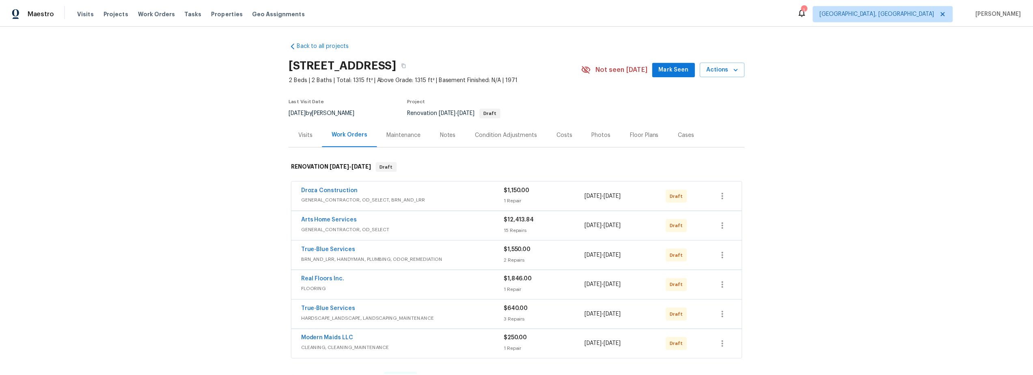
scroll to position [0, 0]
click at [448, 134] on div "Notes" at bounding box center [451, 135] width 16 height 8
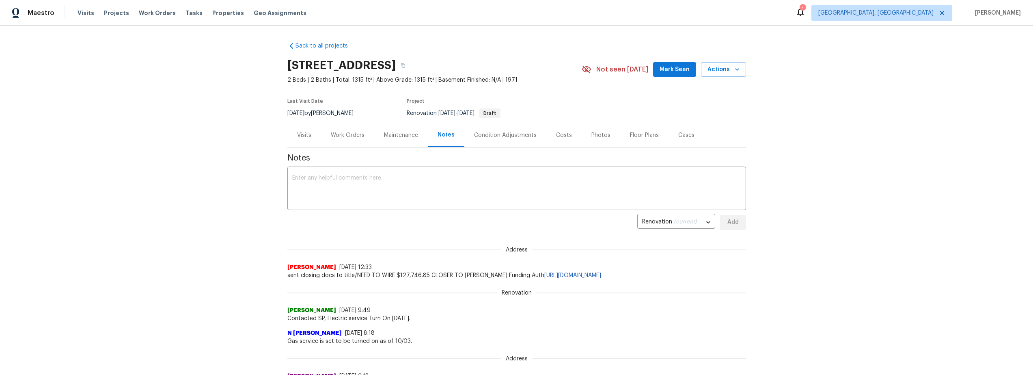
click at [565, 135] on div "Costs" at bounding box center [563, 135] width 35 height 24
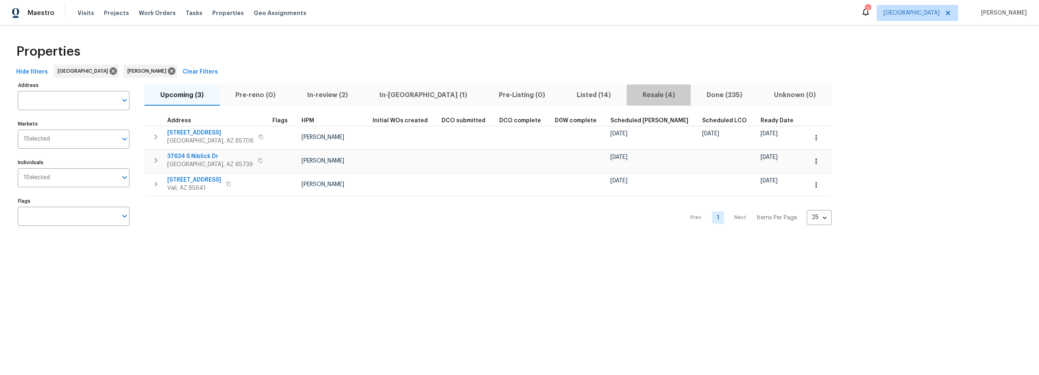
click at [632, 97] on span "Resale (4)" at bounding box center [659, 94] width 54 height 11
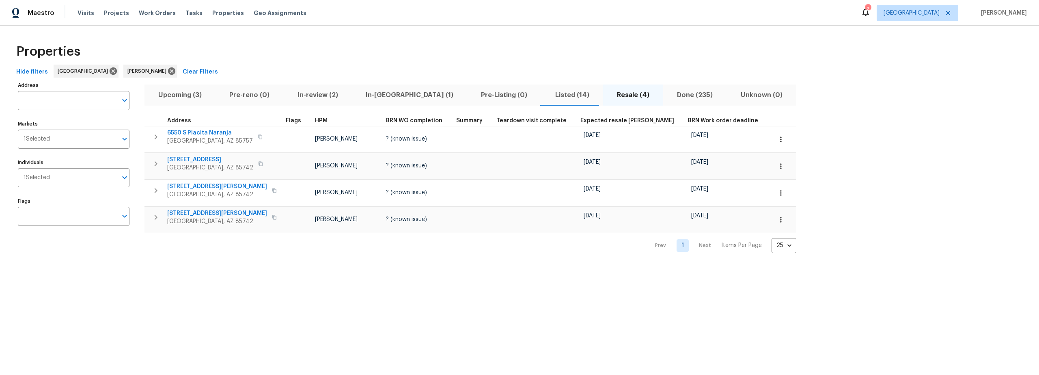
click at [234, 266] on html "Maestro Visits Projects Work Orders Tasks Properties Geo Assignments 2 Tucson […" at bounding box center [519, 133] width 1039 height 266
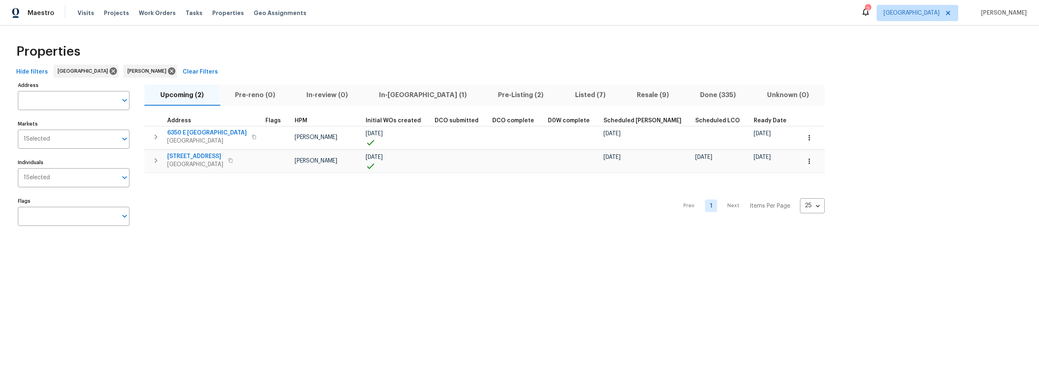
click at [488, 95] on span "Pre-Listing (2)" at bounding box center [521, 94] width 67 height 11
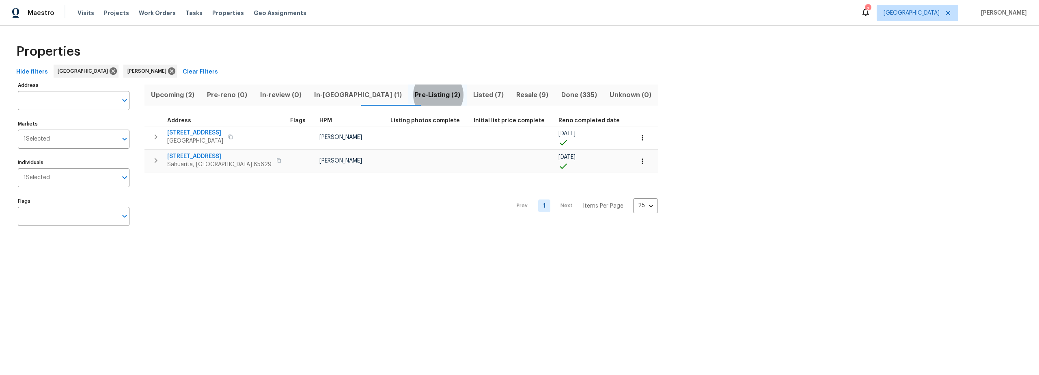
click at [358, 43] on div "Properties" at bounding box center [519, 52] width 1013 height 26
click at [515, 93] on span "Resale (9)" at bounding box center [532, 94] width 35 height 11
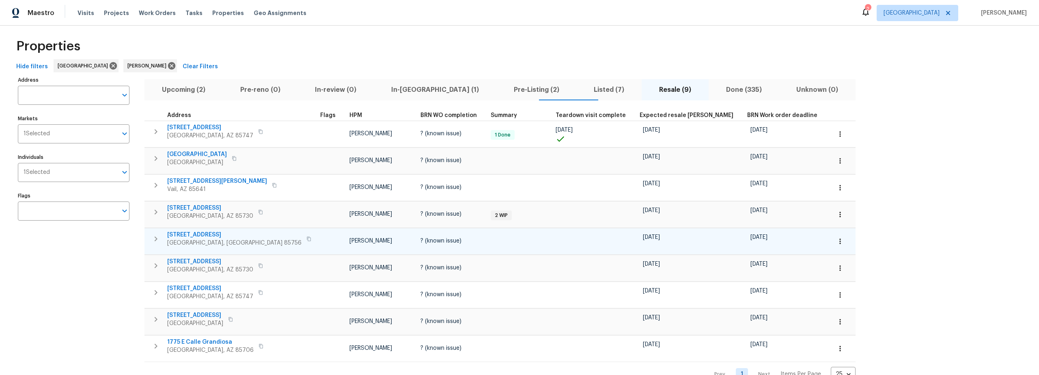
scroll to position [31, 0]
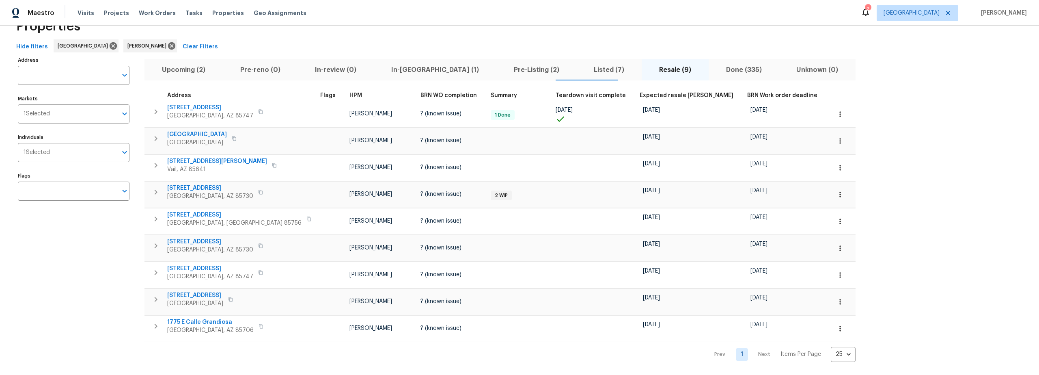
click at [431, 39] on div "Hide filters Tucson [PERSON_NAME] Clear Filters" at bounding box center [519, 46] width 1013 height 15
click at [501, 64] on span "Pre-Listing (2)" at bounding box center [536, 69] width 71 height 11
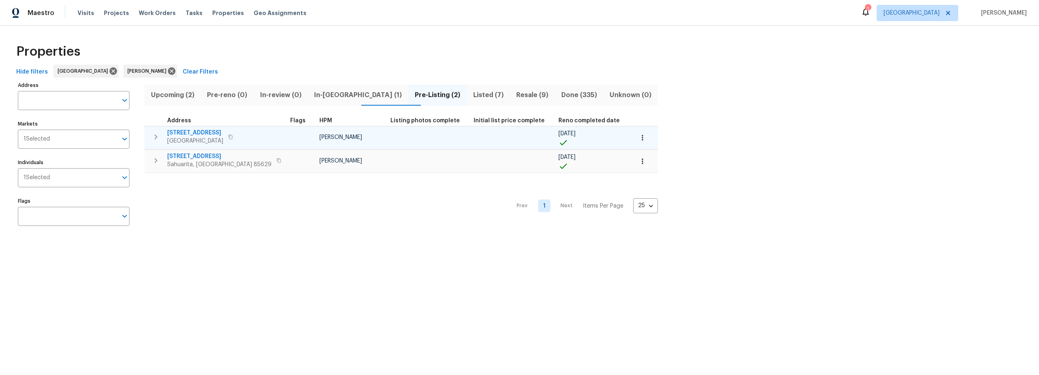
click at [159, 134] on icon "button" at bounding box center [156, 137] width 10 height 10
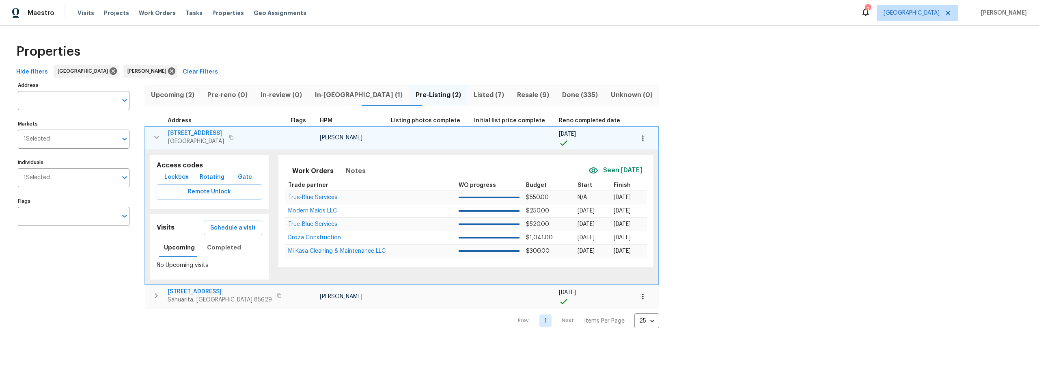
click at [177, 178] on span "Lockbox" at bounding box center [176, 177] width 24 height 10
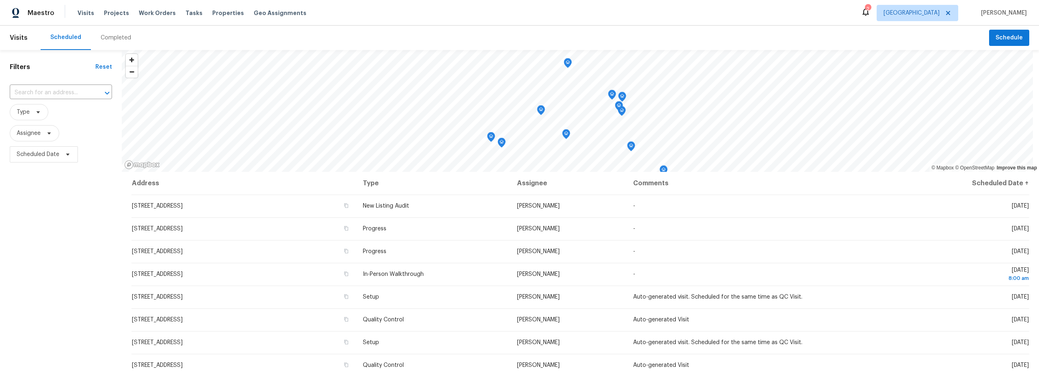
click at [116, 37] on div "Completed" at bounding box center [116, 38] width 30 height 8
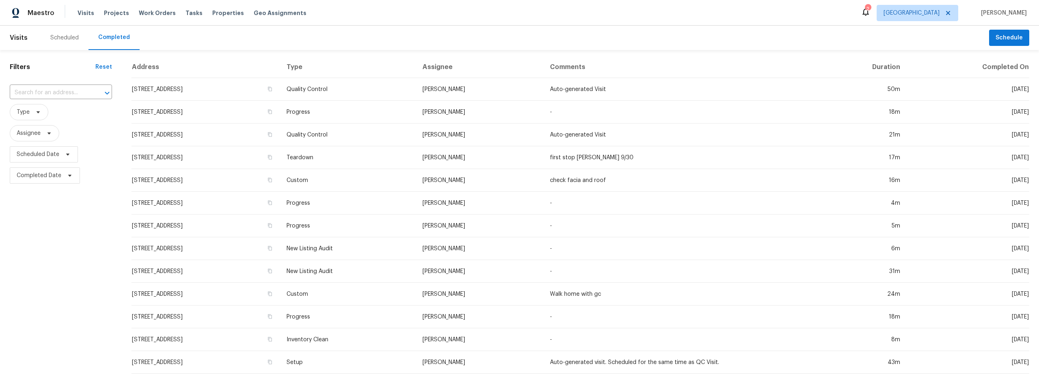
click at [56, 38] on div "Scheduled" at bounding box center [64, 38] width 28 height 8
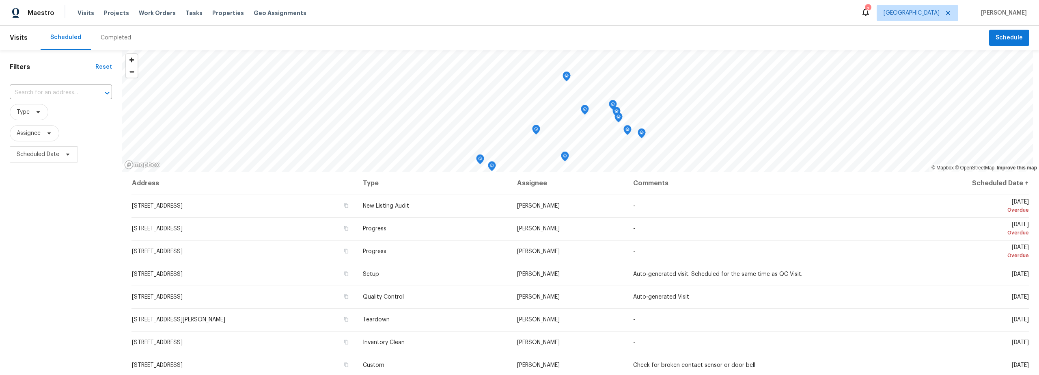
click at [111, 38] on div "Completed" at bounding box center [116, 38] width 30 height 8
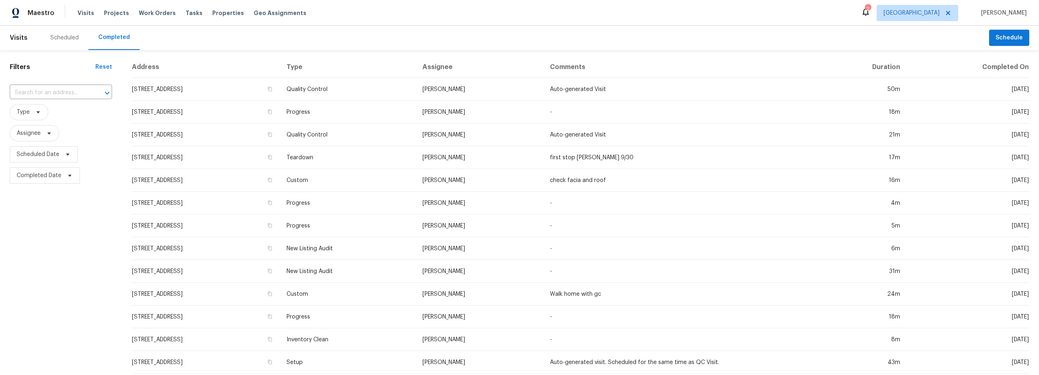
click at [52, 37] on div "Scheduled" at bounding box center [64, 38] width 28 height 8
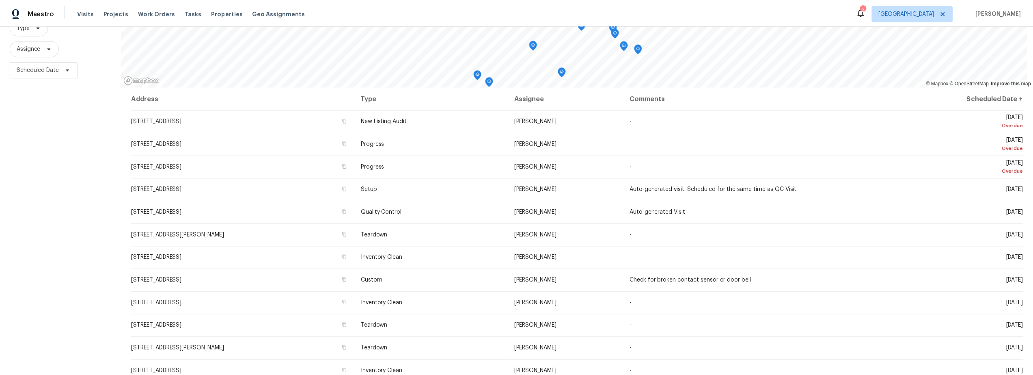
scroll to position [103, 0]
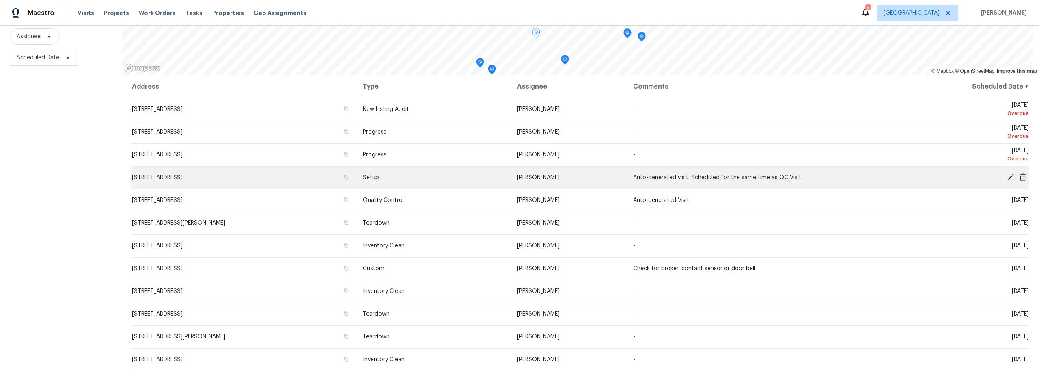
click at [183, 175] on span "1917 W Saxony Rd, Tucson, AZ 85713" at bounding box center [157, 178] width 51 height 6
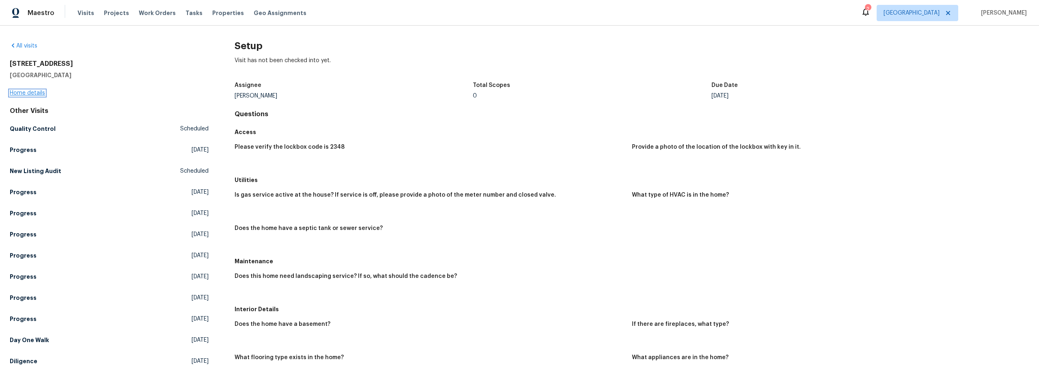
click at [26, 95] on link "Home details" at bounding box center [27, 93] width 35 height 6
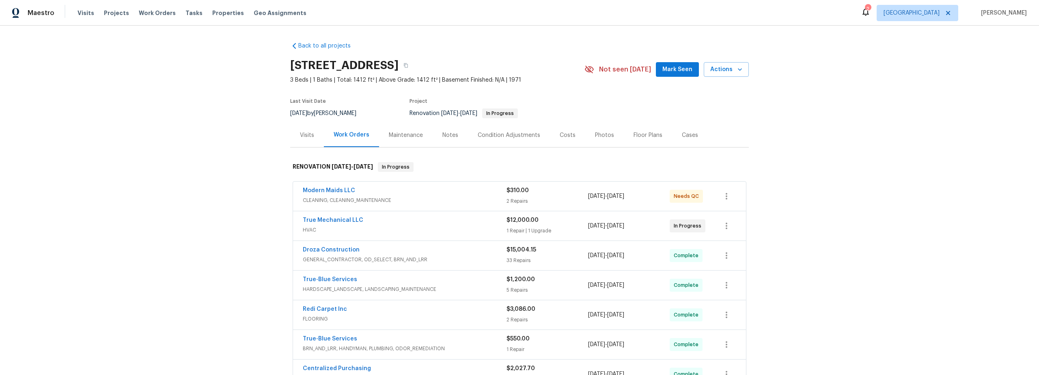
click at [447, 133] on div "Notes" at bounding box center [451, 135] width 16 height 8
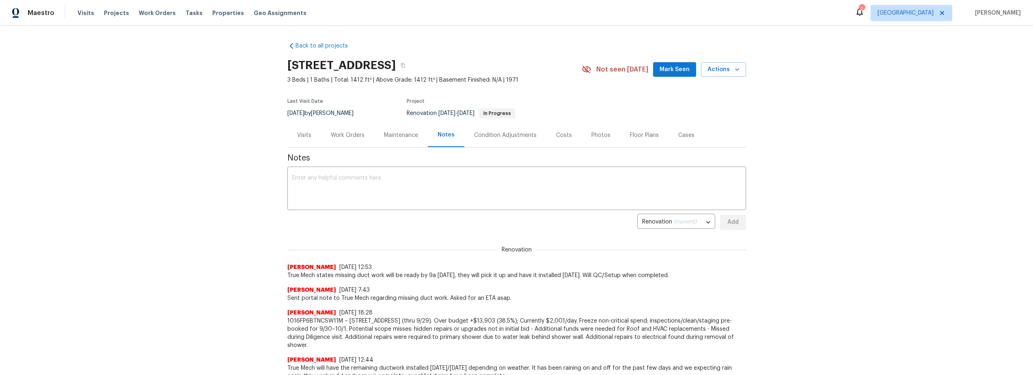
click at [562, 133] on div "Costs" at bounding box center [564, 135] width 16 height 8
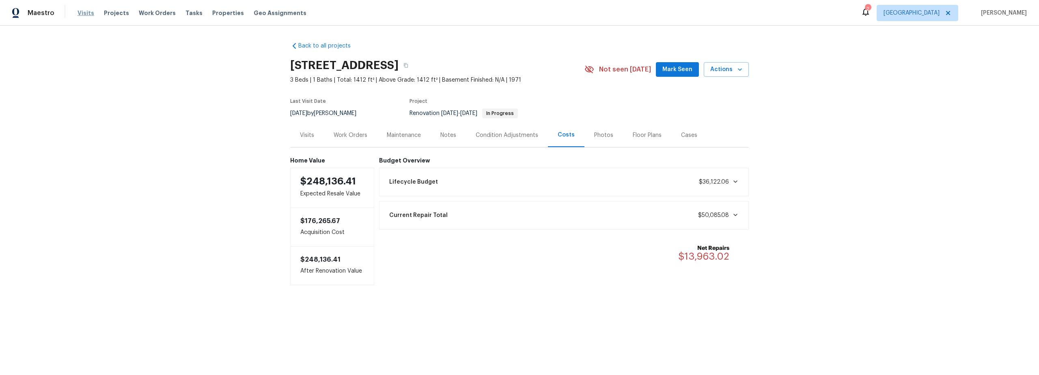
click at [79, 14] on span "Visits" at bounding box center [86, 13] width 17 height 8
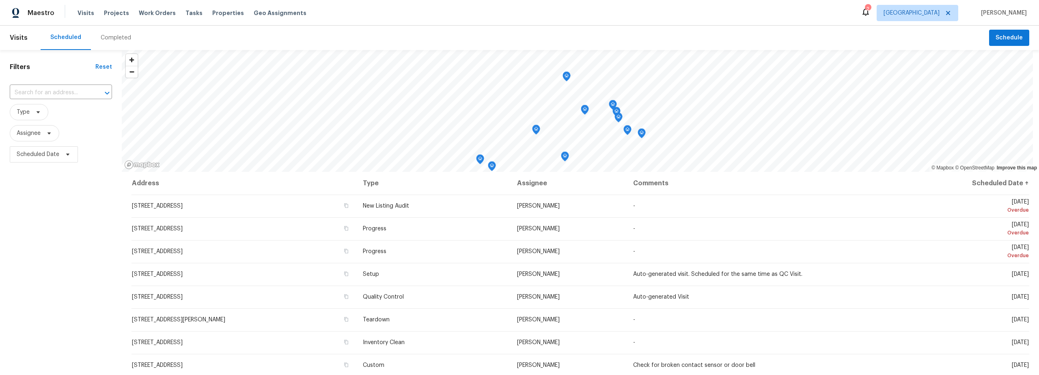
click at [112, 34] on div "Completed" at bounding box center [116, 38] width 30 height 8
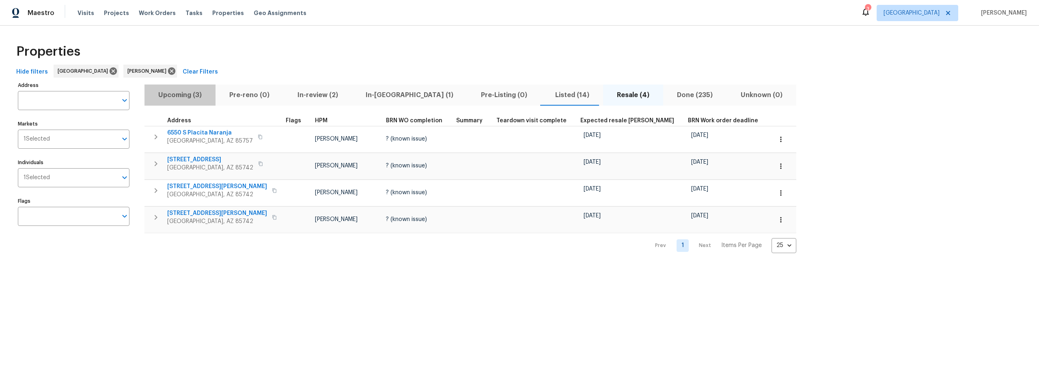
click at [182, 97] on span "Upcoming (3)" at bounding box center [179, 94] width 61 height 11
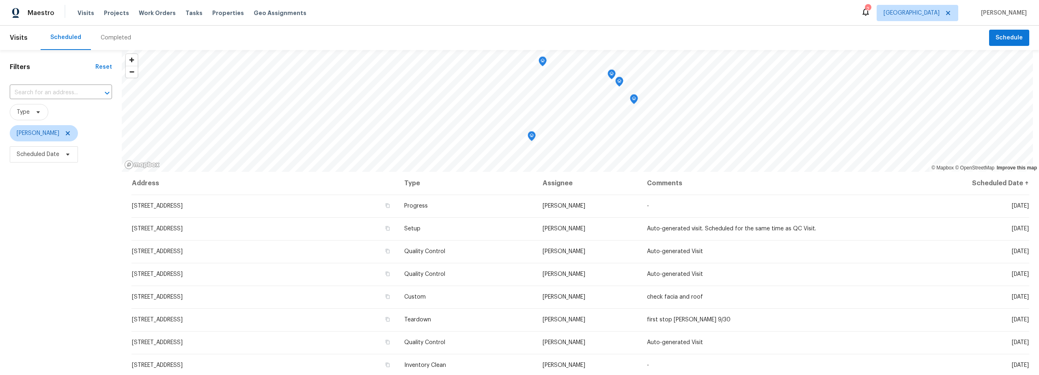
scroll to position [49, 0]
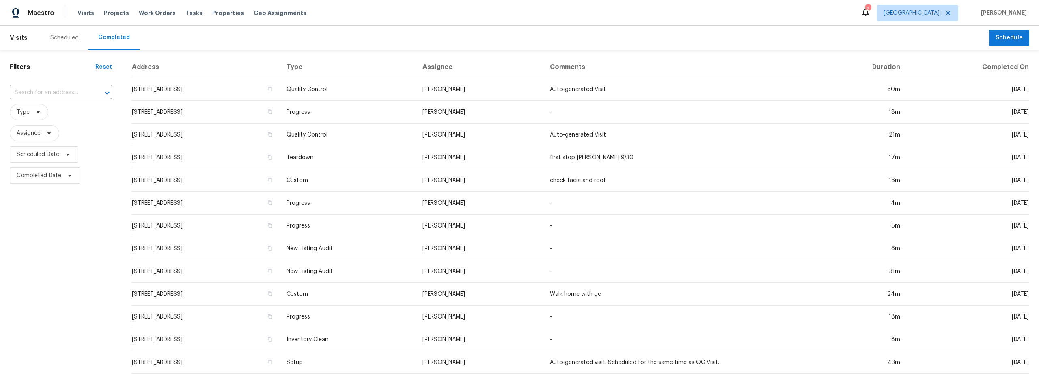
click at [228, 181] on td "[STREET_ADDRESS]" at bounding box center [206, 180] width 149 height 23
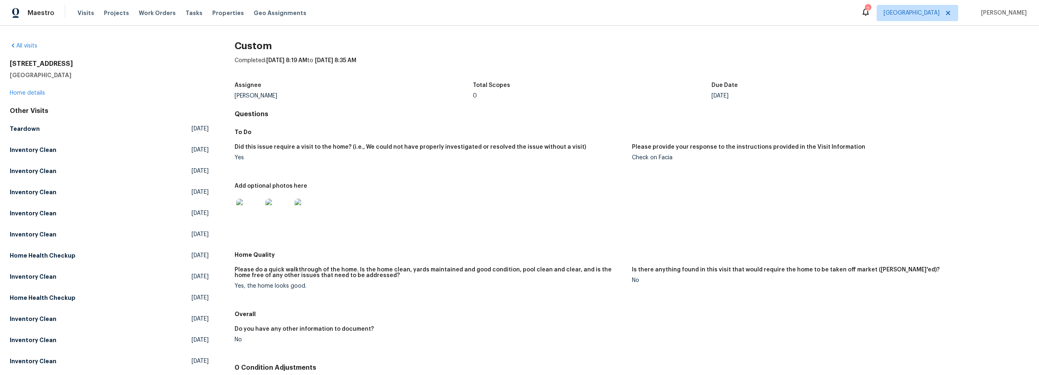
click at [37, 96] on div "[STREET_ADDRESS] Home details" at bounding box center [109, 78] width 199 height 37
click at [36, 93] on link "Home details" at bounding box center [27, 93] width 35 height 6
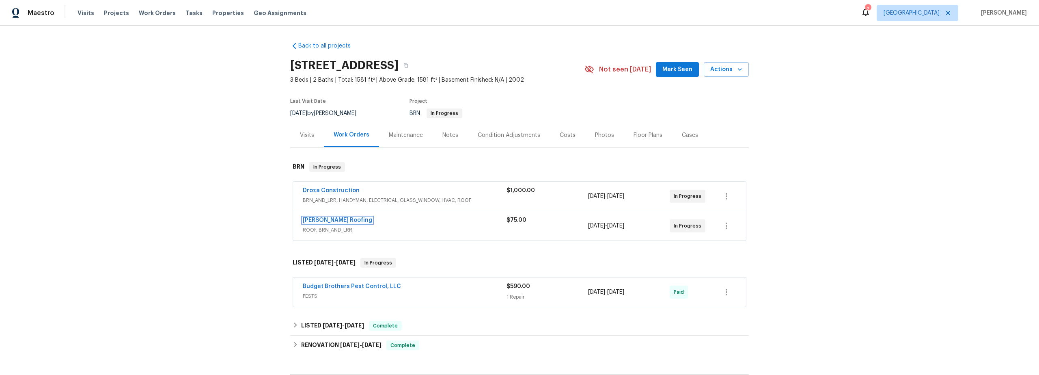
click at [313, 218] on link "Stout Roofing" at bounding box center [337, 220] width 69 height 6
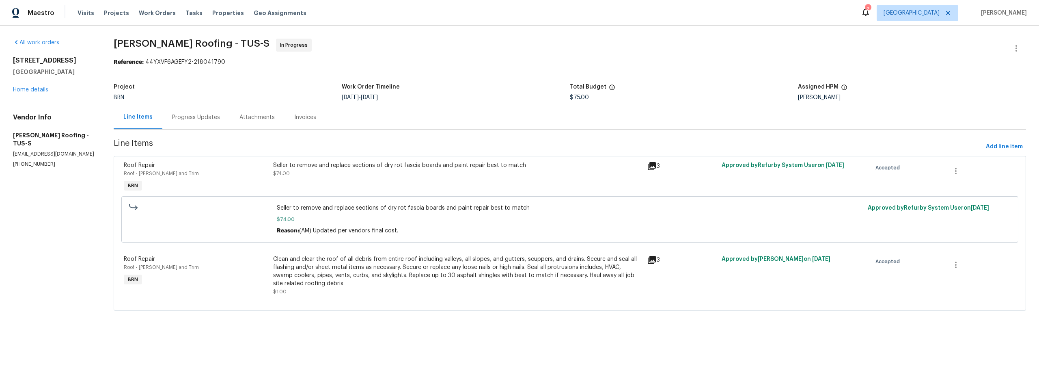
click at [195, 120] on div "Progress Updates" at bounding box center [196, 117] width 48 height 8
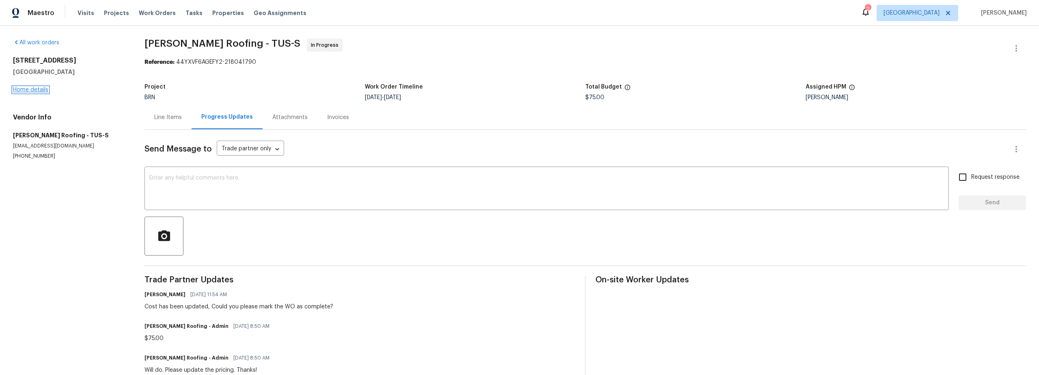
click at [38, 91] on link "Home details" at bounding box center [30, 90] width 35 height 6
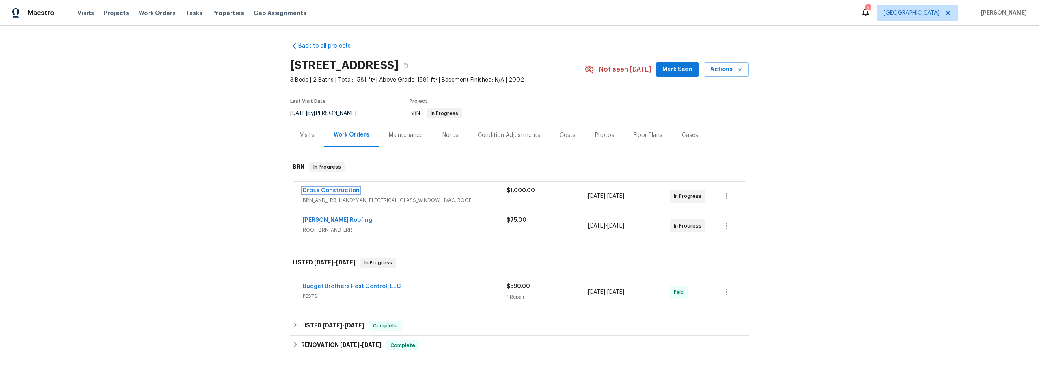
click at [318, 192] on link "Droza Construction" at bounding box center [331, 191] width 57 height 6
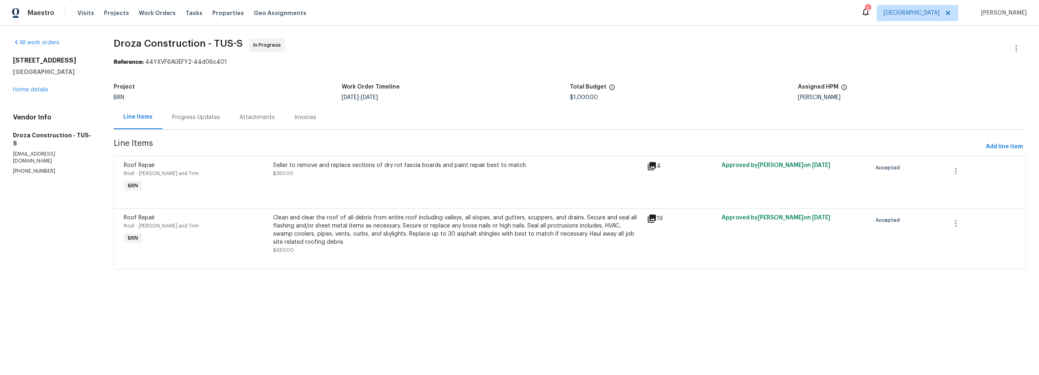
click at [200, 119] on div "Progress Updates" at bounding box center [196, 117] width 48 height 8
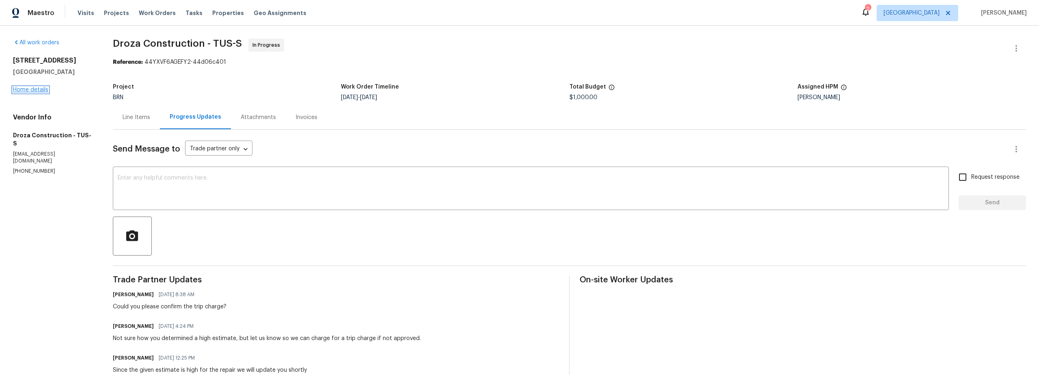
click at [26, 90] on link "Home details" at bounding box center [30, 90] width 35 height 6
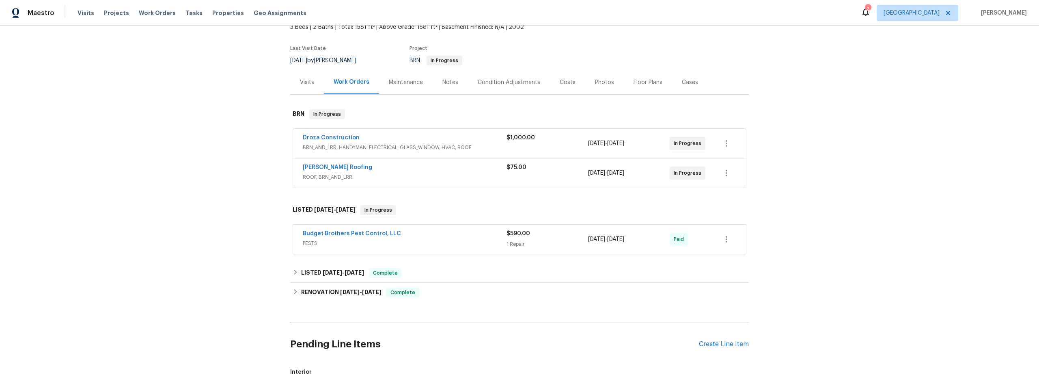
scroll to position [56, 0]
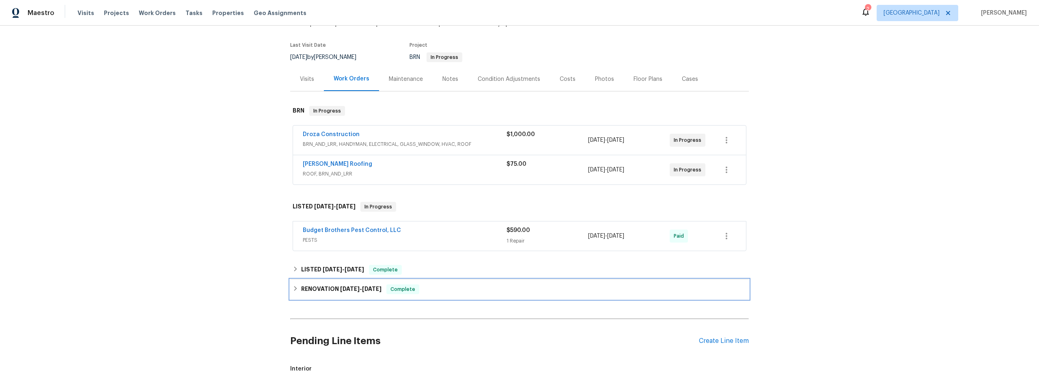
click at [303, 292] on h6 "RENOVATION 5/29/25 - 6/3/25" at bounding box center [341, 289] width 80 height 10
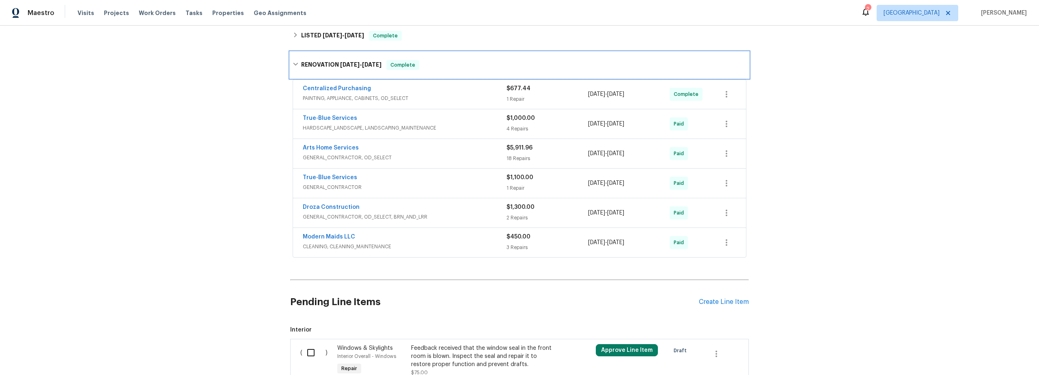
scroll to position [307, 0]
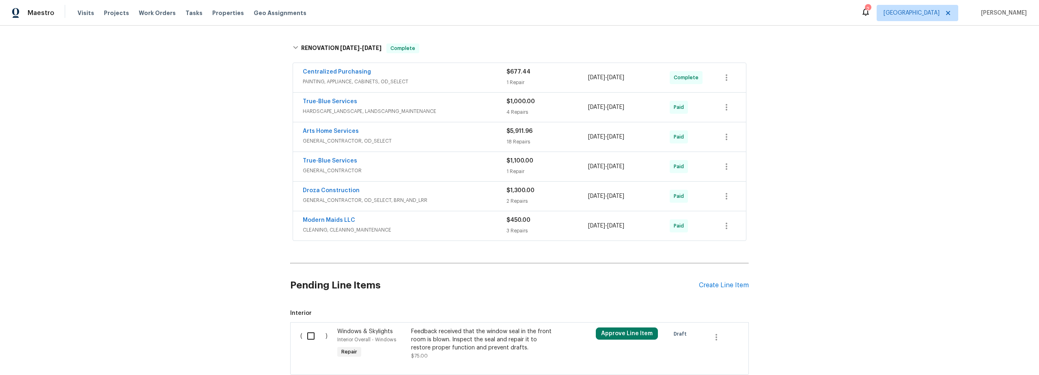
click at [335, 127] on span "Arts Home Services" at bounding box center [331, 131] width 56 height 8
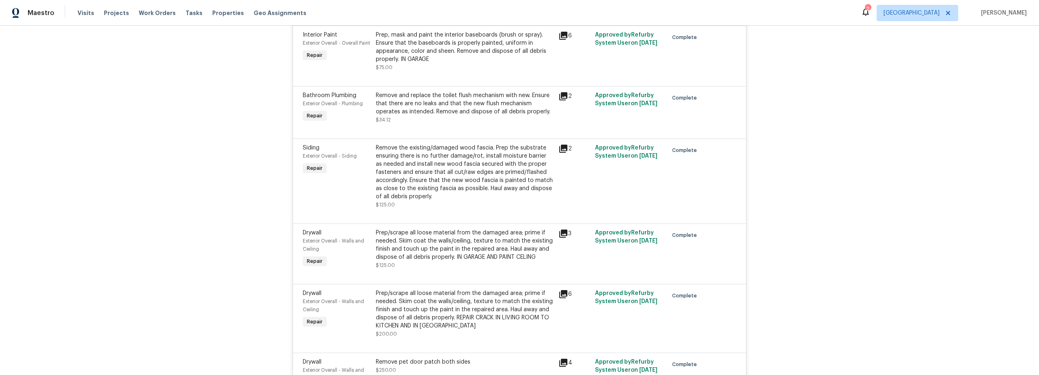
scroll to position [620, 0]
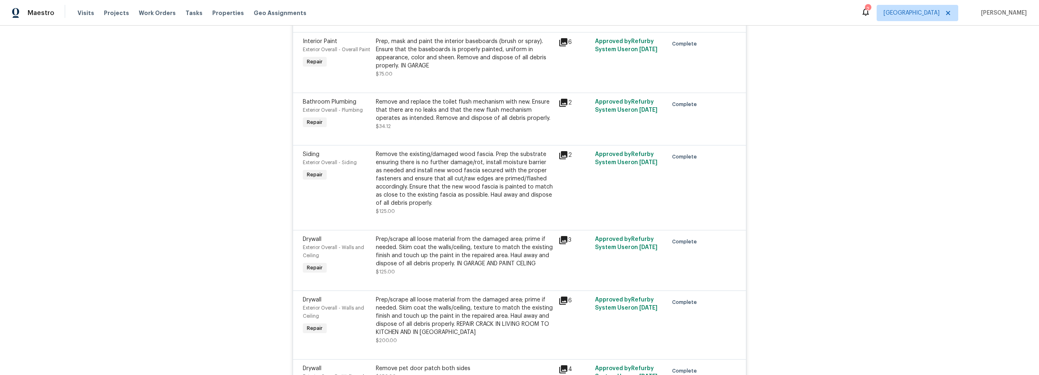
click at [559, 155] on icon at bounding box center [563, 155] width 8 height 8
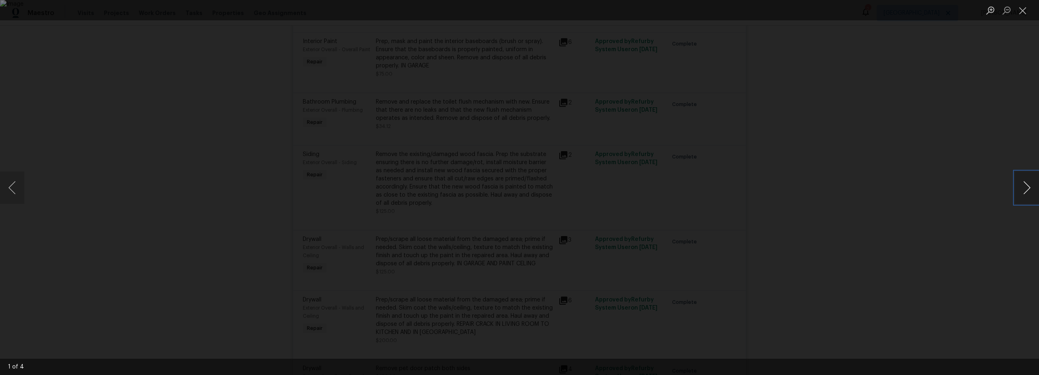
click at [1026, 189] on button "Next image" at bounding box center [1027, 187] width 24 height 32
click at [1025, 190] on button "Next image" at bounding box center [1027, 187] width 24 height 32
click at [1025, 13] on button "Close lightbox" at bounding box center [1023, 10] width 16 height 14
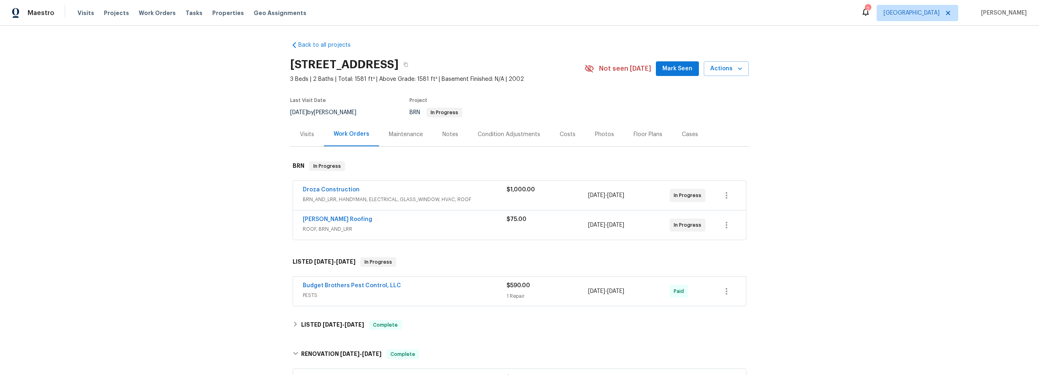
scroll to position [0, 0]
click at [80, 14] on span "Visits" at bounding box center [86, 13] width 17 height 8
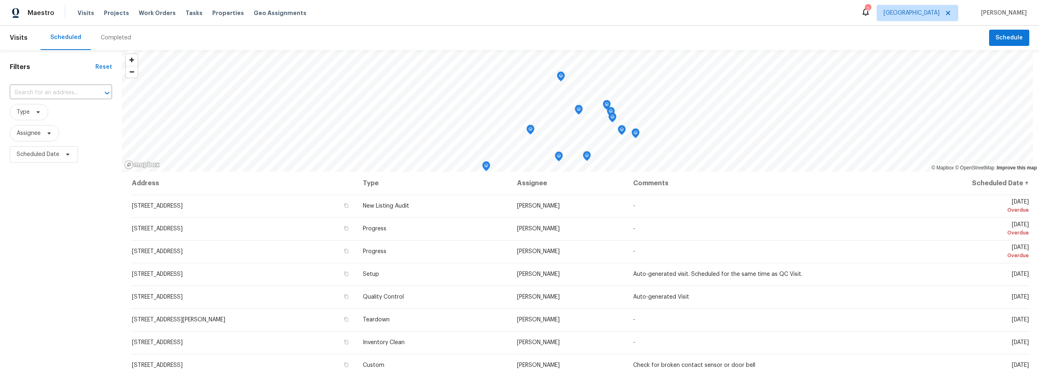
click at [106, 39] on div "Completed" at bounding box center [116, 38] width 30 height 8
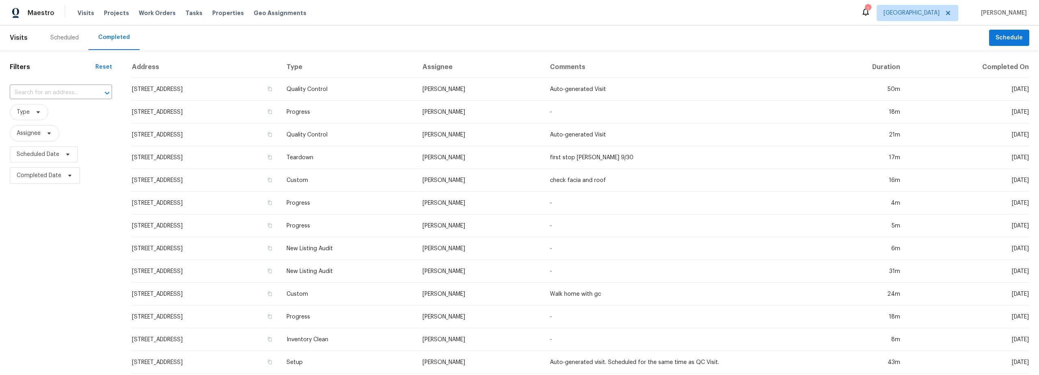
click at [64, 36] on div "Scheduled" at bounding box center [64, 38] width 28 height 8
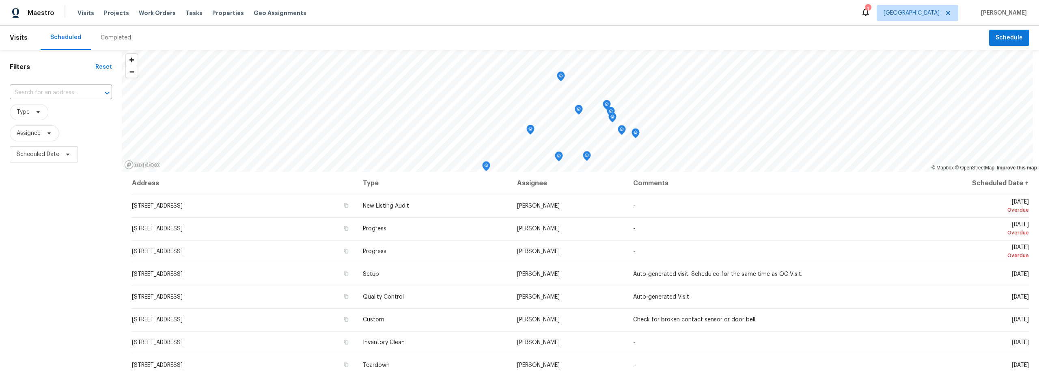
click at [109, 35] on div "Completed" at bounding box center [116, 38] width 30 height 8
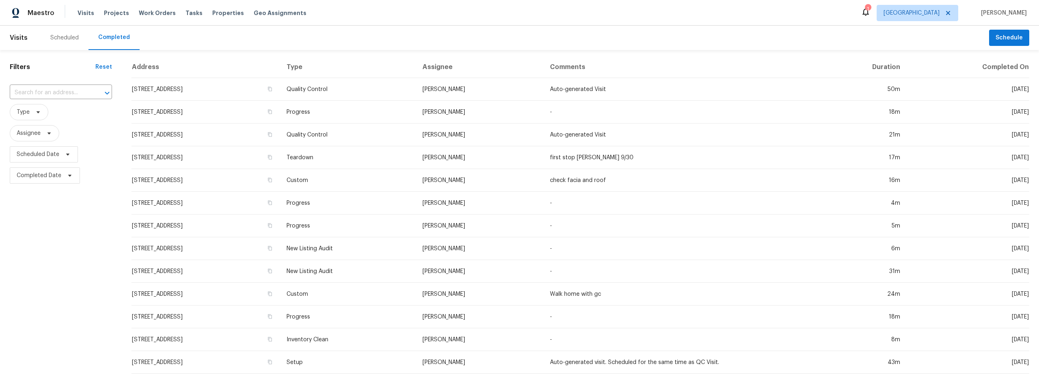
click at [66, 38] on div "Scheduled" at bounding box center [64, 38] width 28 height 8
